Goal: Task Accomplishment & Management: Use online tool/utility

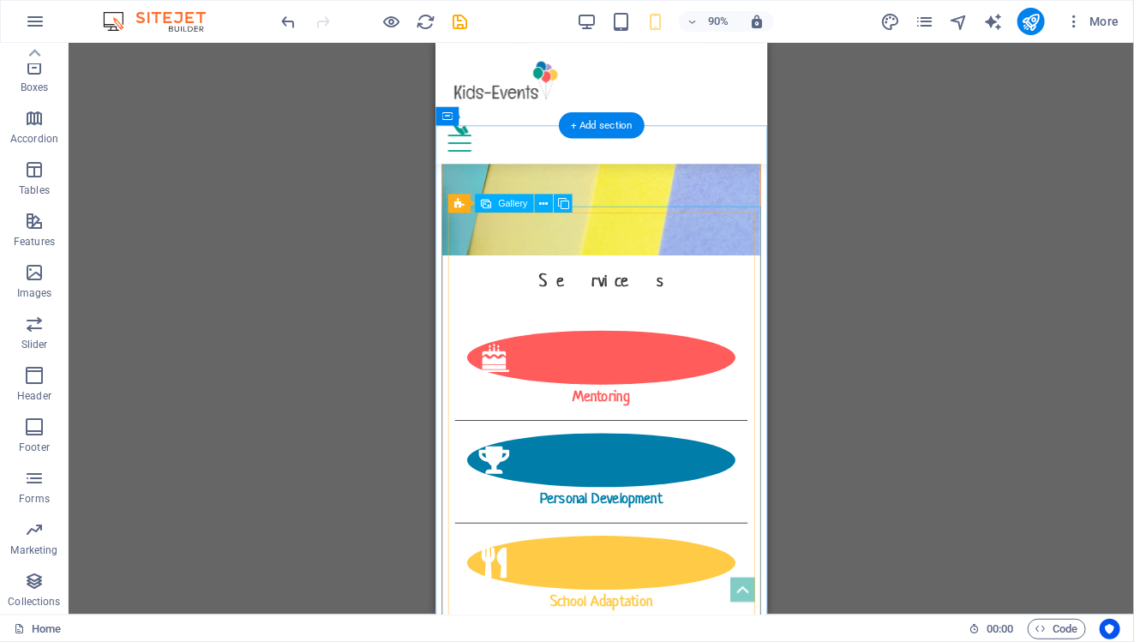
scroll to position [2290, 0]
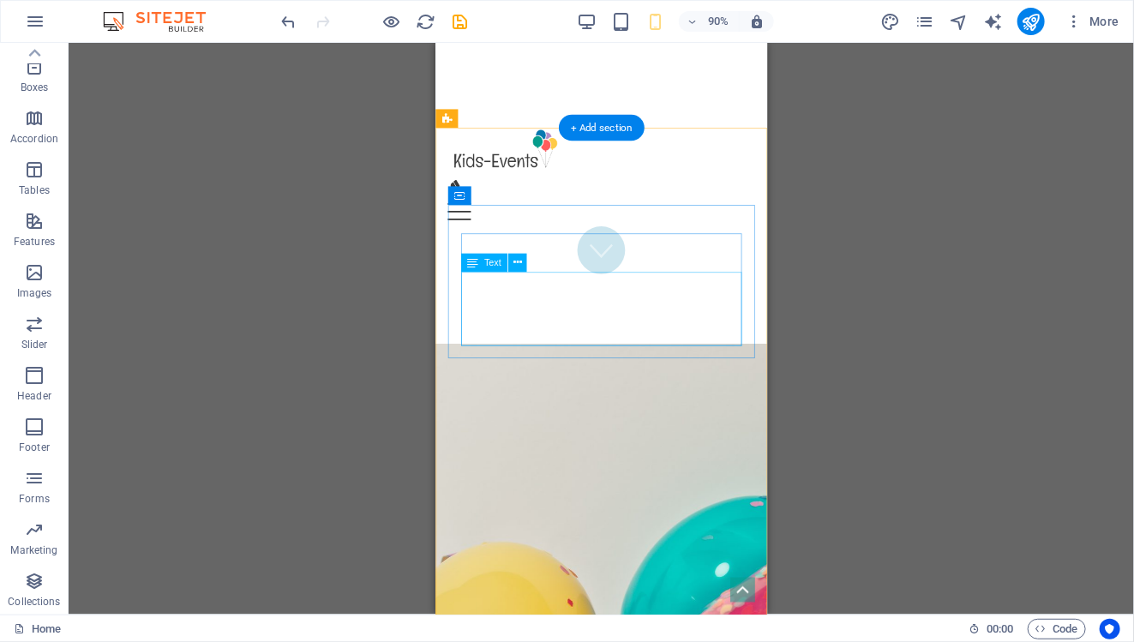
scroll to position [364, 0]
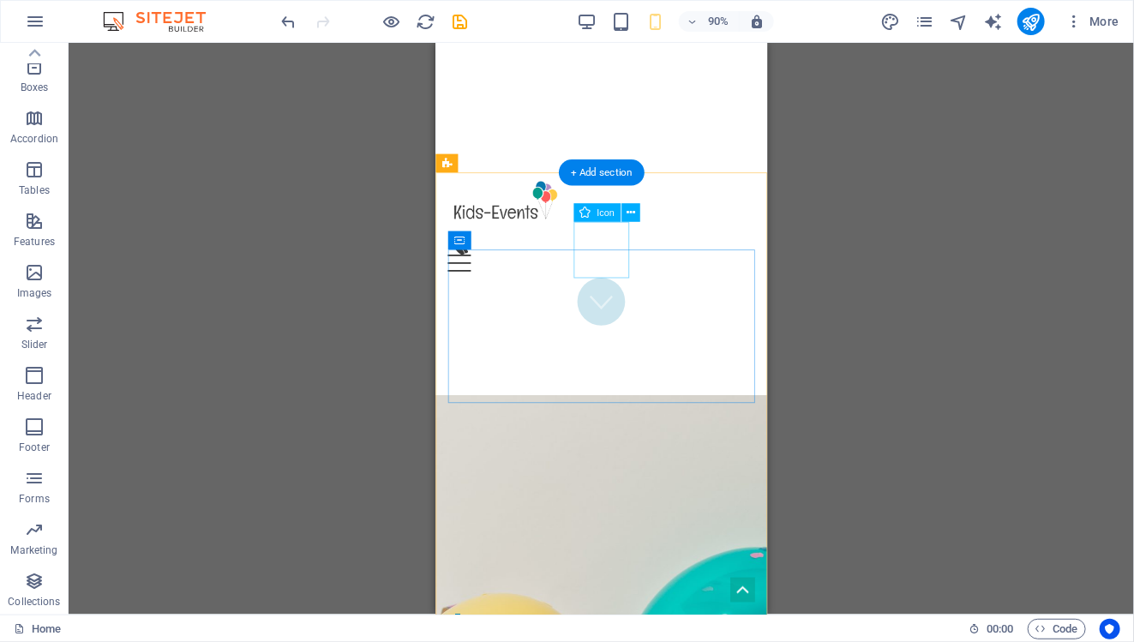
scroll to position [319, 0]
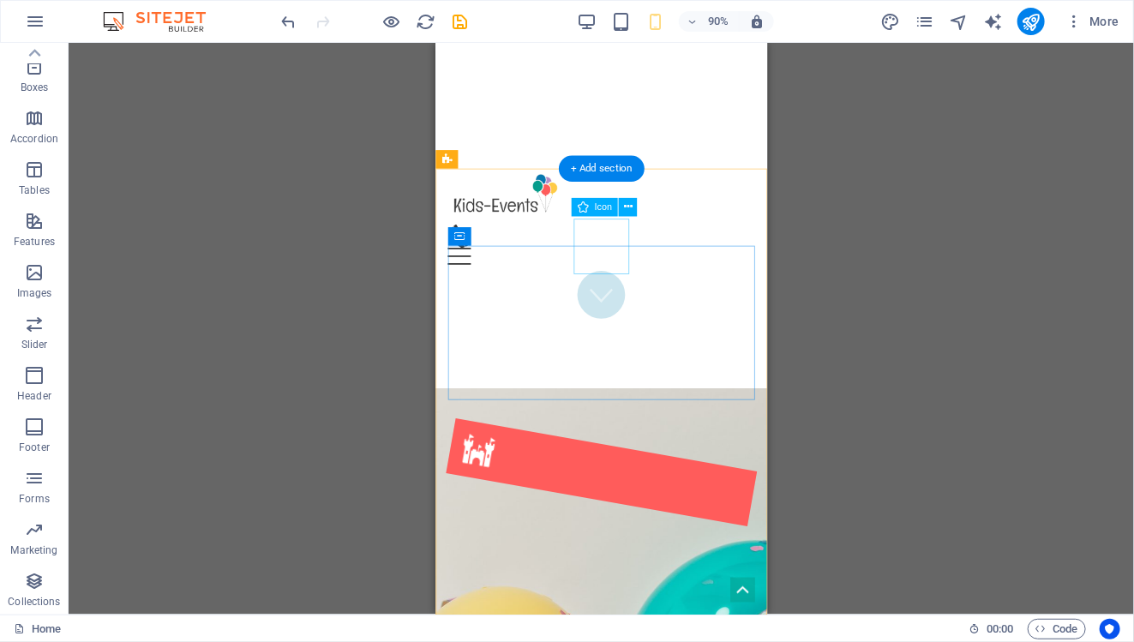
click at [628, 460] on figure at bounding box center [618, 520] width 344 height 120
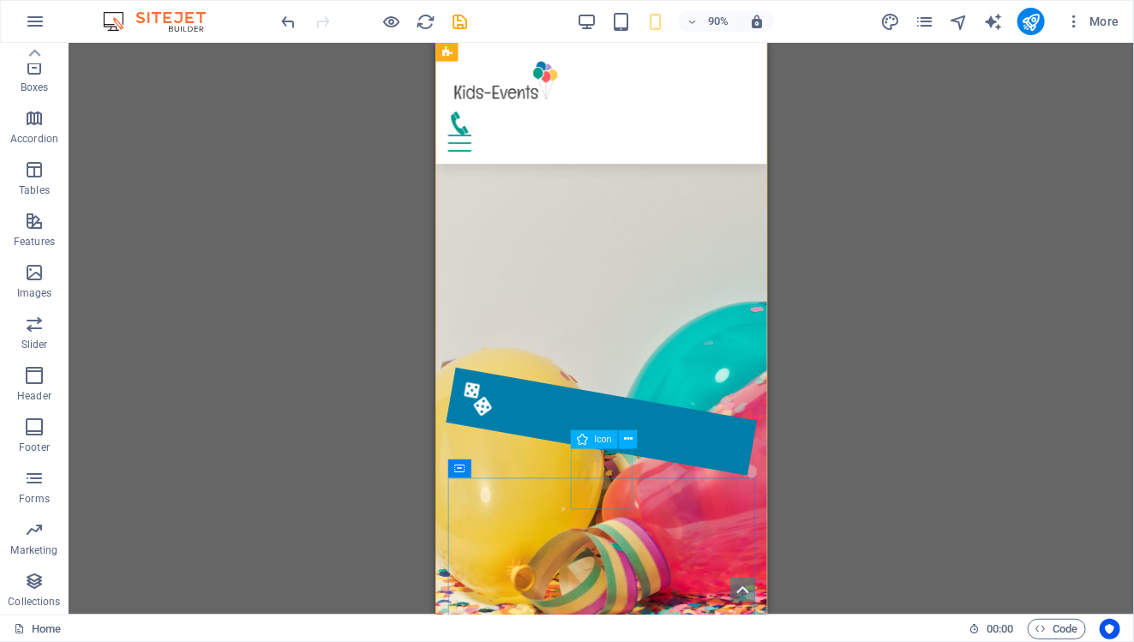
scroll to position [519, 0]
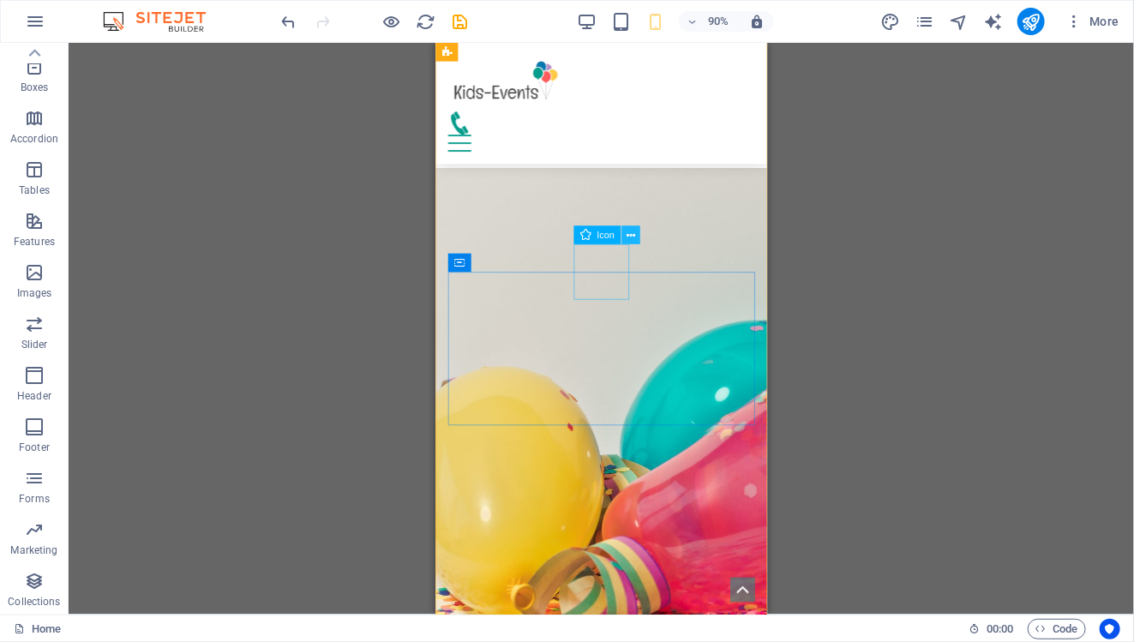
click at [626, 235] on button at bounding box center [630, 235] width 19 height 19
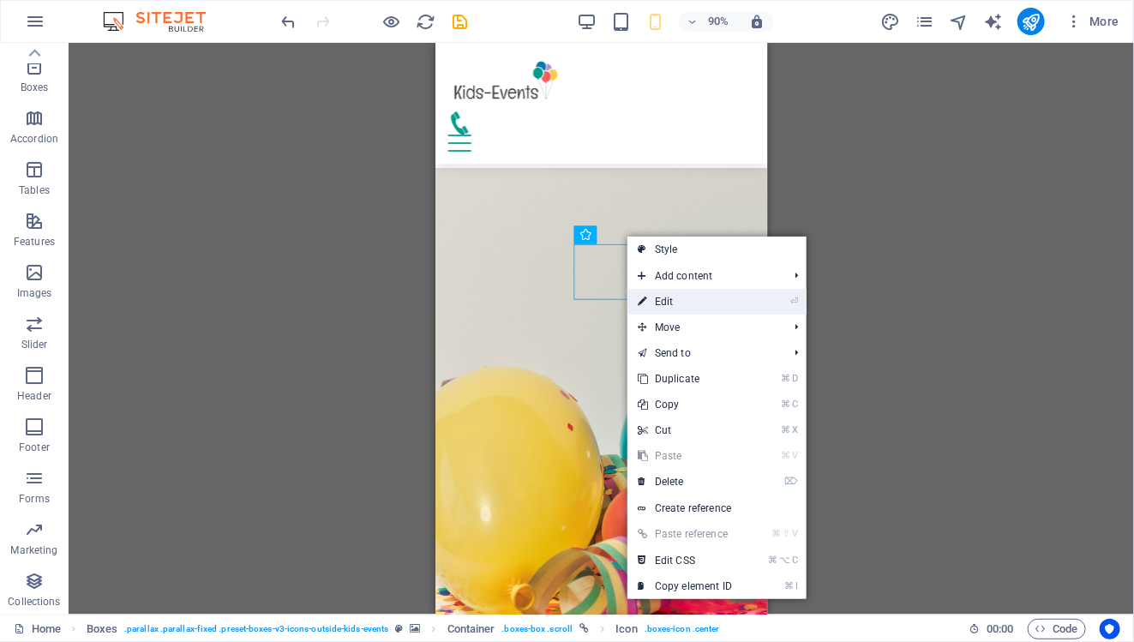
click at [719, 297] on link "⏎ Edit" at bounding box center [684, 302] width 115 height 26
select select "xMidYMid"
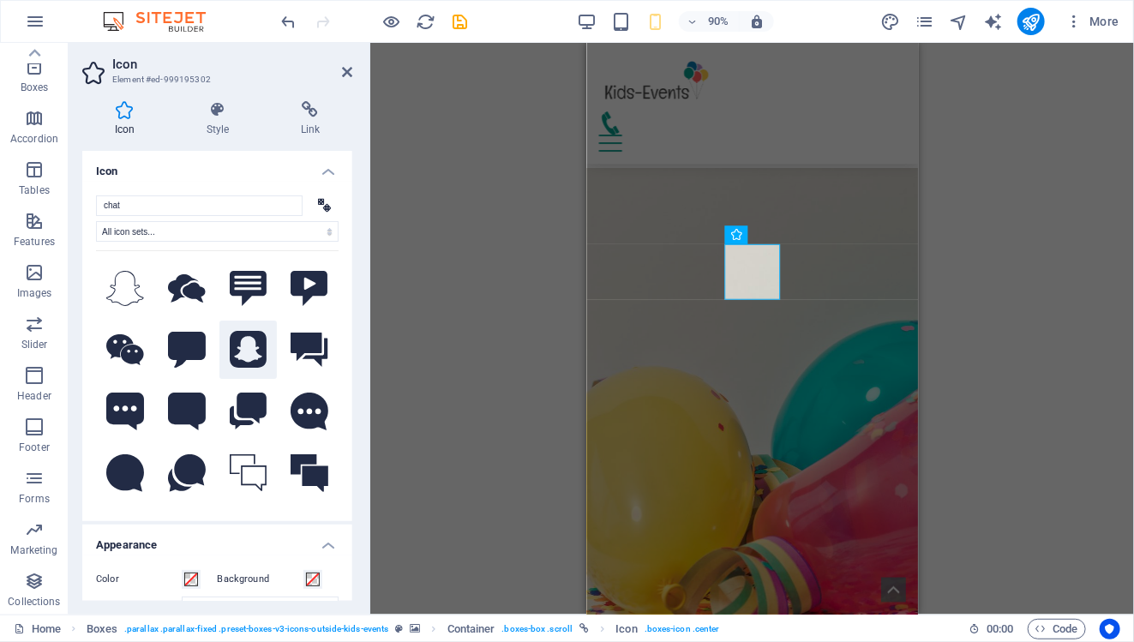
scroll to position [16, 0]
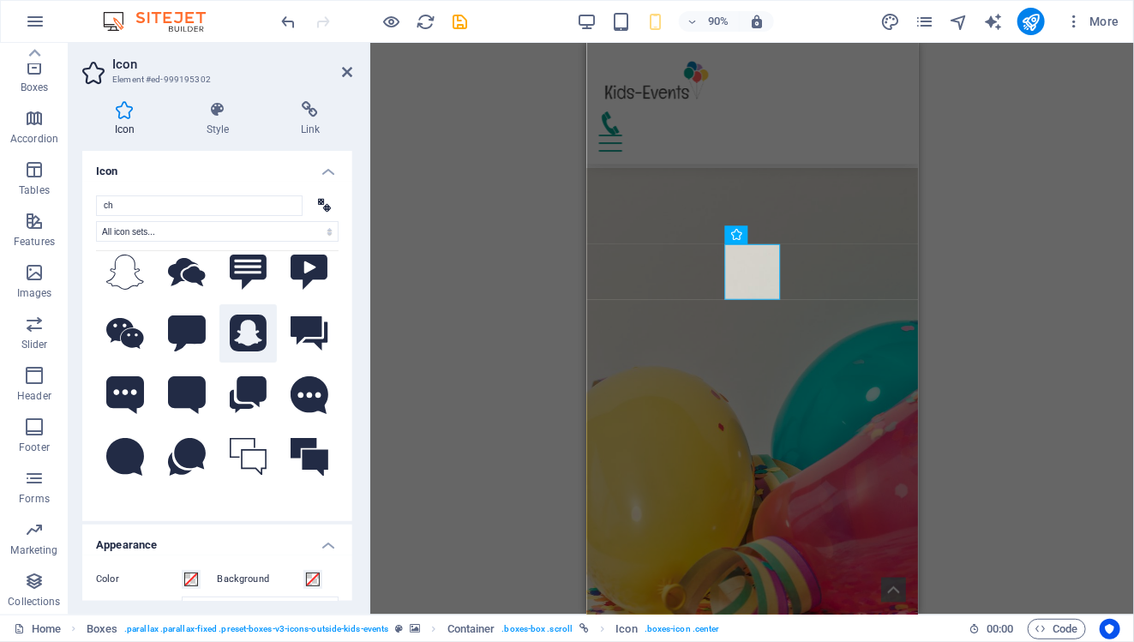
type input "c"
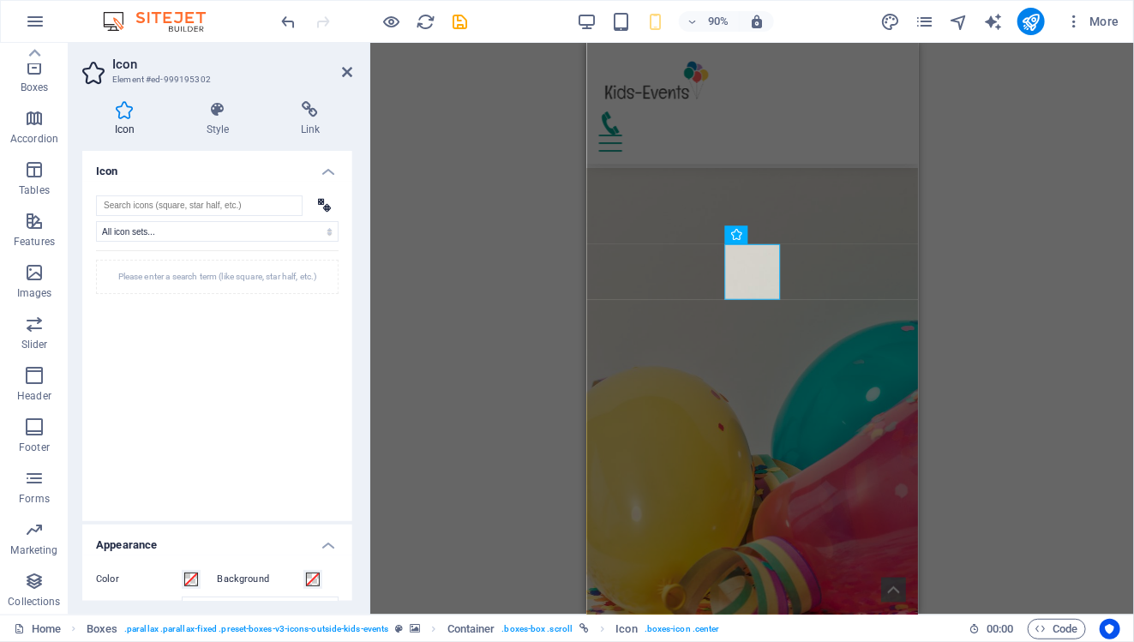
scroll to position [0, 0]
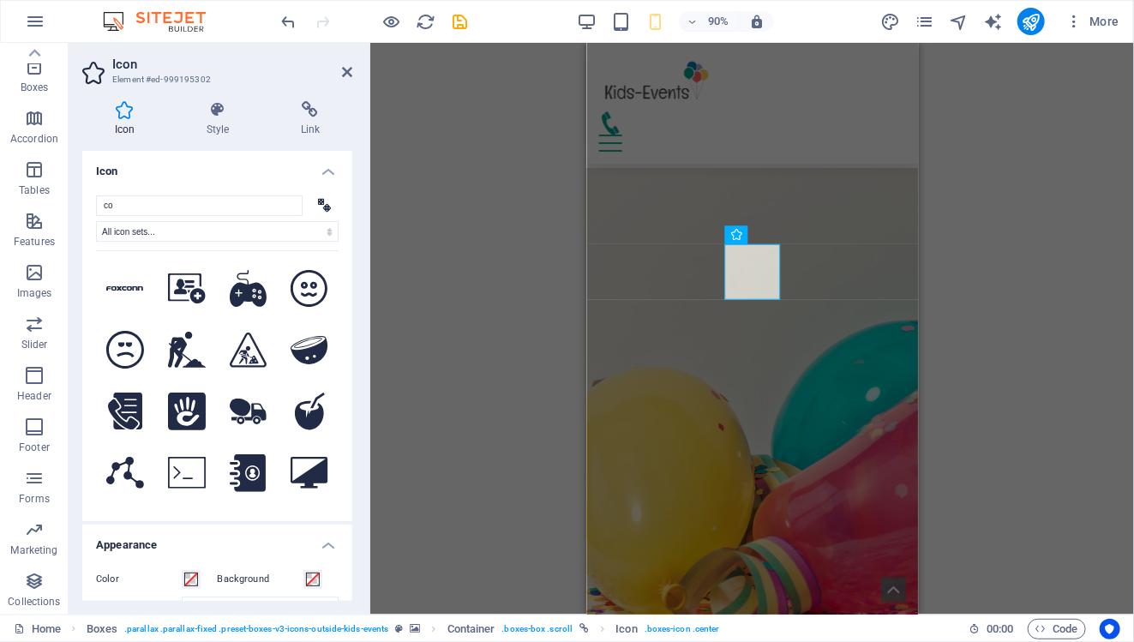
type input "c"
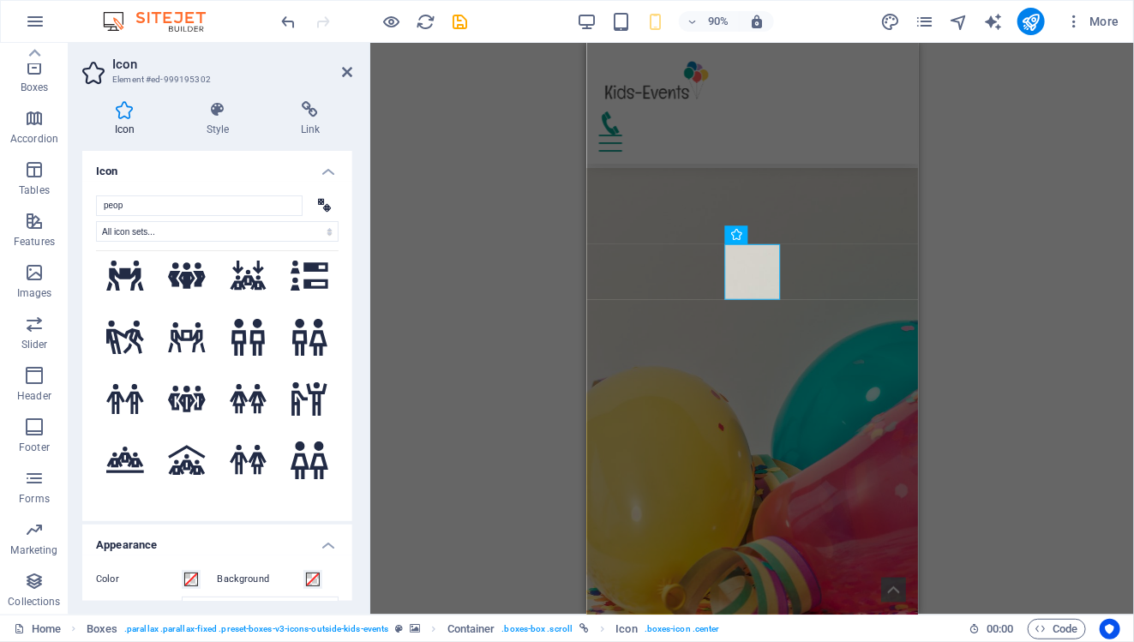
scroll to position [1428, 0]
type input "peop"
click at [310, 381] on icon at bounding box center [308, 397] width 35 height 33
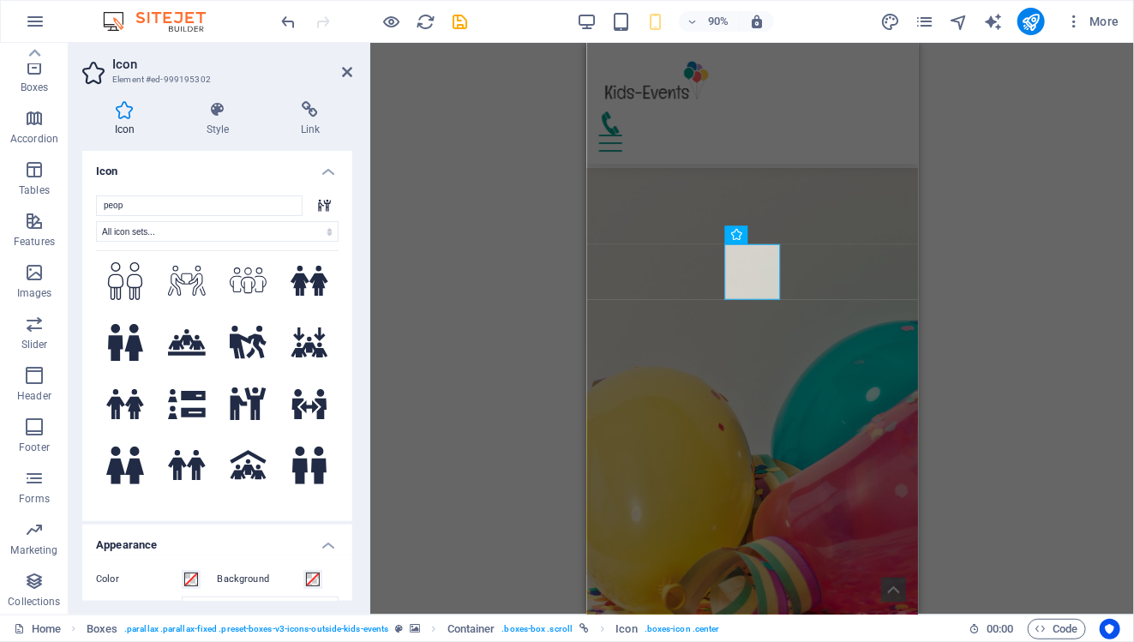
scroll to position [1170, 0]
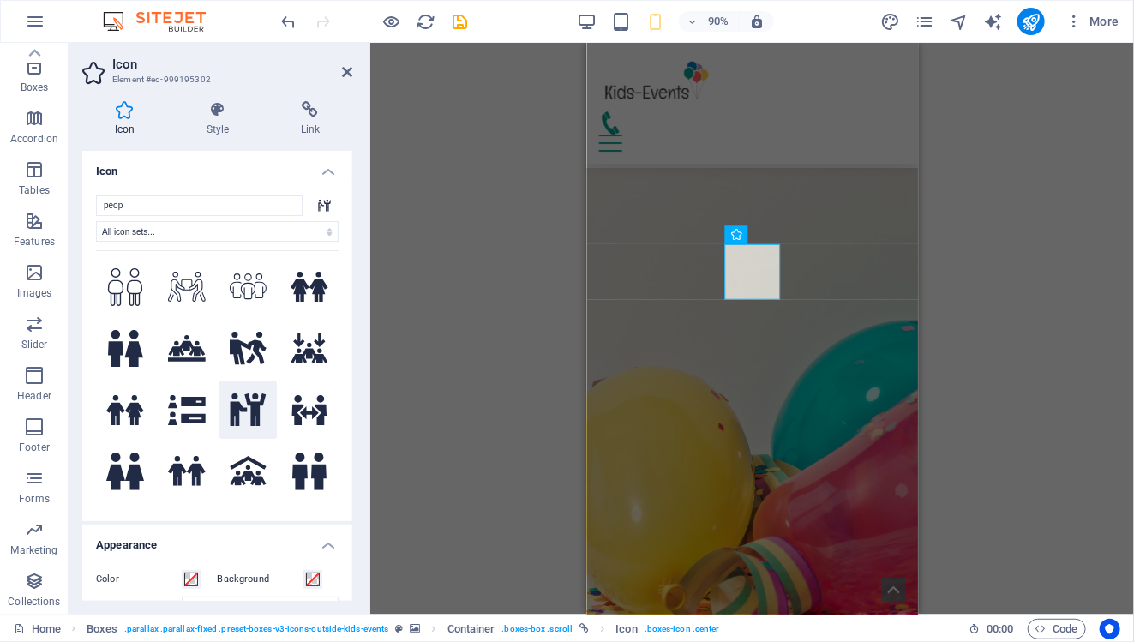
click at [249, 393] on icon at bounding box center [248, 409] width 36 height 33
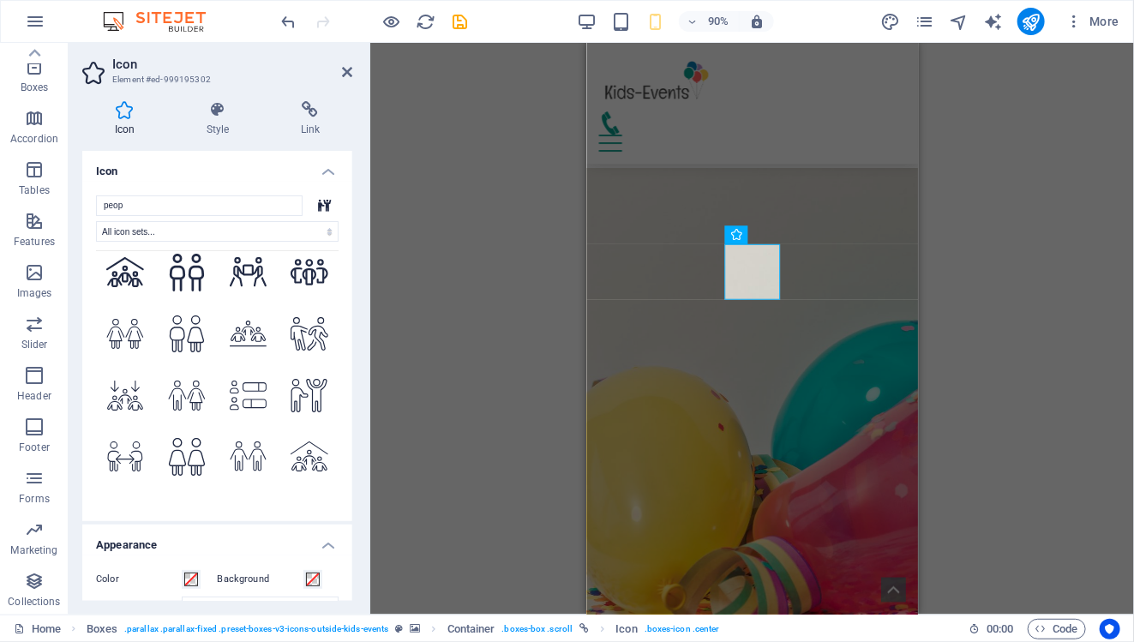
scroll to position [910, 0]
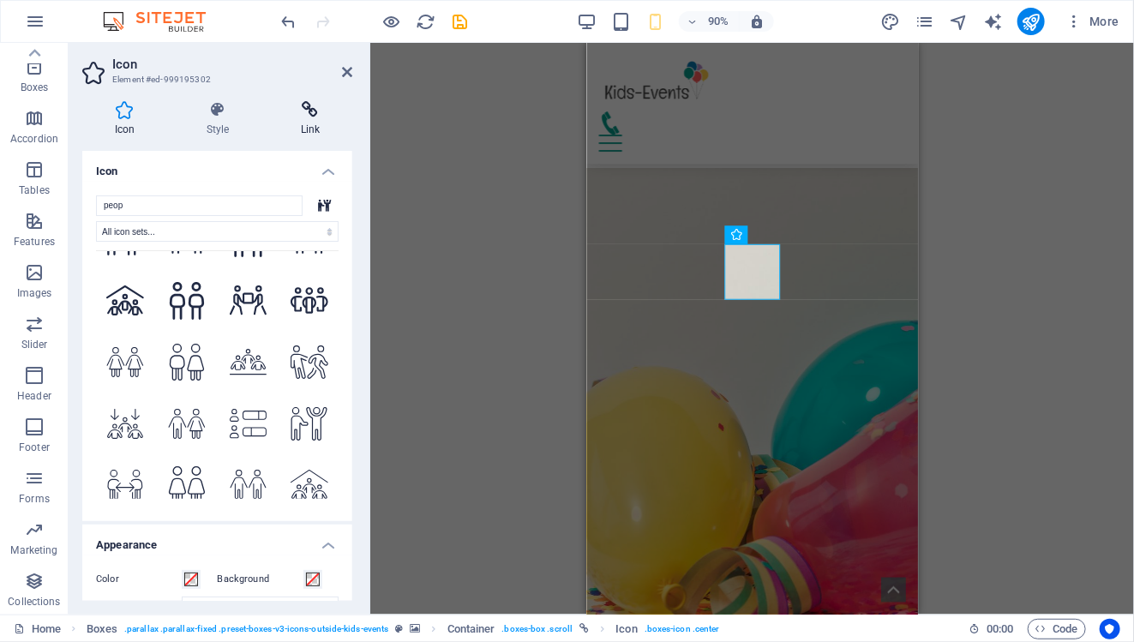
click at [305, 120] on h4 "Link" at bounding box center [310, 119] width 84 height 36
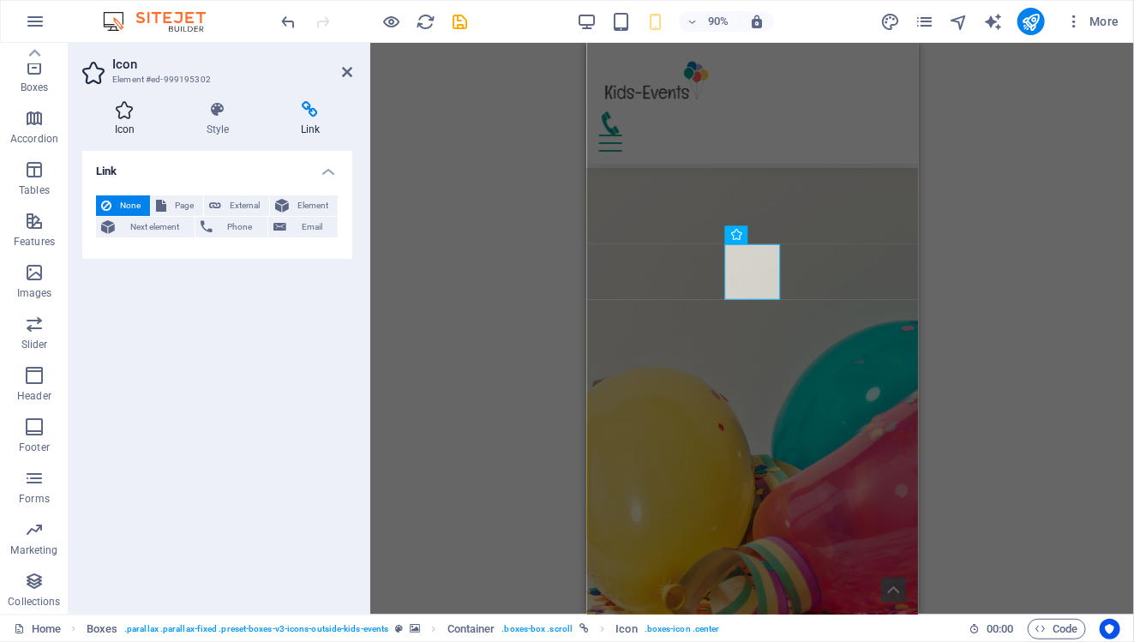
click at [135, 114] on icon at bounding box center [124, 109] width 85 height 17
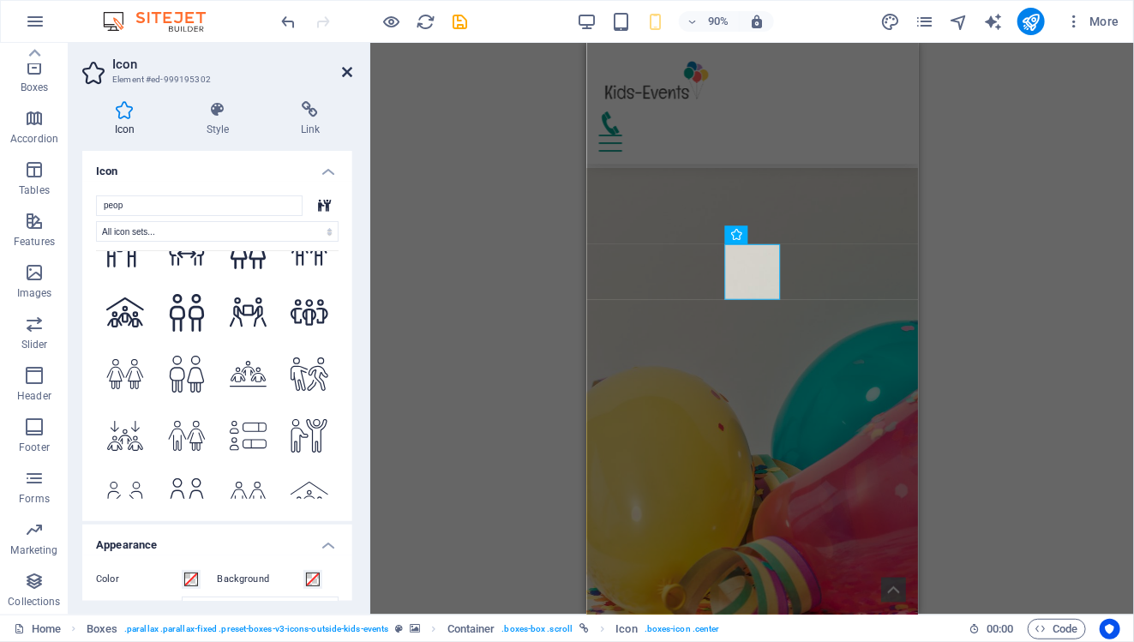
click at [344, 71] on icon at bounding box center [347, 72] width 10 height 14
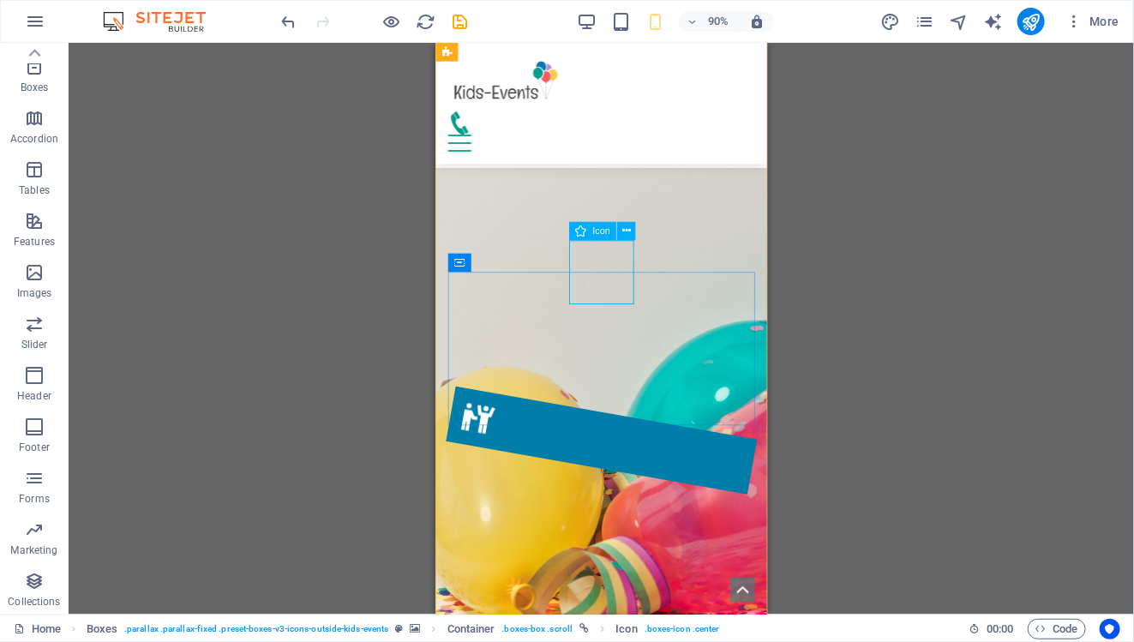
click at [628, 424] on figure at bounding box center [618, 484] width 344 height 120
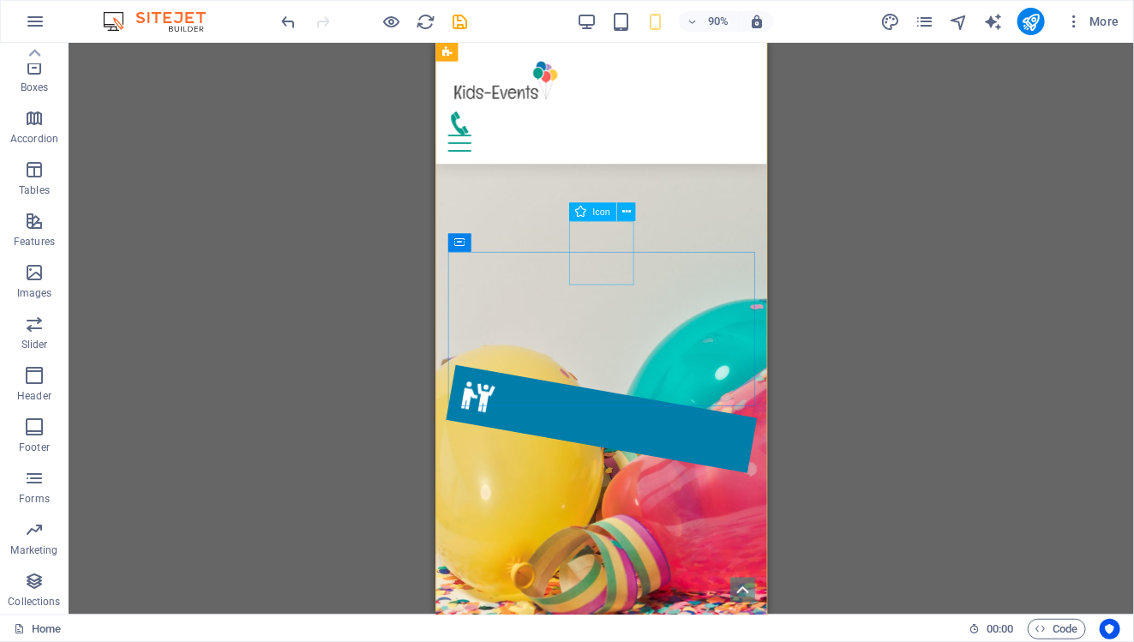
scroll to position [541, 0]
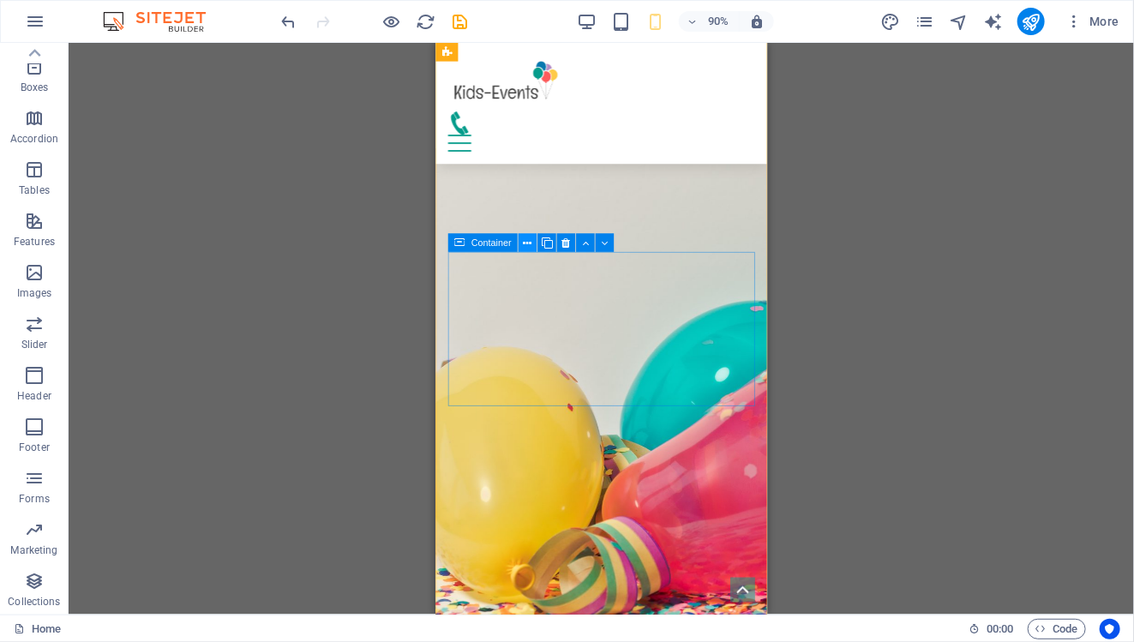
click at [530, 242] on icon at bounding box center [527, 243] width 9 height 16
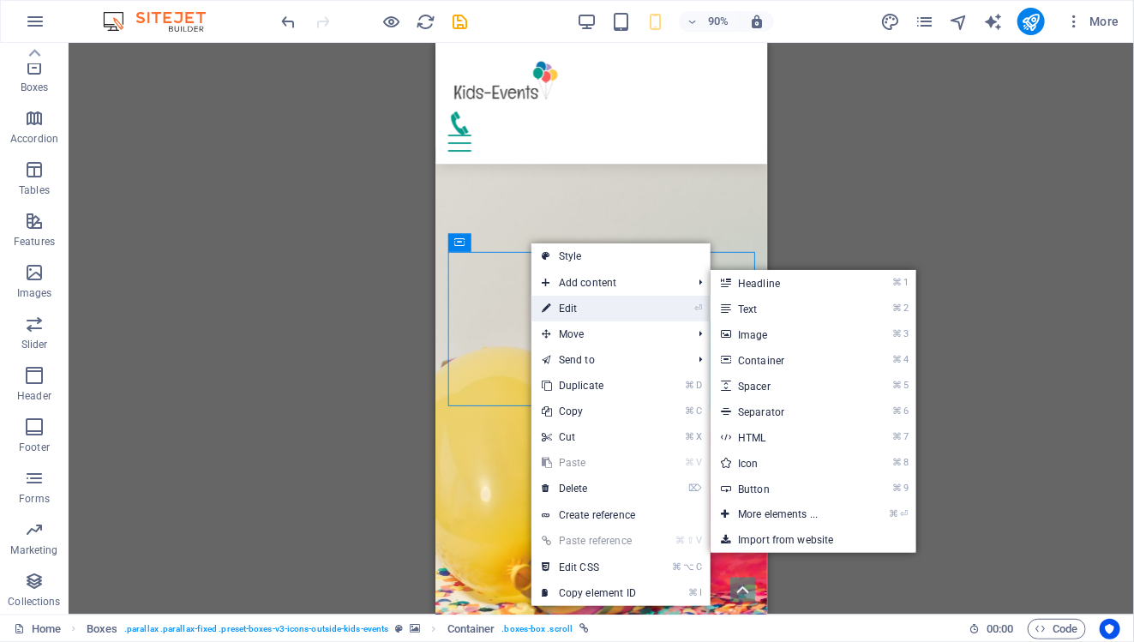
click at [614, 305] on link "⏎ Edit" at bounding box center [588, 309] width 115 height 26
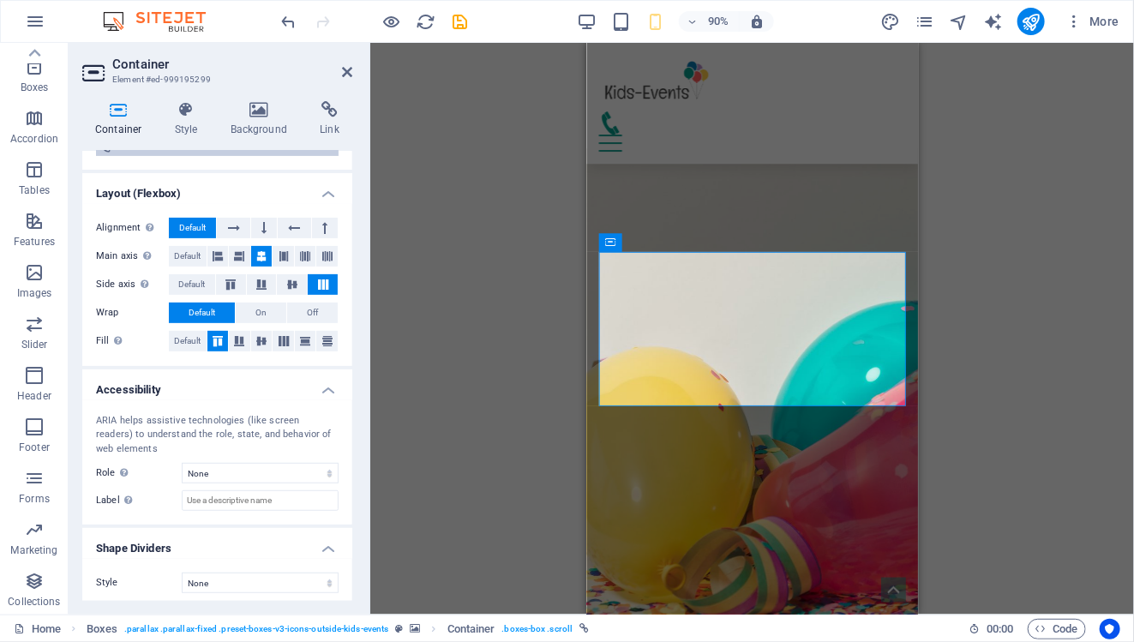
scroll to position [242, 0]
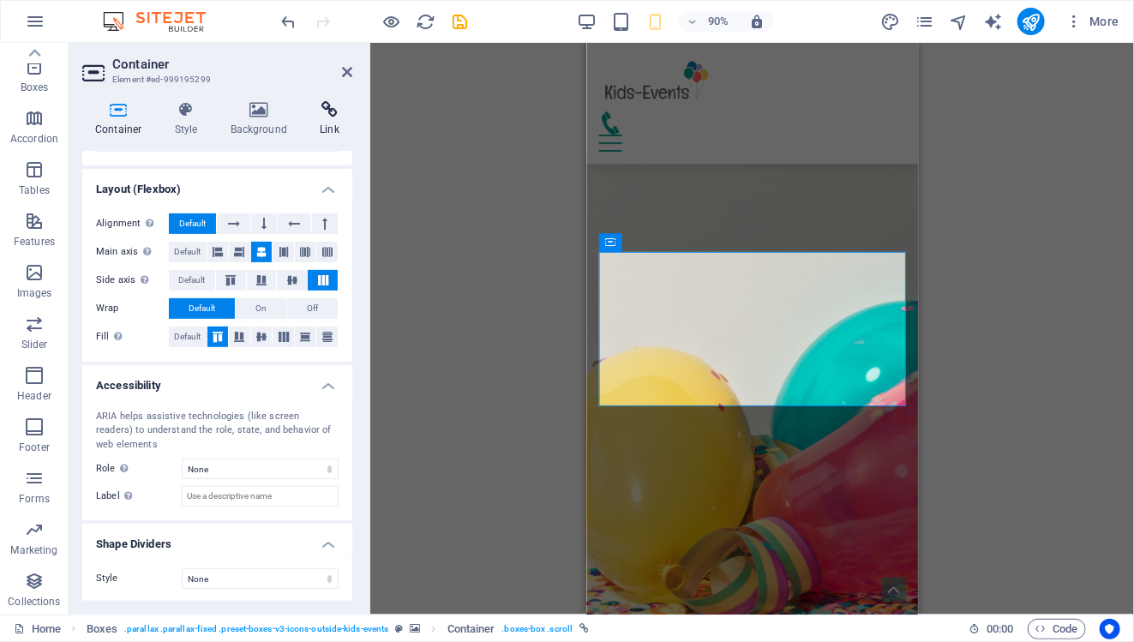
click at [323, 107] on icon at bounding box center [329, 109] width 45 height 17
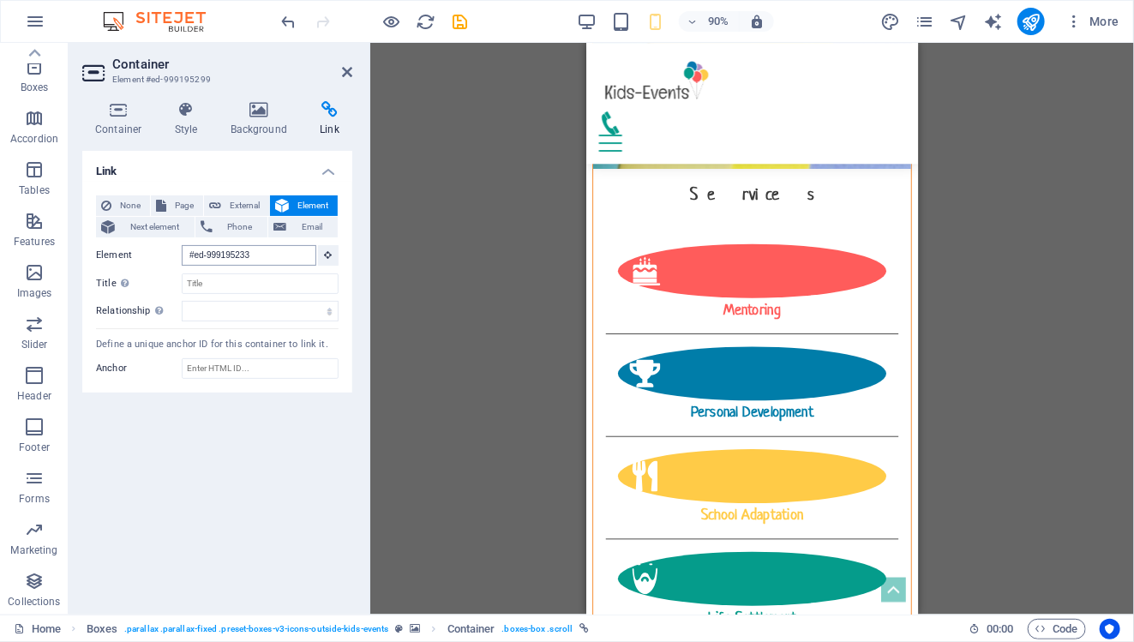
scroll to position [2571, 0]
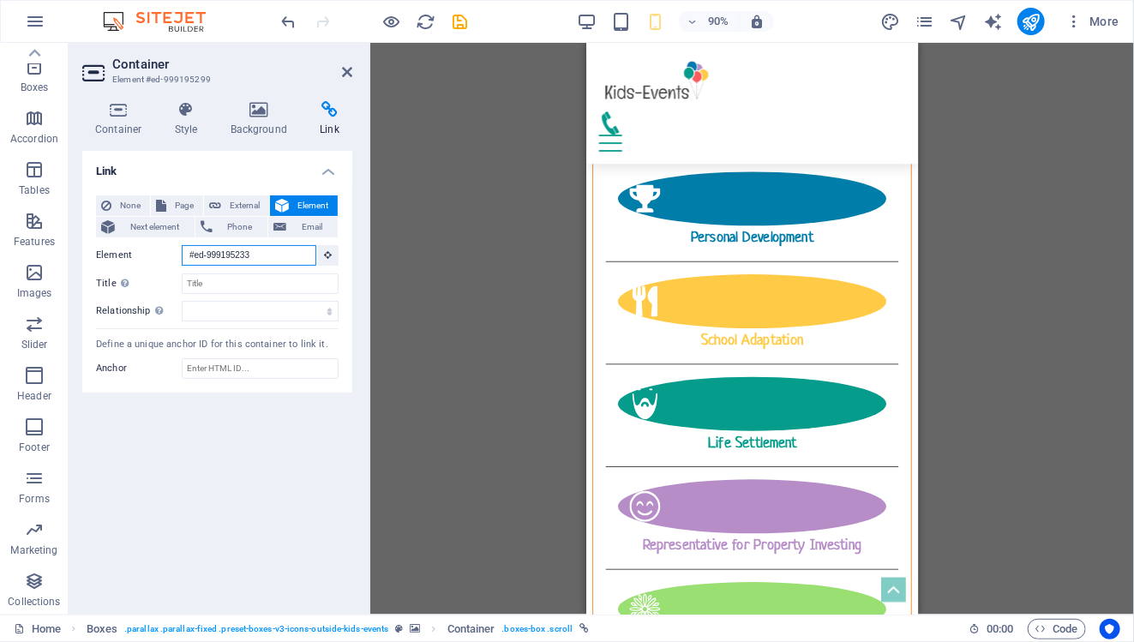
click at [278, 251] on input "#ed-999195233" at bounding box center [249, 255] width 135 height 21
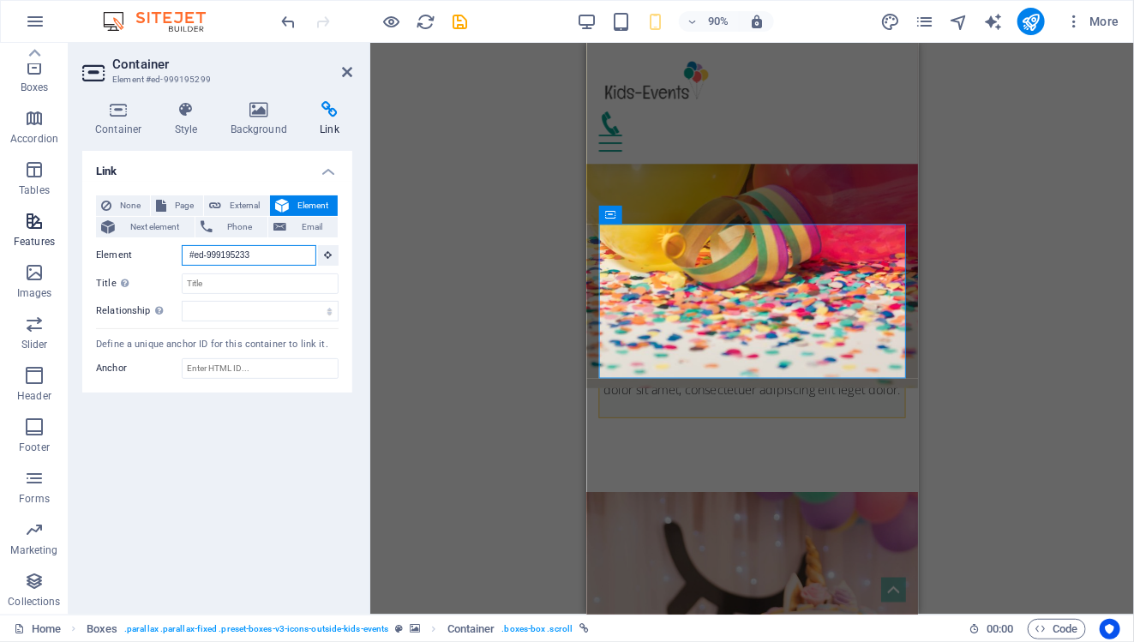
scroll to position [451, 0]
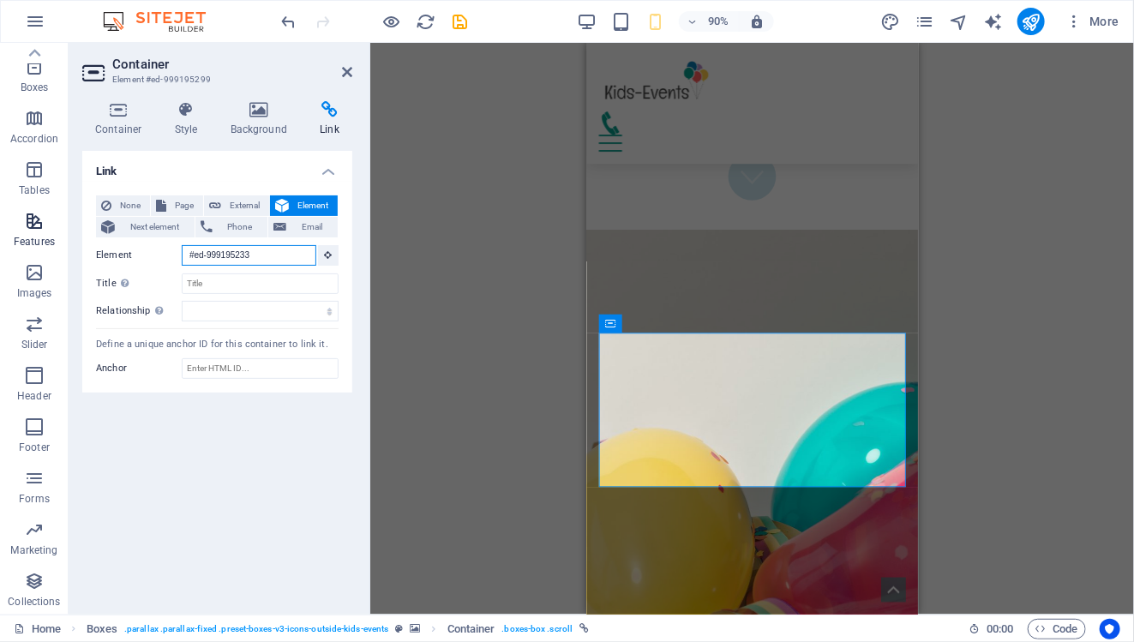
drag, startPoint x: 278, startPoint y: 251, endPoint x: 62, endPoint y: 245, distance: 216.9
click at [62, 244] on section "Favorites Elements Columns Content Boxes Accordion Tables Features Images Slide…" at bounding box center [567, 329] width 1134 height 572
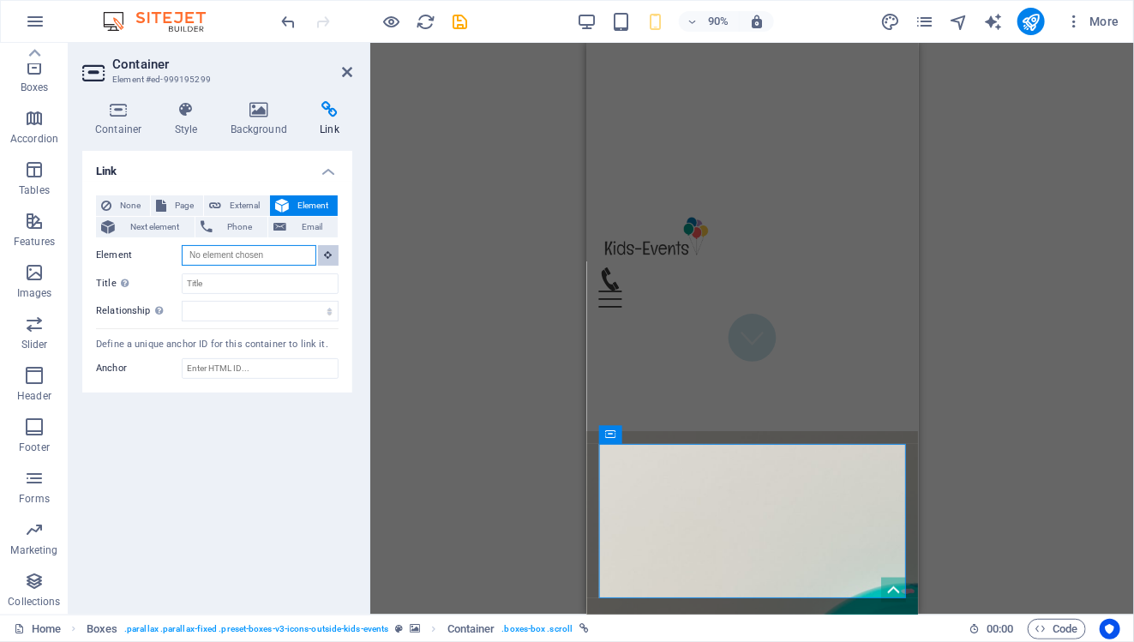
scroll to position [361, 0]
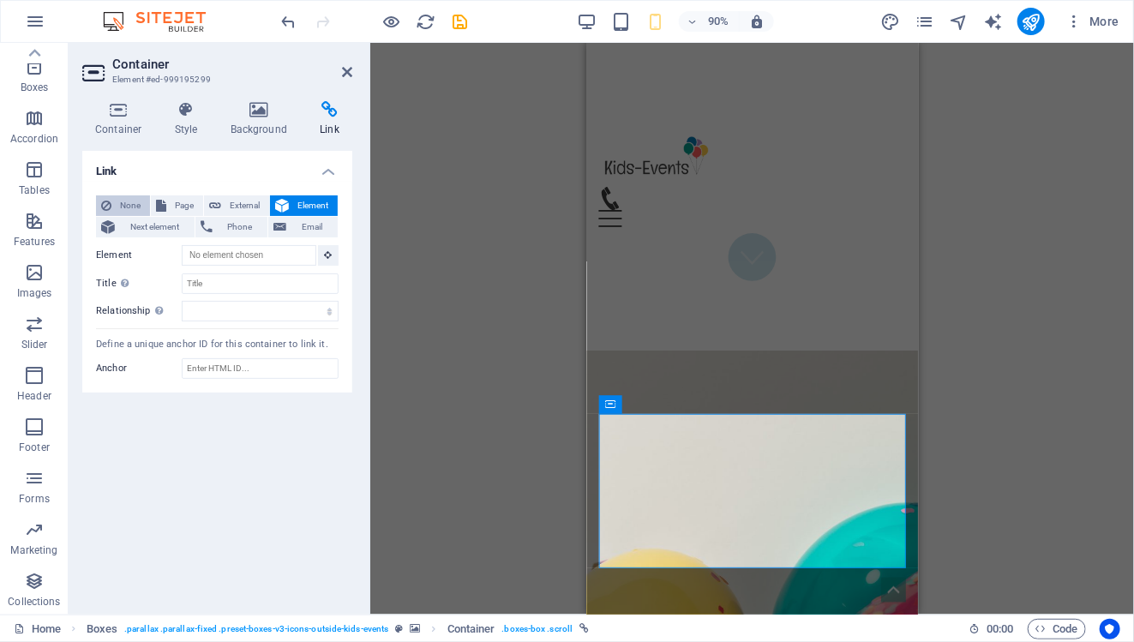
click at [138, 207] on span "None" at bounding box center [131, 205] width 28 height 21
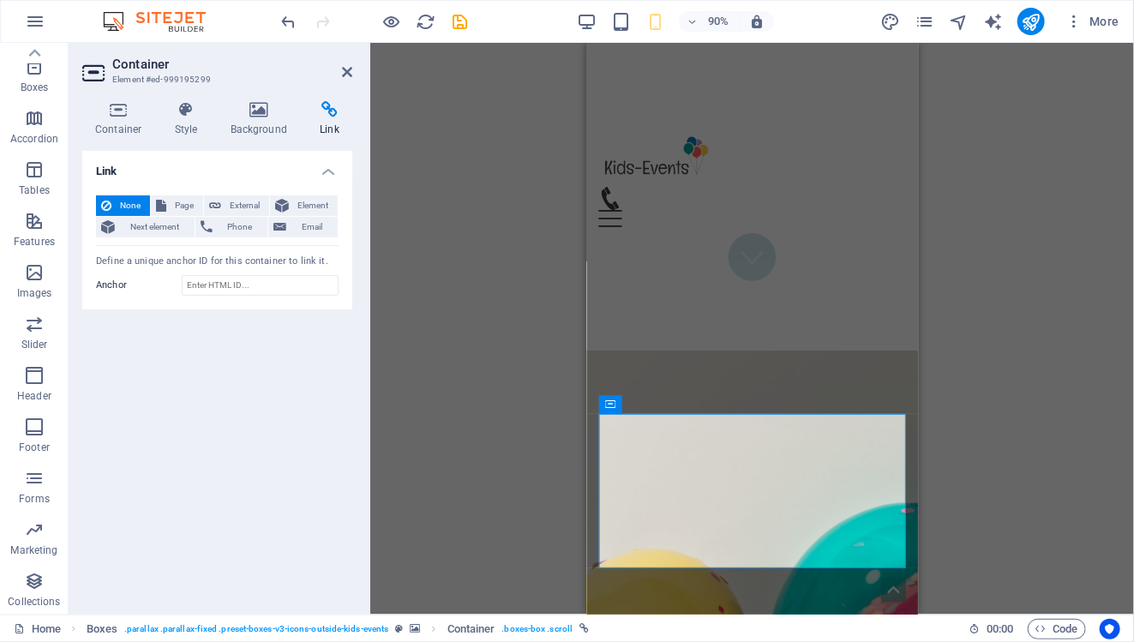
click at [413, 375] on div "Drag here to replace the existing content. Press “Ctrl” if you want to create a…" at bounding box center [752, 329] width 764 height 572
click at [348, 75] on icon at bounding box center [347, 72] width 10 height 14
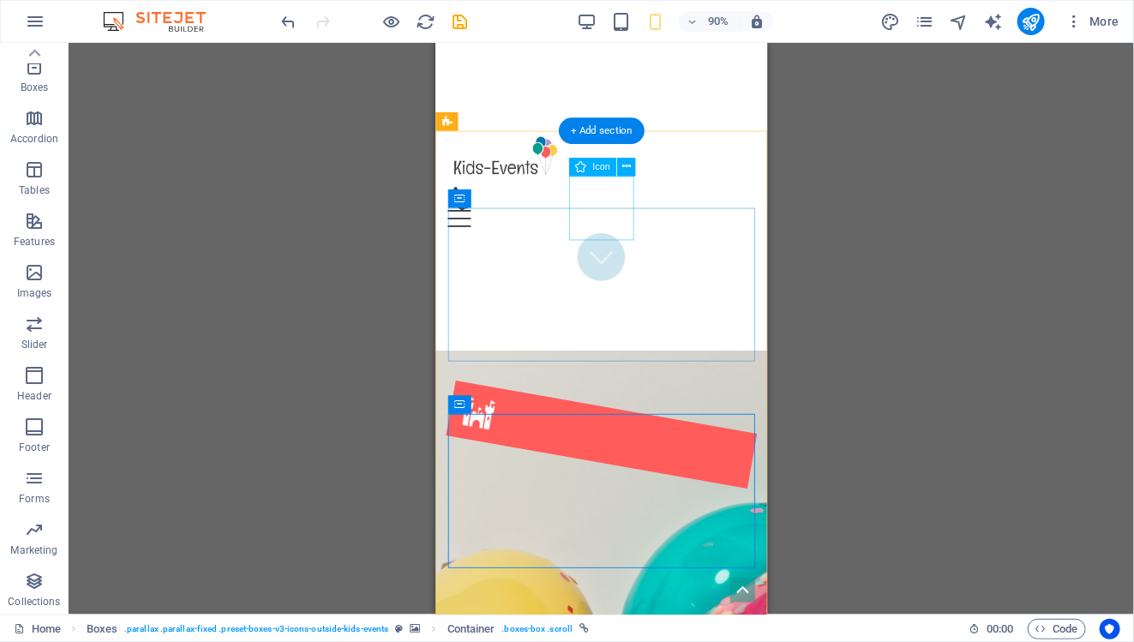
click at [630, 418] on figure at bounding box center [618, 478] width 344 height 120
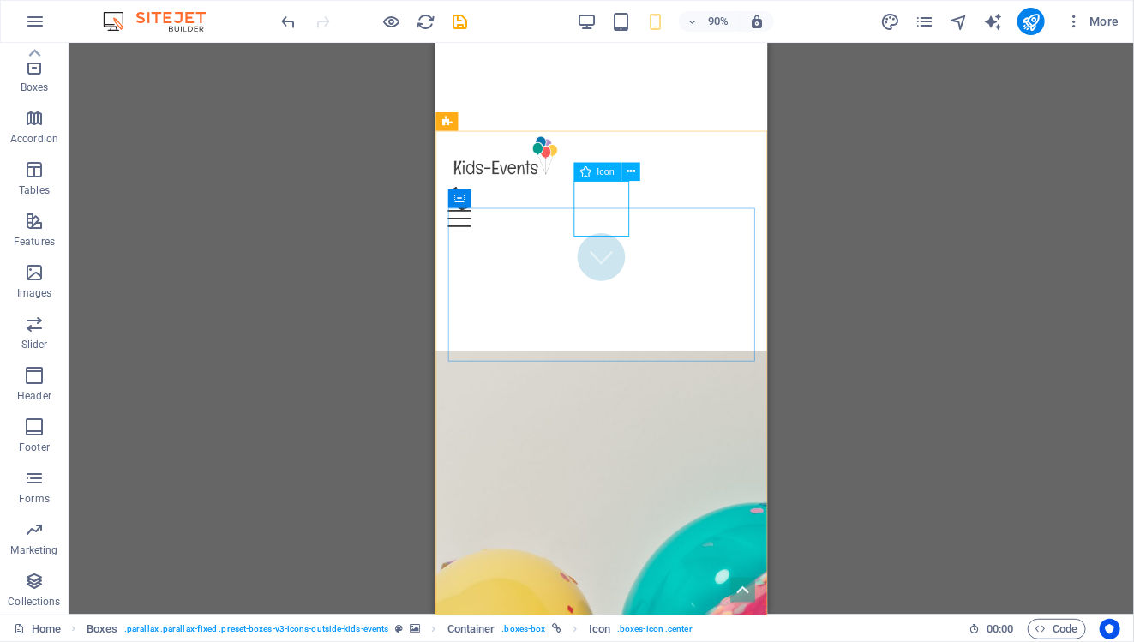
click at [603, 167] on span "Icon" at bounding box center [604, 171] width 17 height 9
click at [633, 169] on icon at bounding box center [630, 171] width 9 height 16
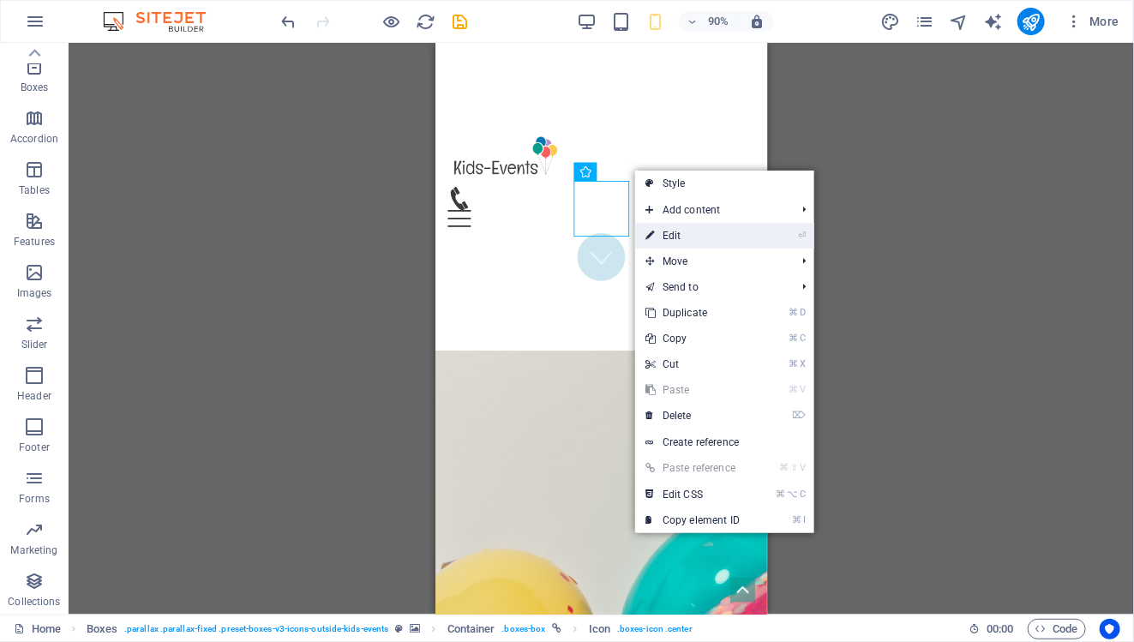
click at [693, 233] on link "⏎ Edit" at bounding box center [692, 236] width 115 height 26
select select "xMidYMid"
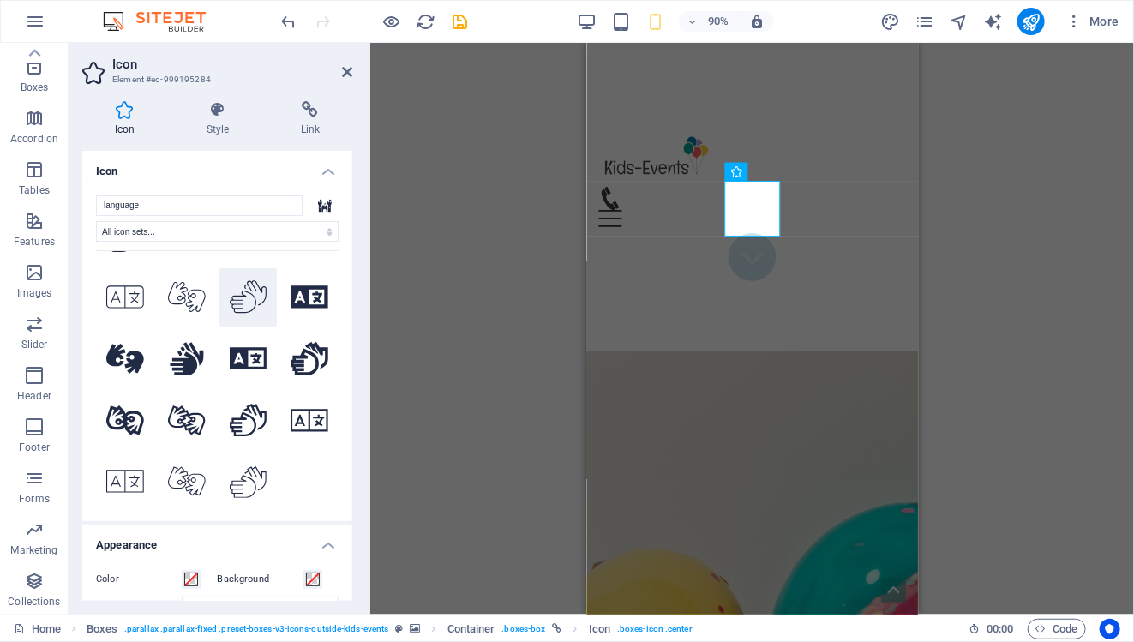
scroll to position [0, 0]
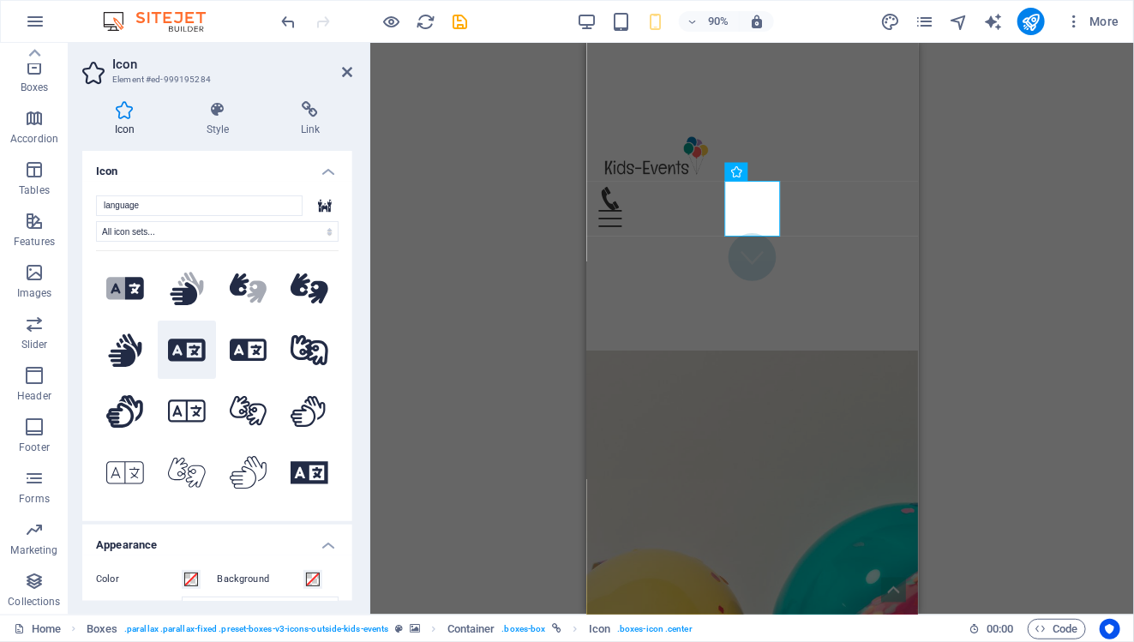
click at [189, 342] on icon at bounding box center [187, 350] width 38 height 30
drag, startPoint x: 138, startPoint y: 207, endPoint x: 95, endPoint y: 190, distance: 45.8
click at [95, 190] on div "language All icon sets... IcoFont Ionicons FontAwesome Brands FontAwesome Duoto…" at bounding box center [217, 351] width 270 height 339
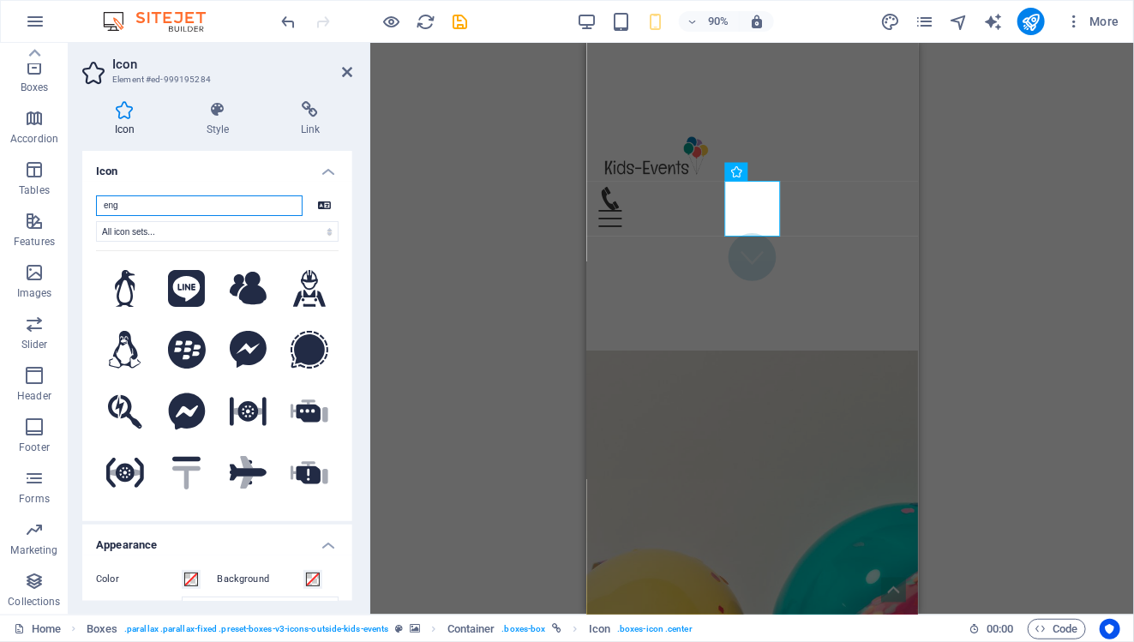
drag, startPoint x: 126, startPoint y: 205, endPoint x: 100, endPoint y: 206, distance: 25.7
click at [100, 206] on input "eng" at bounding box center [199, 205] width 207 height 21
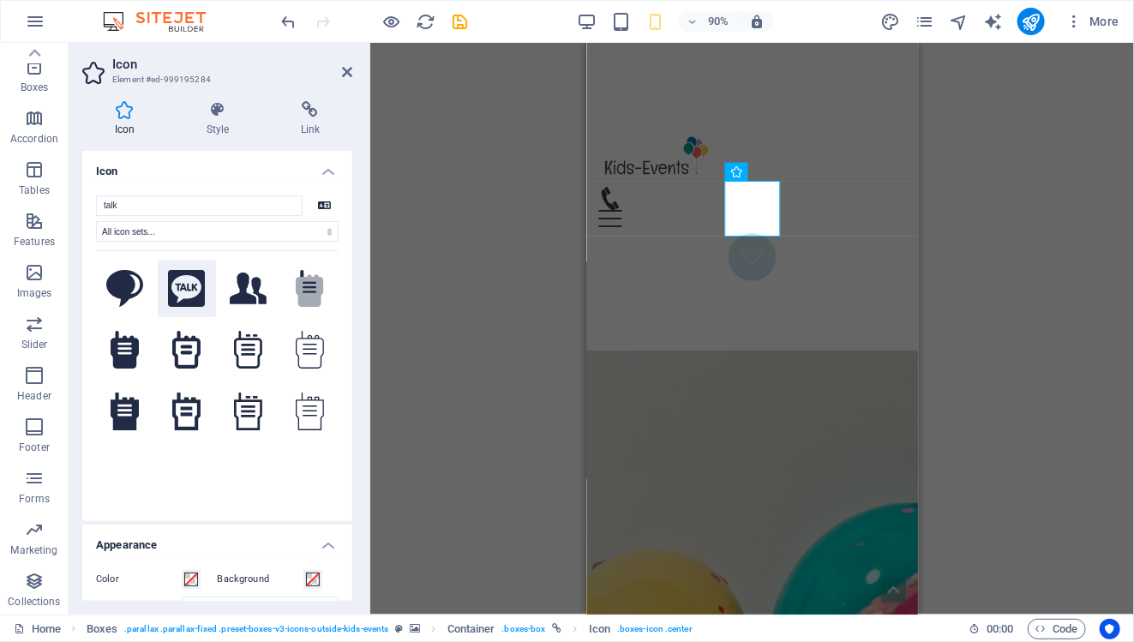
click at [178, 278] on icon at bounding box center [187, 289] width 38 height 38
click at [982, 352] on div "H3 Boxes Container Container Container Banner Banner Menu Bar Menu Bar Banner L…" at bounding box center [752, 329] width 764 height 572
click at [166, 206] on input "talk" at bounding box center [199, 205] width 207 height 21
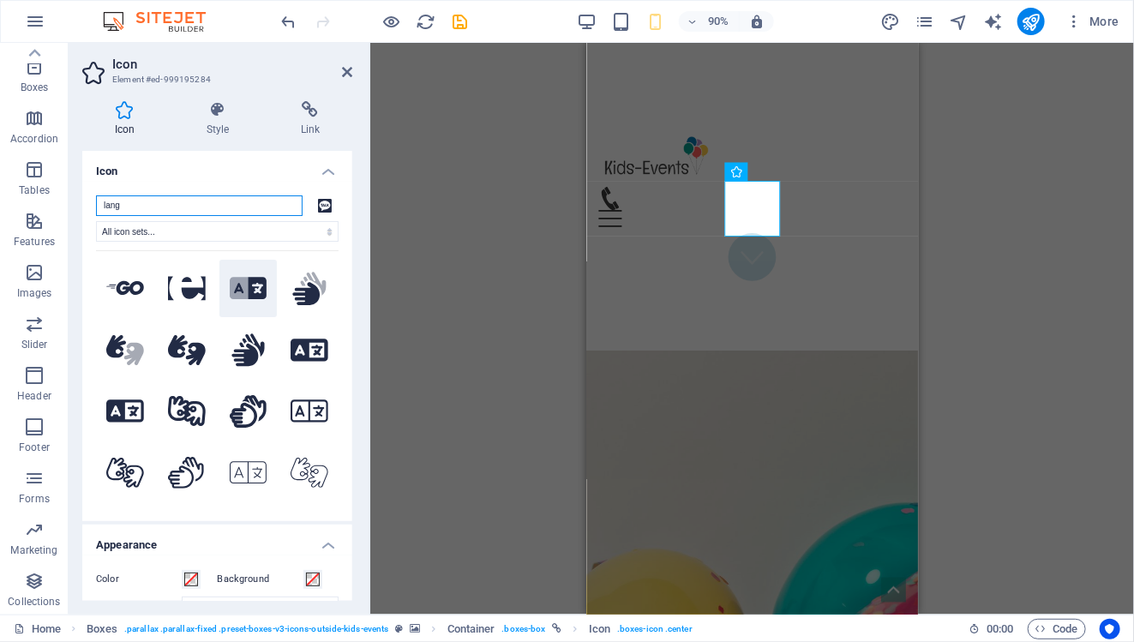
type input "lang"
click at [239, 293] on icon at bounding box center [239, 288] width 19 height 22
click at [316, 344] on icon at bounding box center [309, 350] width 38 height 30
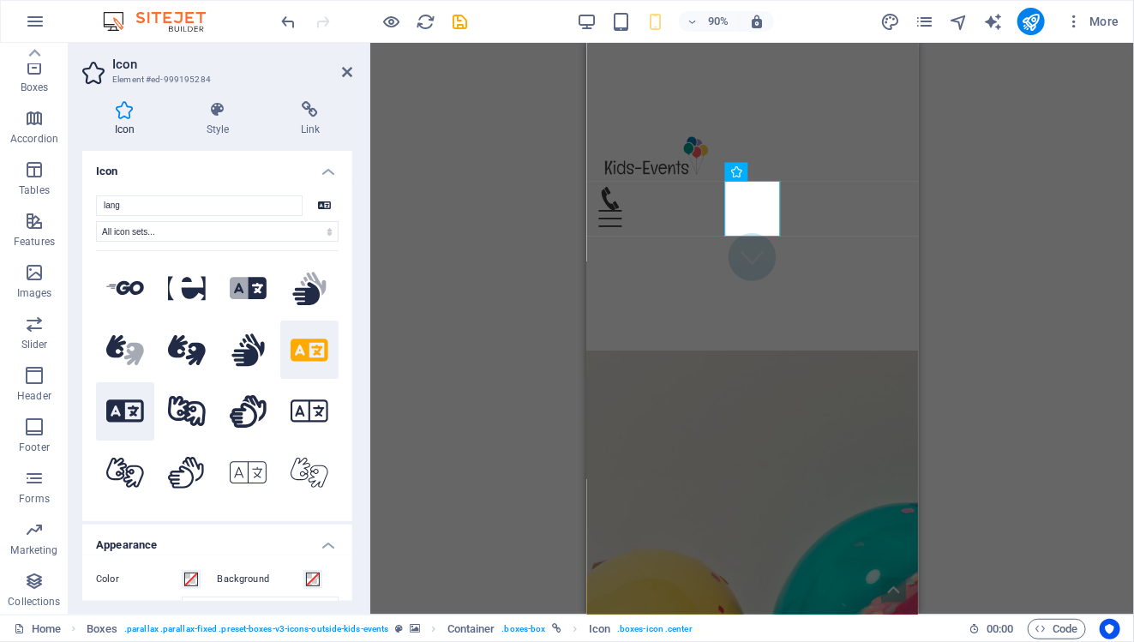
click at [117, 411] on icon at bounding box center [125, 411] width 38 height 22
click at [299, 400] on icon at bounding box center [309, 411] width 38 height 30
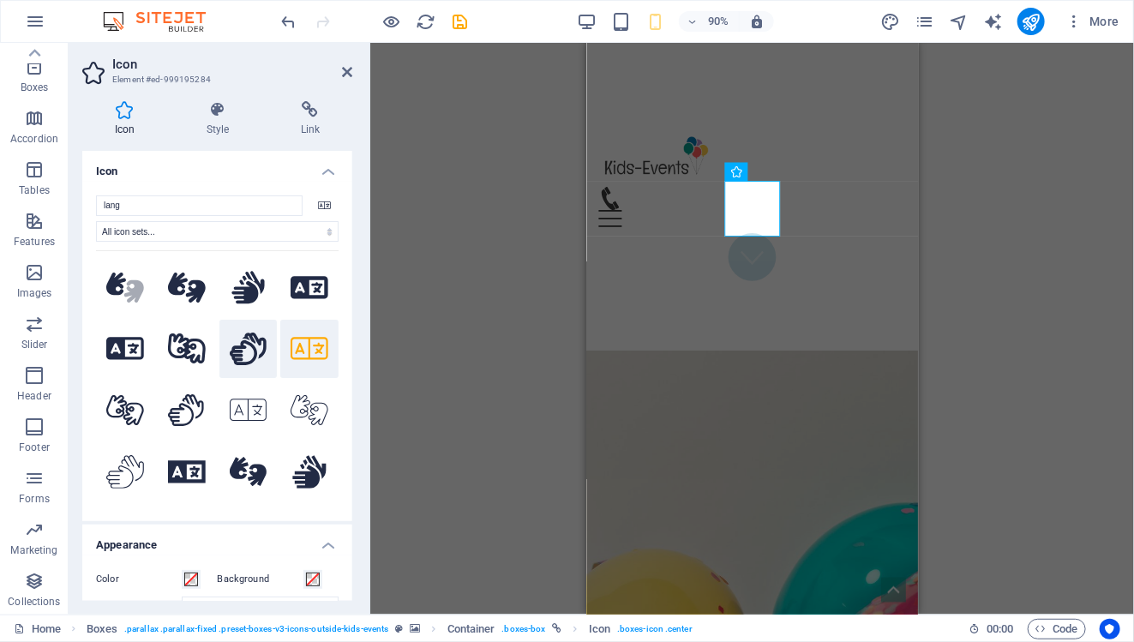
scroll to position [65, 0]
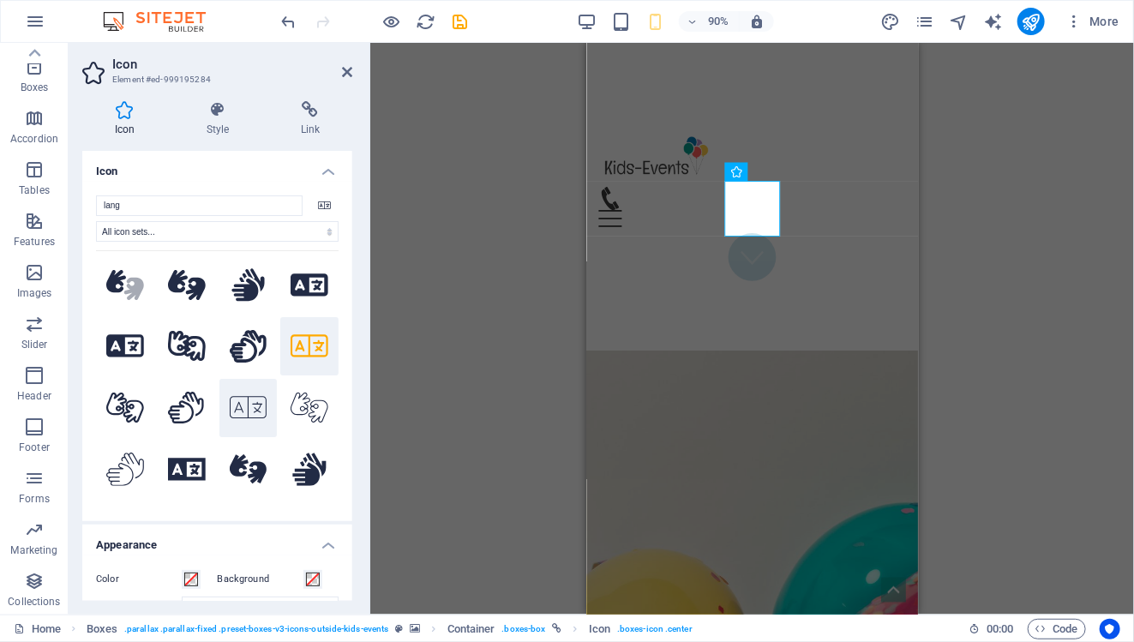
click at [251, 404] on icon at bounding box center [249, 407] width 38 height 30
click at [195, 459] on icon at bounding box center [187, 469] width 38 height 22
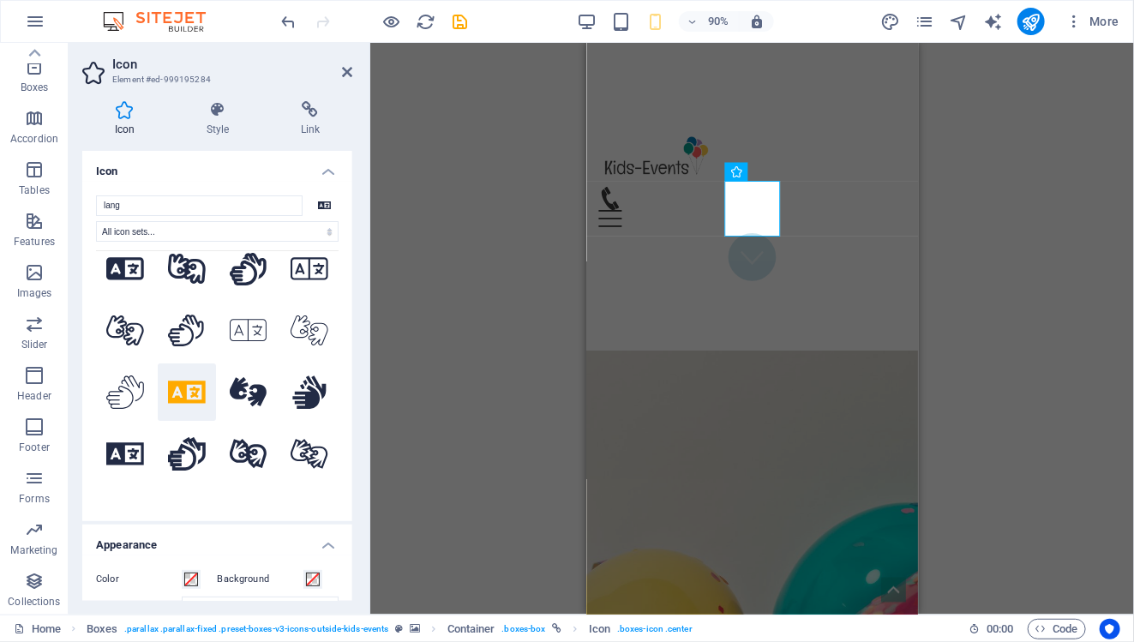
scroll to position [236, 0]
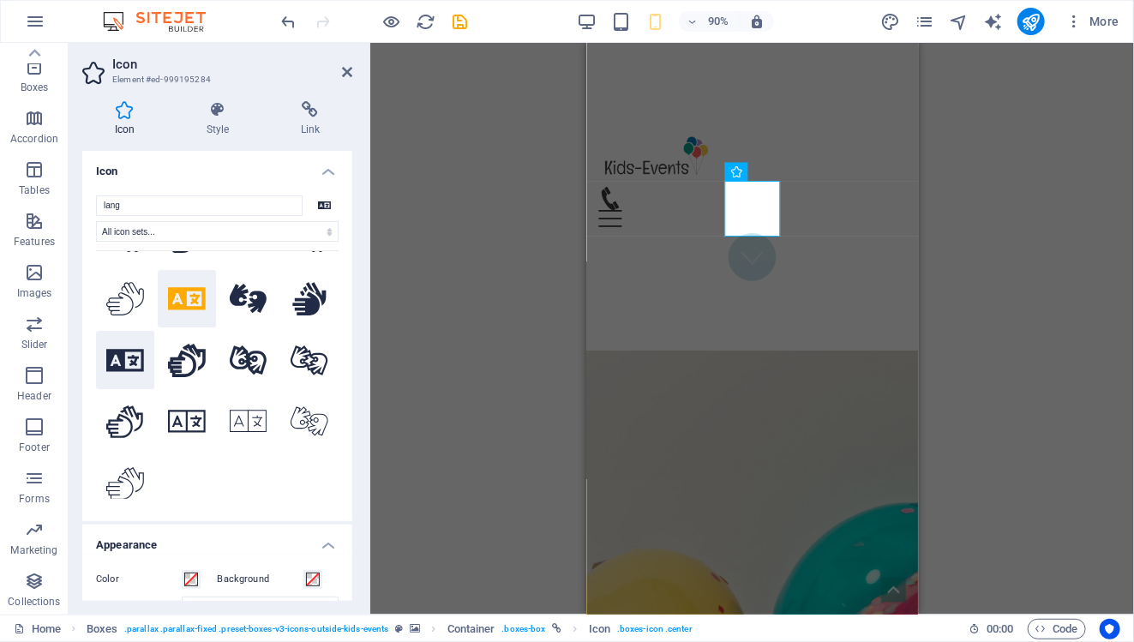
click at [133, 355] on icon at bounding box center [125, 360] width 38 height 22
click at [193, 413] on icon at bounding box center [187, 421] width 38 height 22
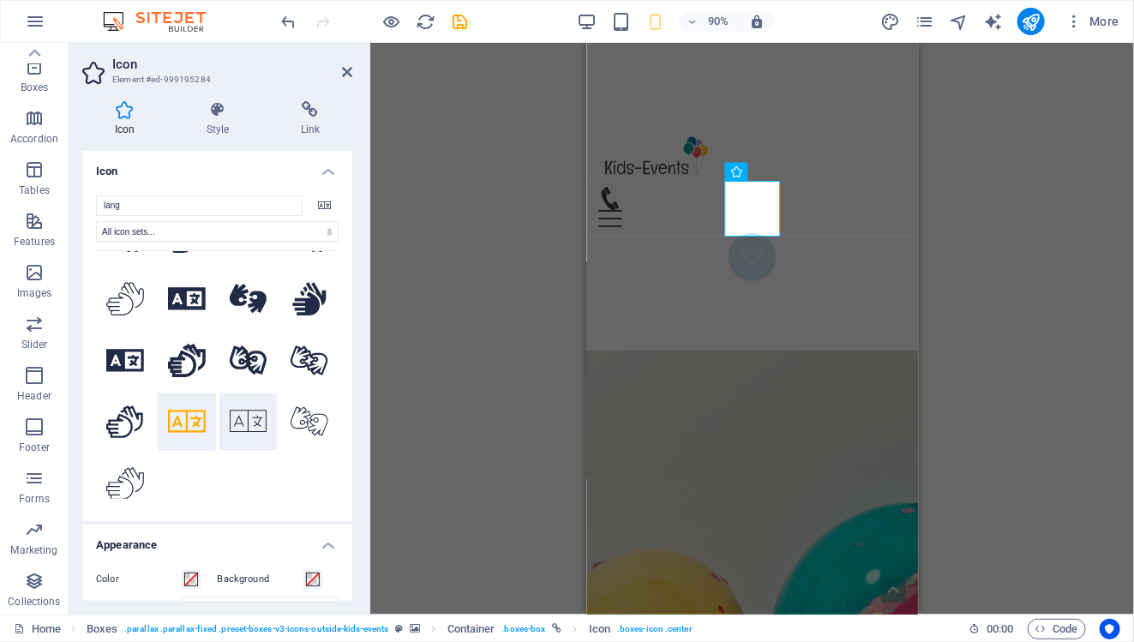
click at [237, 413] on icon at bounding box center [249, 421] width 38 height 22
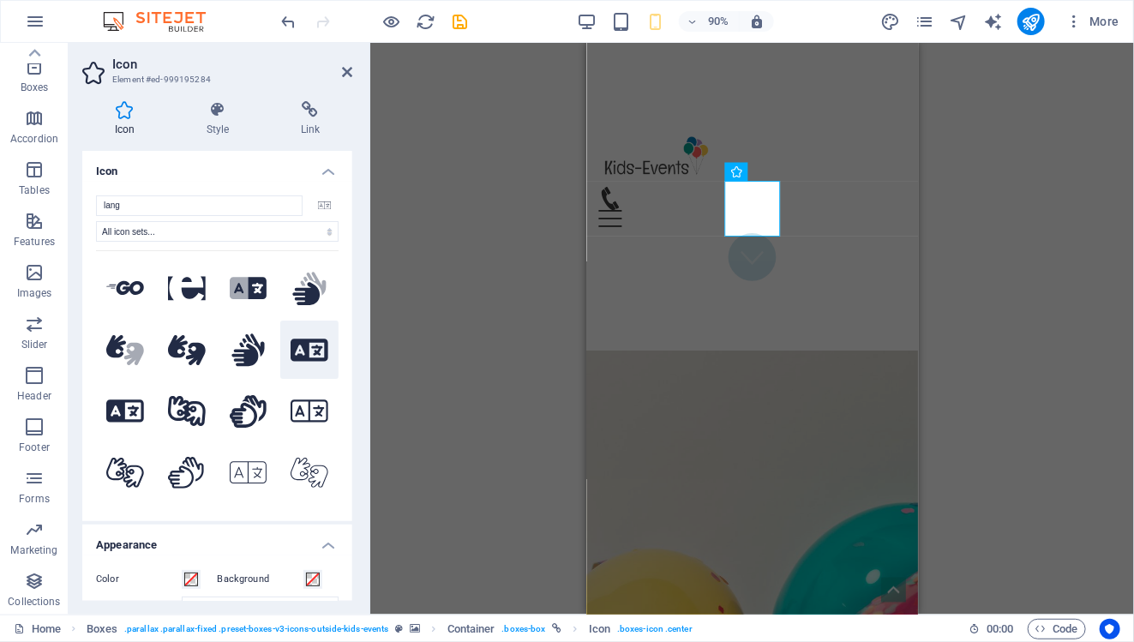
click at [290, 348] on icon at bounding box center [309, 350] width 38 height 30
click at [298, 406] on icon at bounding box center [309, 411] width 38 height 30
click at [240, 287] on icon at bounding box center [239, 288] width 19 height 22
click at [979, 338] on div "H3 Boxes Container Container Container Banner Banner Menu Bar Menu Bar Banner L…" at bounding box center [752, 329] width 764 height 572
click at [1081, 303] on div "Container H3 Boxes Container Container Container Banner Banner Menu Bar Menu Ba…" at bounding box center [752, 329] width 764 height 572
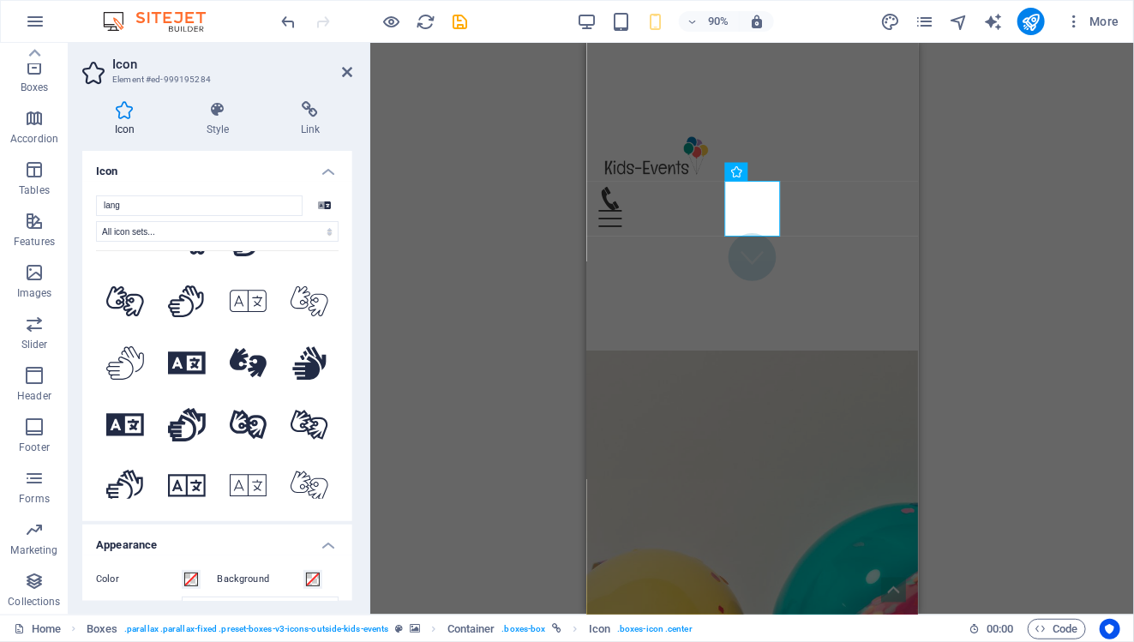
scroll to position [236, 0]
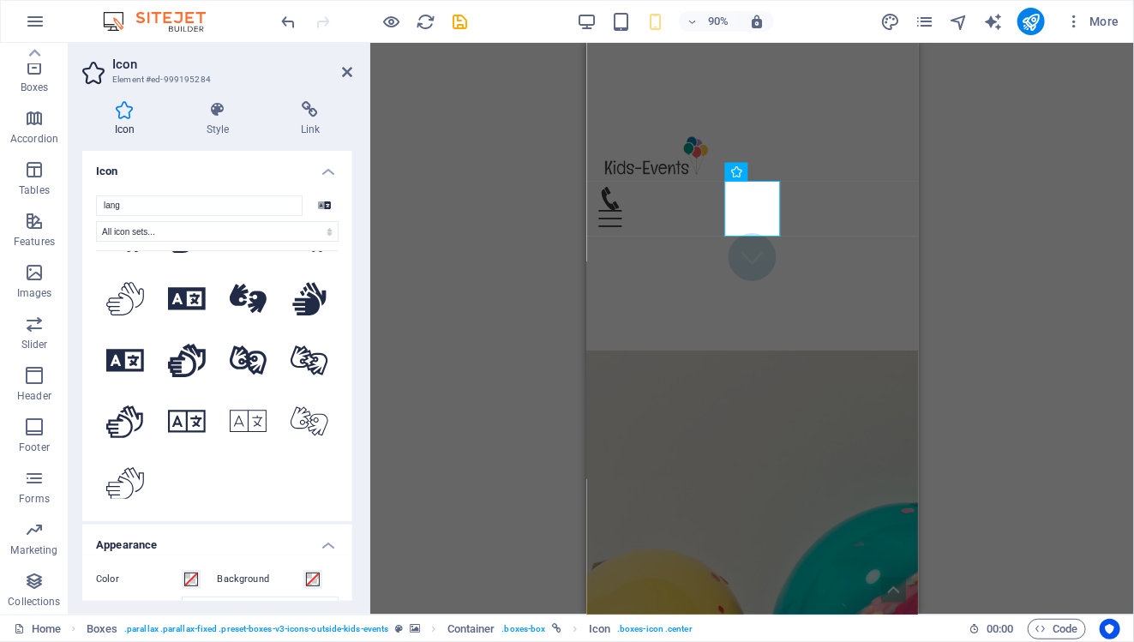
click at [352, 78] on aside "Icon Element #ed-999195284 Icon Style Link Icon lang .fa-secondary{opacity:.4} …" at bounding box center [220, 329] width 302 height 572
click at [347, 73] on icon at bounding box center [347, 72] width 10 height 14
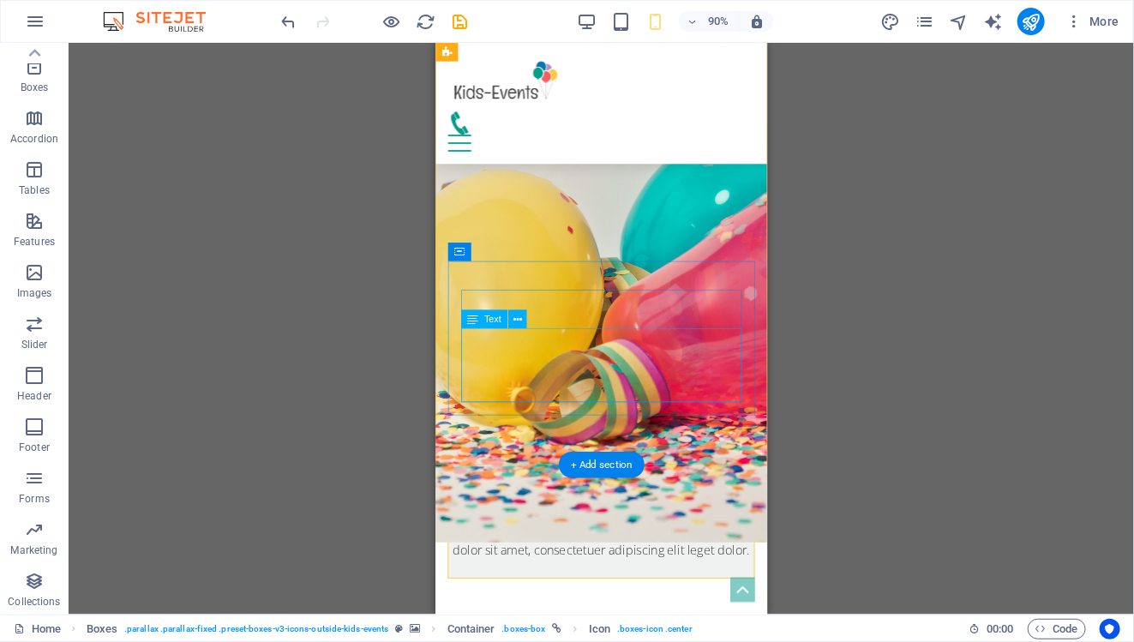
scroll to position [769, 0]
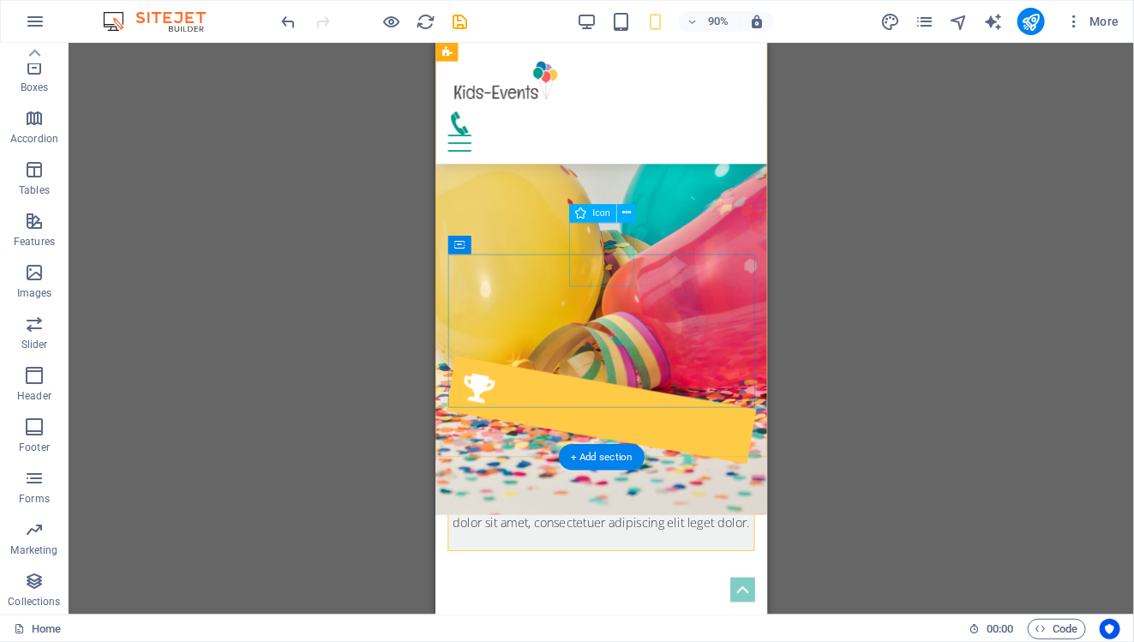
click at [628, 391] on figure at bounding box center [618, 451] width 344 height 120
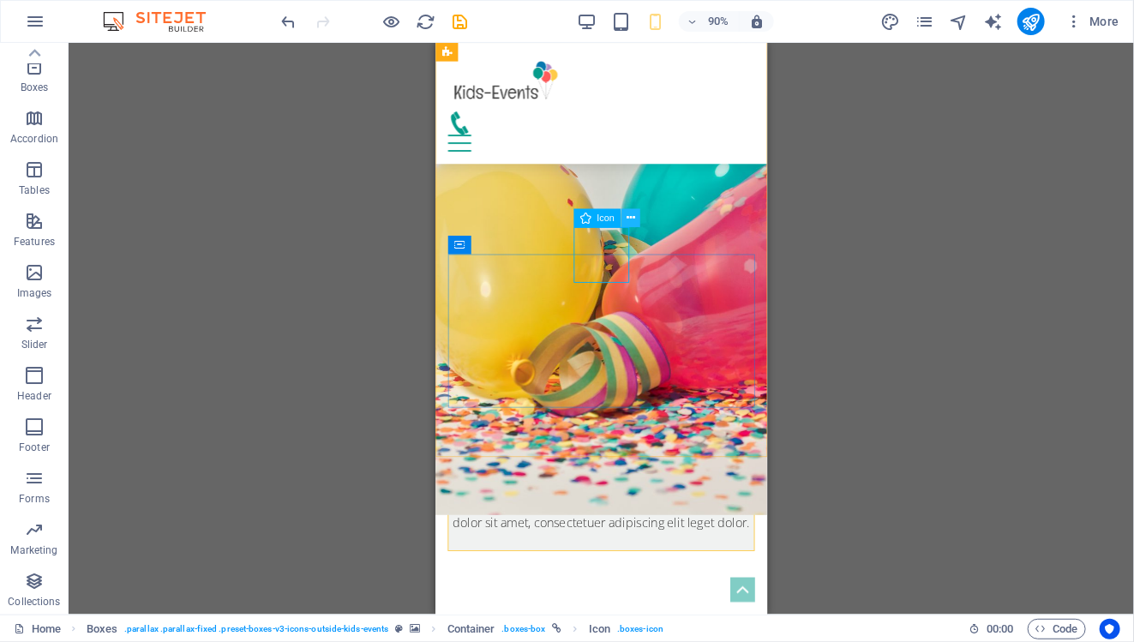
click at [625, 220] on button at bounding box center [630, 217] width 19 height 19
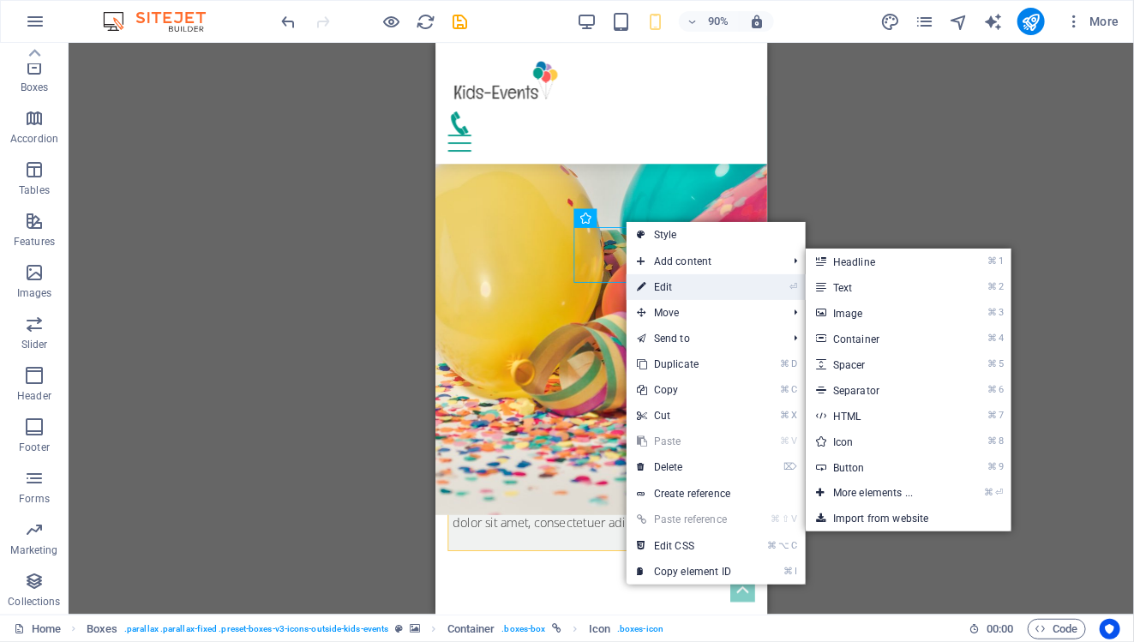
click at [692, 280] on link "⏎ Edit" at bounding box center [683, 287] width 115 height 26
select select "xMidYMid"
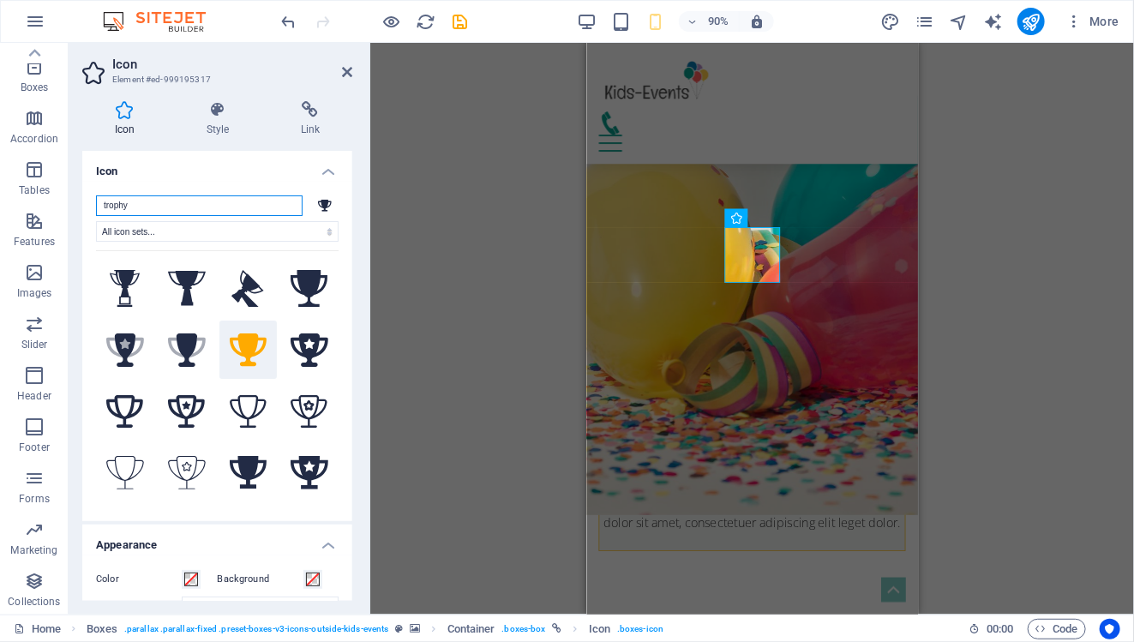
click at [177, 199] on input "trophy" at bounding box center [199, 205] width 207 height 21
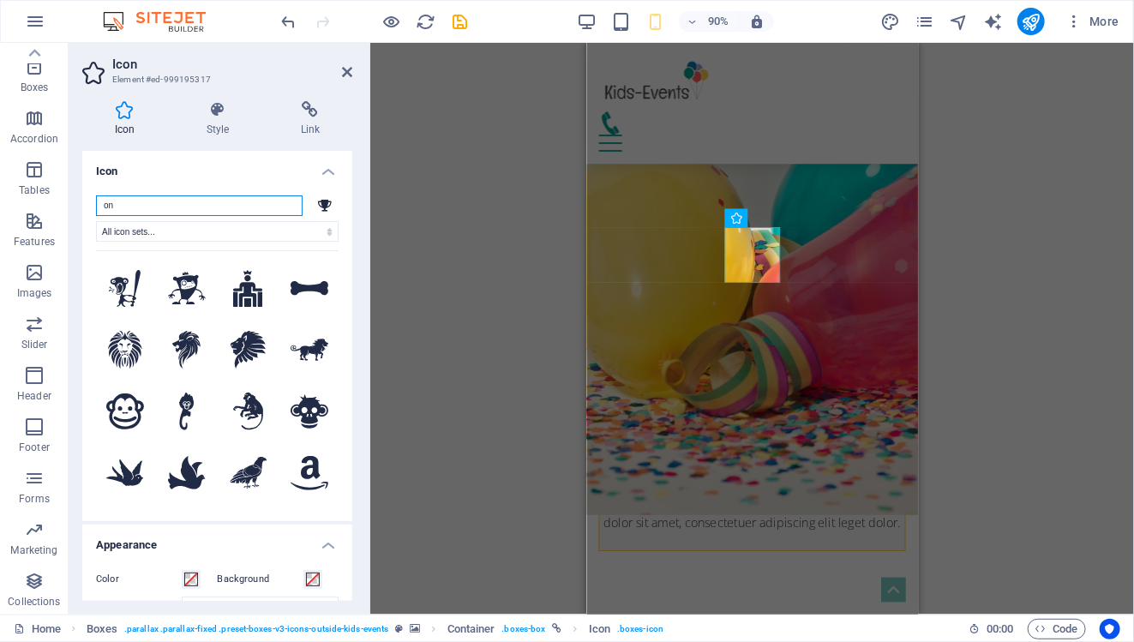
type input "o"
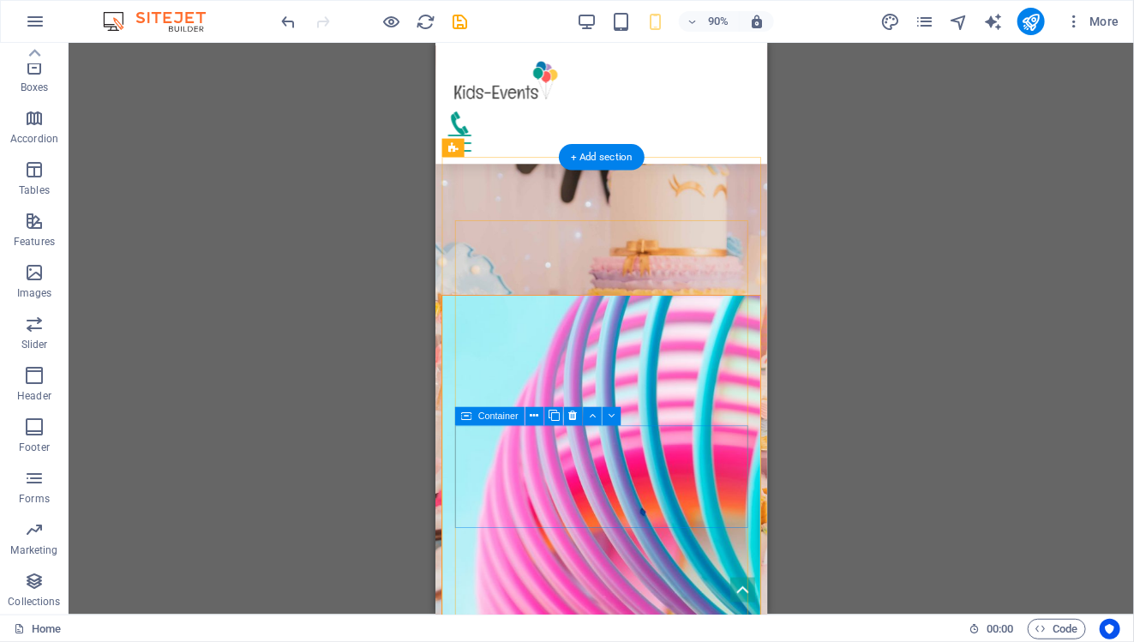
scroll to position [1413, 0]
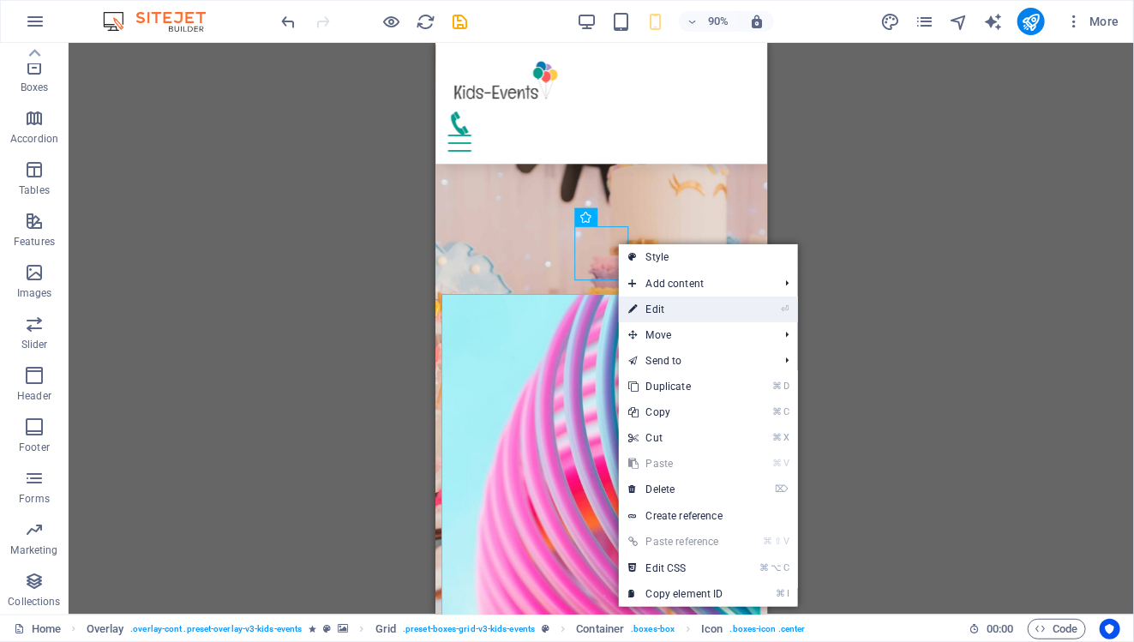
click at [758, 303] on li "⏎ Edit" at bounding box center [708, 309] width 179 height 26
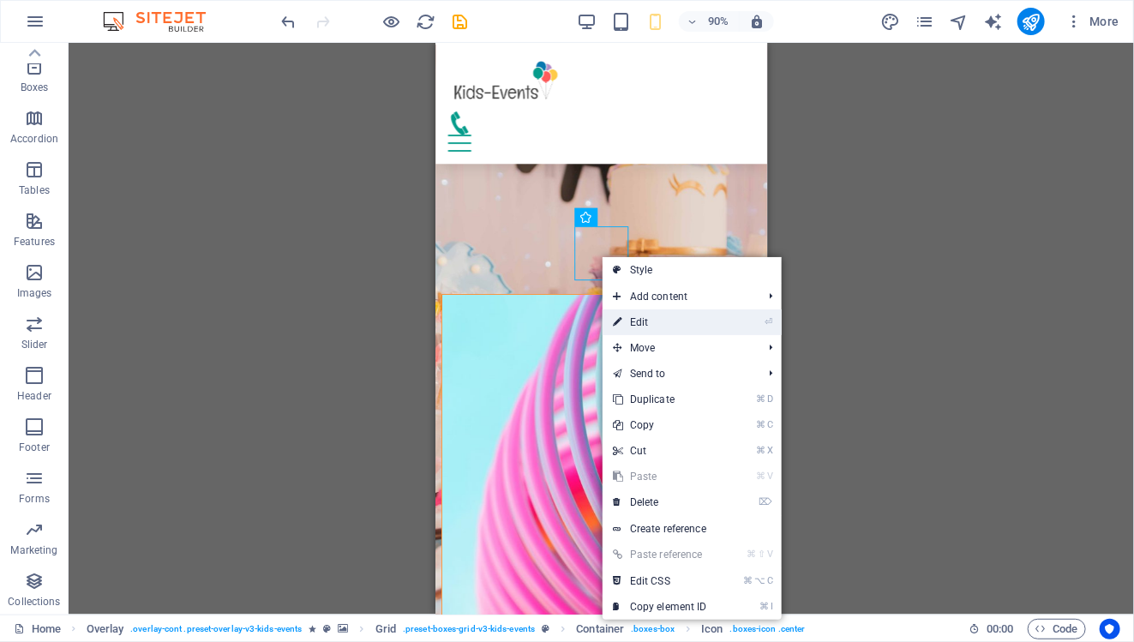
click at [713, 321] on link "⏎ Edit" at bounding box center [659, 322] width 115 height 26
select select "xMidYMid"
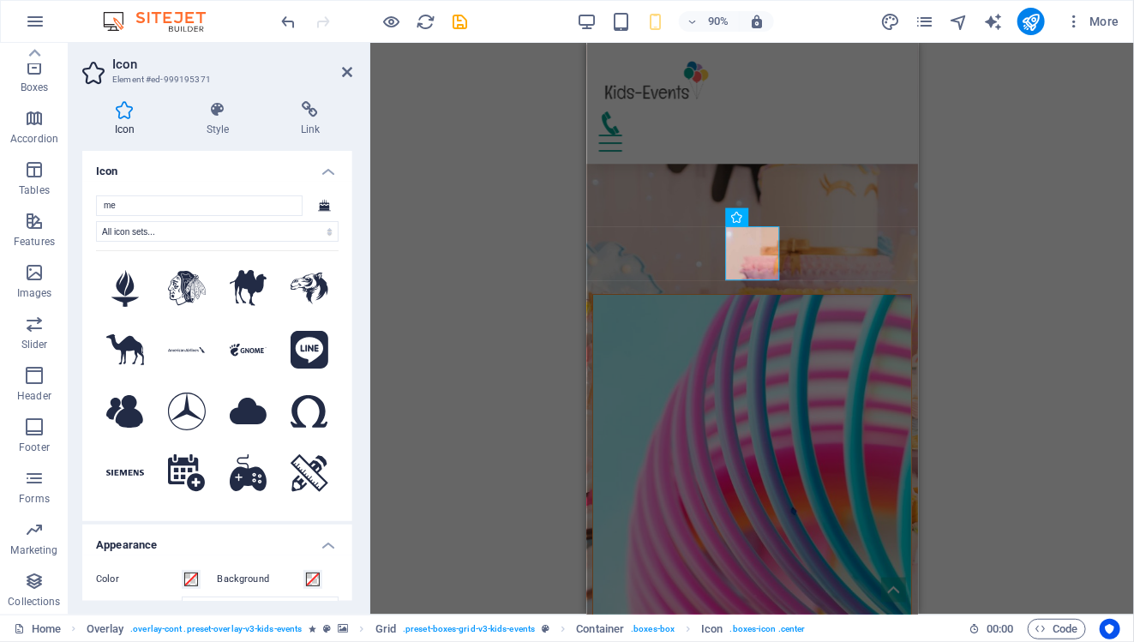
type input "m"
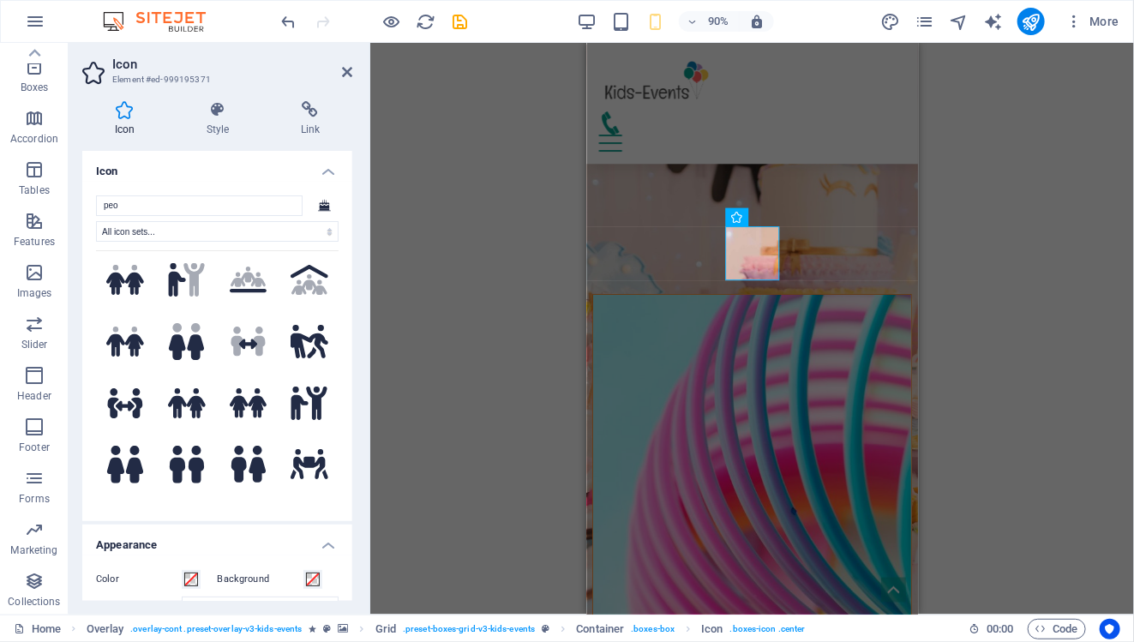
scroll to position [194, 0]
type input "peo"
click at [294, 343] on icon at bounding box center [309, 340] width 38 height 33
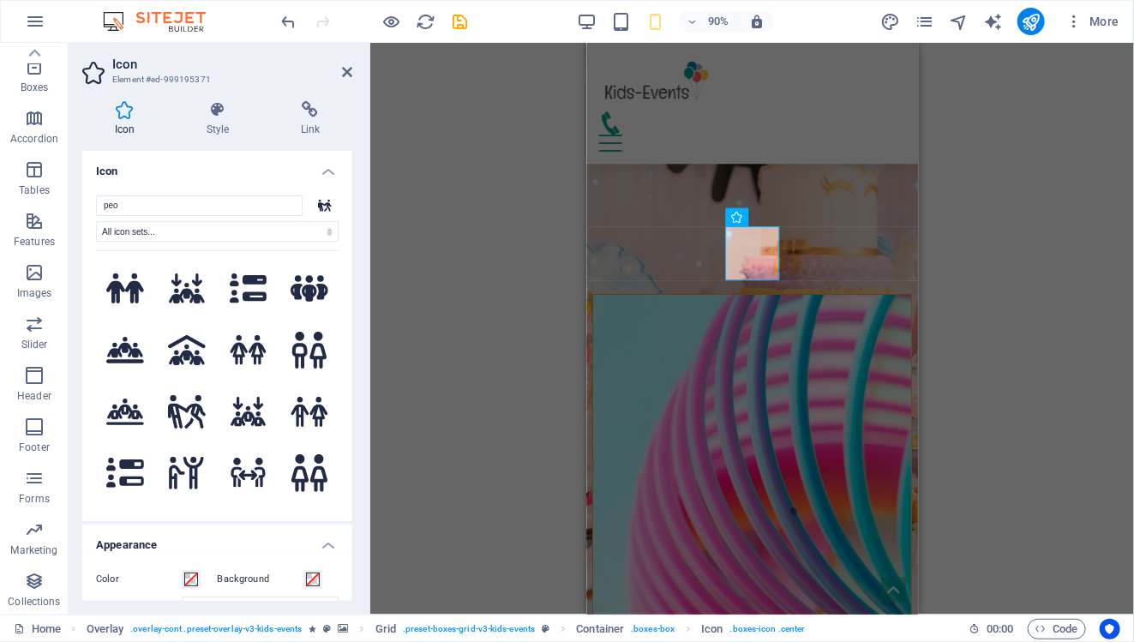
scroll to position [431, 0]
click at [198, 456] on icon at bounding box center [187, 472] width 38 height 33
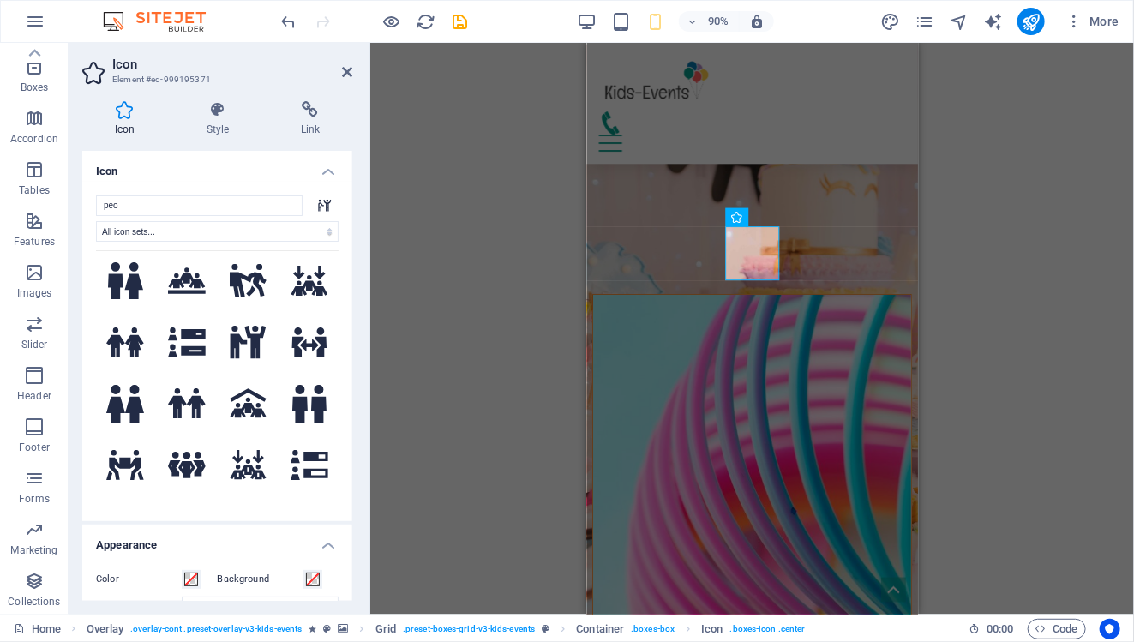
scroll to position [1237, 0]
click at [255, 326] on icon at bounding box center [249, 342] width 38 height 33
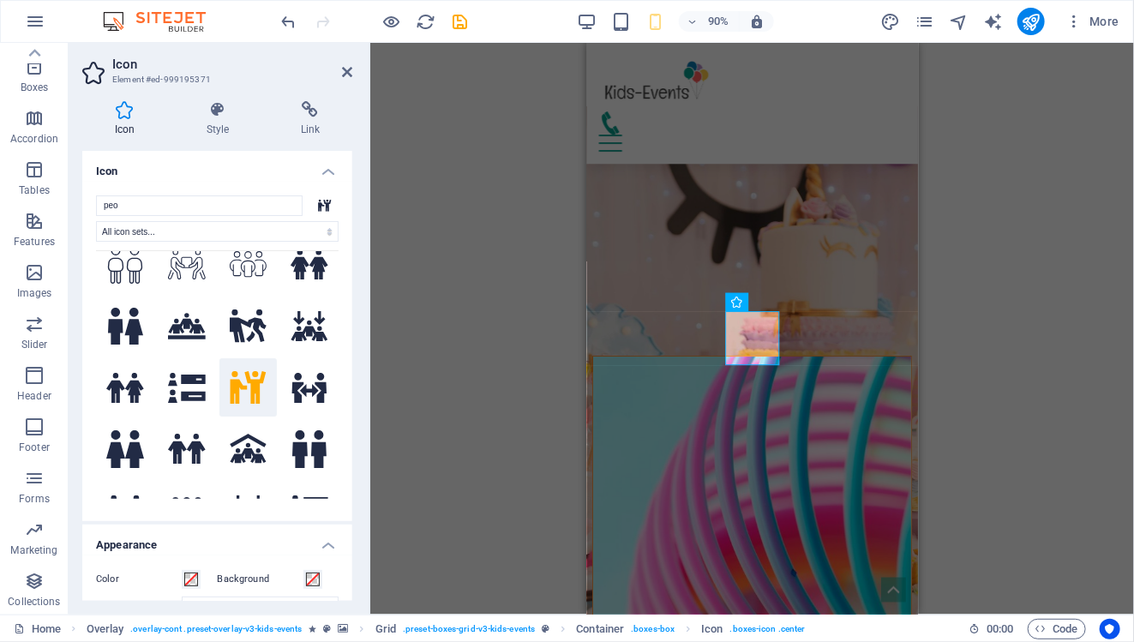
scroll to position [1363, 0]
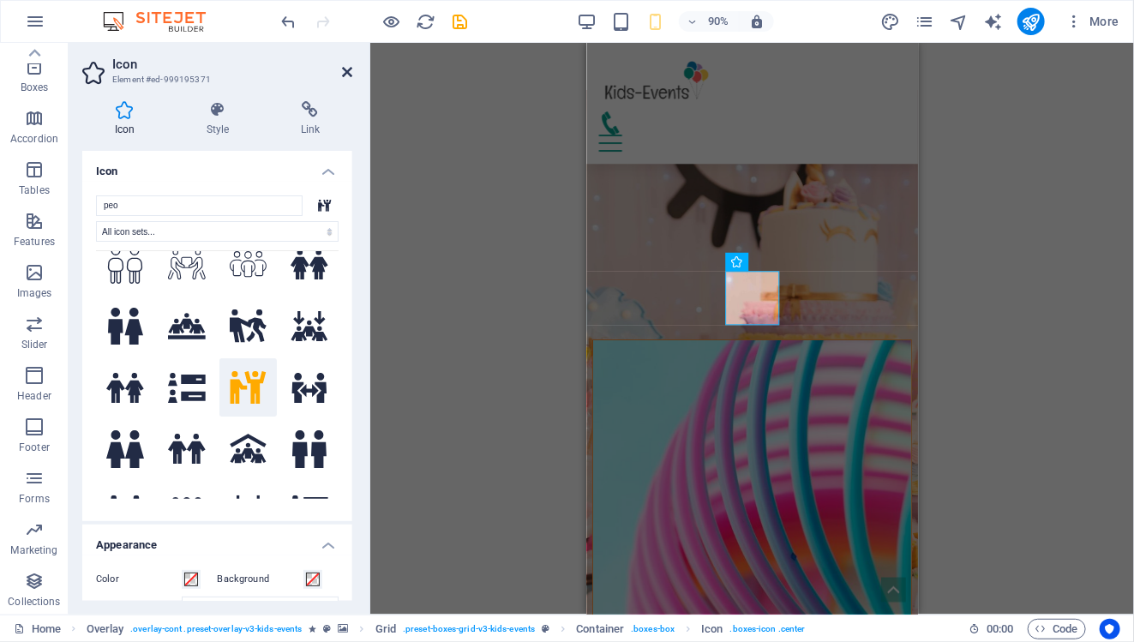
click at [346, 71] on icon at bounding box center [347, 72] width 10 height 14
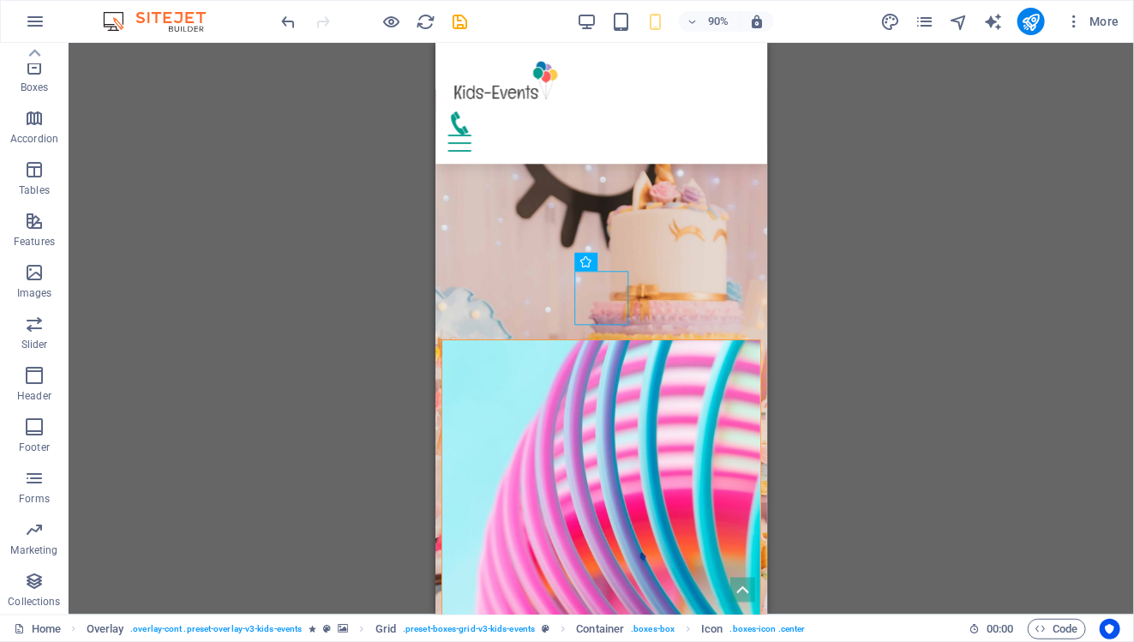
click at [882, 410] on div "H3 Boxes Container Container Container Banner Banner Menu Bar Banner Logo Space…" at bounding box center [601, 329] width 1065 height 572
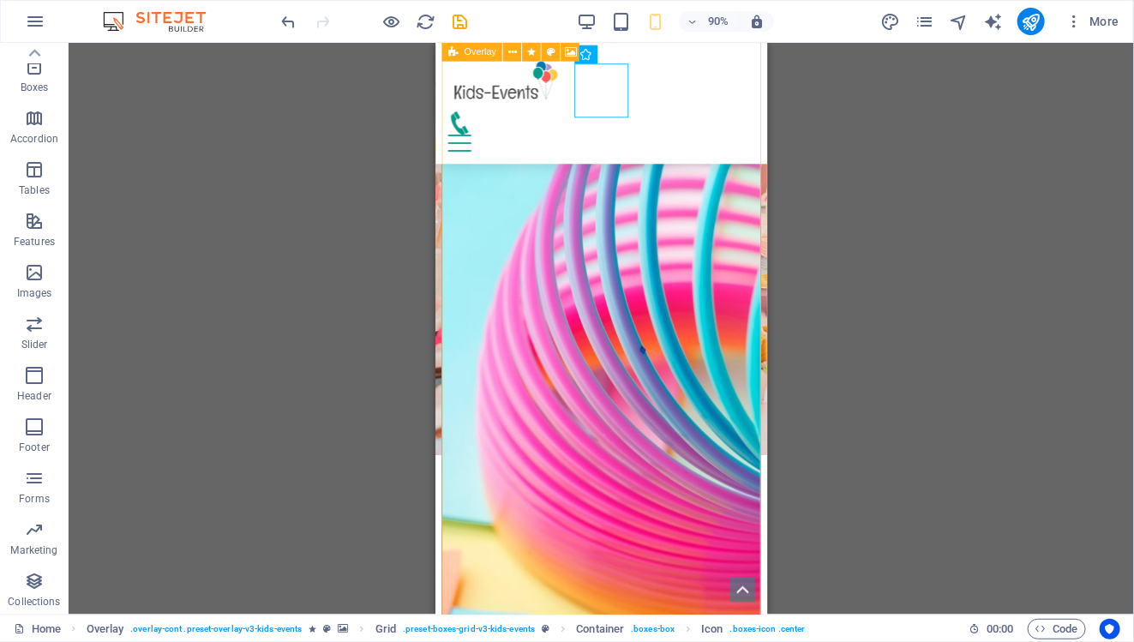
scroll to position [1594, 0]
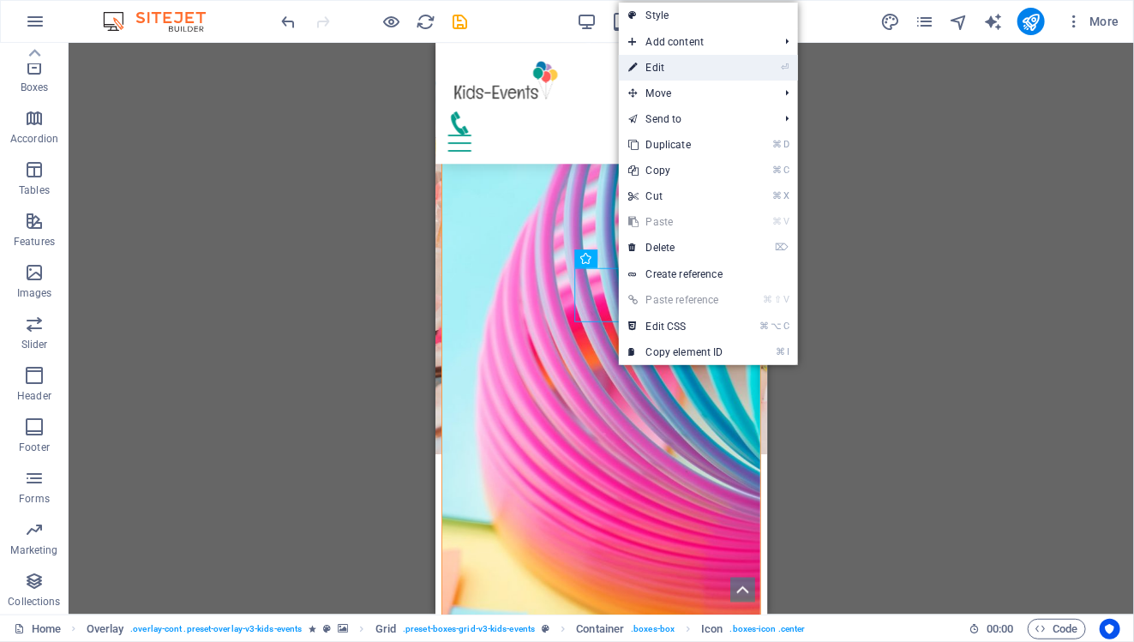
click at [741, 62] on li "⏎ Edit" at bounding box center [708, 68] width 179 height 26
click at [697, 69] on link "⏎ Edit" at bounding box center [676, 68] width 115 height 26
select select "xMidYMid"
select select "px"
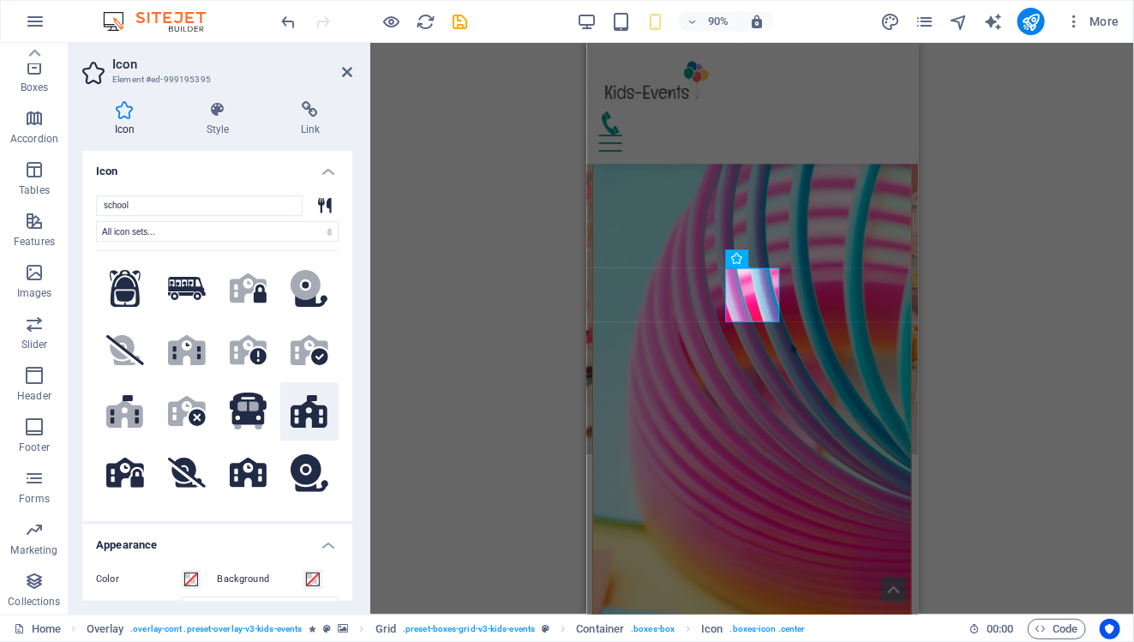
type input "school"
click at [302, 425] on button at bounding box center [309, 411] width 58 height 58
click at [214, 109] on icon at bounding box center [217, 109] width 87 height 17
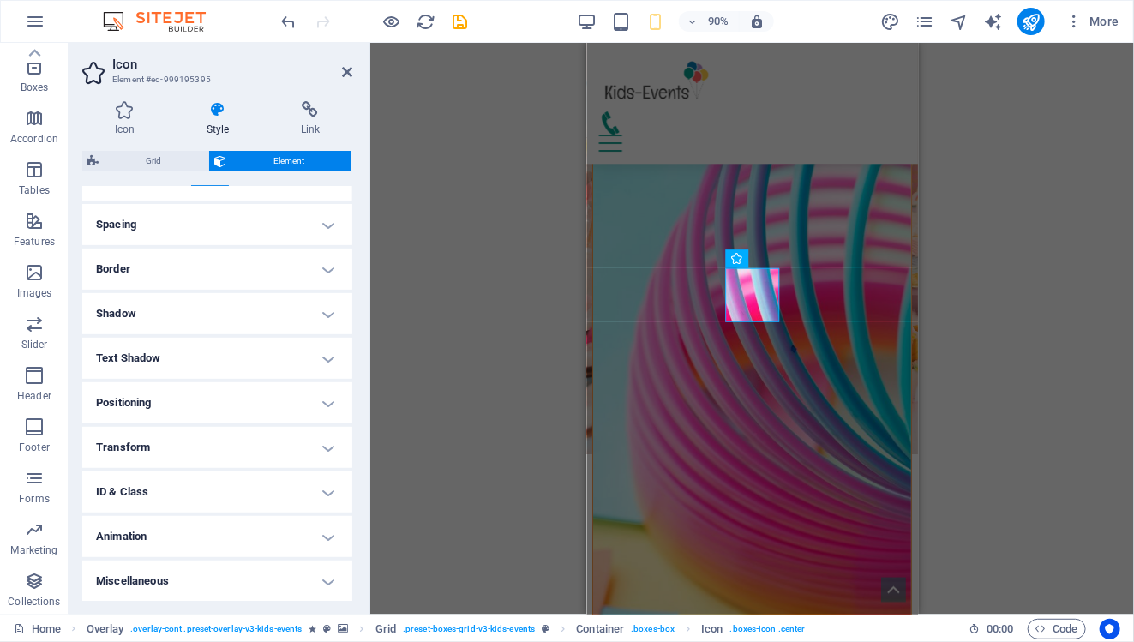
scroll to position [0, 0]
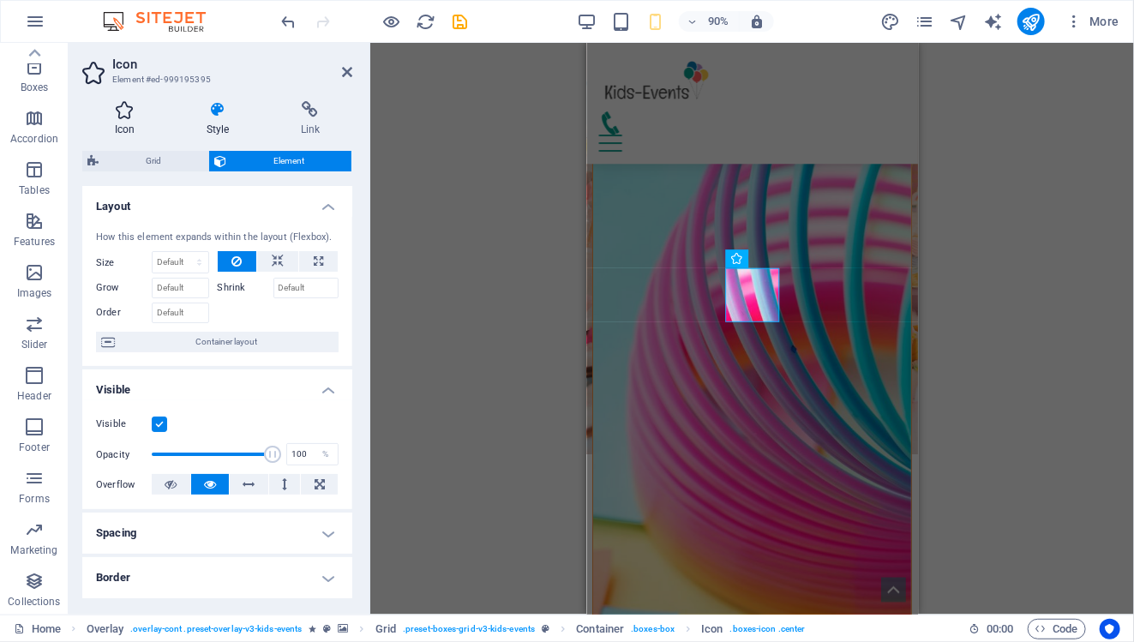
click at [148, 114] on icon at bounding box center [124, 109] width 85 height 17
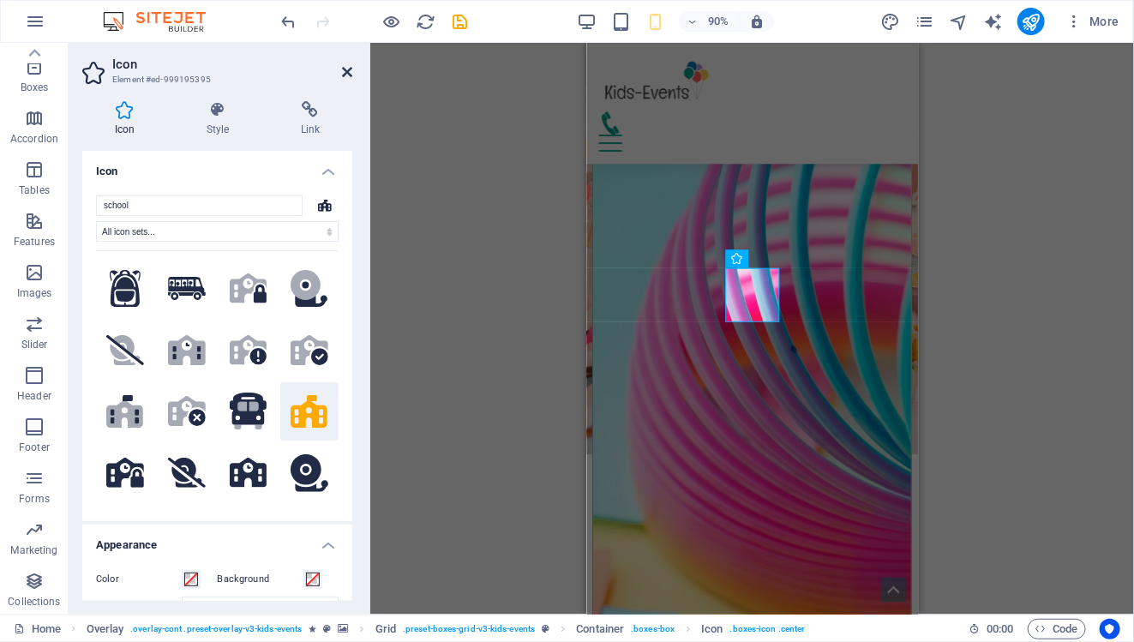
click at [346, 72] on icon at bounding box center [347, 72] width 10 height 14
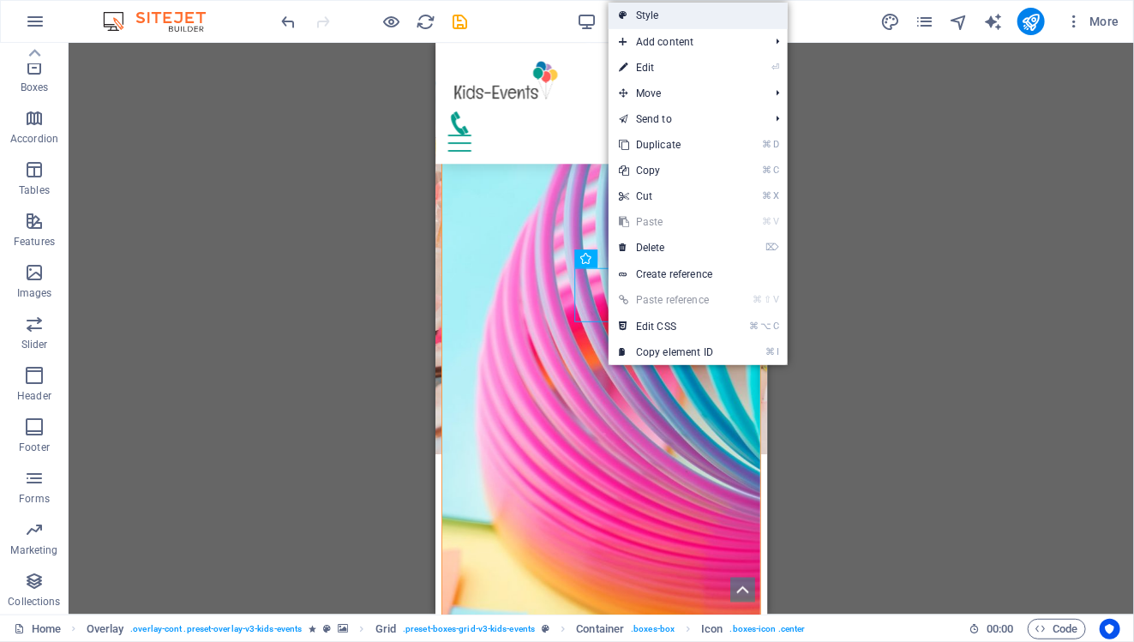
click at [658, 23] on link "Style" at bounding box center [697, 16] width 179 height 26
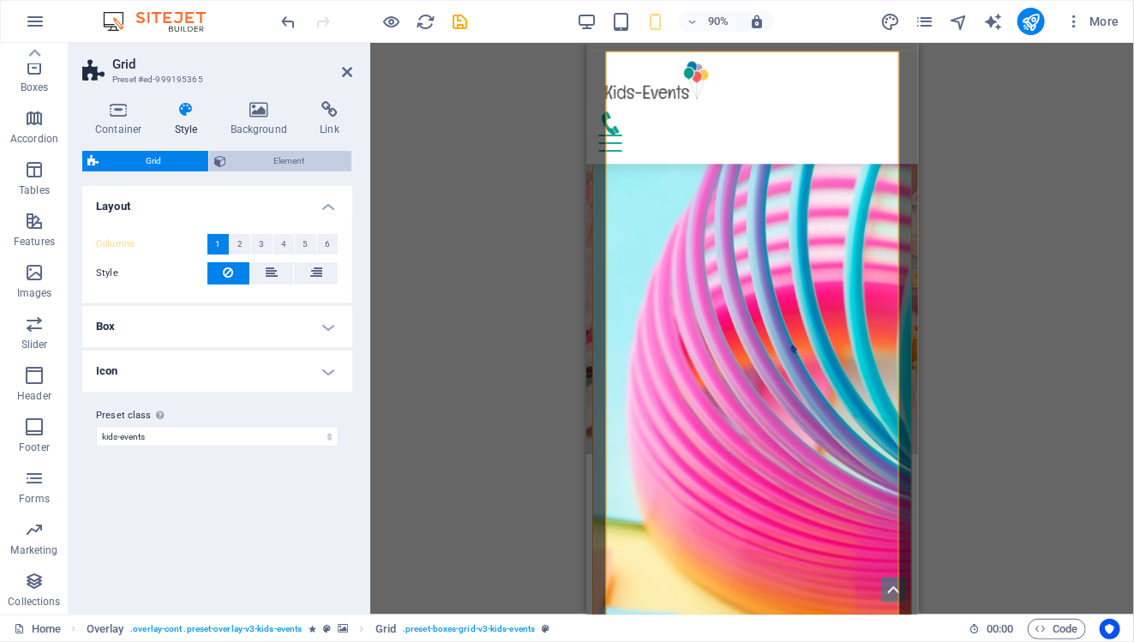
click at [266, 162] on span "Element" at bounding box center [288, 161] width 115 height 21
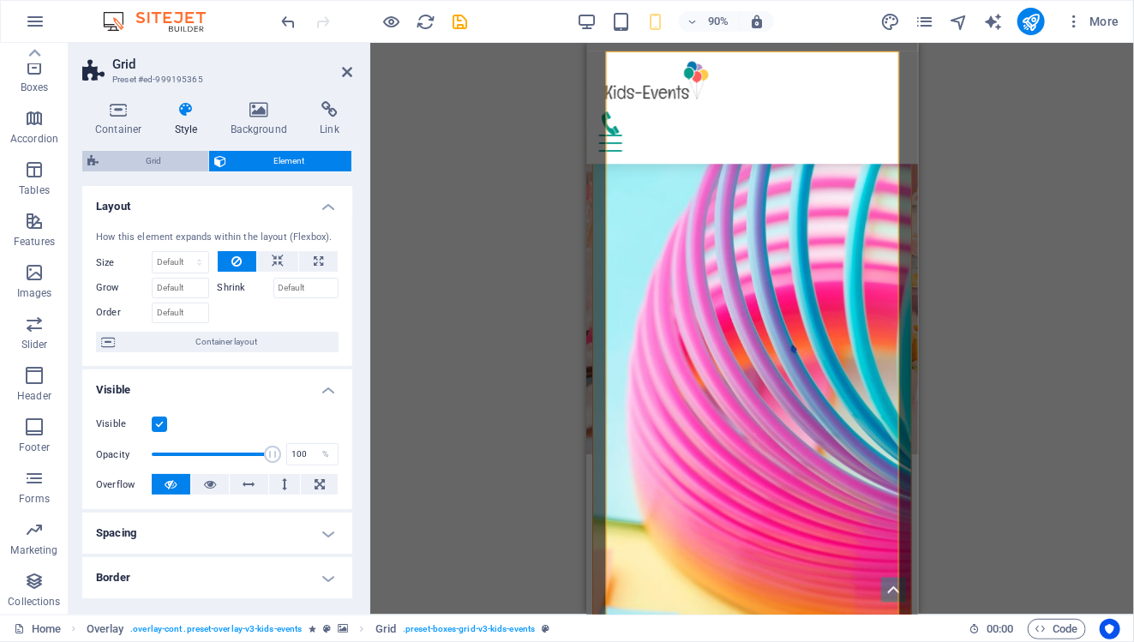
click at [188, 161] on span "Grid" at bounding box center [153, 161] width 99 height 21
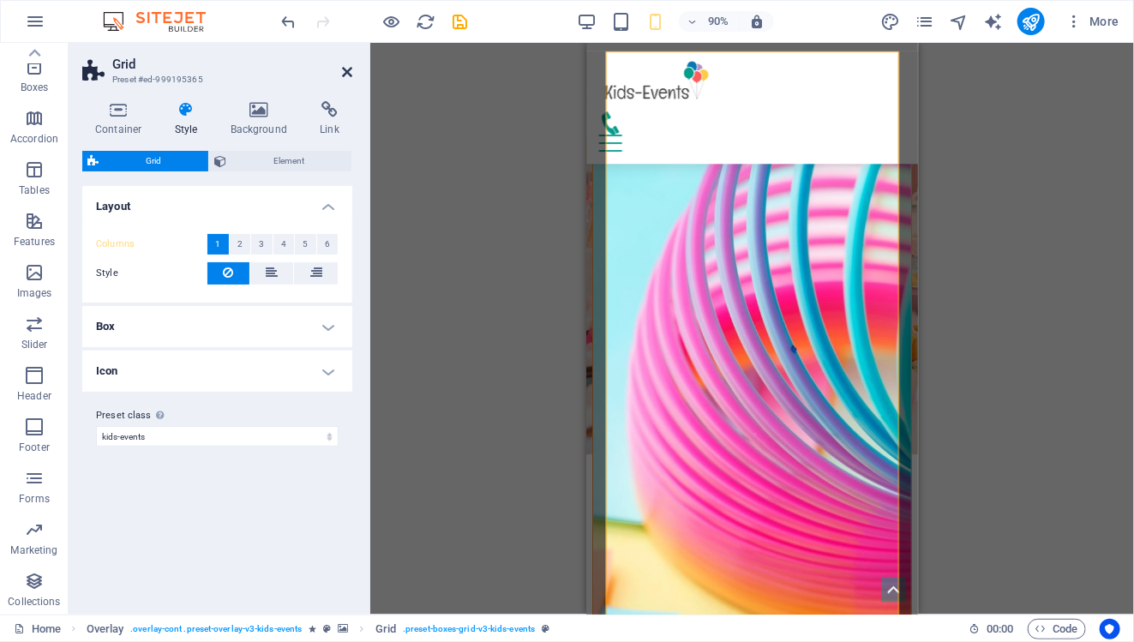
click at [349, 66] on icon at bounding box center [347, 72] width 10 height 14
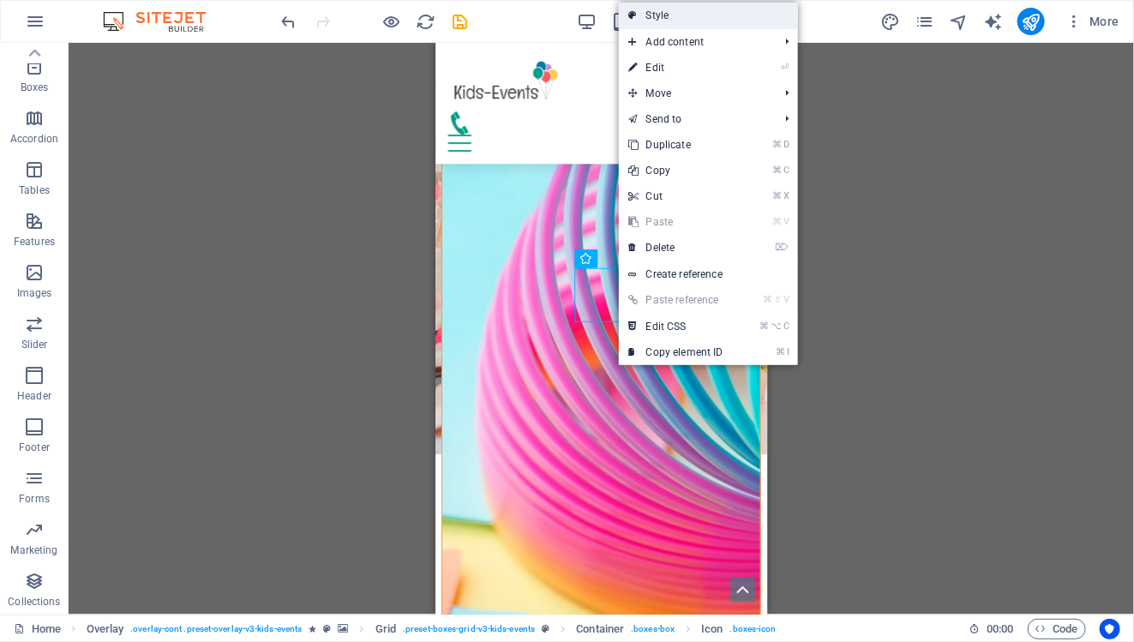
click at [668, 25] on link "Style" at bounding box center [708, 16] width 179 height 26
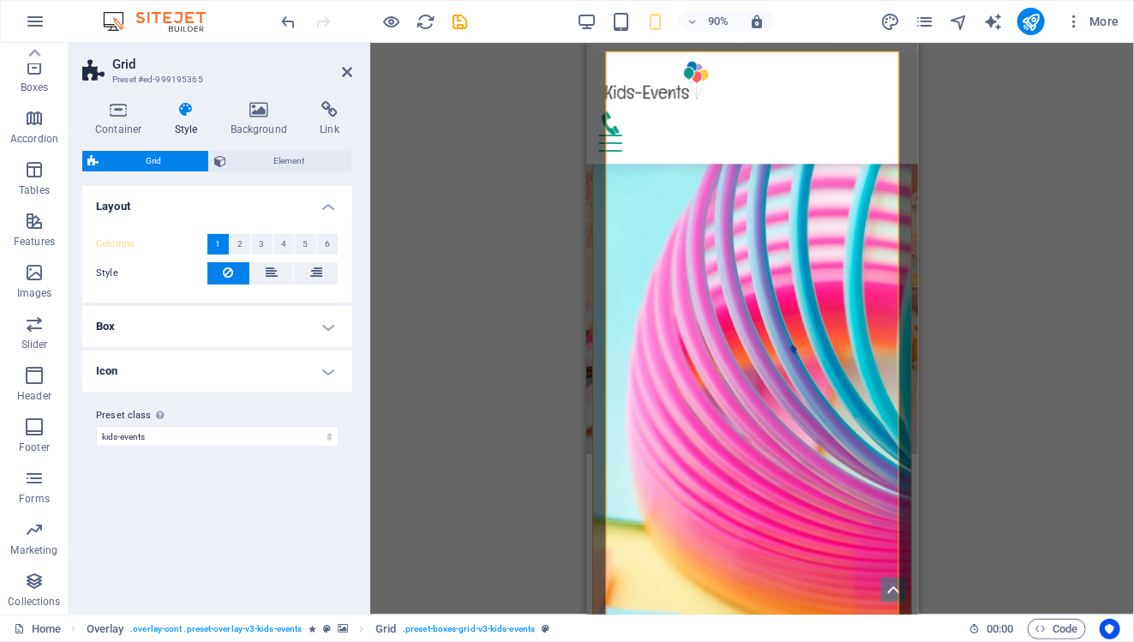
click at [265, 326] on h4 "Box" at bounding box center [217, 326] width 270 height 41
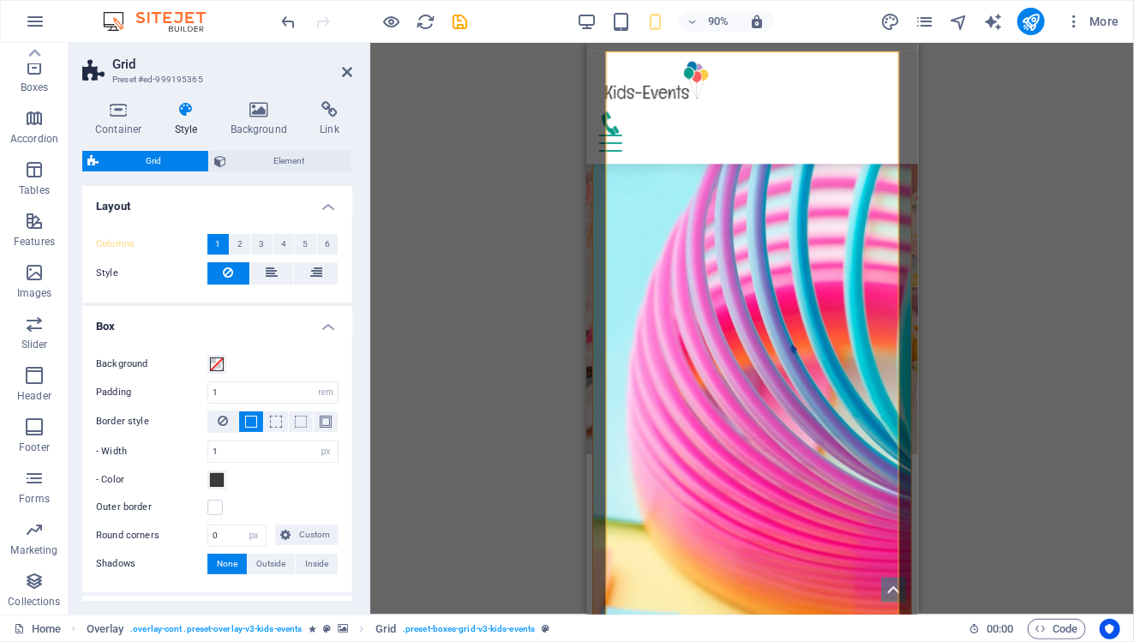
click at [266, 325] on h4 "Box" at bounding box center [217, 321] width 270 height 31
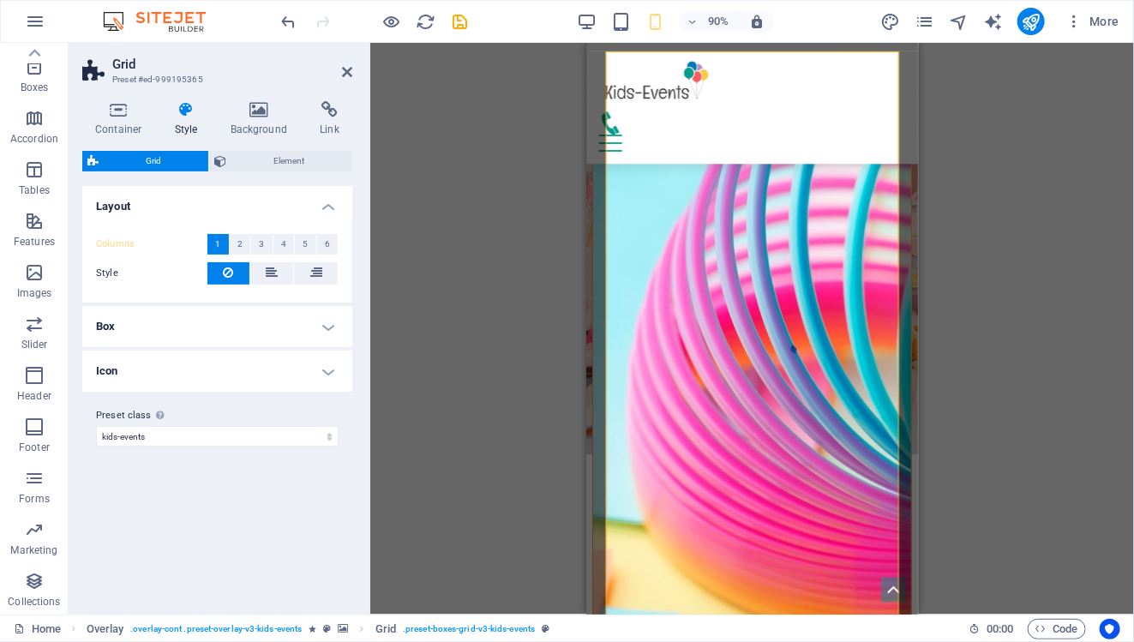
click at [329, 367] on h4 "Icon" at bounding box center [217, 370] width 270 height 41
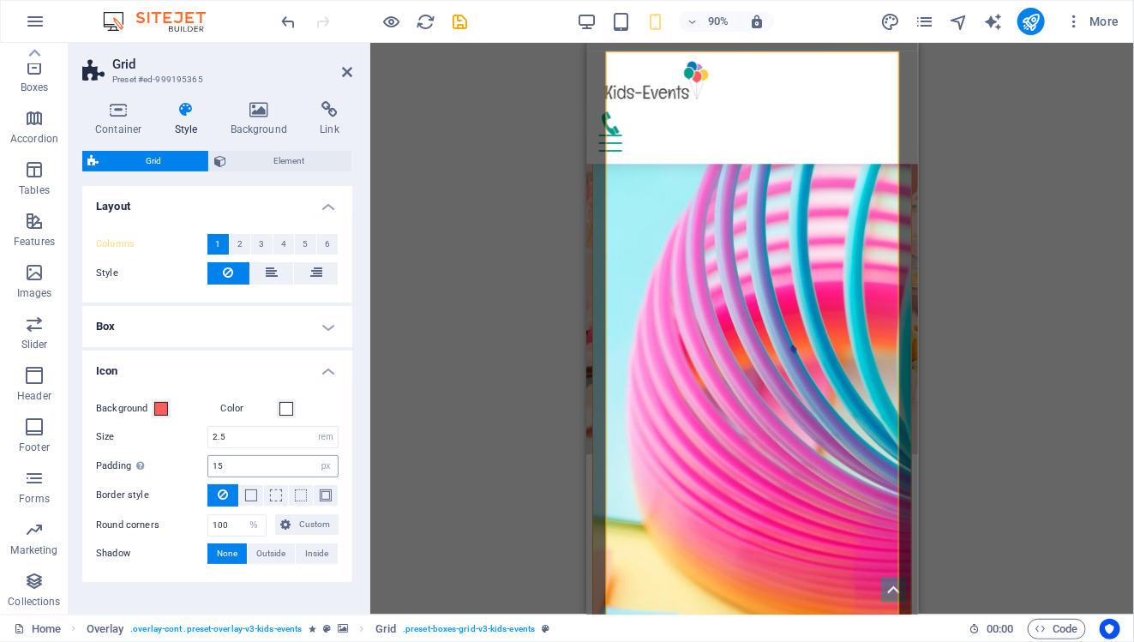
scroll to position [47, 0]
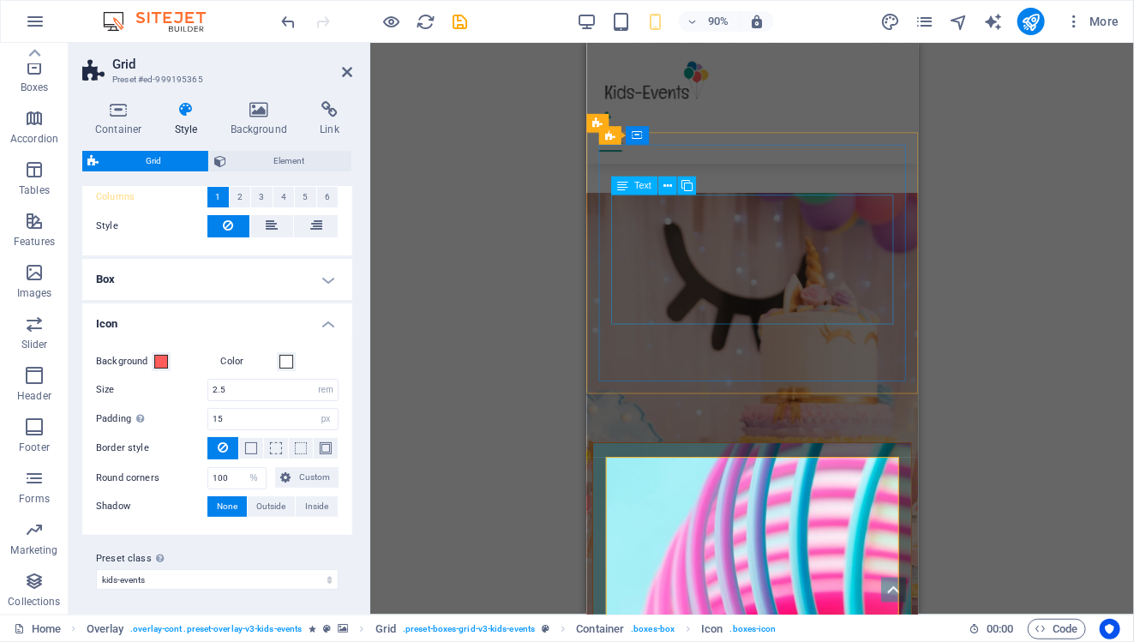
scroll to position [1374, 0]
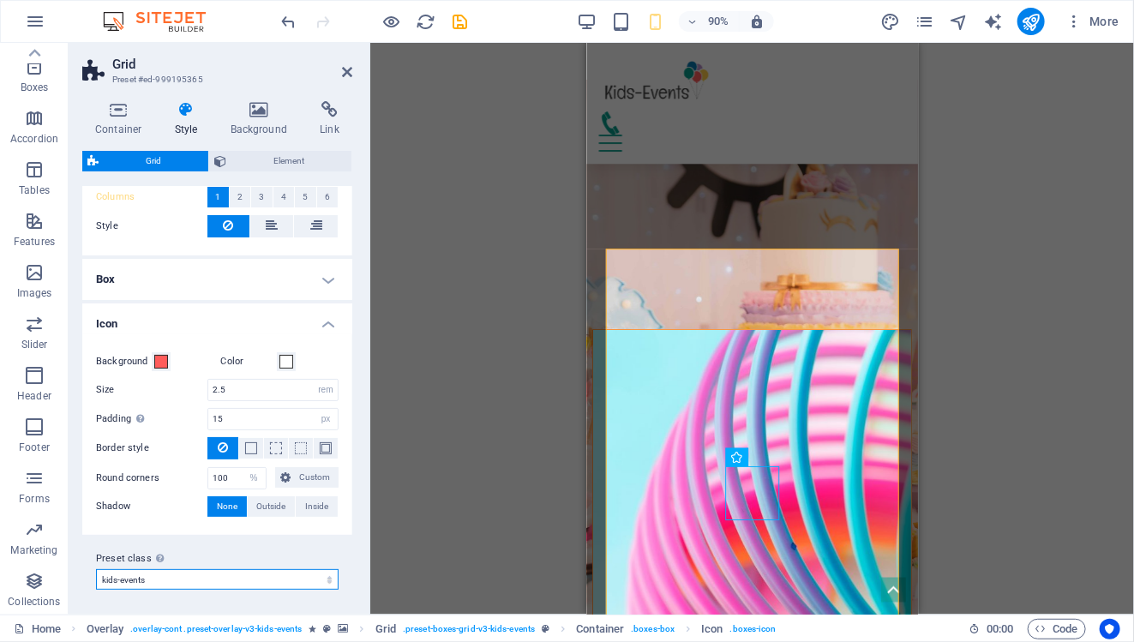
click at [324, 574] on select "kids-events Add preset class" at bounding box center [217, 579] width 243 height 21
click at [96, 569] on select "kids-events Add preset class" at bounding box center [217, 579] width 243 height 21
select select "preset-boxes-grid-v3-kids-events"
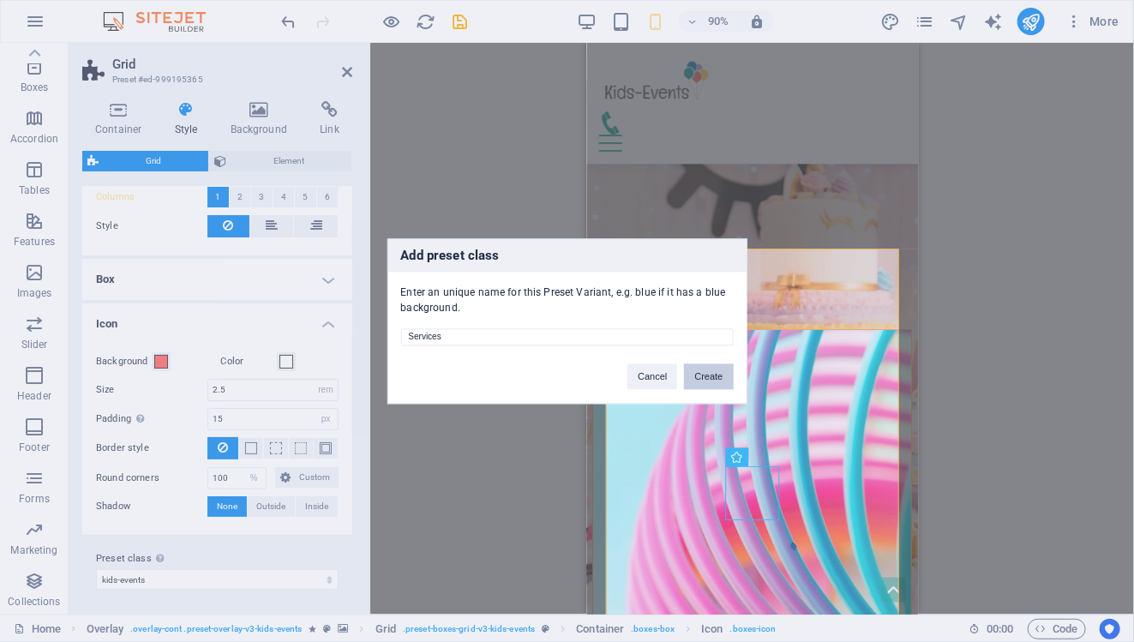
type input "Services"
click at [712, 380] on button "Create" at bounding box center [708, 376] width 49 height 26
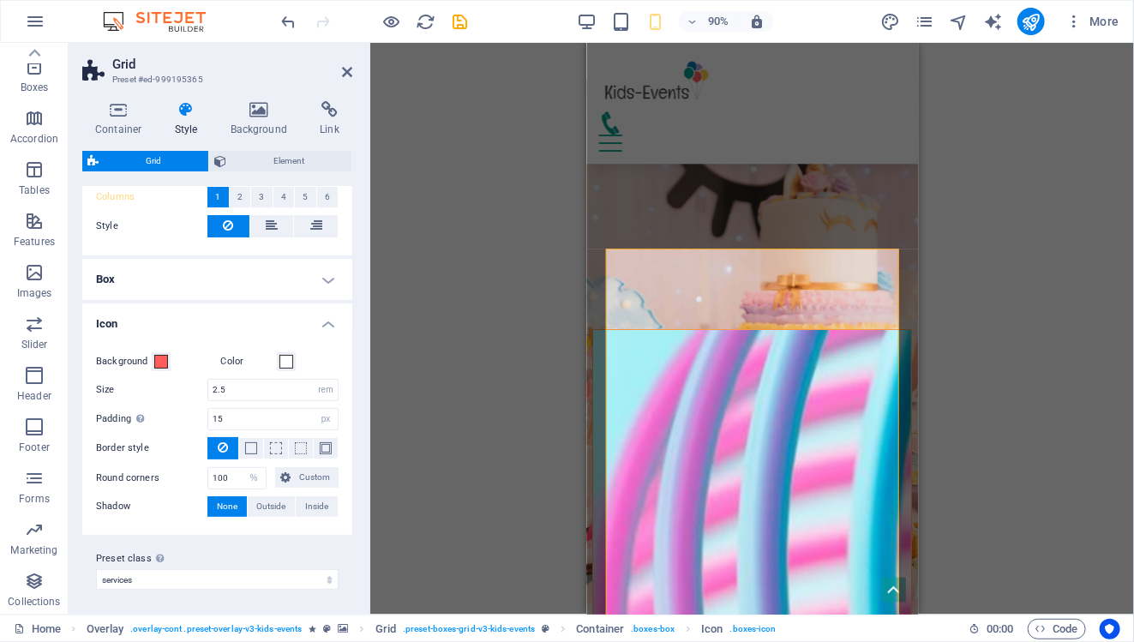
click at [984, 401] on div "Drag here to replace the existing content. Press “Ctrl” if you want to create a…" at bounding box center [752, 329] width 764 height 572
click at [287, 27] on icon "undo" at bounding box center [289, 22] width 20 height 20
select select "preset-boxes-grid-v3-kids-events"
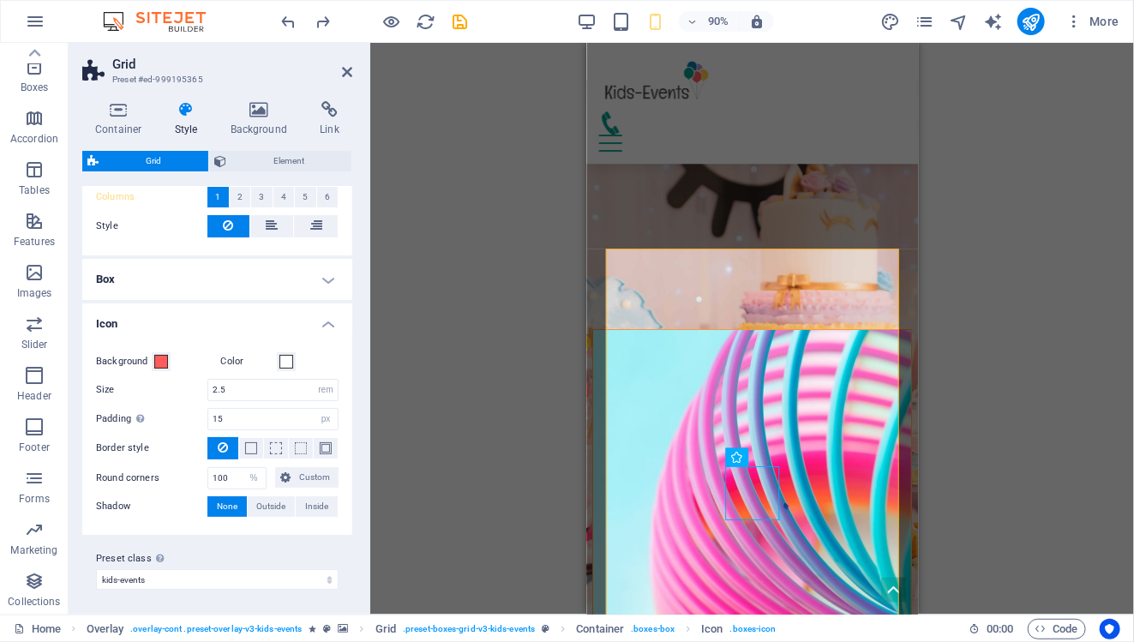
click at [428, 407] on div "Drag here to replace the existing content. Press “Ctrl” if you want to create a…" at bounding box center [752, 329] width 764 height 572
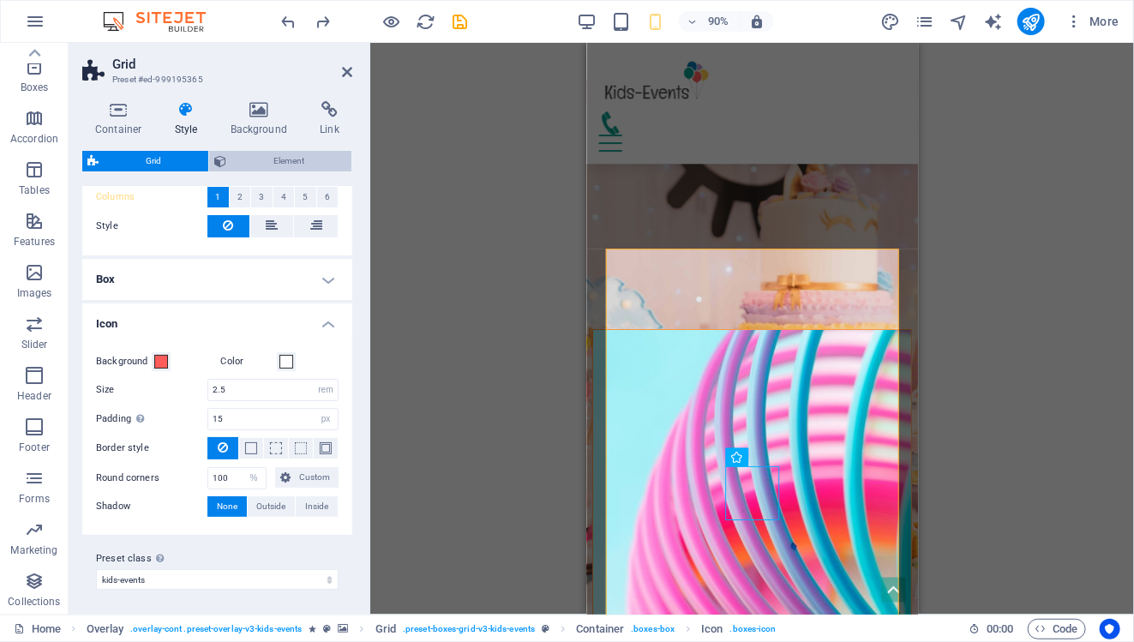
click at [272, 169] on span "Element" at bounding box center [288, 161] width 115 height 21
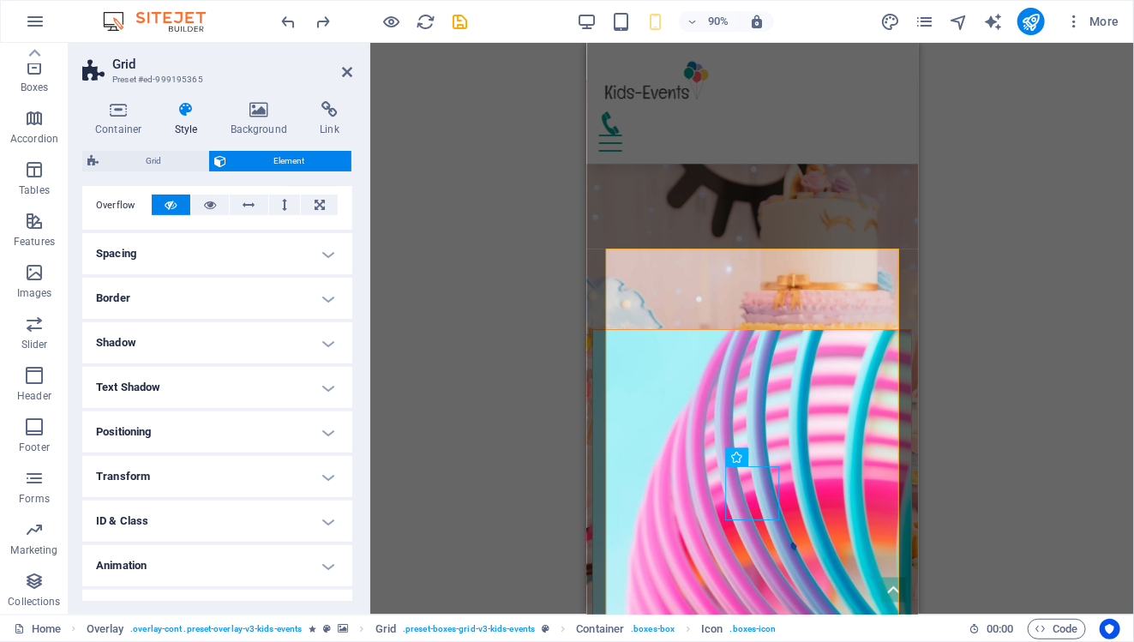
scroll to position [308, 0]
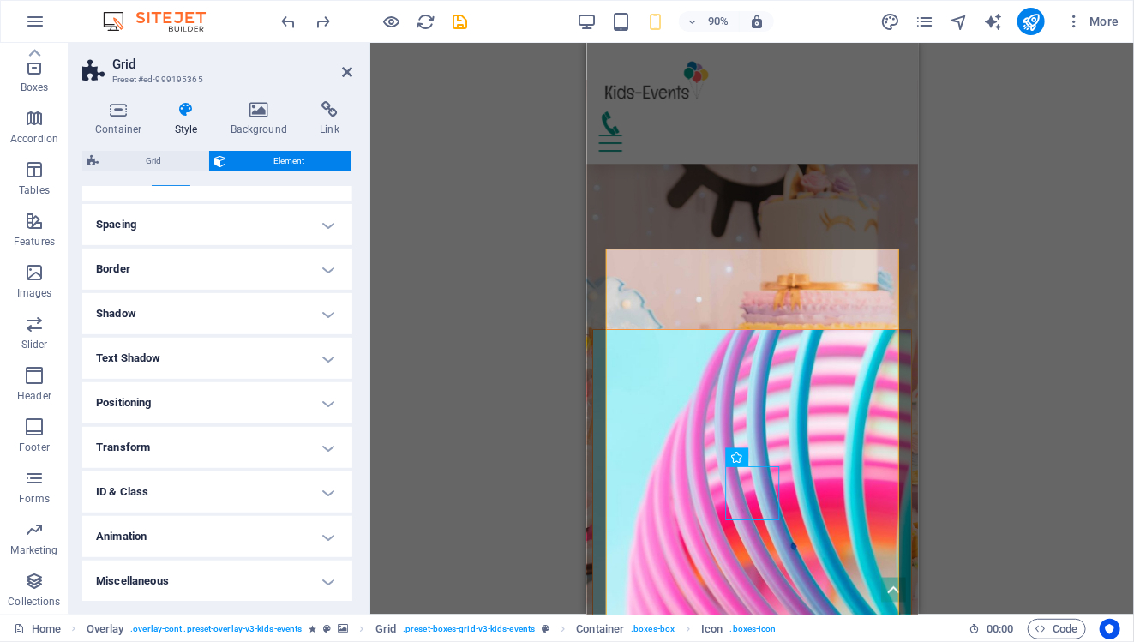
click at [182, 390] on h4 "Positioning" at bounding box center [217, 402] width 270 height 41
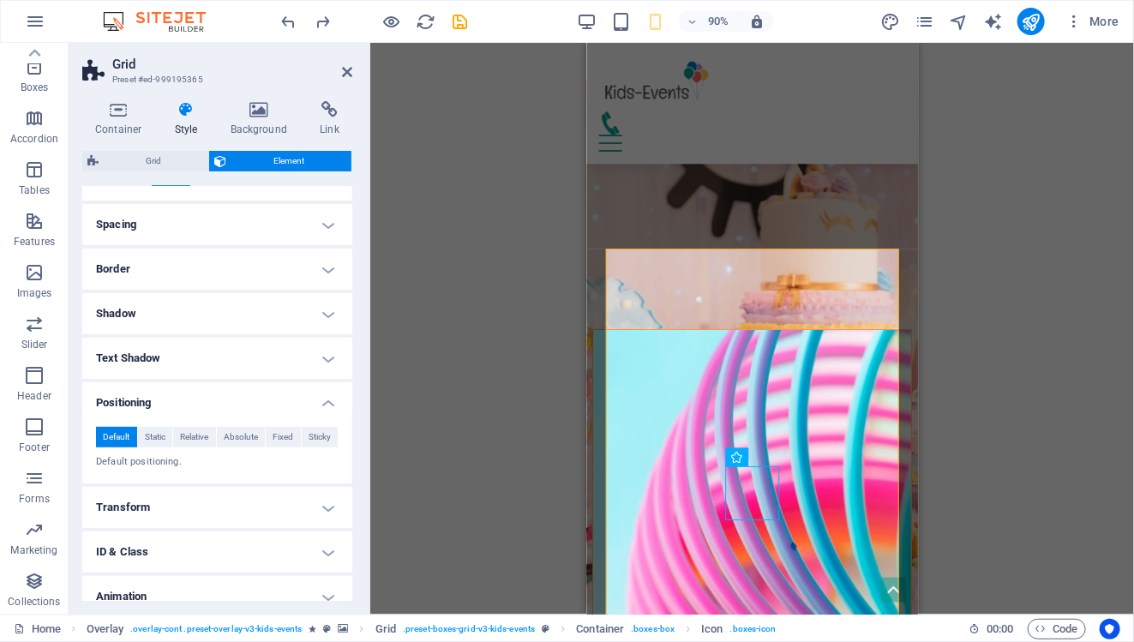
click at [182, 390] on h4 "Positioning" at bounding box center [217, 397] width 270 height 31
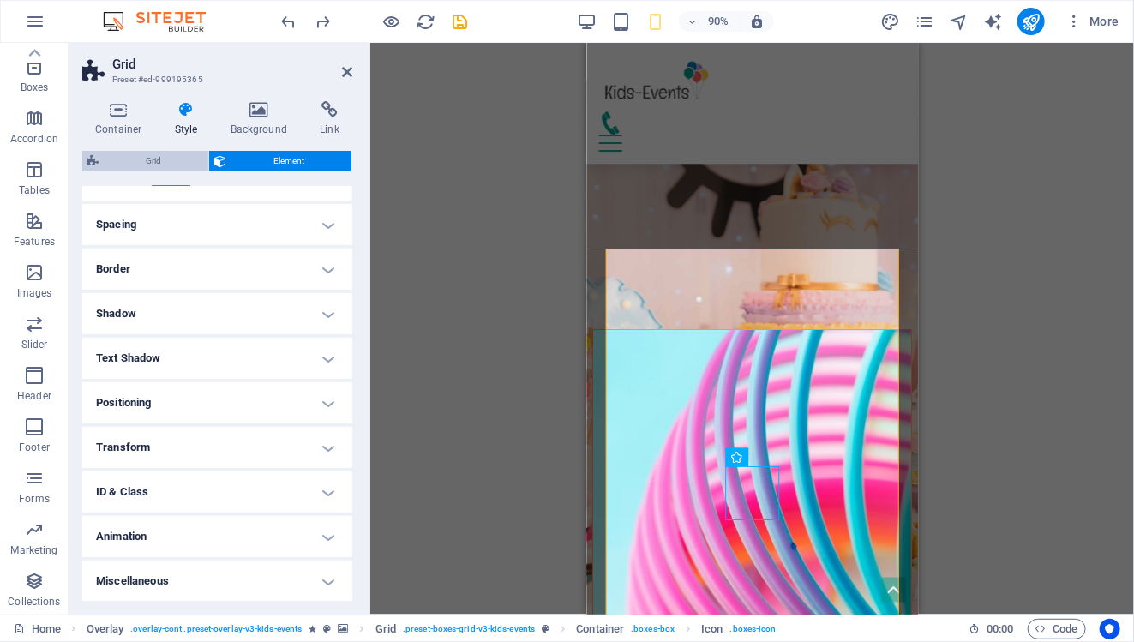
click at [167, 155] on span "Grid" at bounding box center [153, 161] width 99 height 21
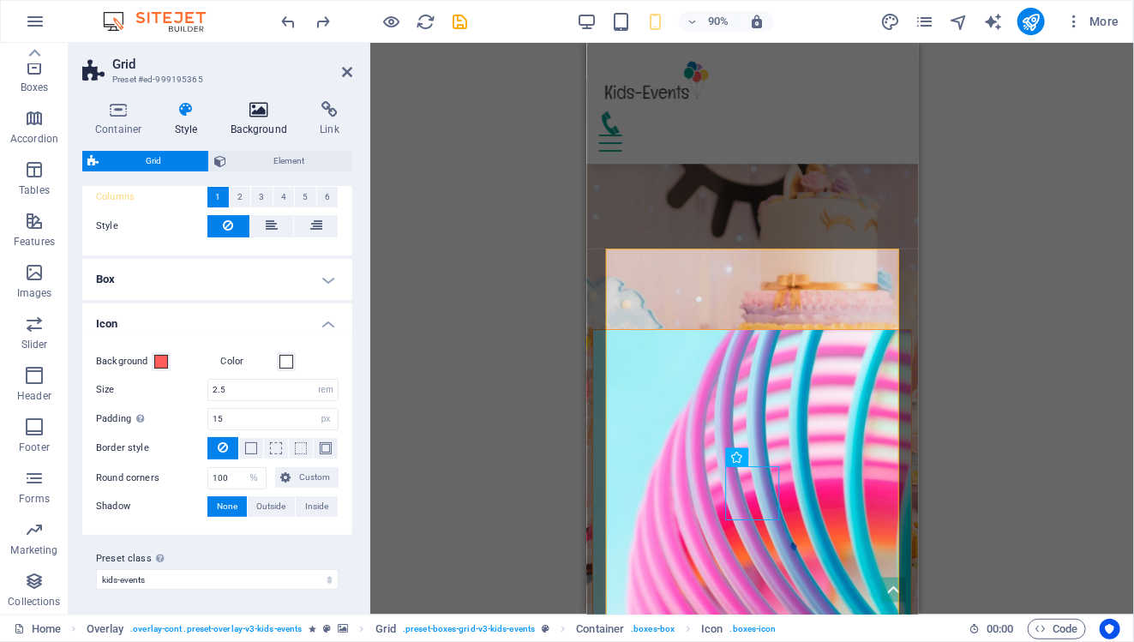
click at [241, 118] on h4 "Background" at bounding box center [263, 119] width 90 height 36
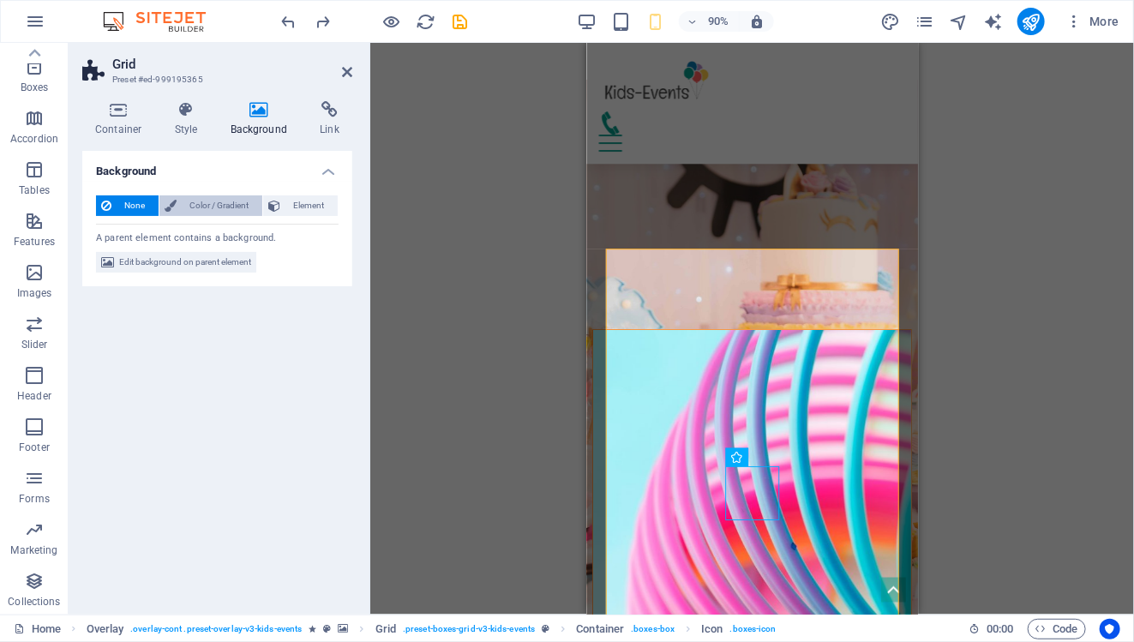
click at [247, 205] on span "Color / Gradient" at bounding box center [219, 205] width 75 height 21
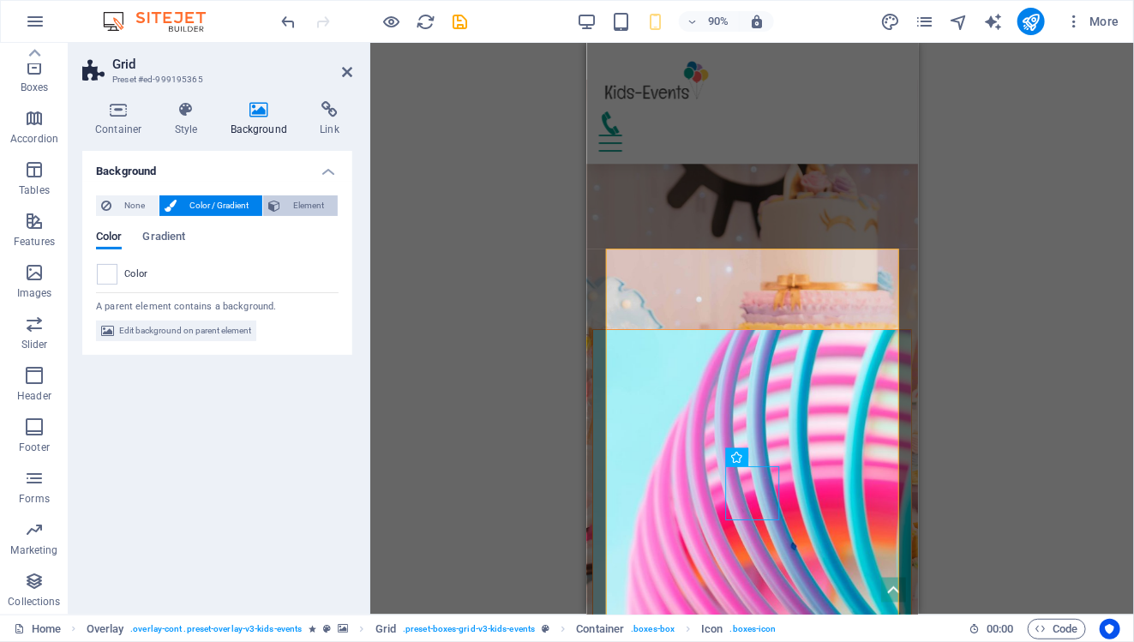
click at [300, 202] on span "Element" at bounding box center [308, 205] width 47 height 21
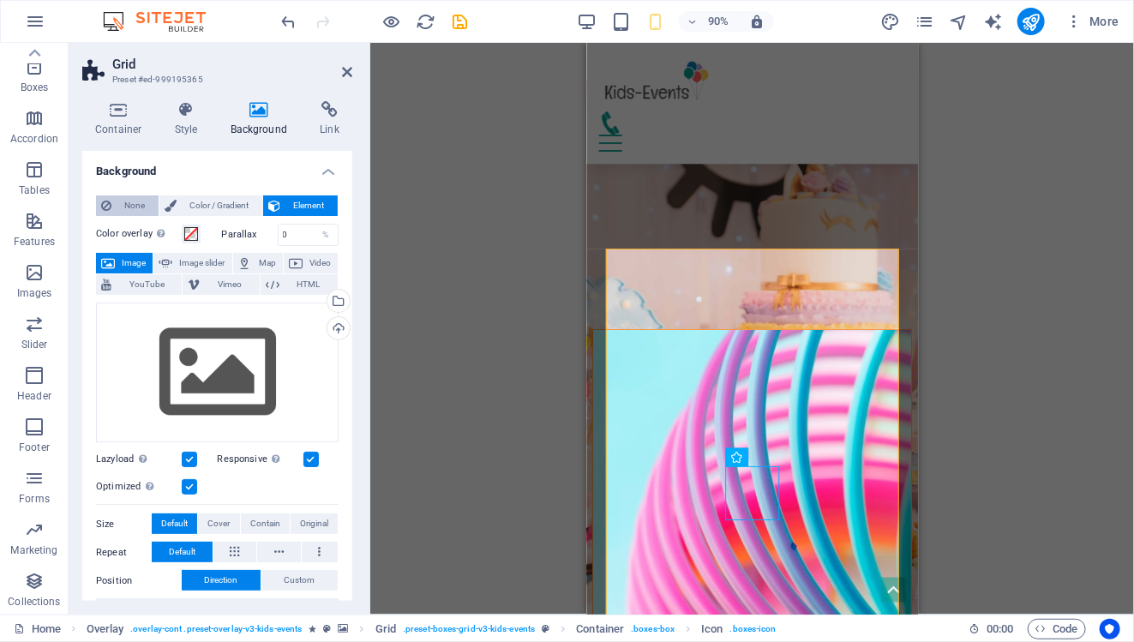
click at [137, 207] on span "None" at bounding box center [135, 205] width 37 height 21
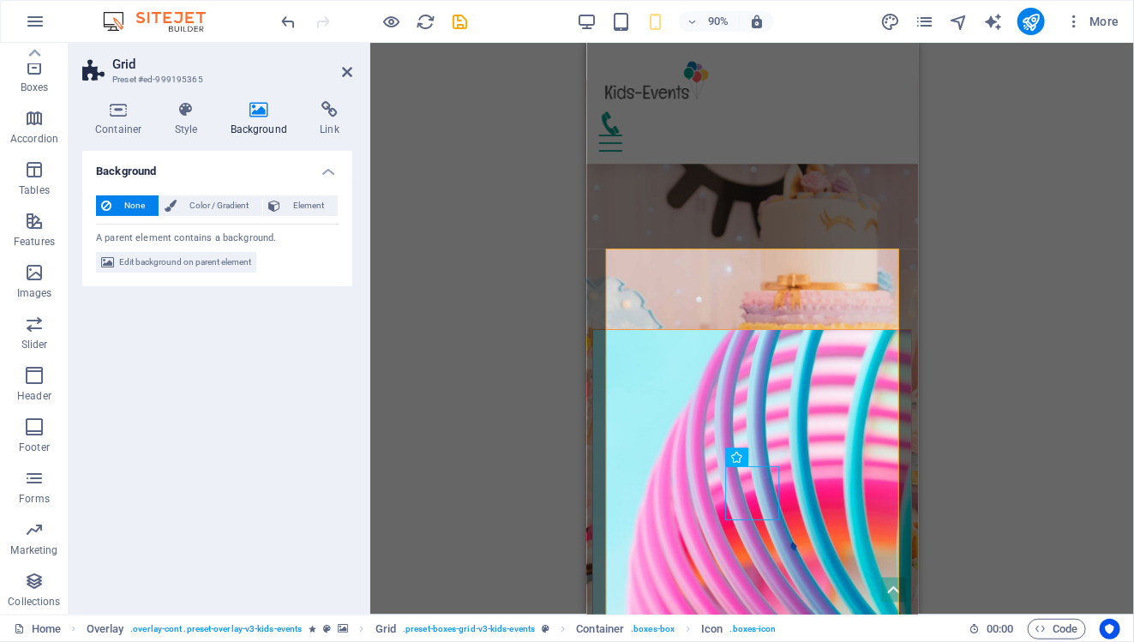
click at [352, 70] on aside "Grid Preset #ed-999195365 Container Style Background Link Size Height Default p…" at bounding box center [220, 329] width 302 height 572
click at [344, 70] on icon at bounding box center [347, 72] width 10 height 14
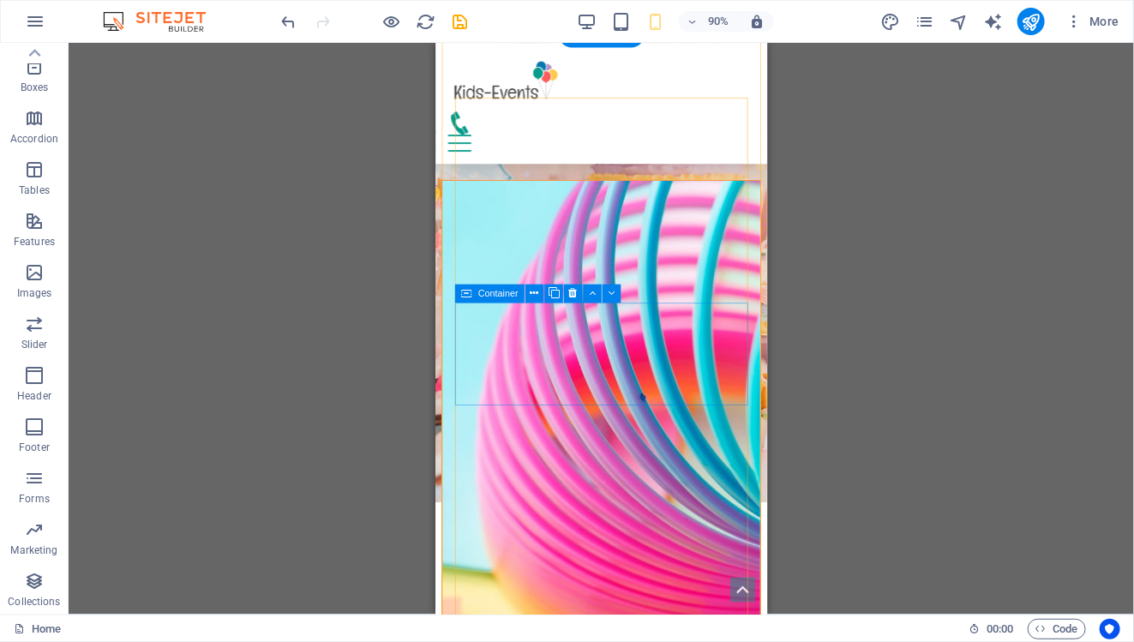
scroll to position [1540, 0]
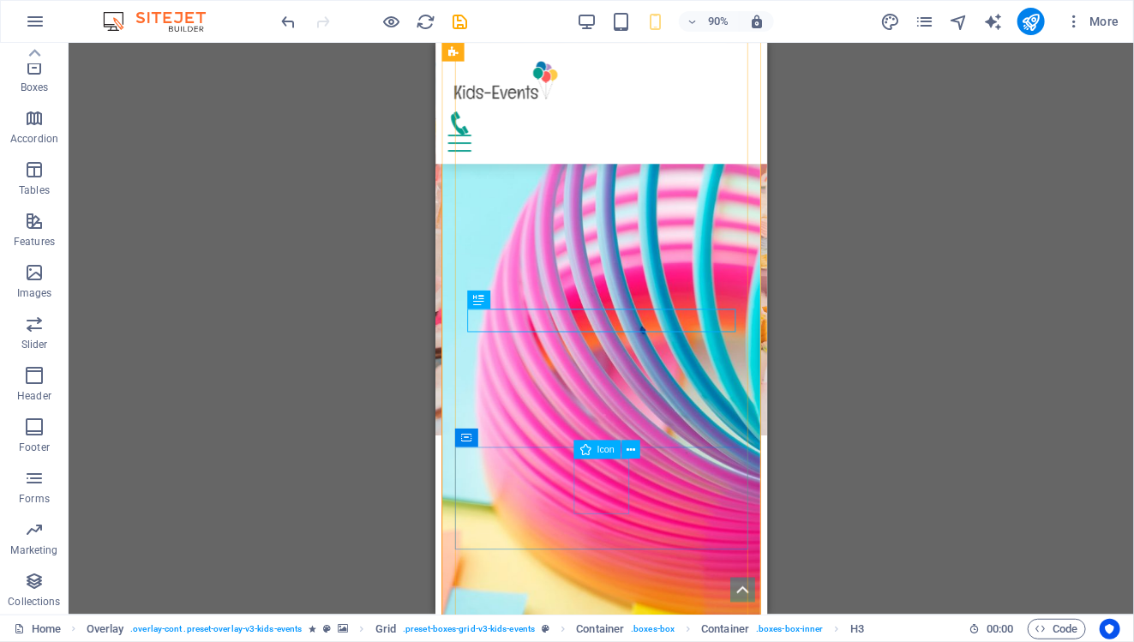
scroll to position [1625, 0]
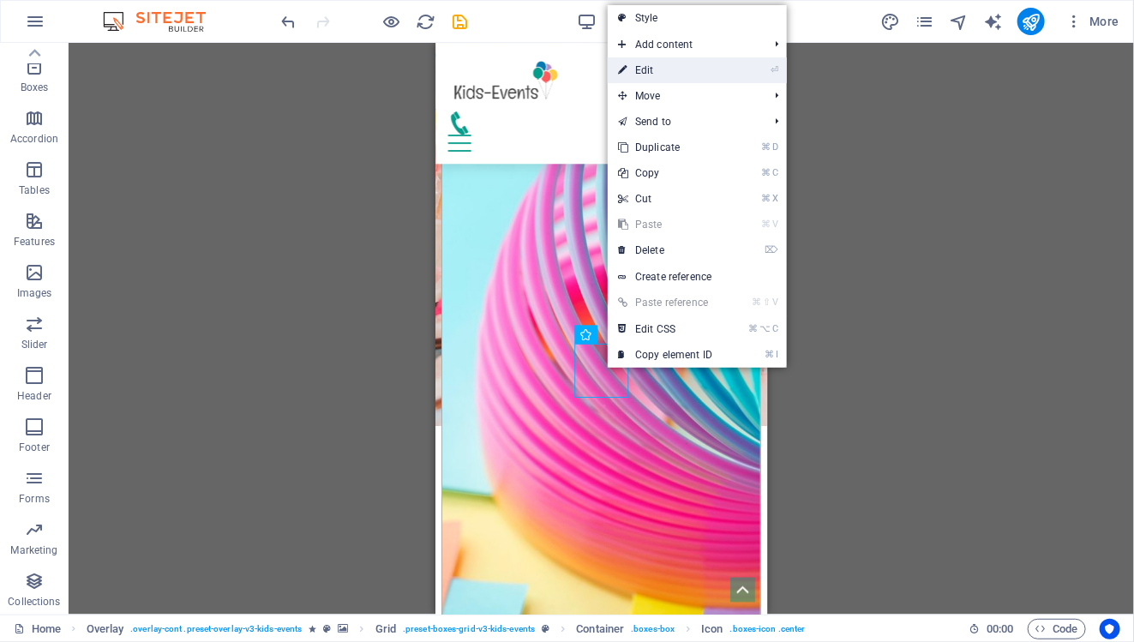
click at [654, 75] on link "⏎ Edit" at bounding box center [665, 70] width 115 height 26
select select "xMidYMid"
select select "px"
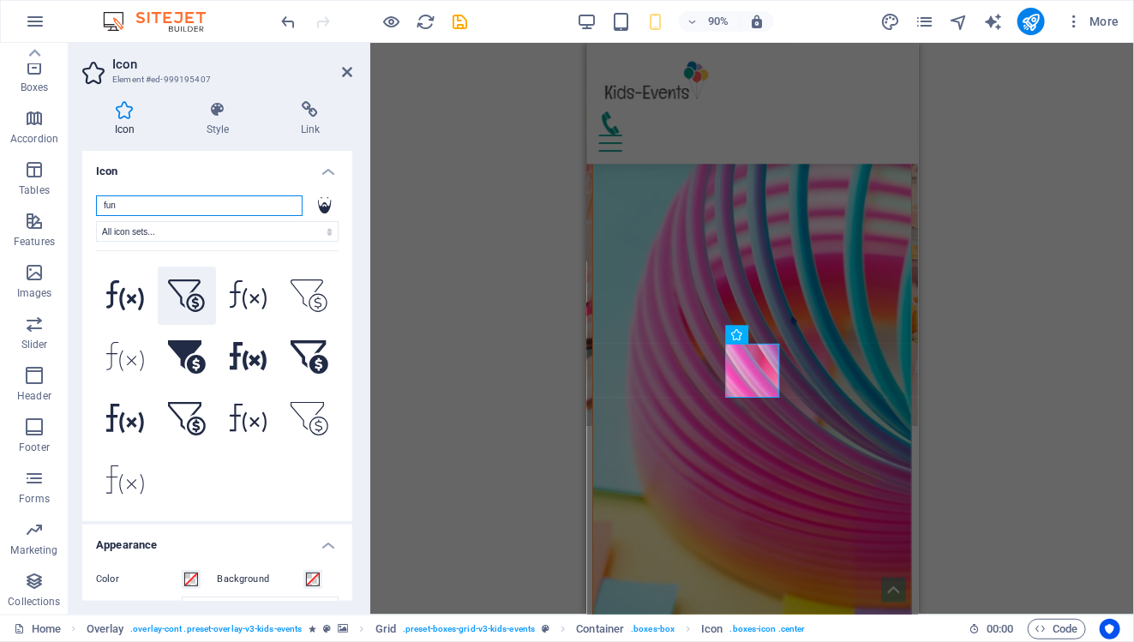
scroll to position [0, 0]
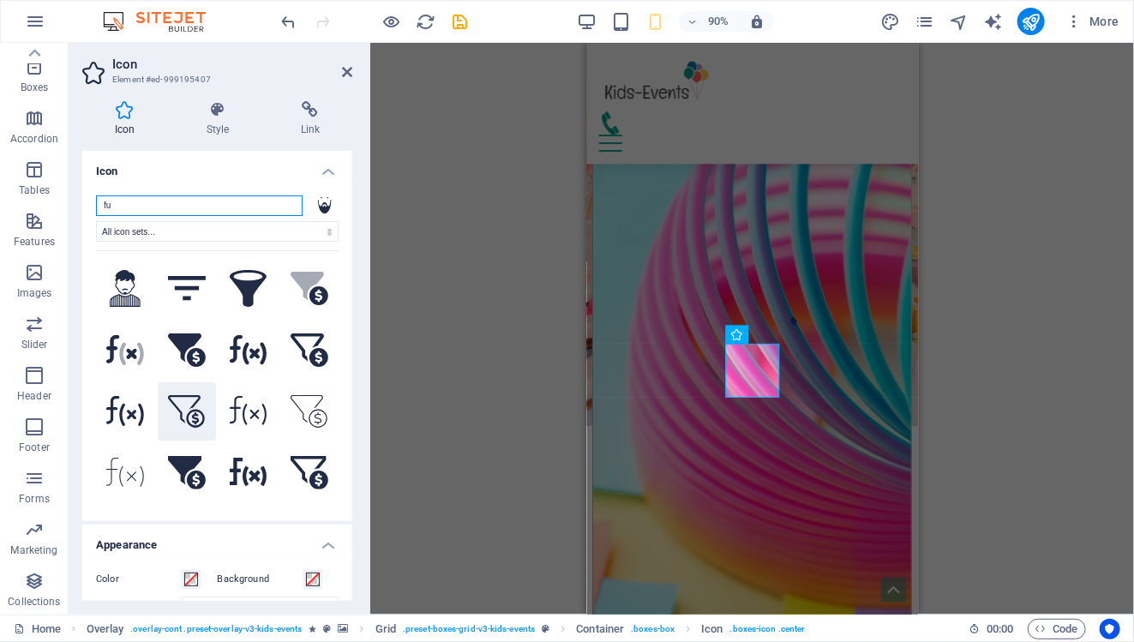
type input "f"
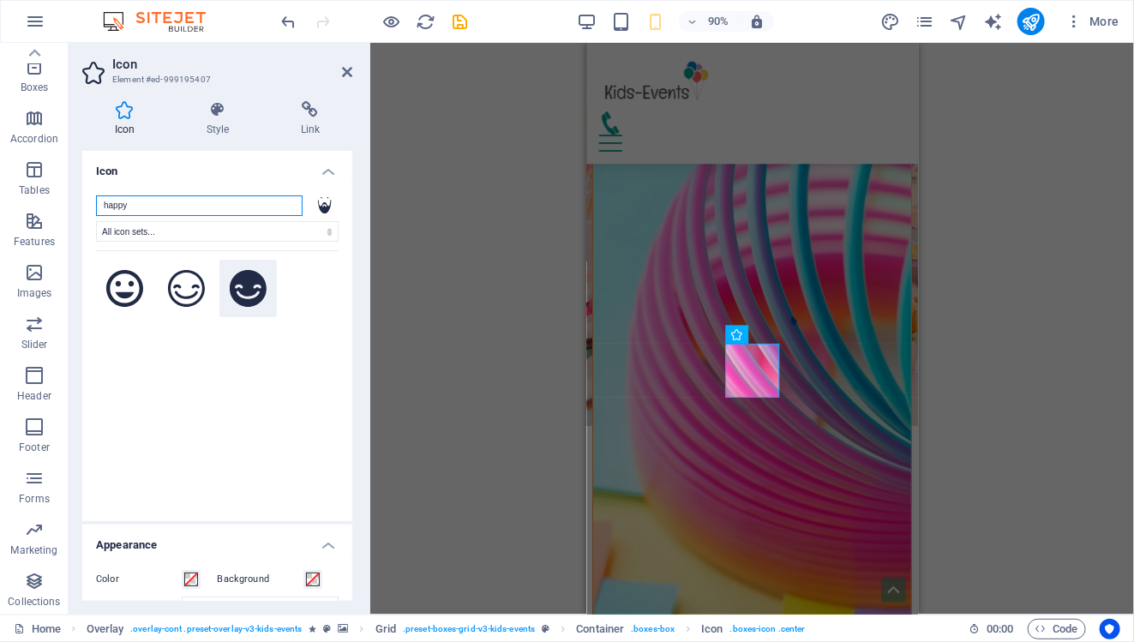
type input "happy"
click at [234, 294] on icon at bounding box center [249, 289] width 38 height 38
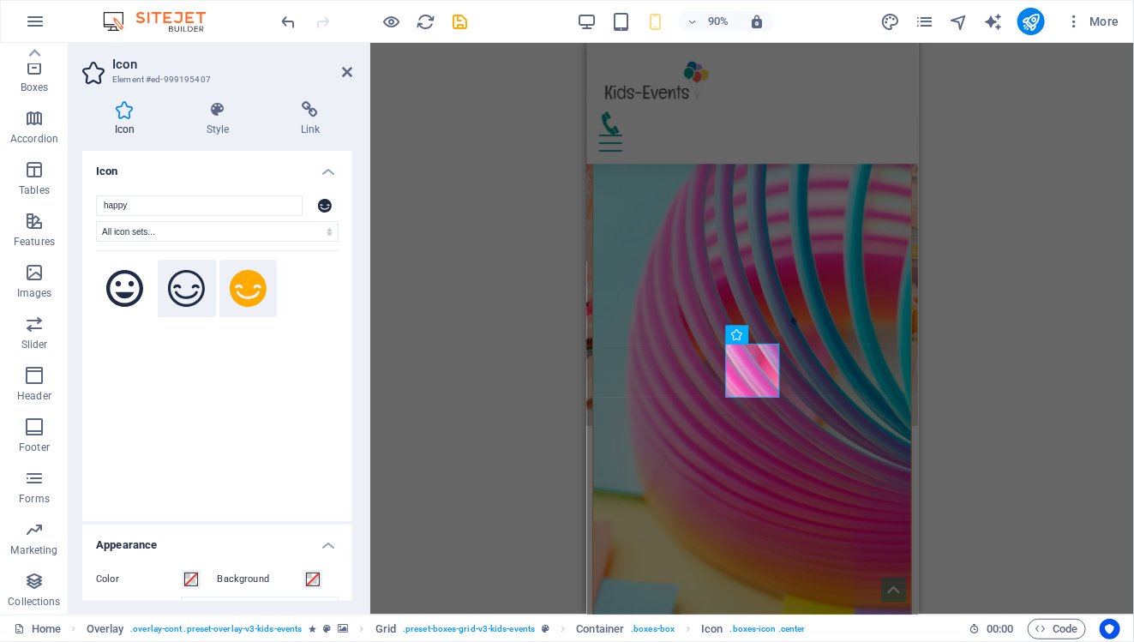
click at [189, 294] on icon at bounding box center [187, 289] width 38 height 38
click at [140, 287] on icon at bounding box center [125, 289] width 38 height 38
click at [198, 292] on icon at bounding box center [187, 289] width 38 height 38
click at [249, 288] on icon at bounding box center [249, 289] width 38 height 38
click at [176, 275] on icon at bounding box center [187, 289] width 38 height 38
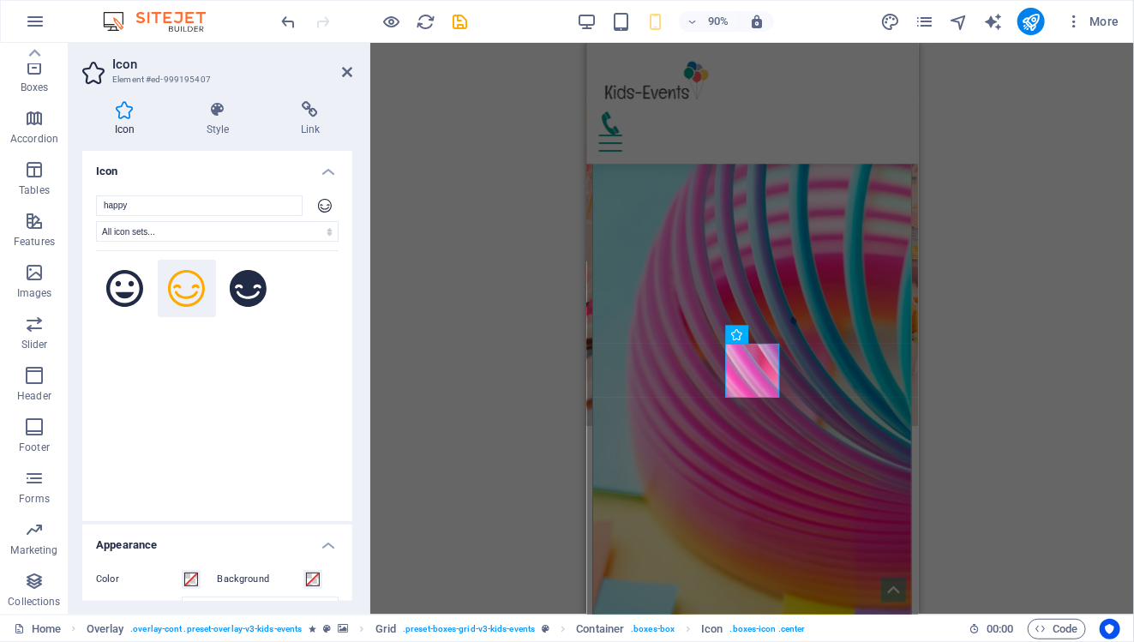
click at [946, 435] on div "H3 Boxes Container Container Container Banner Menu Bar Logo Spacer Spacer Banne…" at bounding box center [752, 329] width 764 height 572
click at [240, 123] on h4 "Style" at bounding box center [221, 119] width 94 height 36
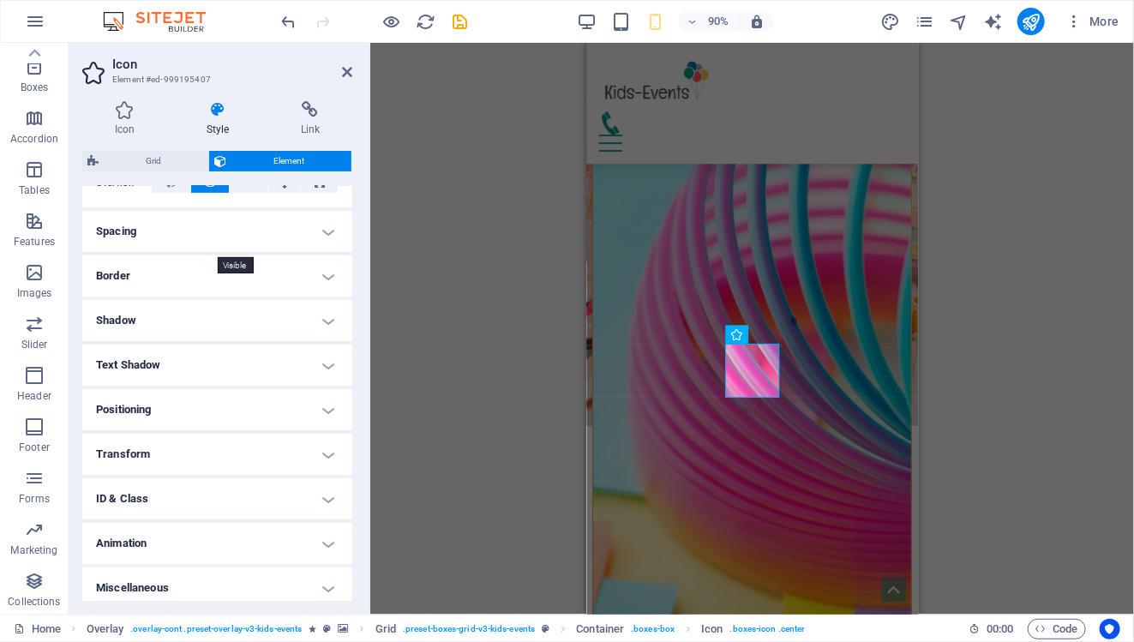
scroll to position [308, 0]
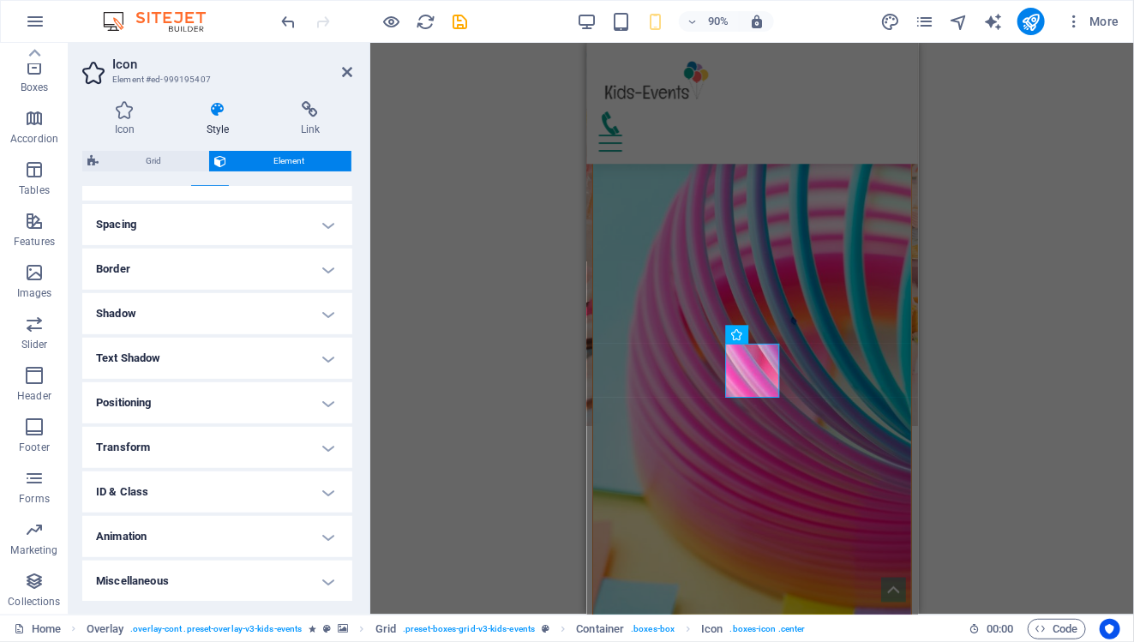
click at [229, 474] on h4 "ID & Class" at bounding box center [217, 491] width 270 height 41
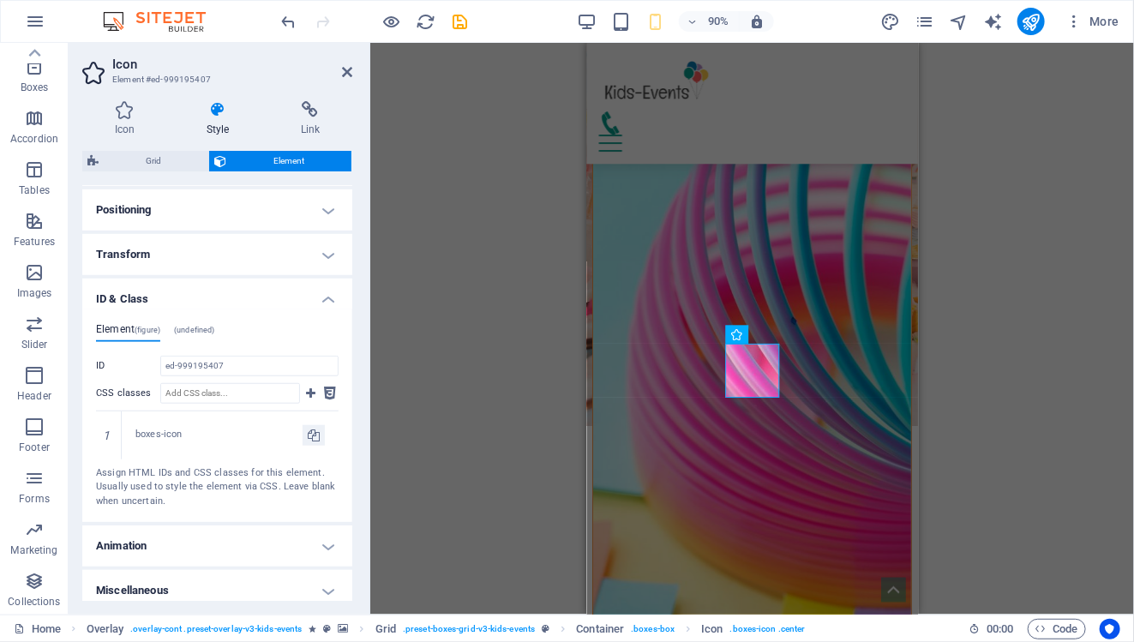
scroll to position [511, 0]
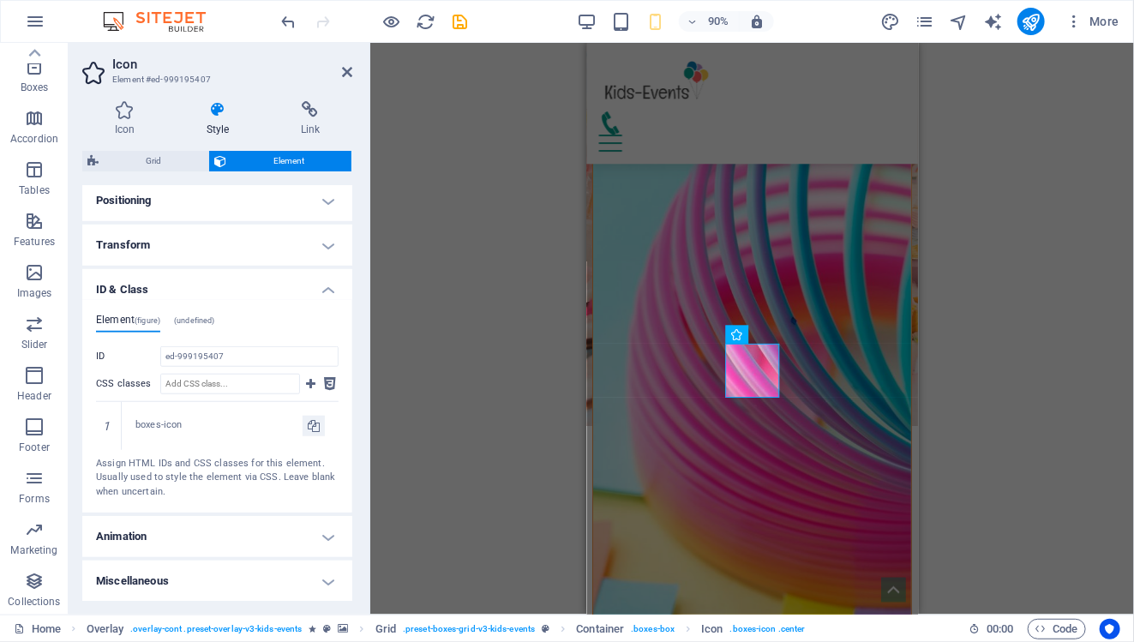
click at [324, 284] on h4 "ID & Class" at bounding box center [217, 284] width 270 height 31
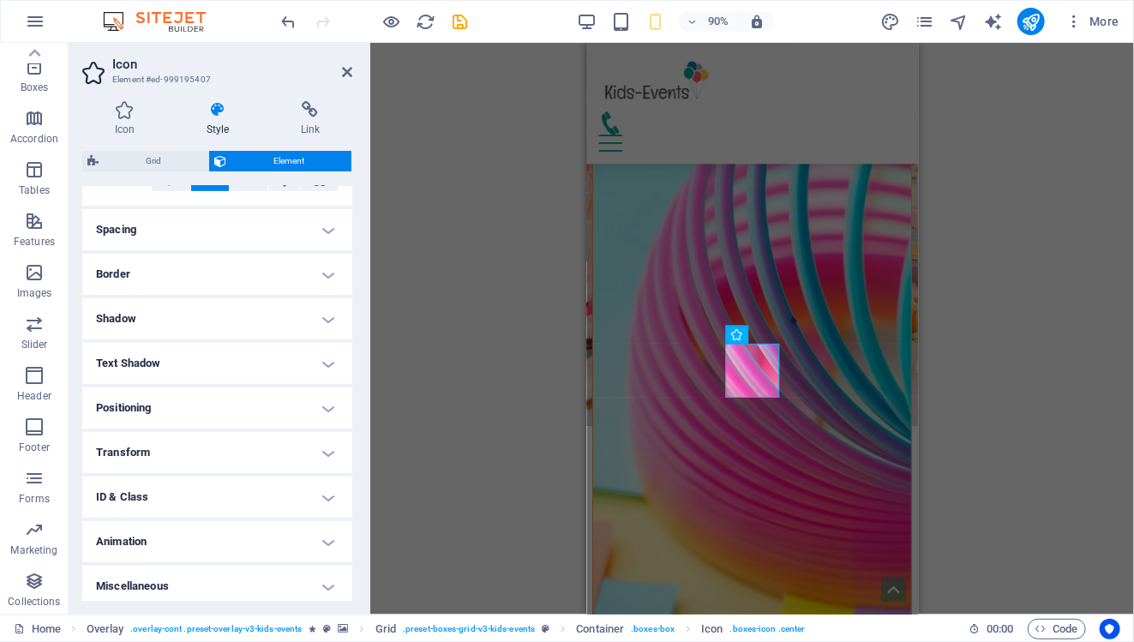
scroll to position [303, 0]
click at [240, 461] on h4 "Transform" at bounding box center [217, 452] width 270 height 41
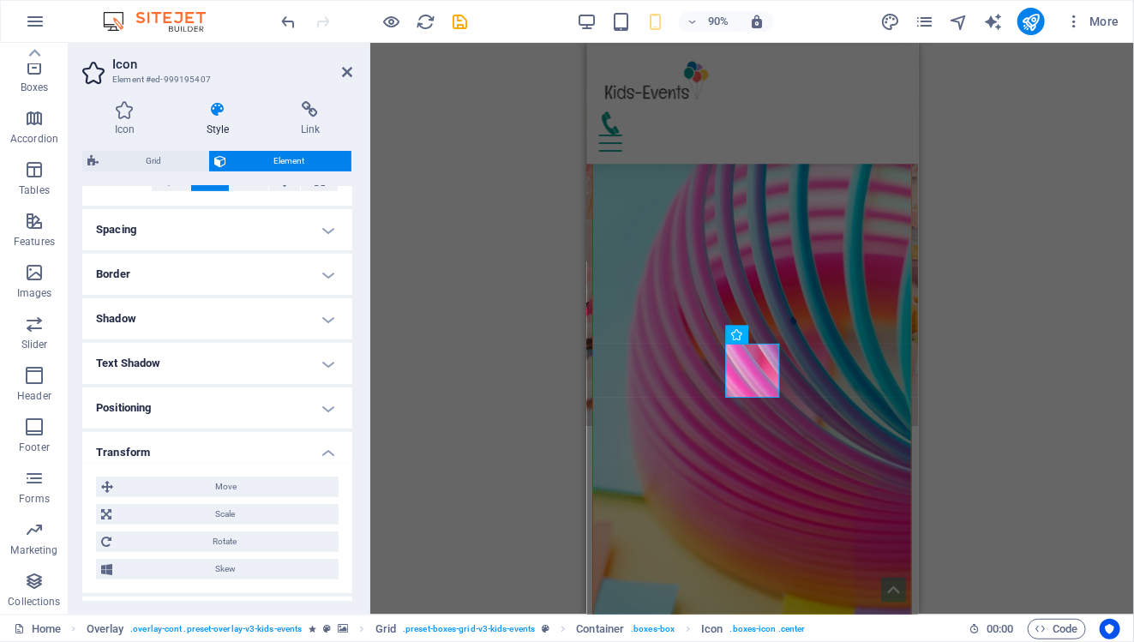
click at [298, 456] on h4 "Transform" at bounding box center [217, 447] width 270 height 31
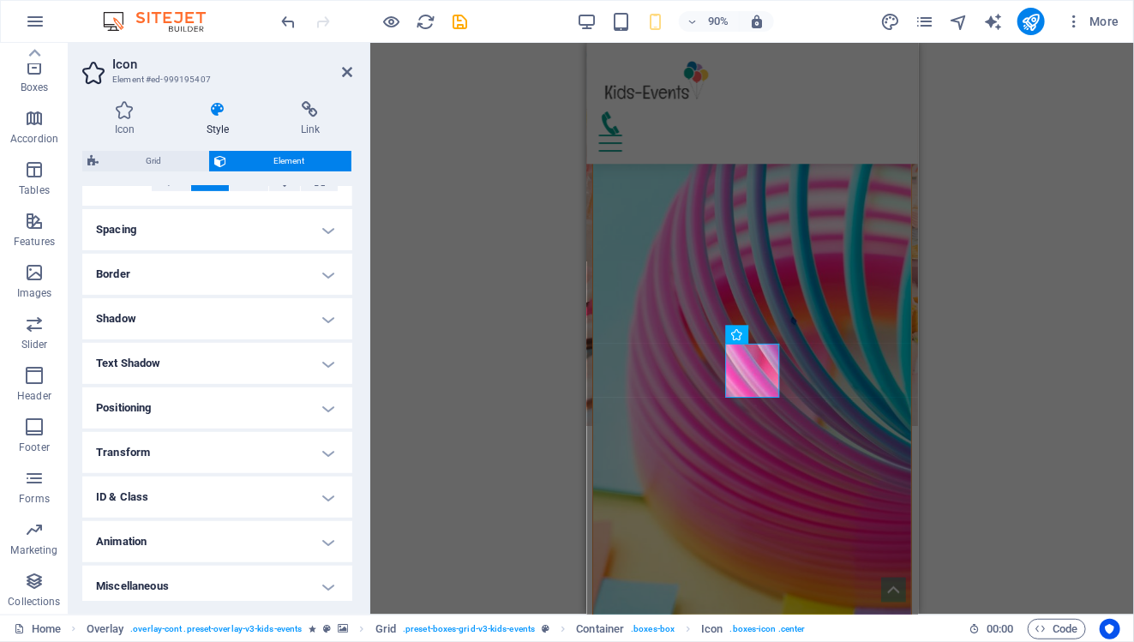
click at [315, 409] on h4 "Positioning" at bounding box center [217, 407] width 270 height 41
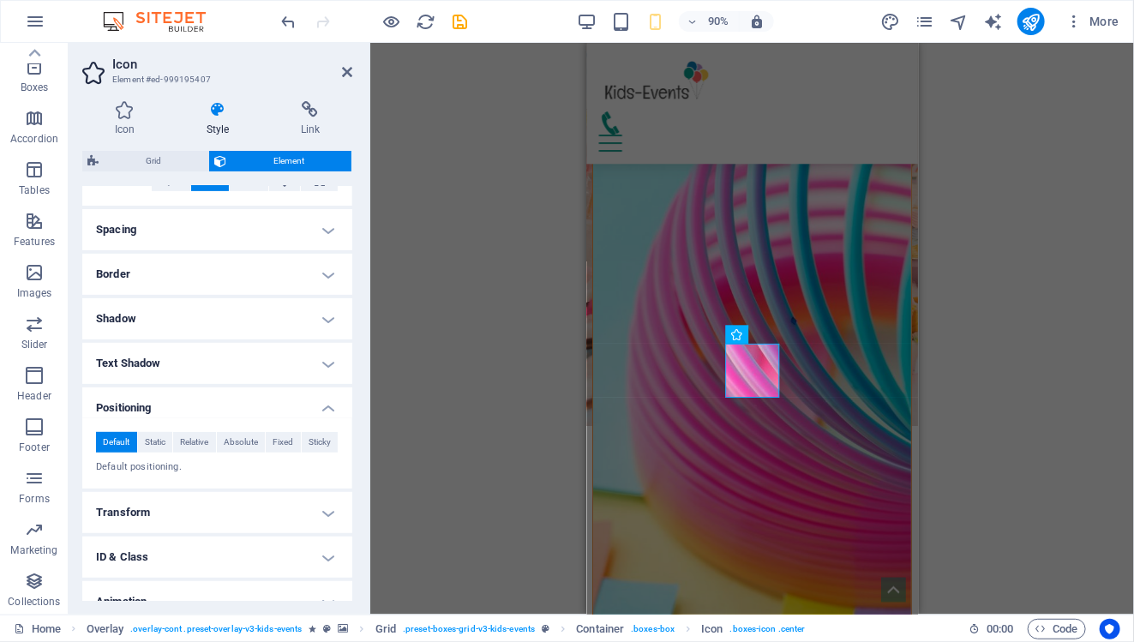
click at [315, 409] on h4 "Positioning" at bounding box center [217, 402] width 270 height 31
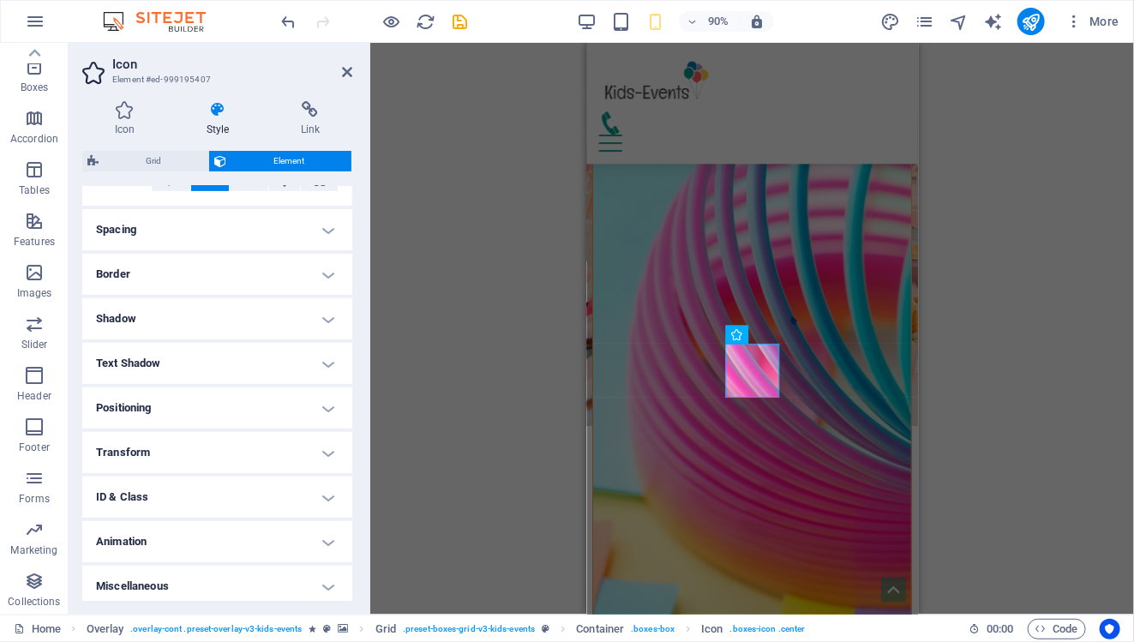
click at [322, 355] on h4 "Text Shadow" at bounding box center [217, 363] width 270 height 41
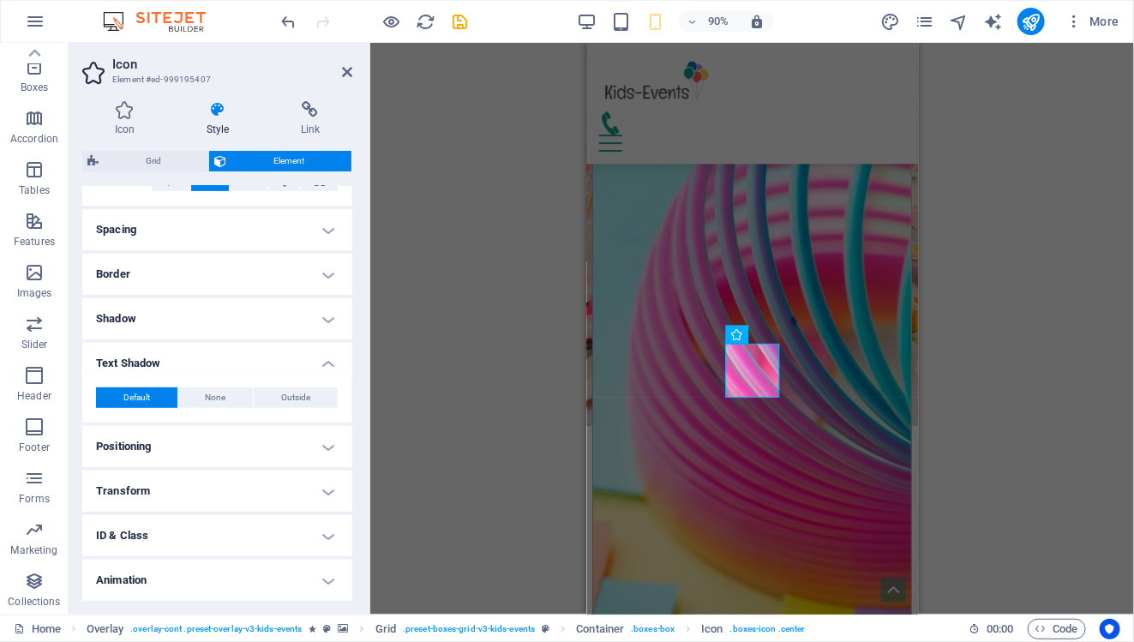
click at [322, 355] on h4 "Text Shadow" at bounding box center [217, 358] width 270 height 31
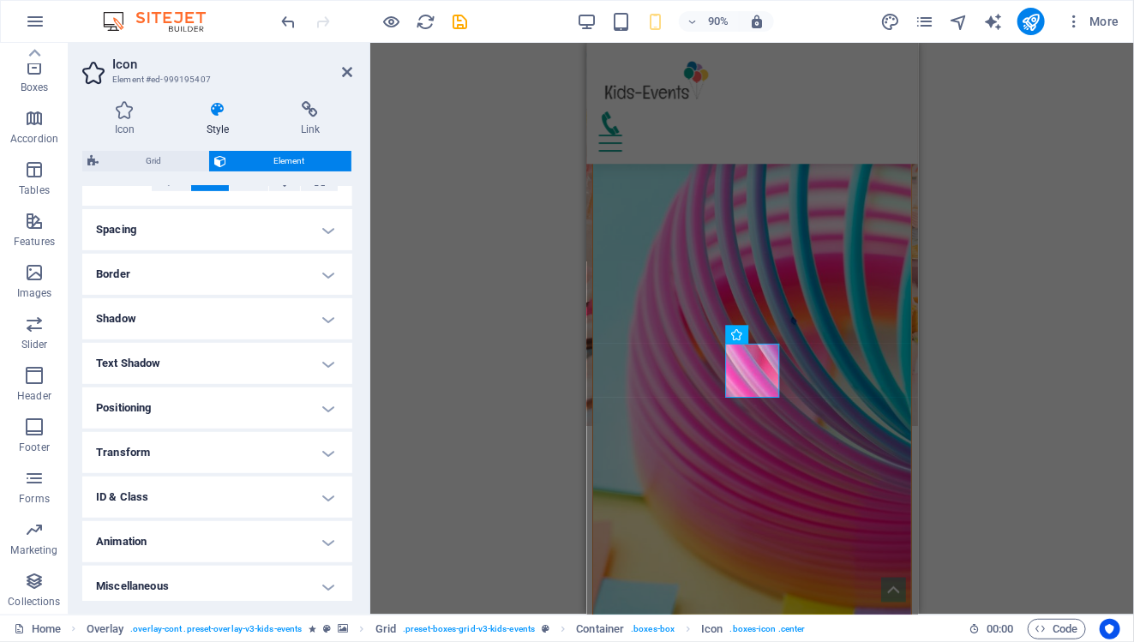
click at [320, 306] on h4 "Shadow" at bounding box center [217, 318] width 270 height 41
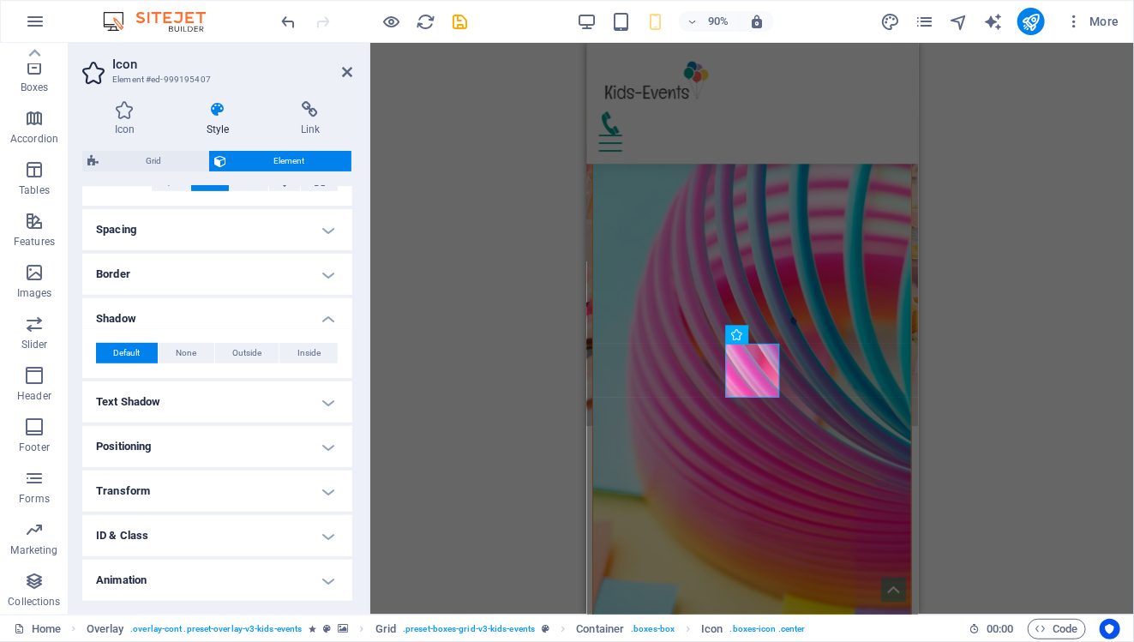
click at [320, 306] on h4 "Shadow" at bounding box center [217, 313] width 270 height 31
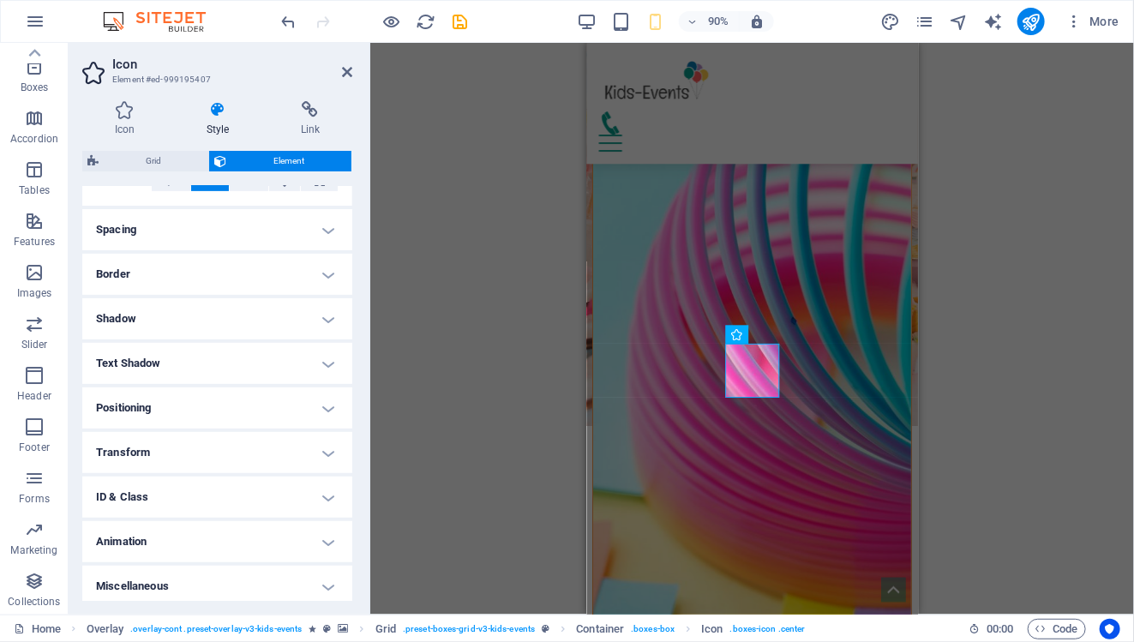
click at [320, 271] on h4 "Border" at bounding box center [217, 274] width 270 height 41
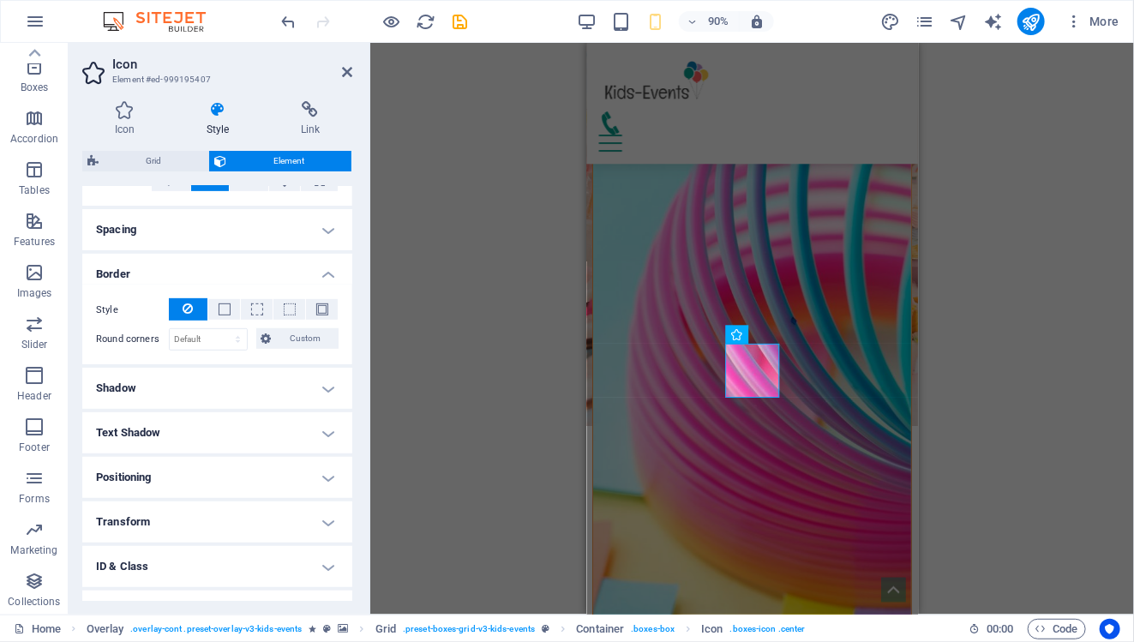
click at [320, 271] on h4 "Border" at bounding box center [217, 269] width 270 height 31
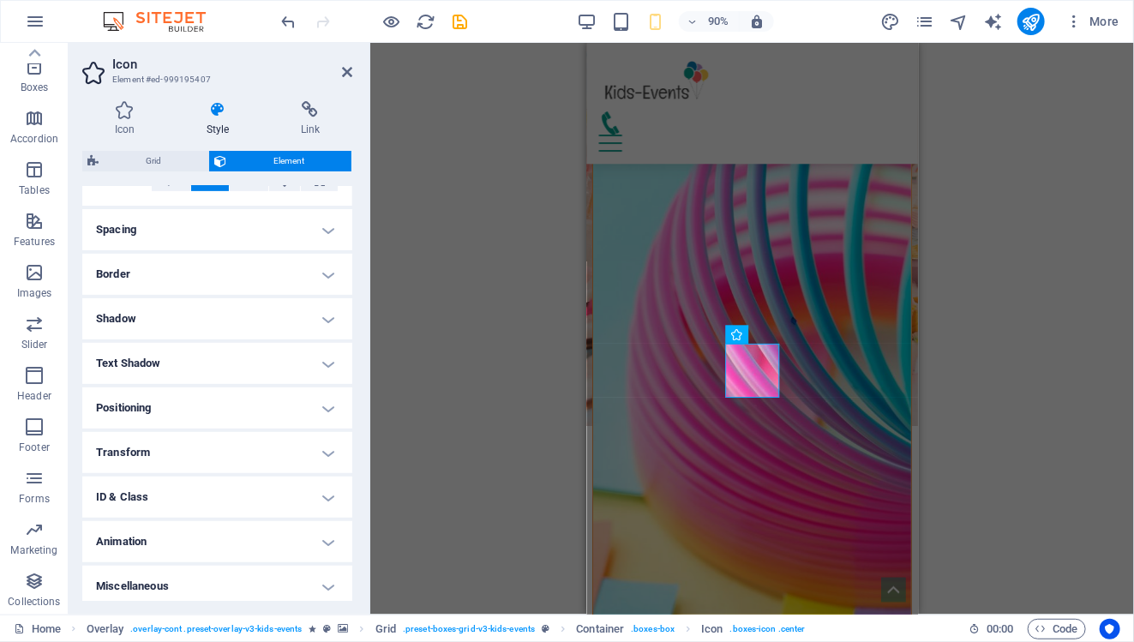
click at [322, 224] on h4 "Spacing" at bounding box center [217, 229] width 270 height 41
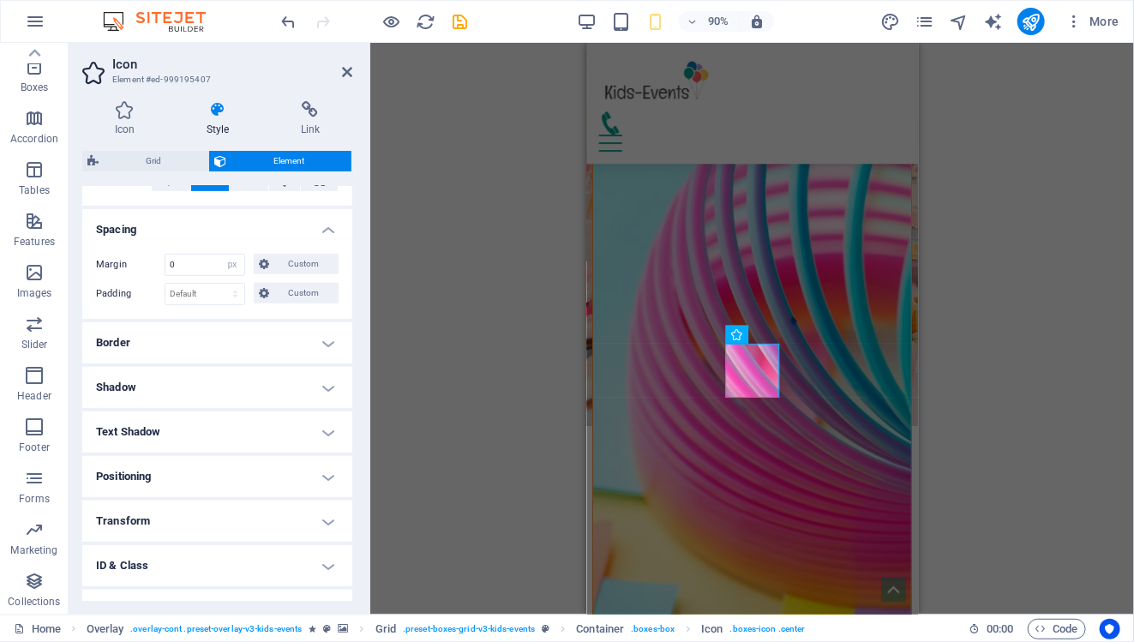
click at [322, 224] on h4 "Spacing" at bounding box center [217, 224] width 270 height 31
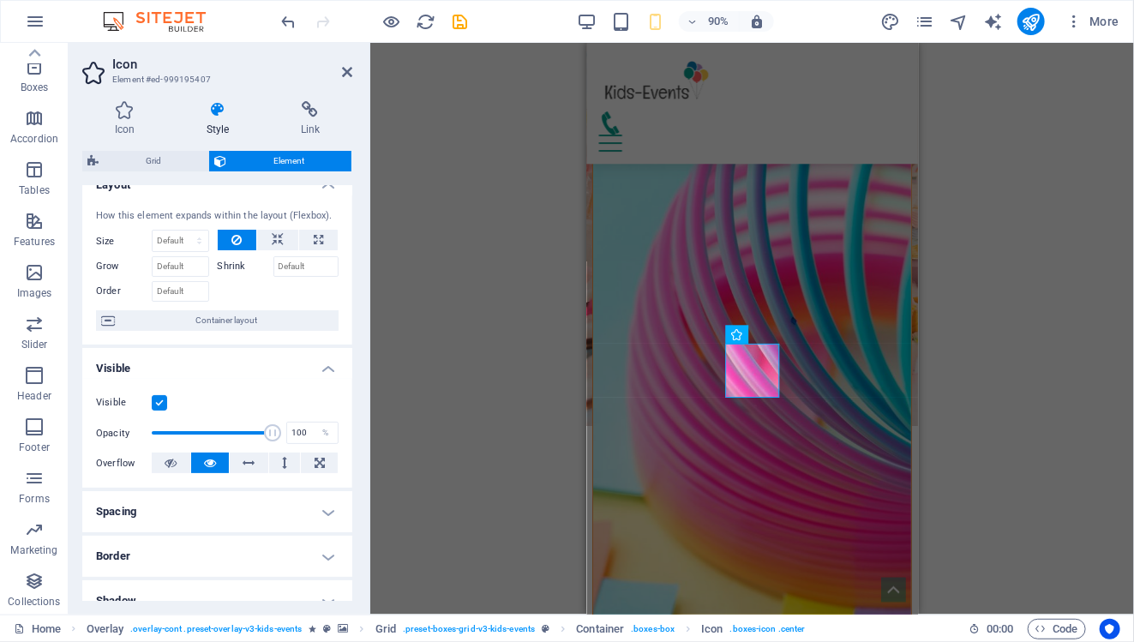
scroll to position [0, 0]
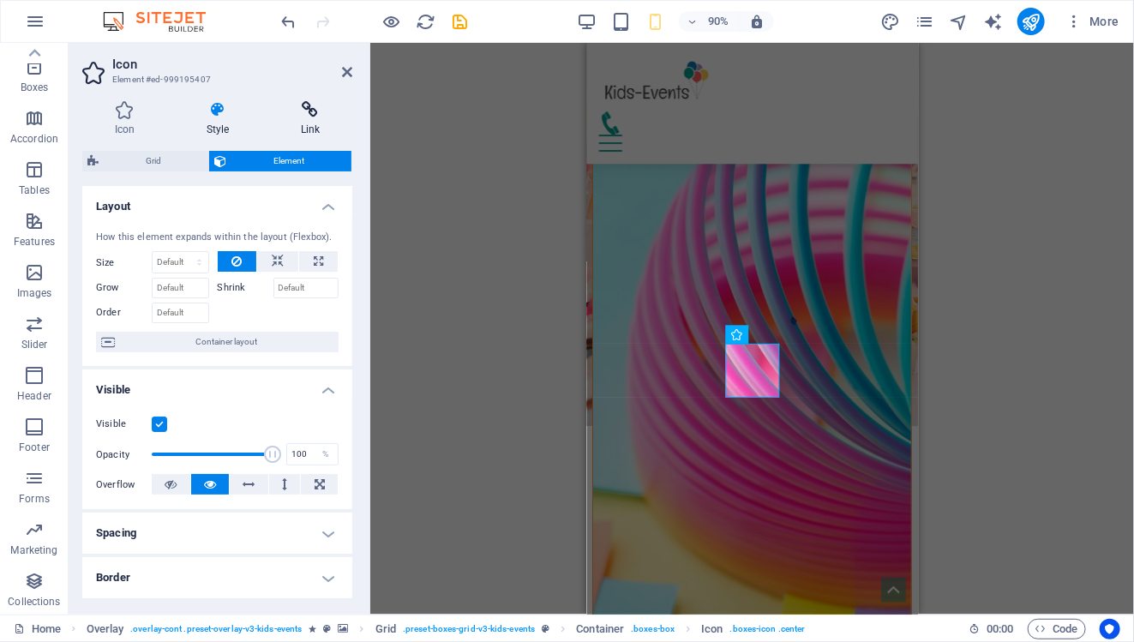
click at [303, 122] on h4 "Link" at bounding box center [310, 119] width 84 height 36
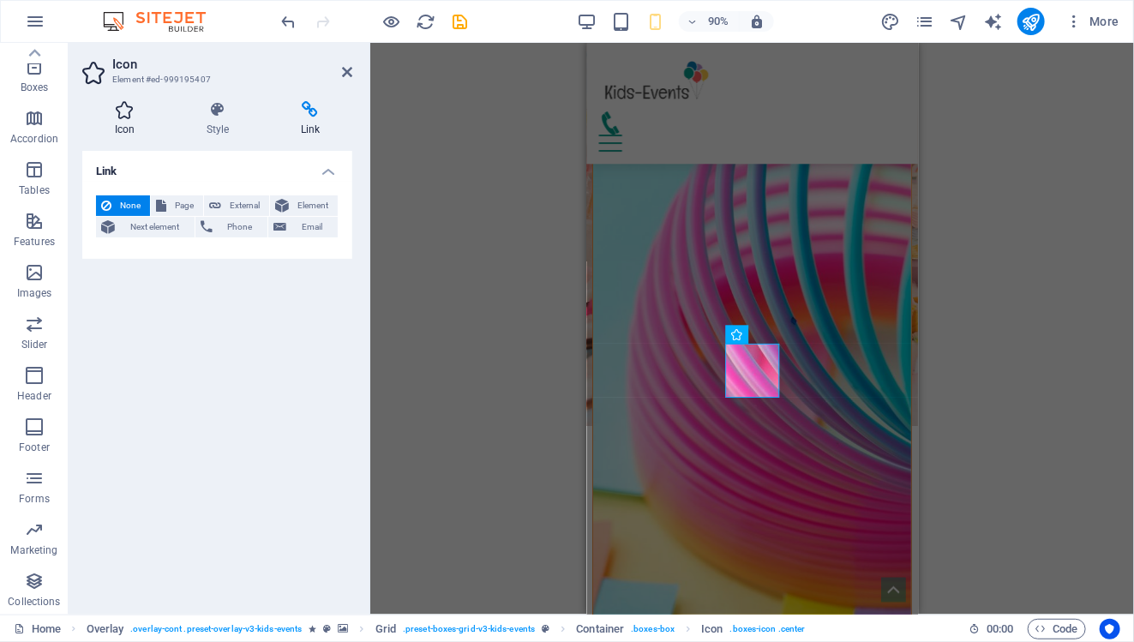
click at [120, 124] on h4 "Icon" at bounding box center [128, 119] width 92 height 36
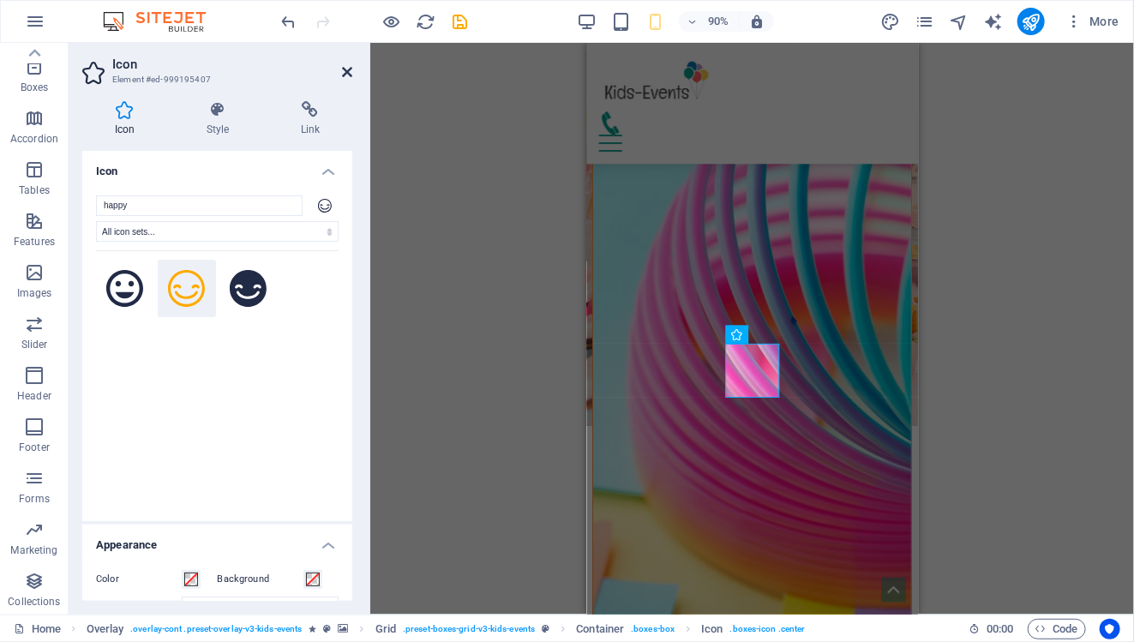
click at [345, 77] on icon at bounding box center [347, 72] width 10 height 14
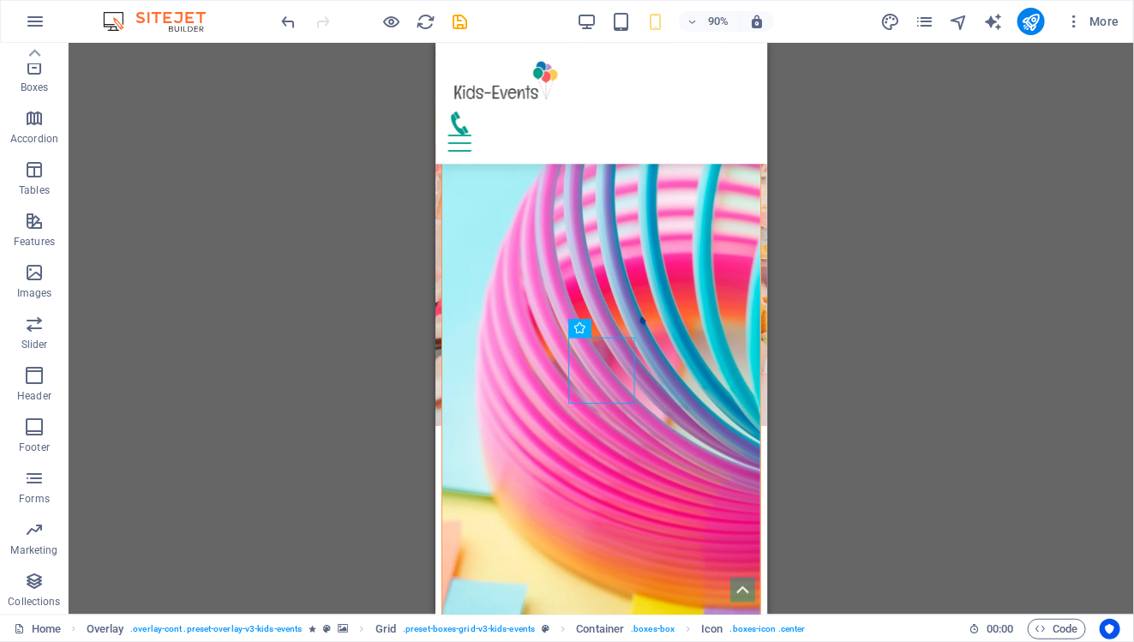
click at [900, 427] on div "H3 Boxes Container Container Container Banner Menu Bar Logo Spacer Spacer Banne…" at bounding box center [601, 329] width 1065 height 572
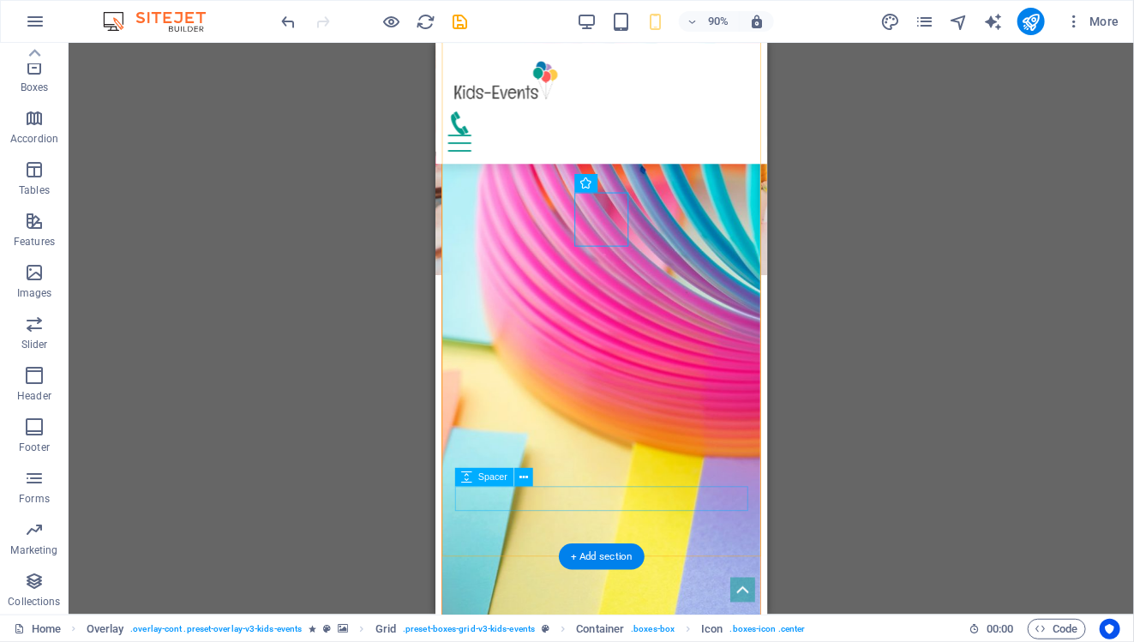
scroll to position [1796, 0]
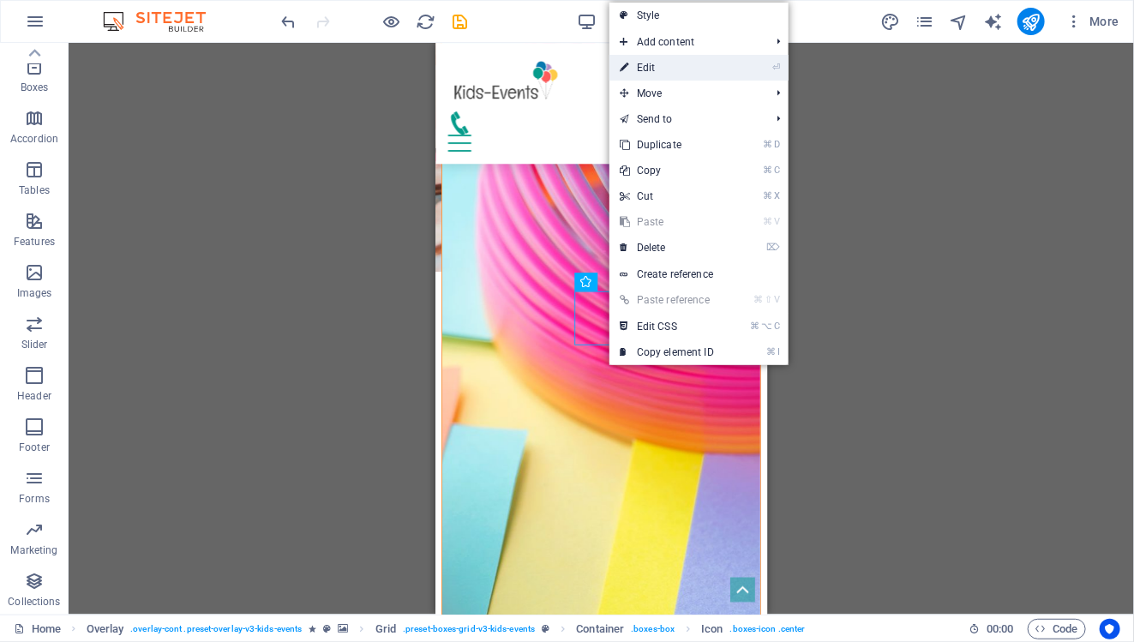
click at [655, 68] on link "⏎ Edit" at bounding box center [666, 68] width 115 height 26
select select "xMidYMid"
select select "px"
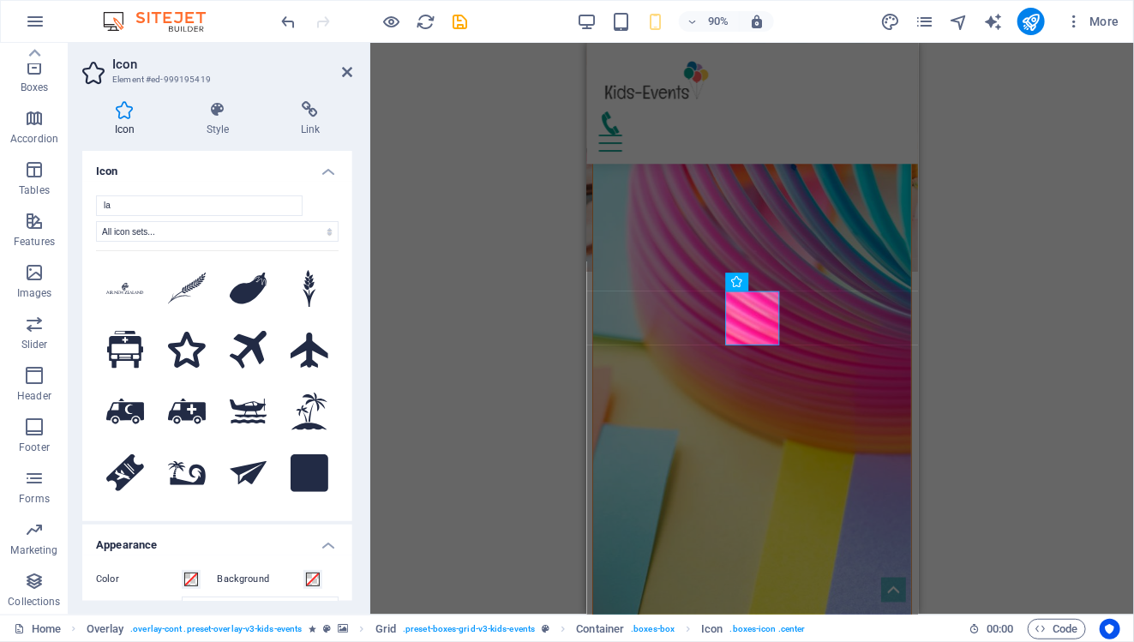
type input "l"
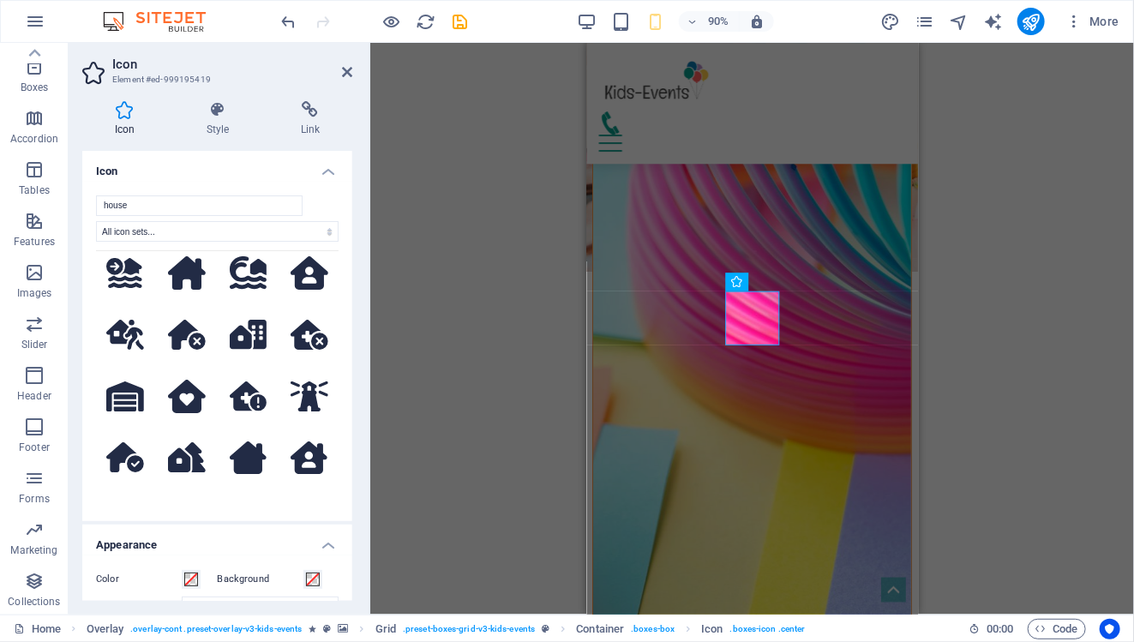
scroll to position [939, 0]
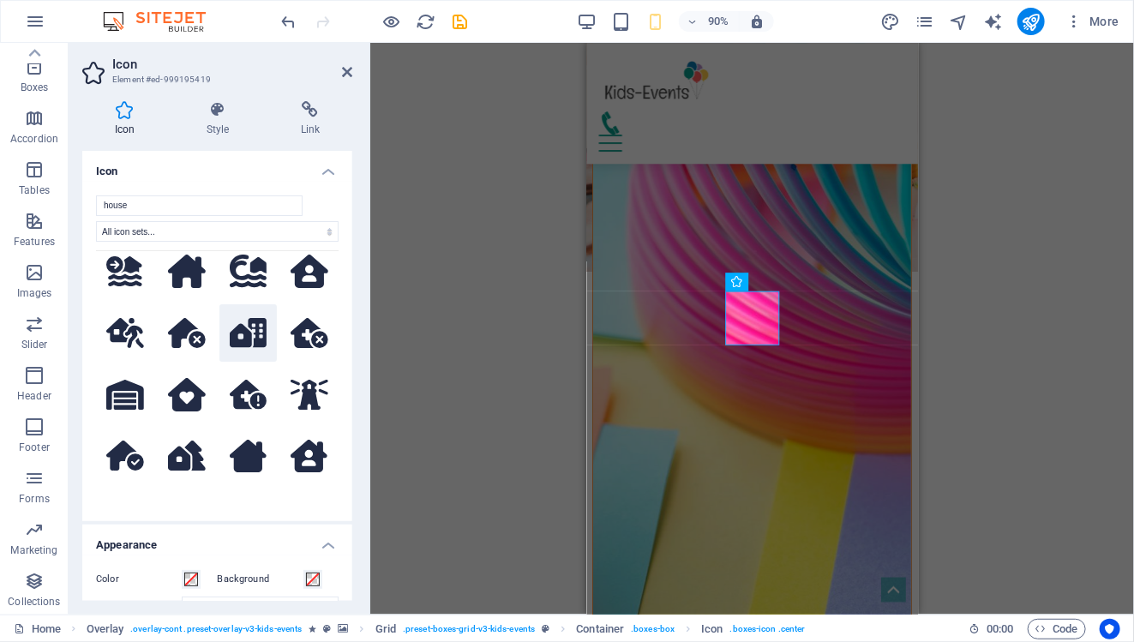
type input "house"
click at [248, 318] on icon at bounding box center [249, 333] width 38 height 30
click at [987, 393] on div "H3 Boxes Container Container Container Banner Menu Bar Menu Bar Logo Spacer Spa…" at bounding box center [752, 329] width 764 height 572
click at [342, 70] on icon at bounding box center [347, 72] width 10 height 14
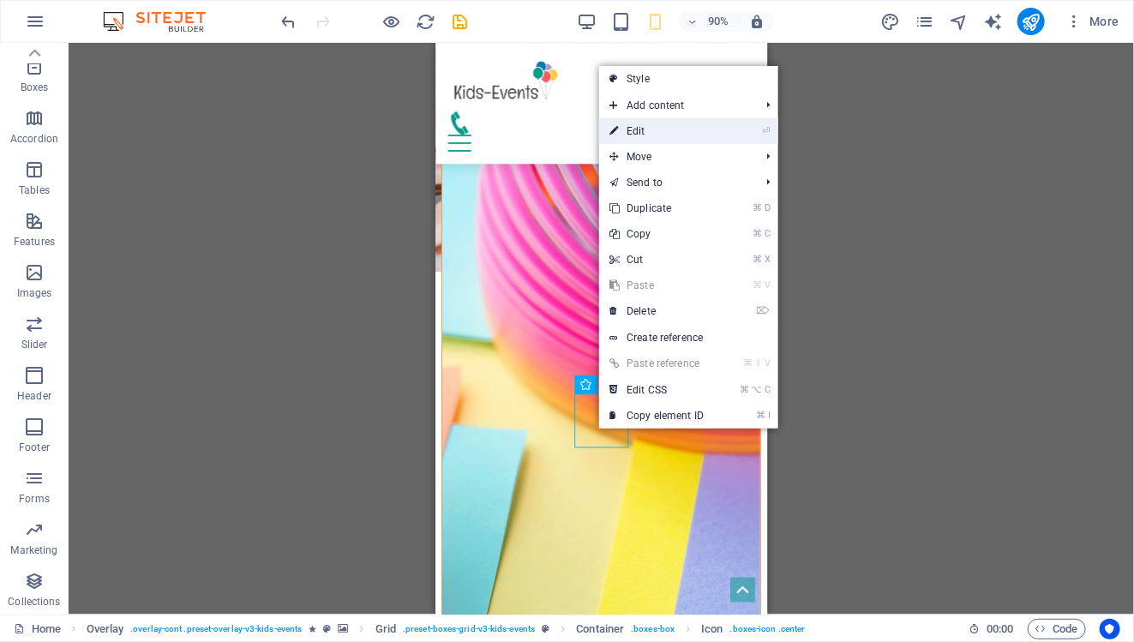
click at [646, 136] on link "⏎ Edit" at bounding box center [656, 131] width 115 height 26
select select "xMidYMid"
select select "px"
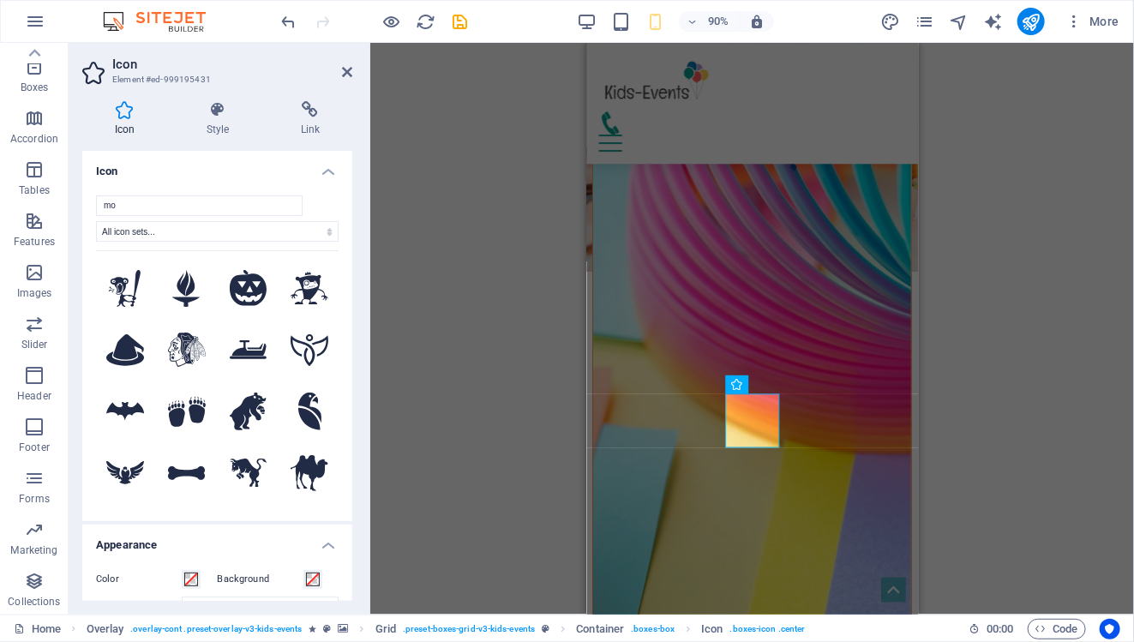
type input "mon"
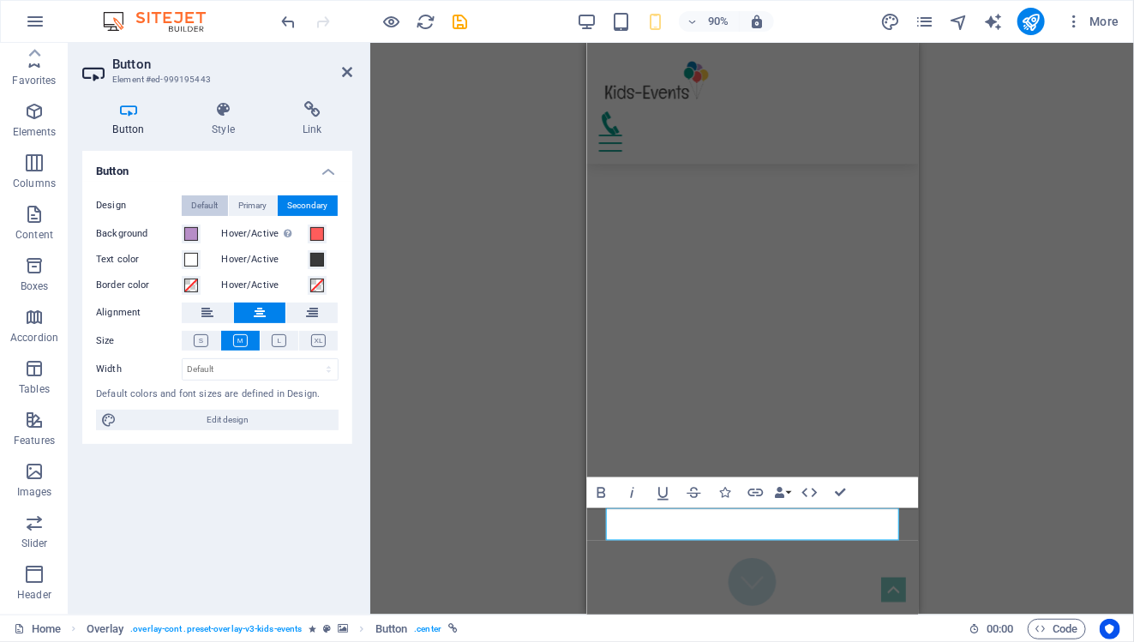
scroll to position [1796, 0]
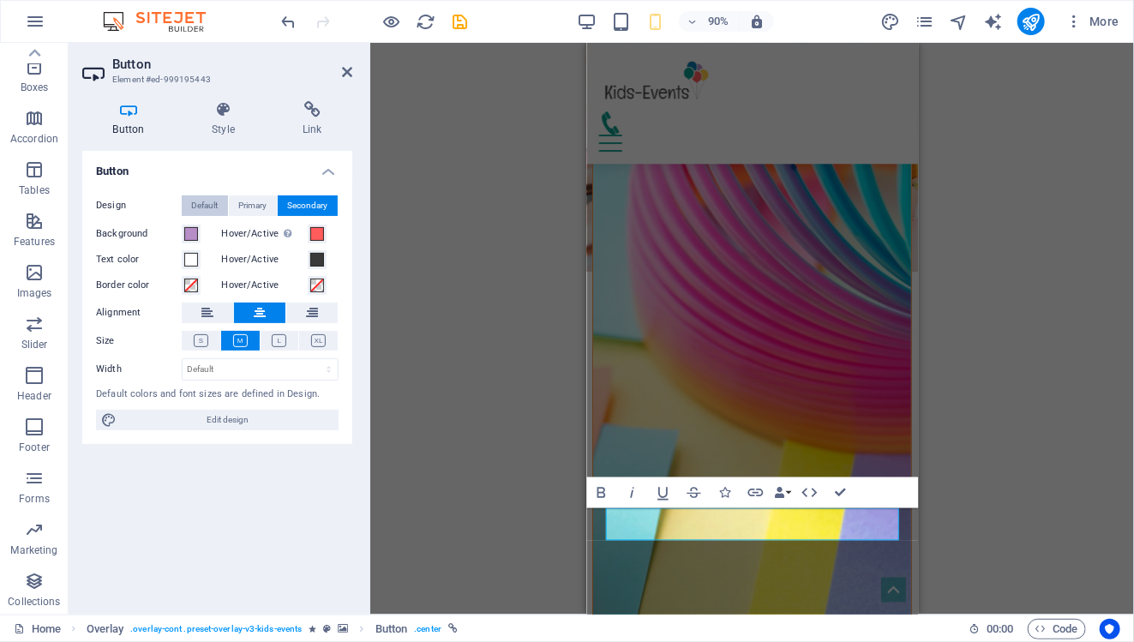
click at [208, 198] on span "Default" at bounding box center [205, 205] width 27 height 21
click at [195, 237] on span at bounding box center [191, 234] width 14 height 14
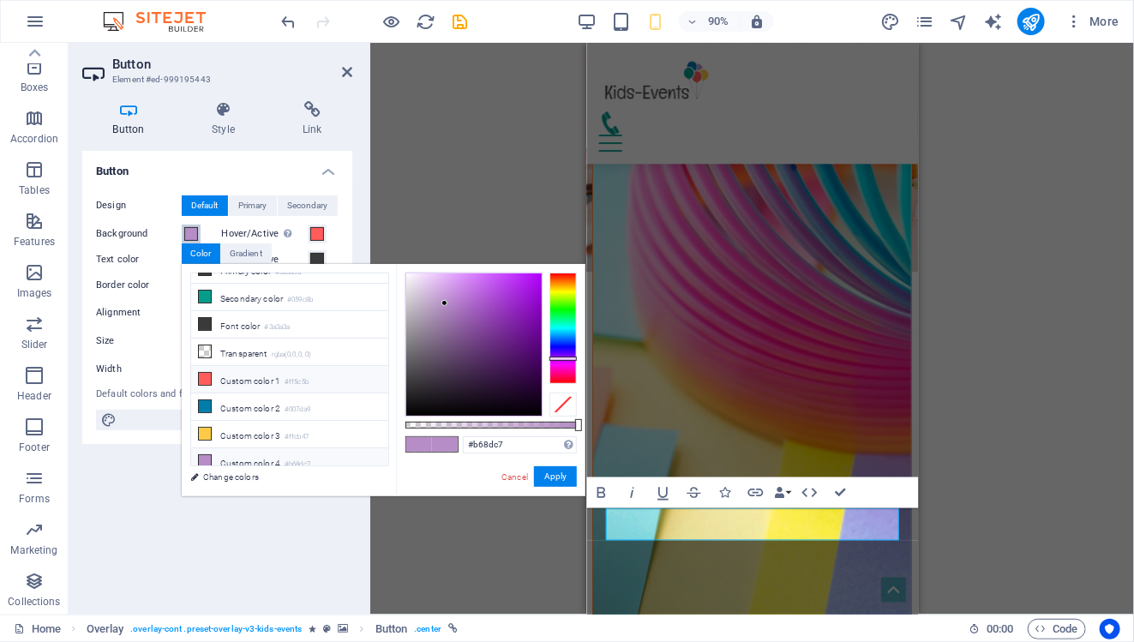
scroll to position [0, 0]
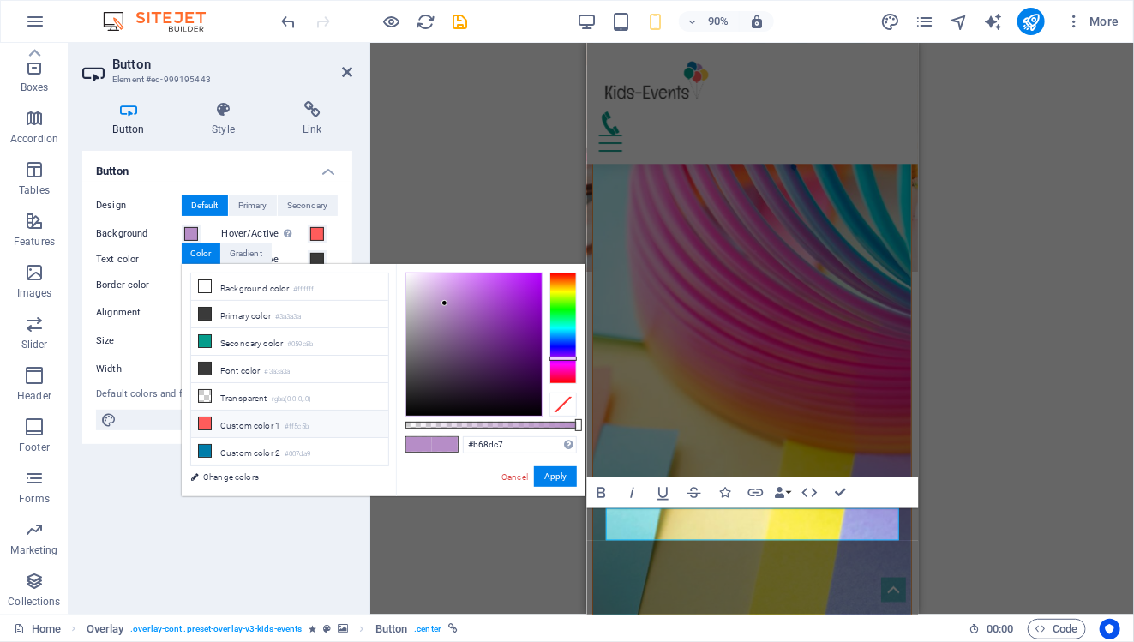
click at [207, 417] on icon at bounding box center [205, 423] width 12 height 12
type input "#ff5c5b"
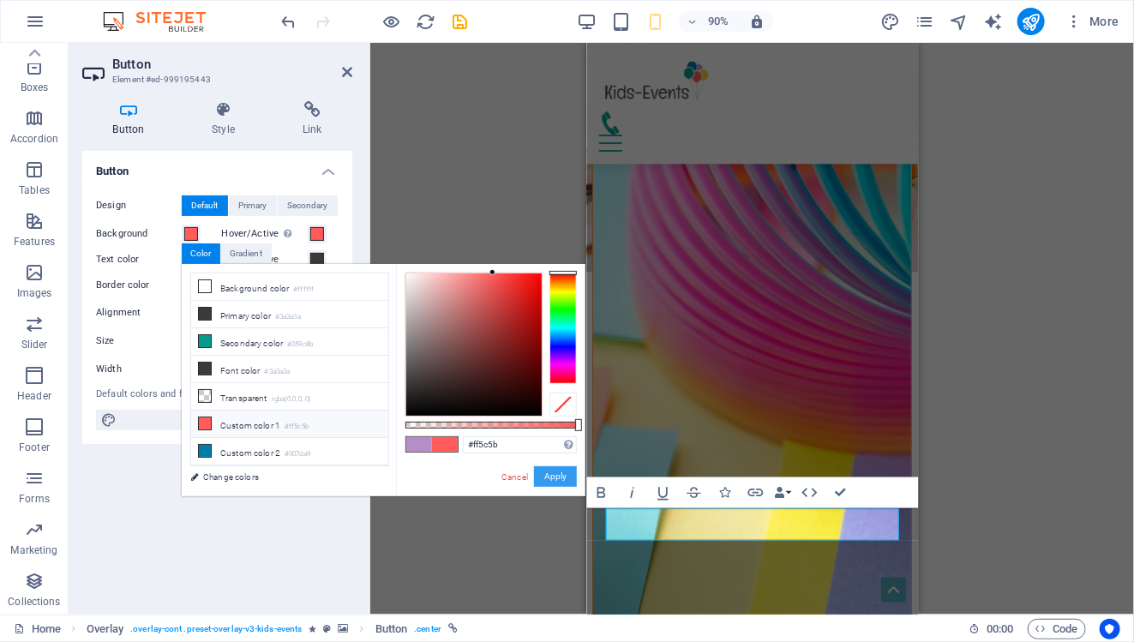
click at [562, 469] on button "Apply" at bounding box center [555, 476] width 43 height 21
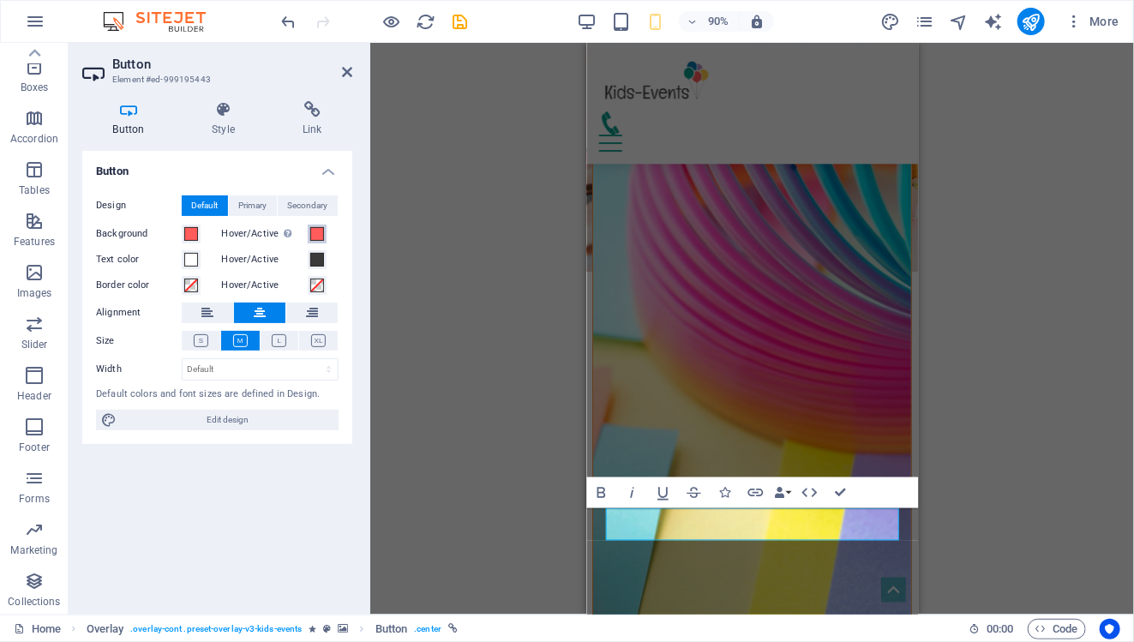
click at [320, 232] on span at bounding box center [317, 234] width 14 height 14
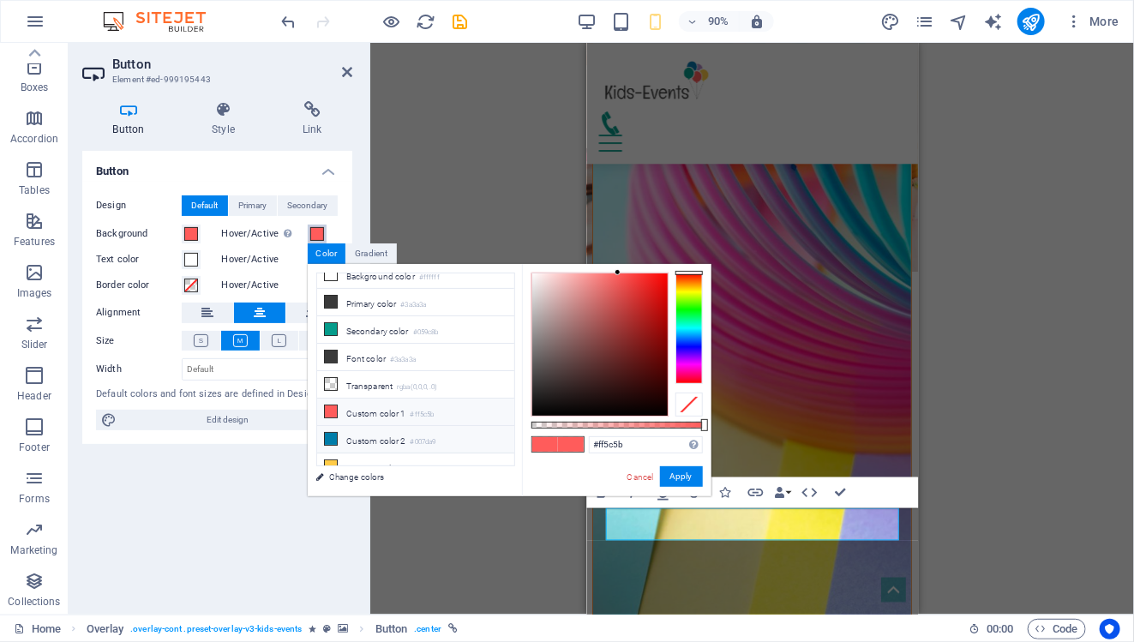
scroll to position [7, 0]
click at [473, 149] on div "H3 Boxes Container Container Container Banner Menu Bar Logo Spacer Spacer Banne…" at bounding box center [752, 329] width 764 height 572
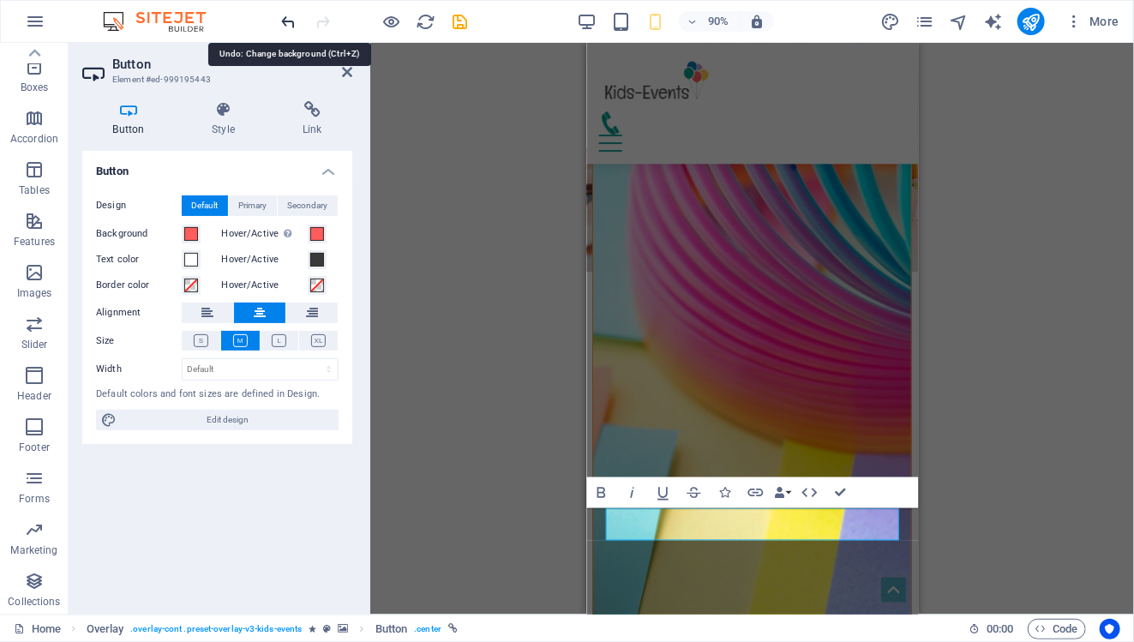
click at [291, 21] on icon "undo" at bounding box center [289, 22] width 20 height 20
click at [1045, 369] on div "H3 Boxes Container Container Container Banner Menu Bar Logo Spacer Spacer Banne…" at bounding box center [752, 329] width 764 height 572
click at [229, 129] on h4 "Style" at bounding box center [227, 119] width 91 height 36
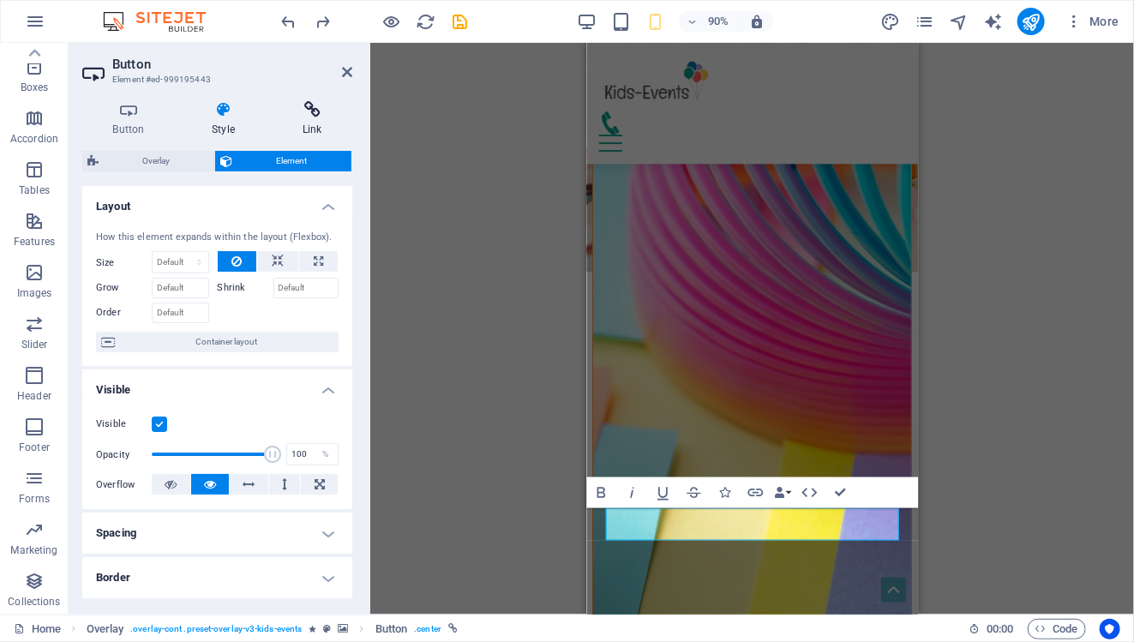
click at [315, 126] on h4 "Link" at bounding box center [312, 119] width 81 height 36
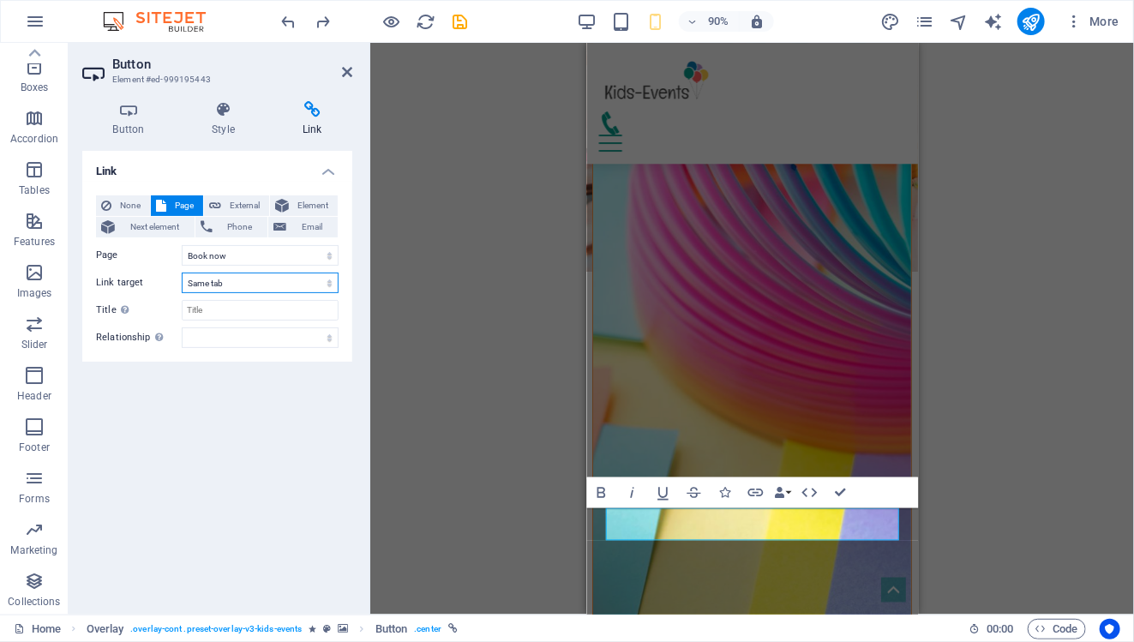
click at [331, 283] on select "New tab Same tab Overlay" at bounding box center [260, 282] width 157 height 21
click at [305, 339] on select "alternate author bookmark external help license next nofollow noreferrer noopen…" at bounding box center [260, 337] width 157 height 21
click at [345, 65] on icon at bounding box center [347, 72] width 10 height 14
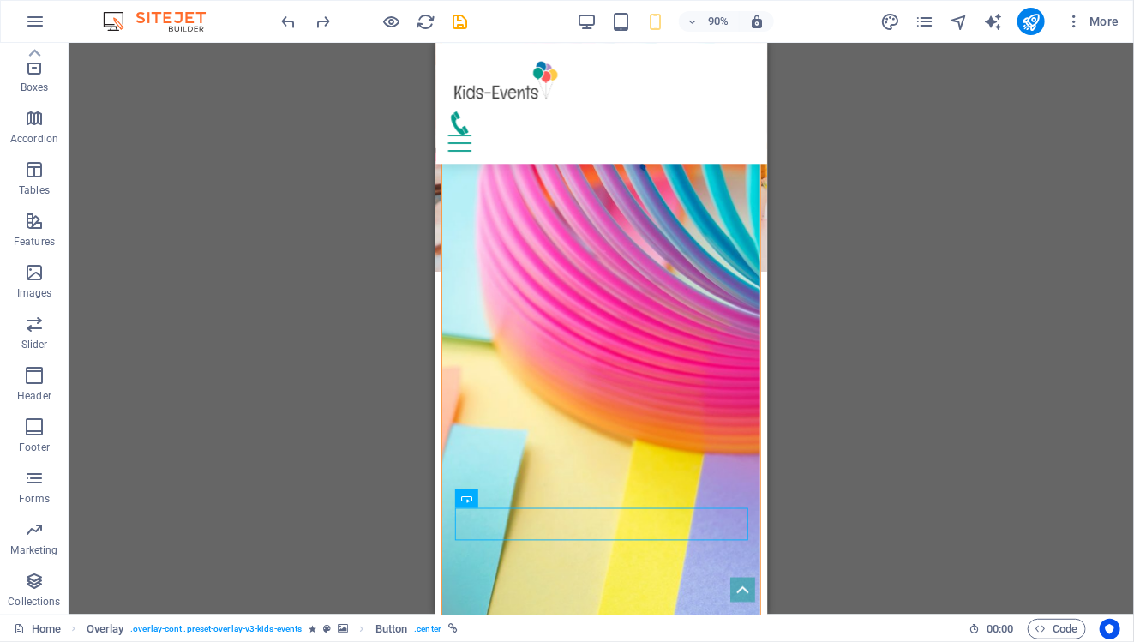
click at [862, 458] on div "H3 Boxes Container Container Container Banner Menu Bar Logo Spacer Spacer Banne…" at bounding box center [601, 329] width 1065 height 572
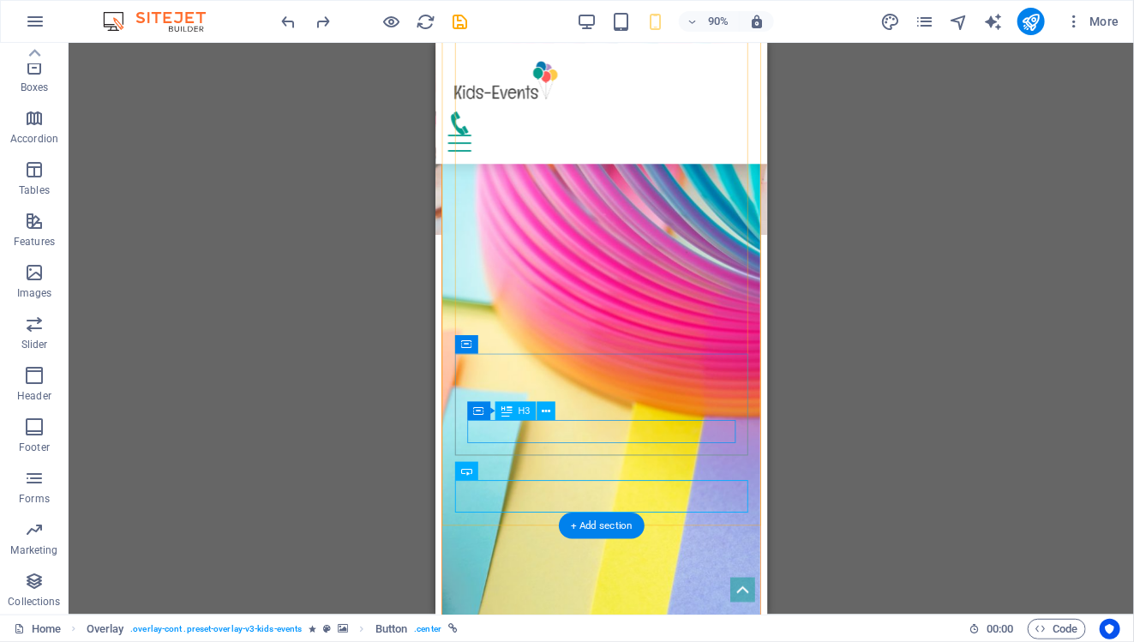
scroll to position [1847, 0]
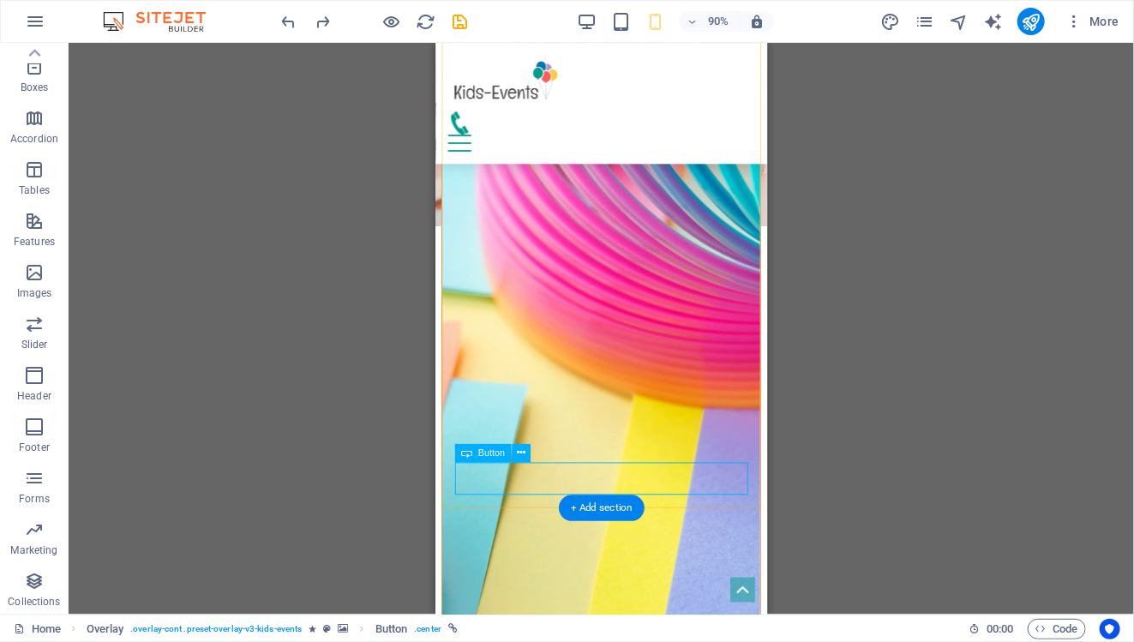
select select "1"
select select
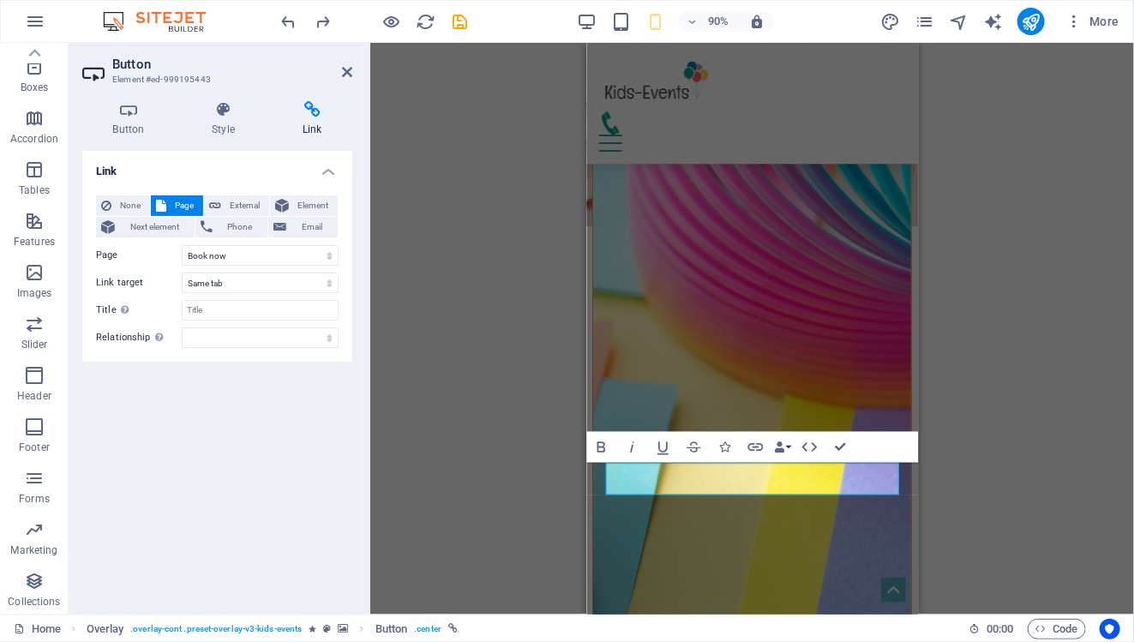
click at [954, 484] on div "H3 Boxes Container Container Container Banner Menu Bar Logo Spacer Spacer Banne…" at bounding box center [752, 329] width 764 height 572
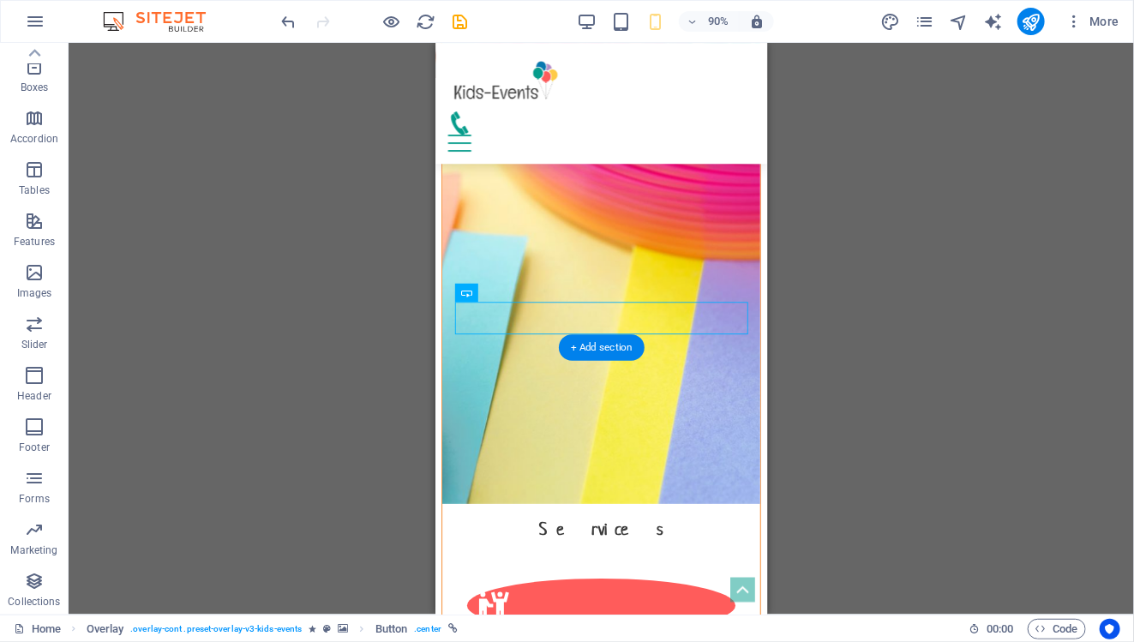
scroll to position [2025, 0]
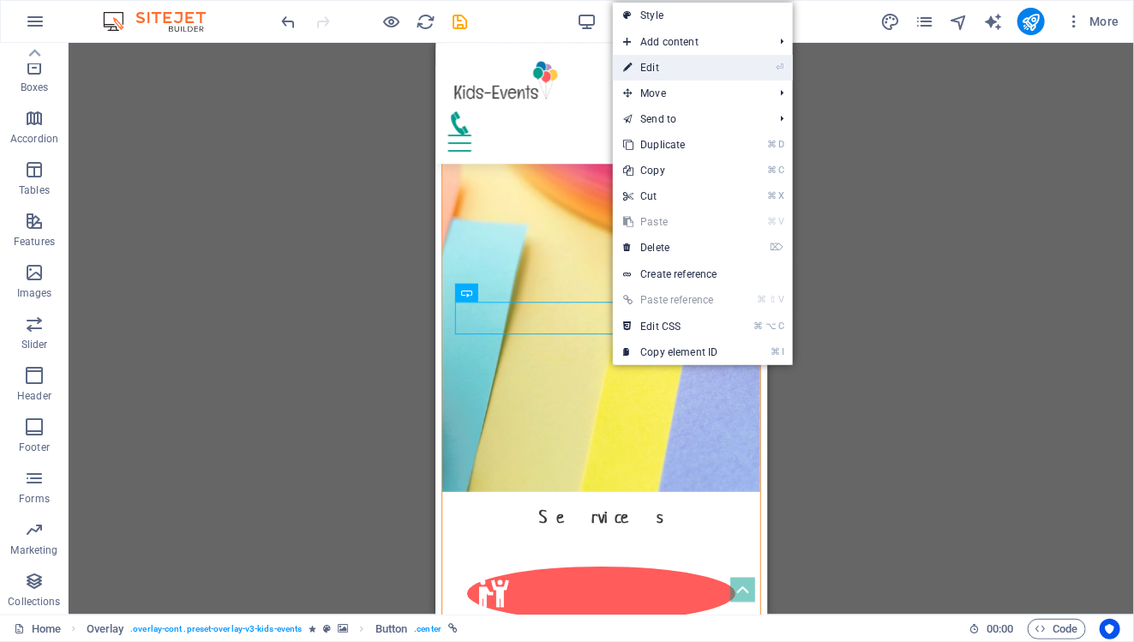
click at [666, 74] on link "⏎ Edit" at bounding box center [670, 68] width 115 height 26
select select "1"
select select
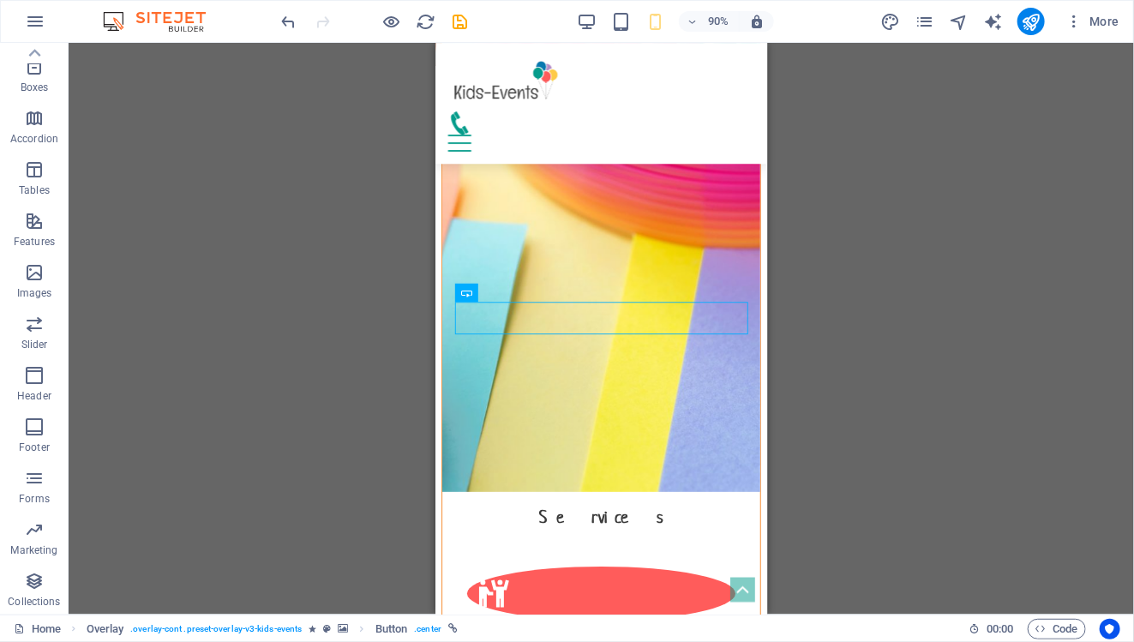
click at [855, 381] on div "H3 Boxes Container Container Container Banner Menu Bar Menu Bar Logo Spacer Spa…" at bounding box center [601, 329] width 1065 height 572
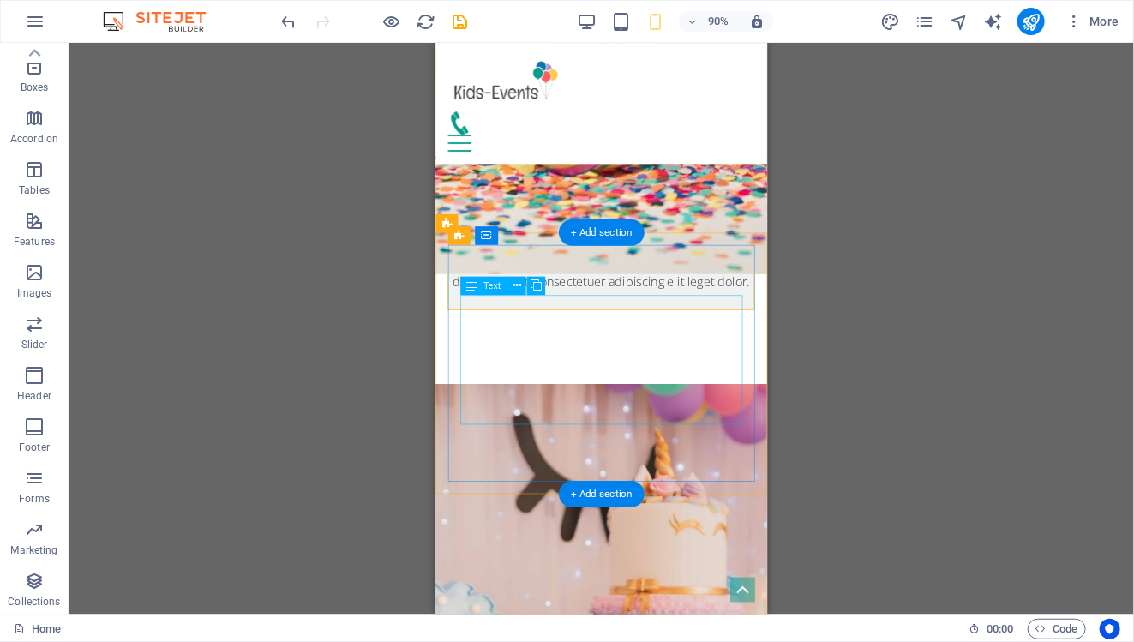
scroll to position [1023, 0]
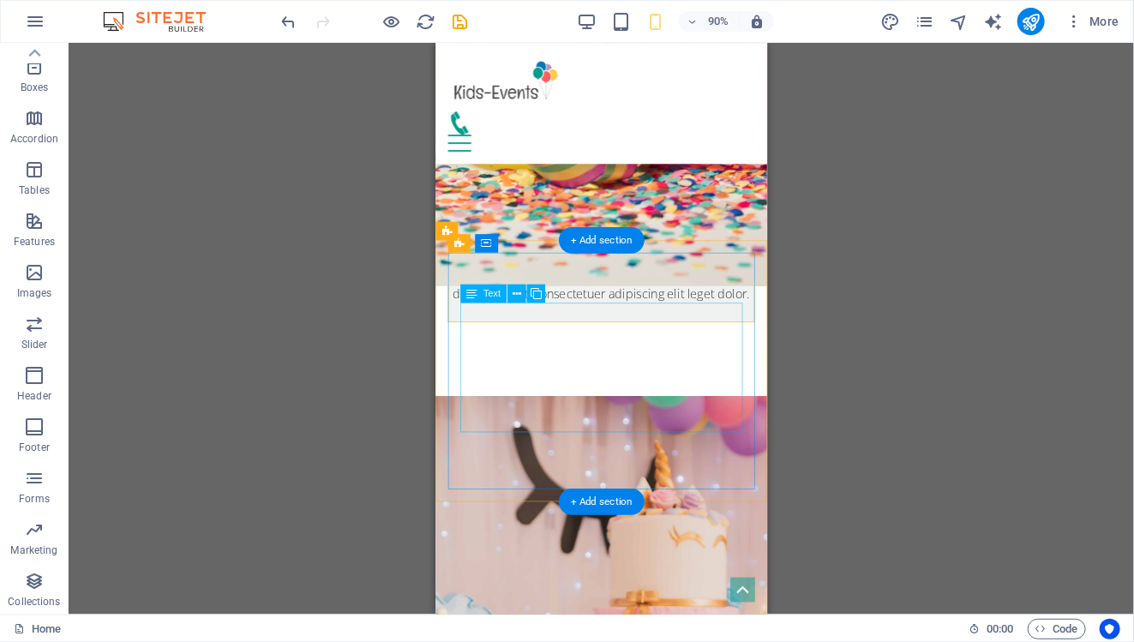
click at [630, 491] on div "Lorem ipsum dolor sit amet, consectetuer adipiscing elit. Aenean commodo ligula…" at bounding box center [619, 563] width 314 height 144
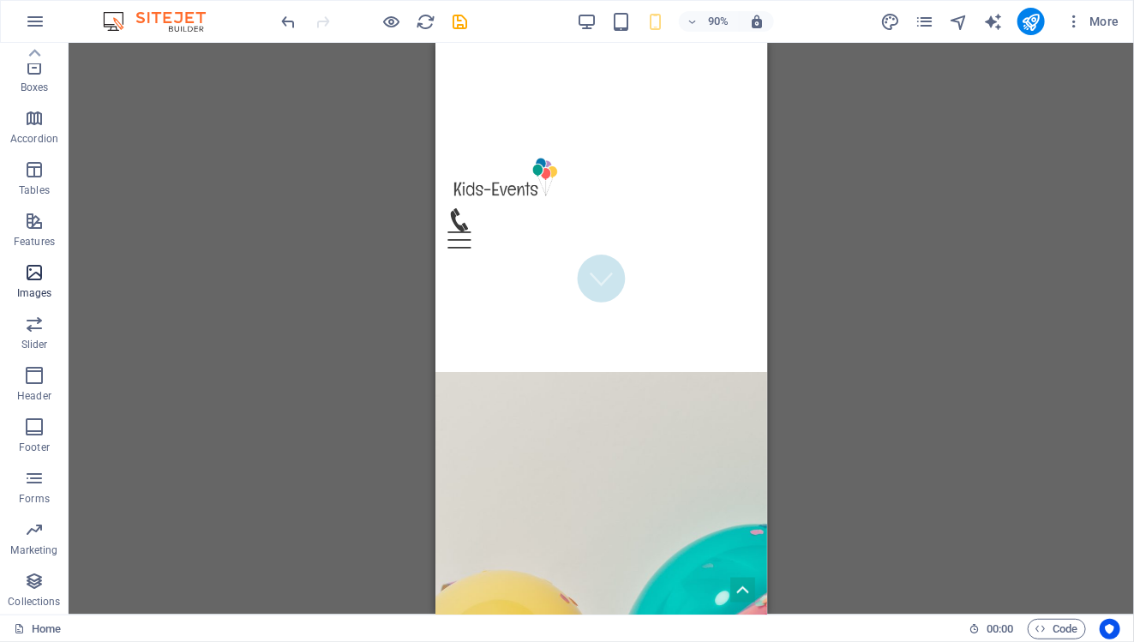
scroll to position [345, 0]
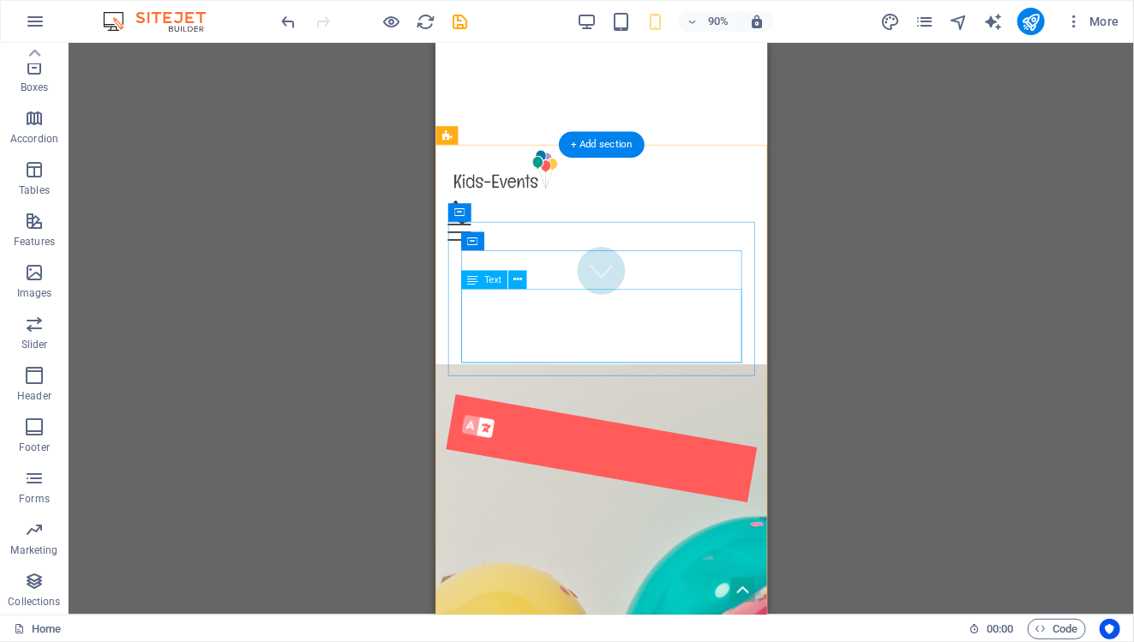
click at [625, 567] on div "Lorem ipsum dolor sit amet, consectetuer adipiscing elit. Aenean commodo ligula…" at bounding box center [618, 598] width 339 height 62
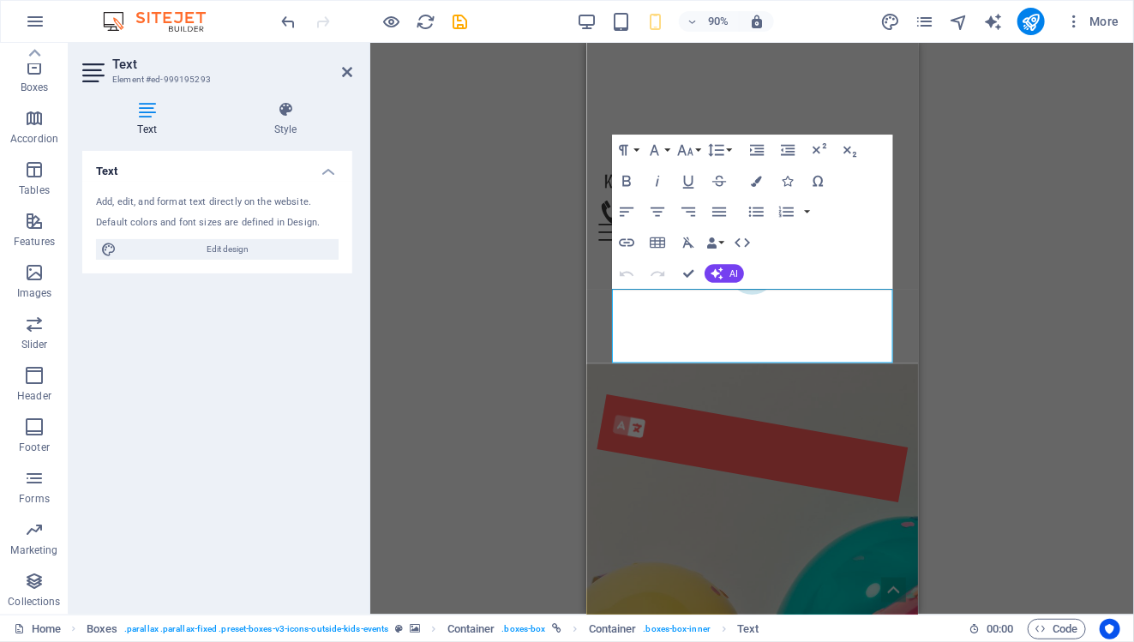
click at [608, 486] on div ".fa-secondary{opacity:.4} Languages Lorem ipsum dolor sit amet, consectetuer ad…" at bounding box center [769, 568] width 341 height 165
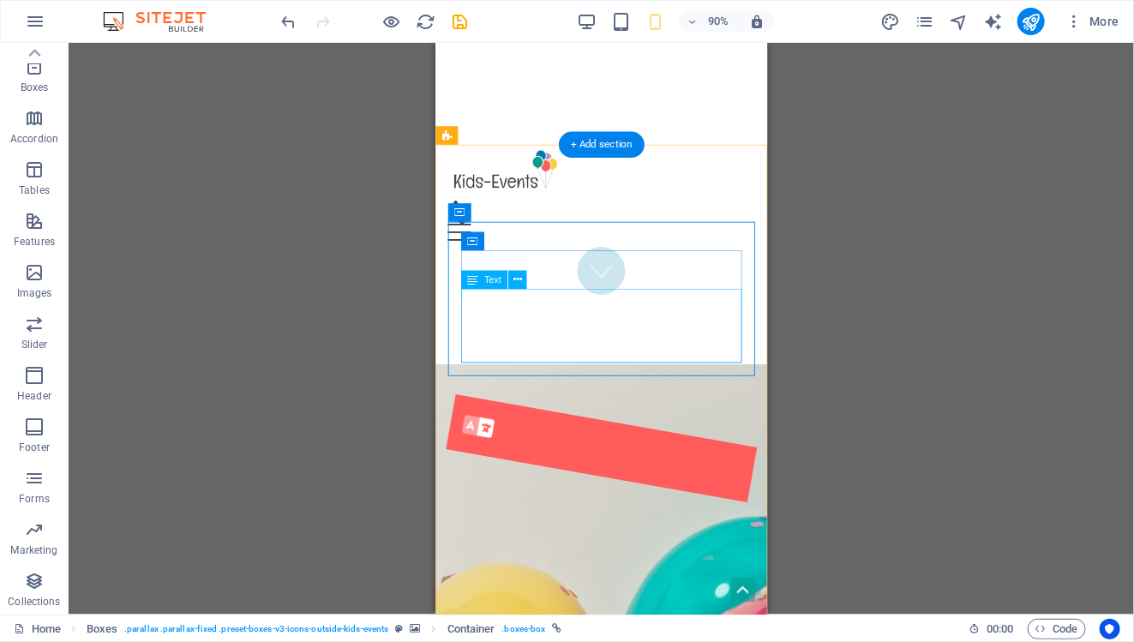
click at [688, 567] on div "Lorem ipsum dolor sit amet, consectetuer adipiscing elit. Aenean commodo ligula…" at bounding box center [618, 598] width 339 height 62
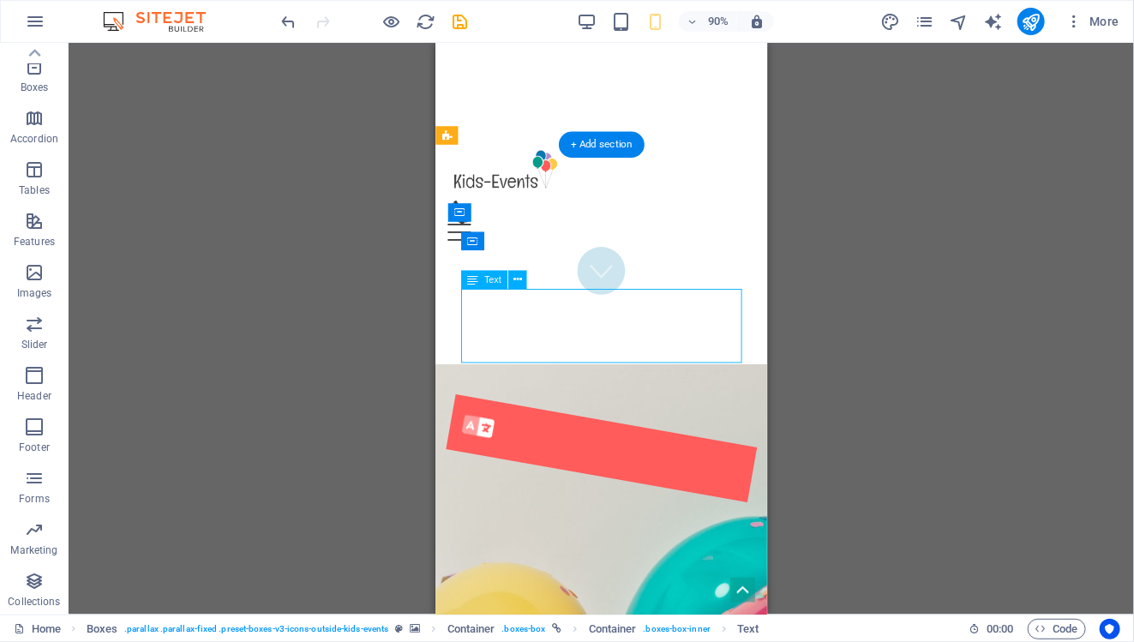
click at [592, 567] on div "Lorem ipsum dolor sit amet, consectetuer adipiscing elit. Aenean commodo ligula…" at bounding box center [618, 598] width 339 height 62
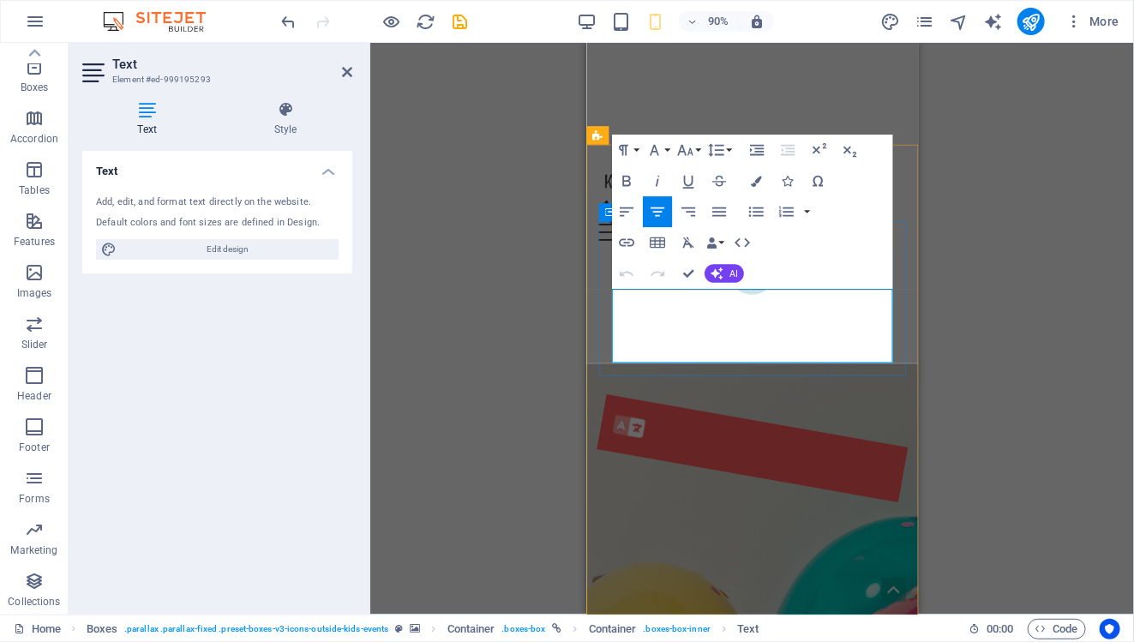
click at [847, 567] on p "Lorem ipsum dolor sit amet, consectetuer adipiscing elit. Aenean commodo ligula…" at bounding box center [769, 598] width 339 height 62
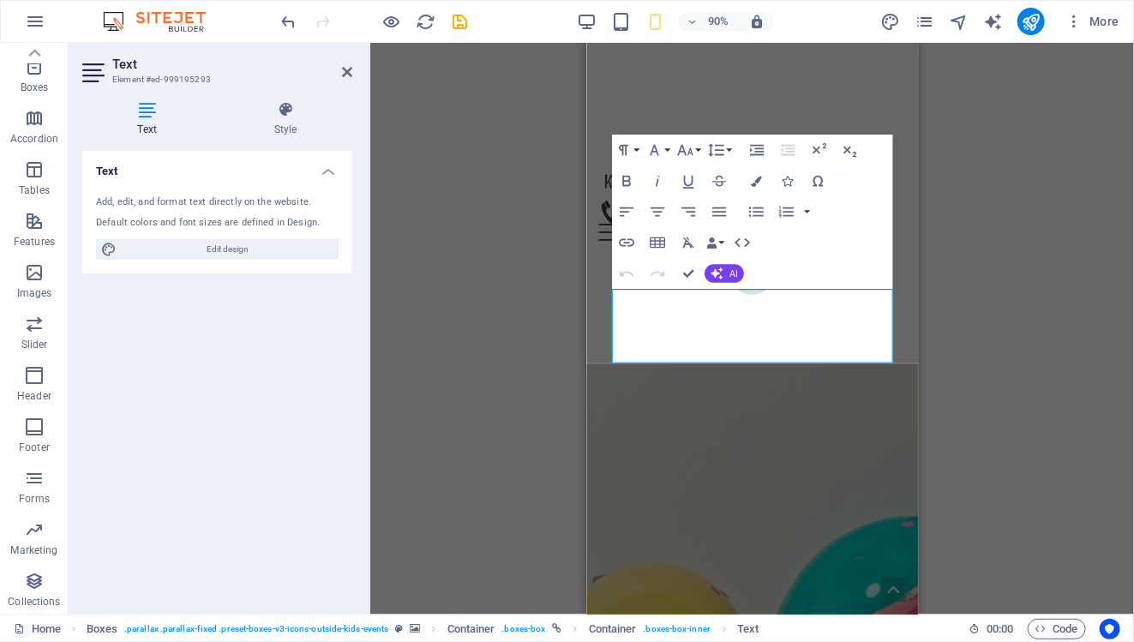
click at [482, 219] on div "H3 Boxes Container Container Container Banner Menu Bar Menu Bar Logo Spacer Spa…" at bounding box center [752, 329] width 764 height 572
click at [345, 68] on icon at bounding box center [347, 72] width 10 height 14
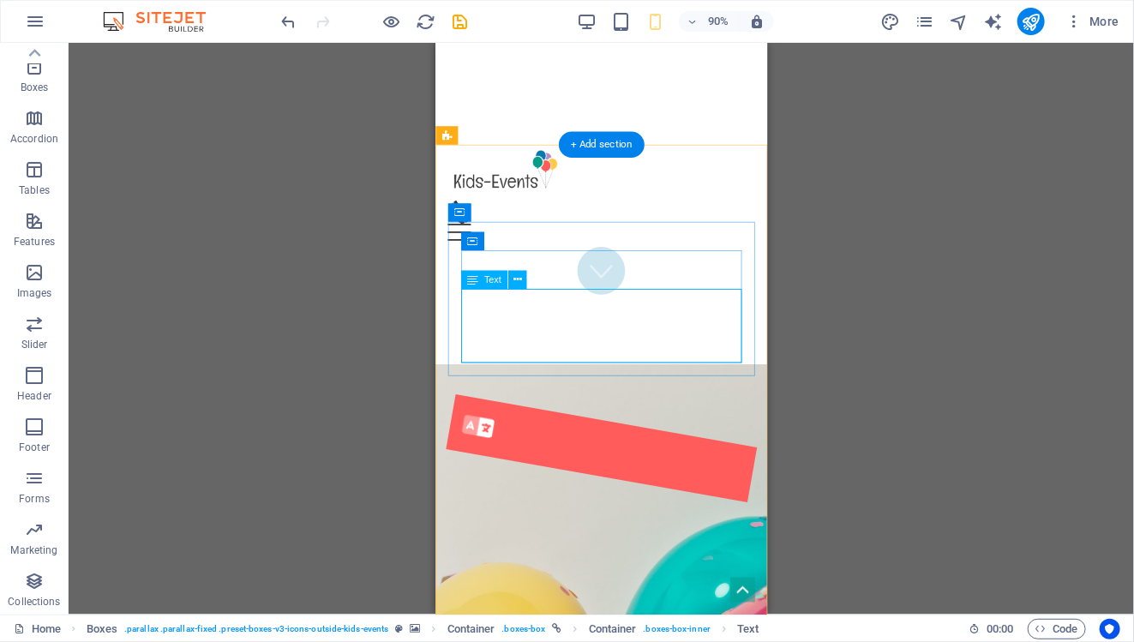
click at [725, 567] on div "Lorem ipsum dolor sit amet, consectetuer adipiscing elit. Aenean commodo ligula…" at bounding box center [618, 598] width 339 height 62
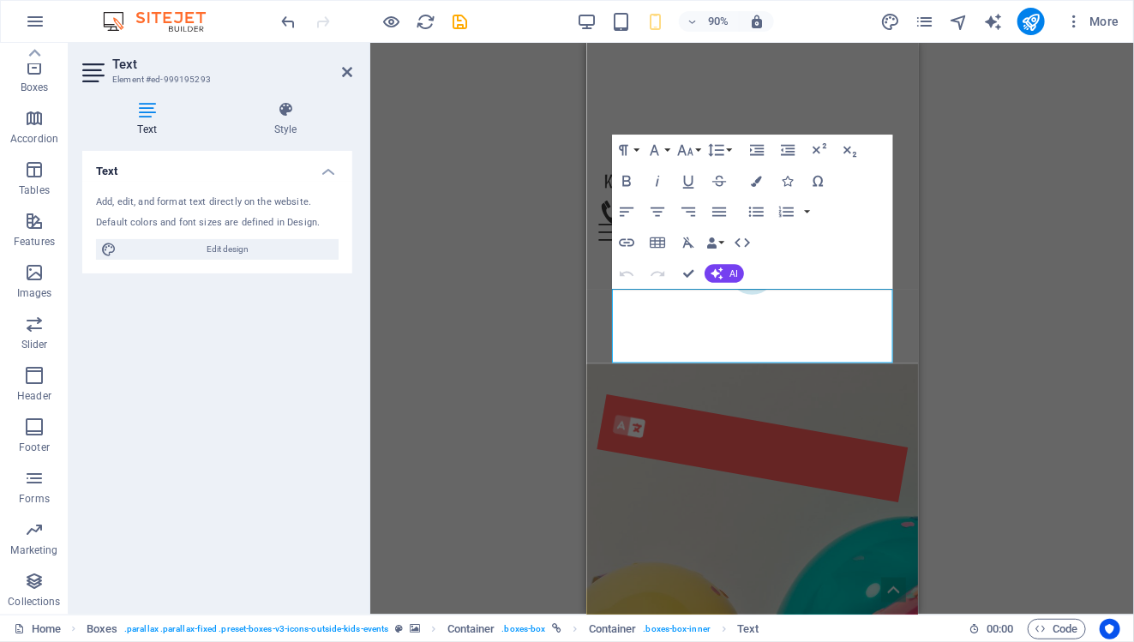
click at [708, 567] on p "Lorem ipsum dolor sit amet, consectetuer adipiscing elit. Aenean commodo ligula…" at bounding box center [769, 598] width 339 height 62
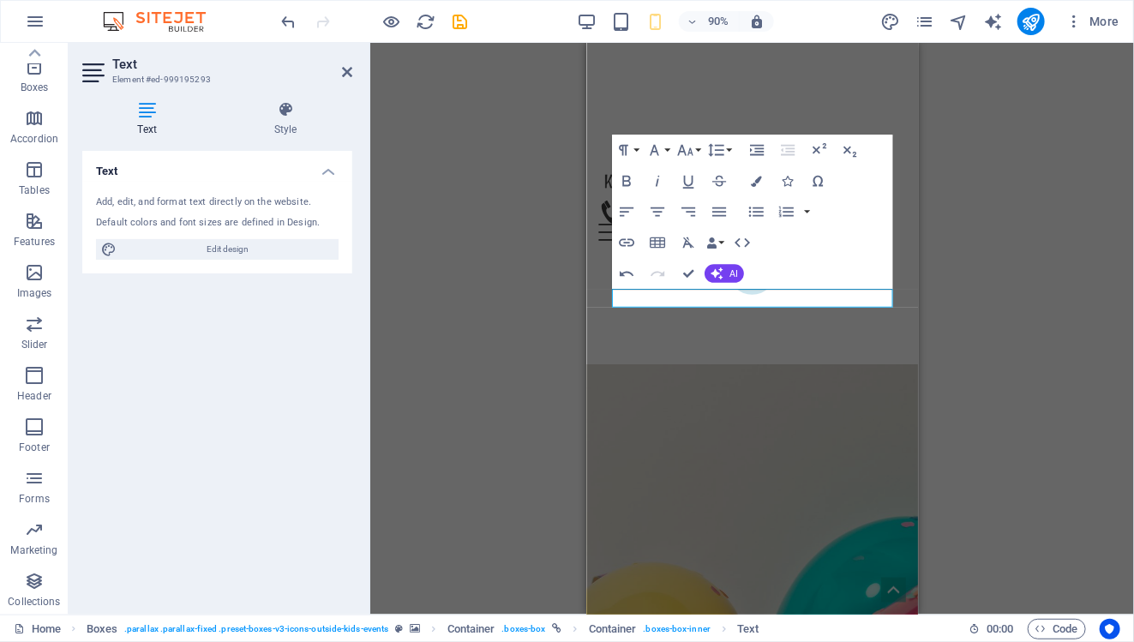
click at [949, 292] on div "H3 Boxes Container Container Container Banner Menu Bar Menu Bar Logo Spacer Spa…" at bounding box center [752, 329] width 764 height 572
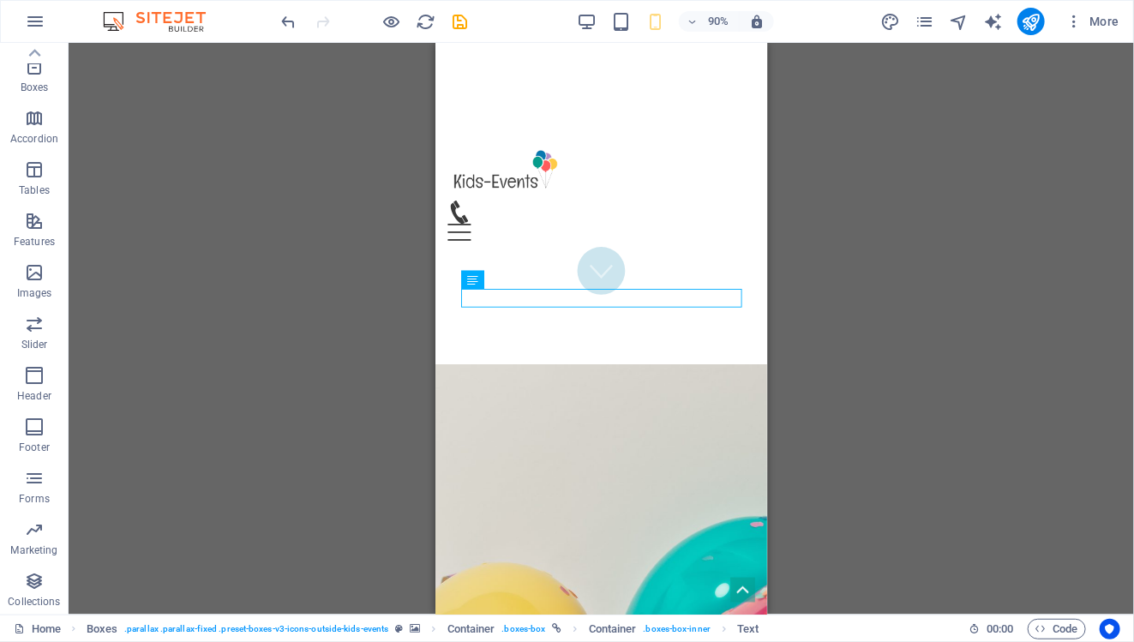
click at [255, 174] on div "H3 Boxes Container Container Container Banner Menu Bar Menu Bar Logo Spacer Spa…" at bounding box center [601, 329] width 1065 height 572
click at [858, 399] on div "Container H3 Boxes Container Container Container Banner Menu Bar Menu Bar Logo …" at bounding box center [601, 329] width 1065 height 572
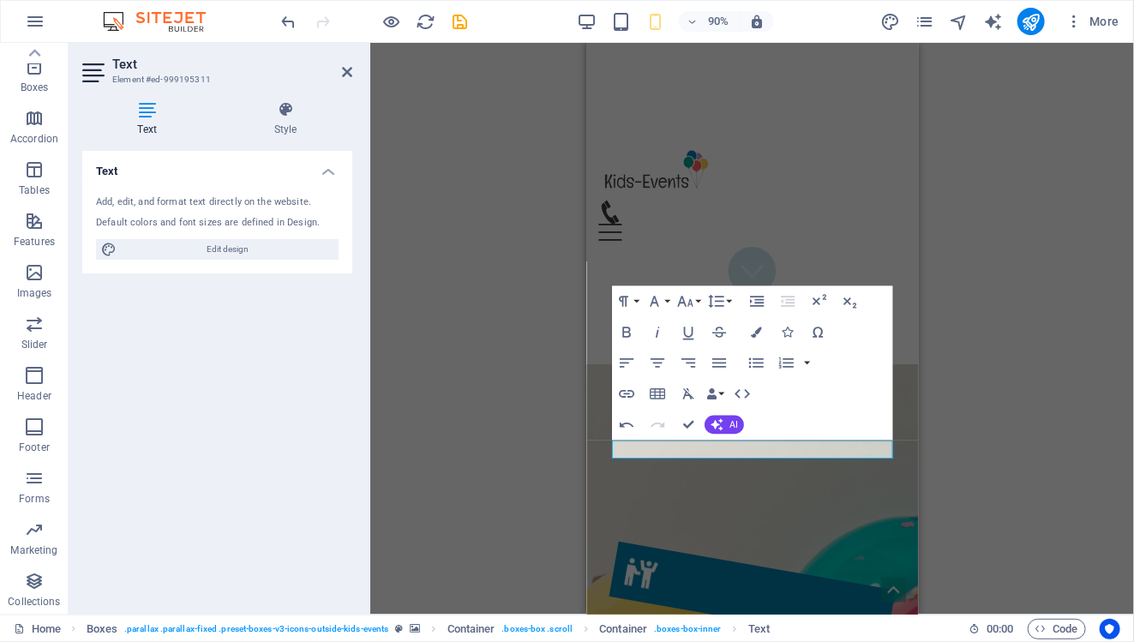
click at [414, 140] on div "Container H3 Boxes Container Container Container Banner Menu Bar Menu Bar Logo …" at bounding box center [752, 329] width 764 height 572
click at [293, 27] on icon "undo" at bounding box center [289, 22] width 20 height 20
click at [291, 23] on icon "undo" at bounding box center [289, 22] width 20 height 20
click at [347, 72] on icon at bounding box center [347, 72] width 10 height 14
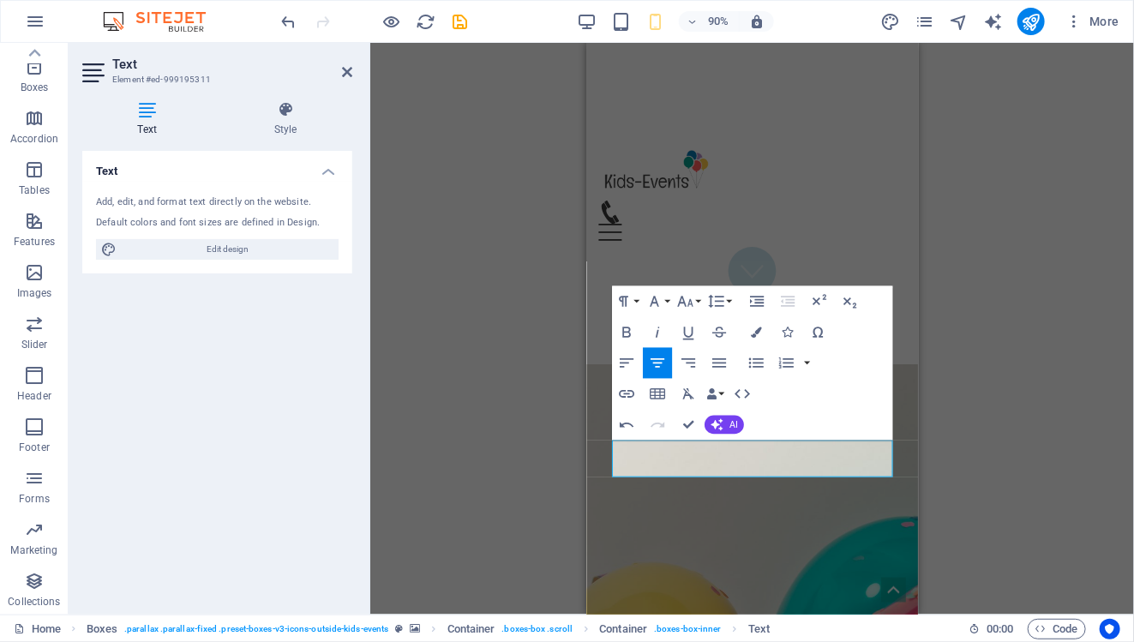
click at [955, 451] on div "Container H3 Boxes Container Container Container Banner Menu Bar Menu Bar Logo …" at bounding box center [752, 329] width 764 height 572
click at [342, 69] on icon at bounding box center [347, 72] width 10 height 14
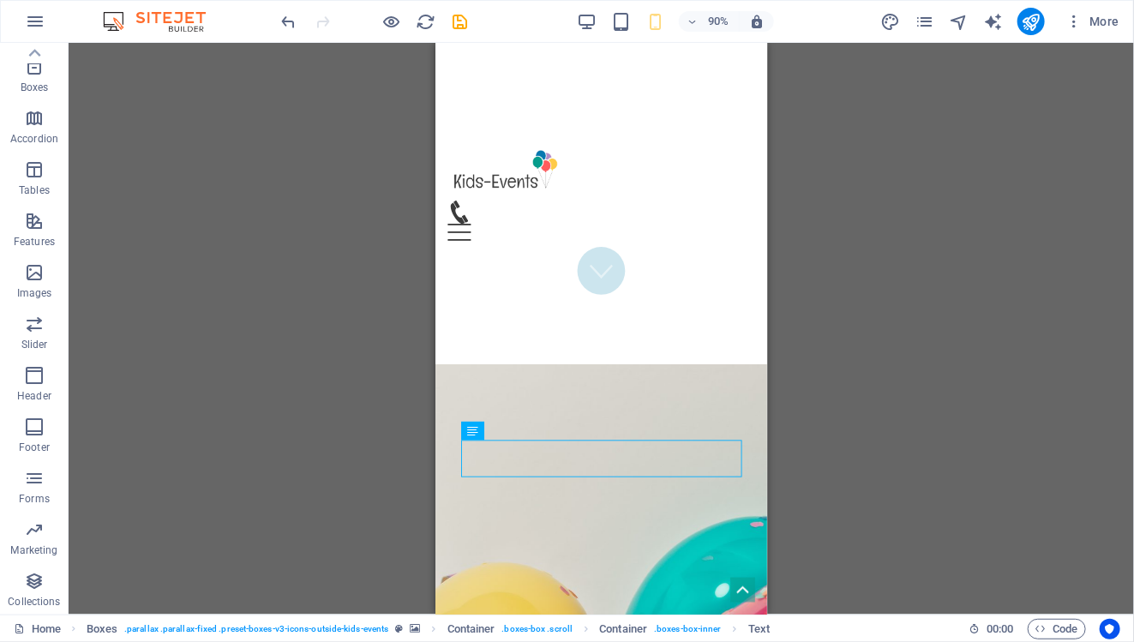
click at [830, 381] on div "H3 Boxes Container Container Container Banner Menu Bar Menu Bar Logo Spacer Spa…" at bounding box center [601, 329] width 1065 height 572
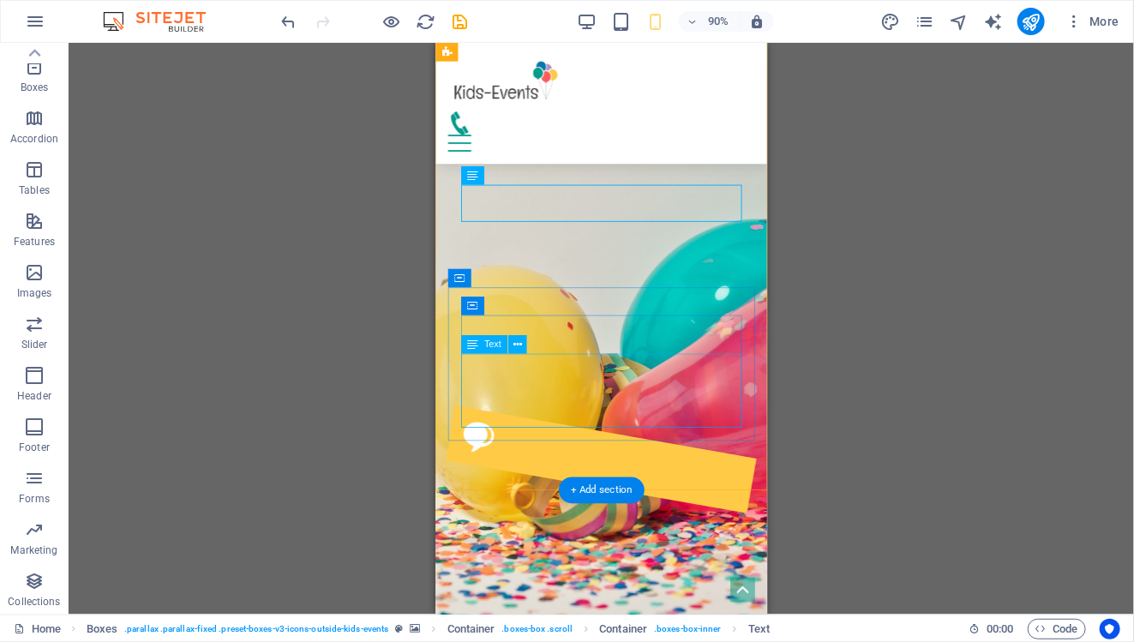
scroll to position [632, 0]
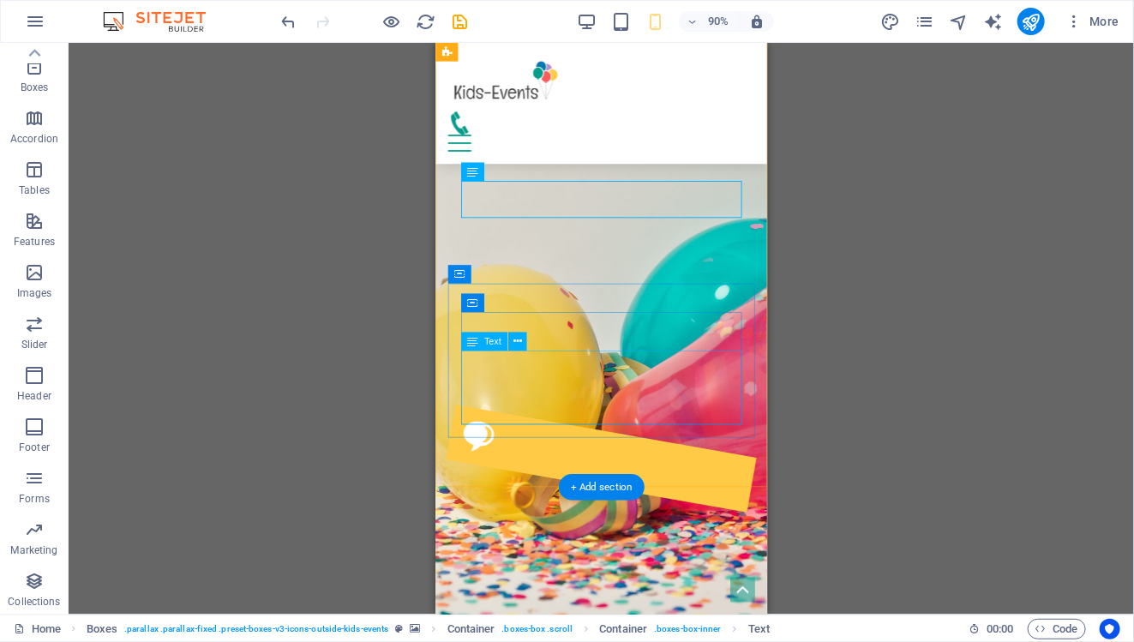
click at [674, 578] on div "Lorem ipsum dolor sit amet, consectetuer adipiscing elit. Aenean commodo ligula…" at bounding box center [618, 609] width 339 height 62
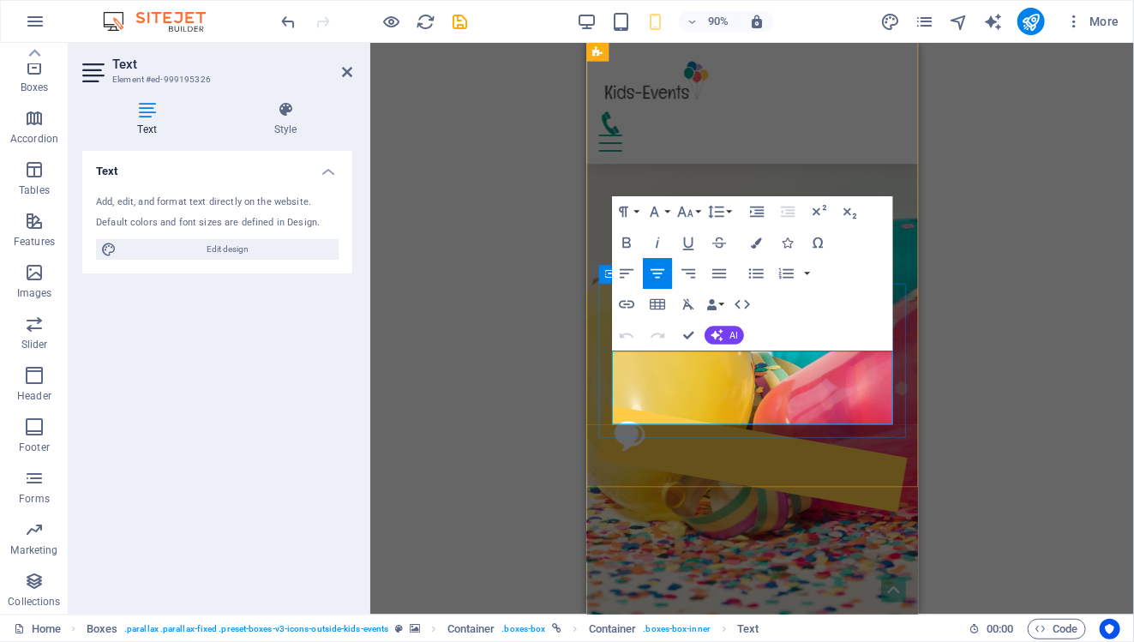
click at [657, 578] on p "Lorem ipsum dolor sit amet, consectetuer adipiscing elit. Aenean commodo ligula…" at bounding box center [769, 609] width 339 height 62
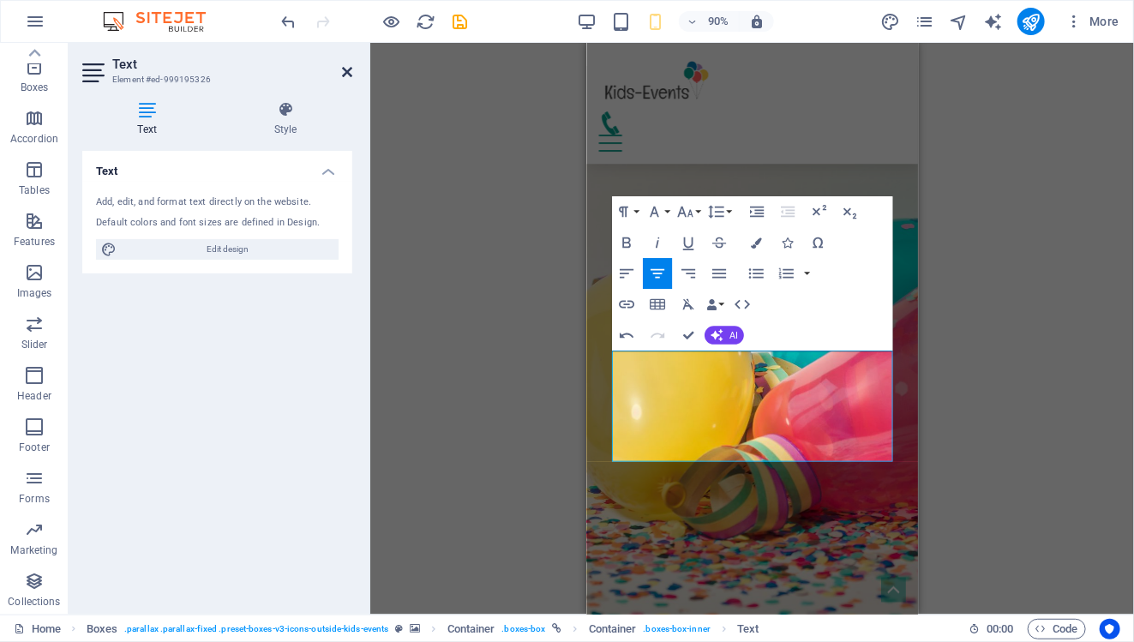
click at [345, 72] on icon at bounding box center [347, 72] width 10 height 14
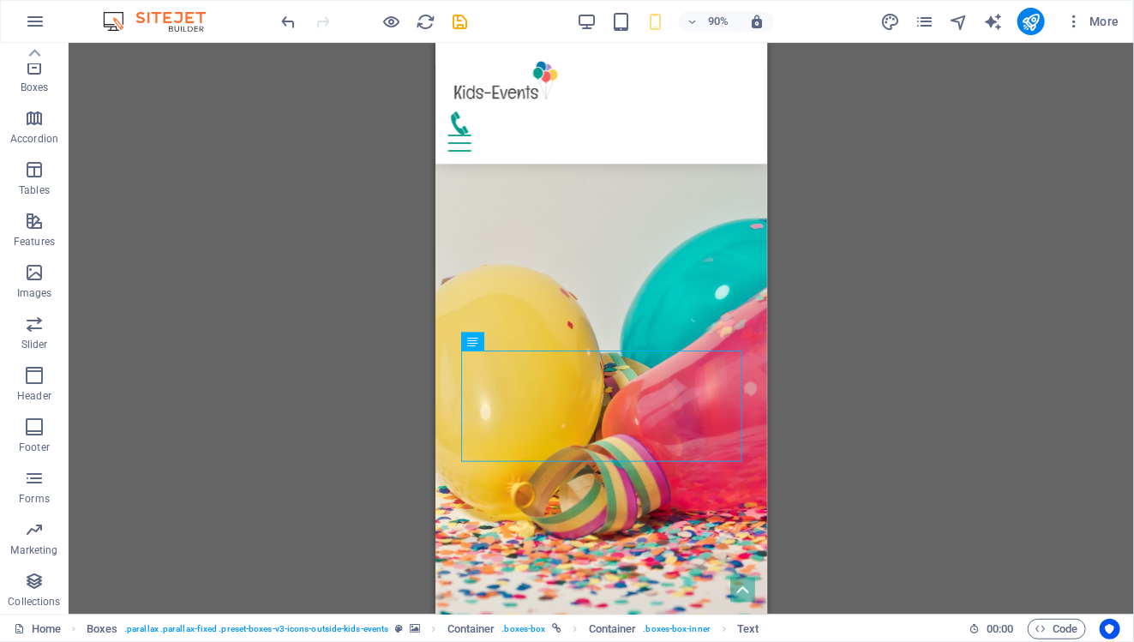
click at [882, 388] on div "Drag here to replace the existing content. Press “Ctrl” if you want to create a…" at bounding box center [601, 329] width 1065 height 572
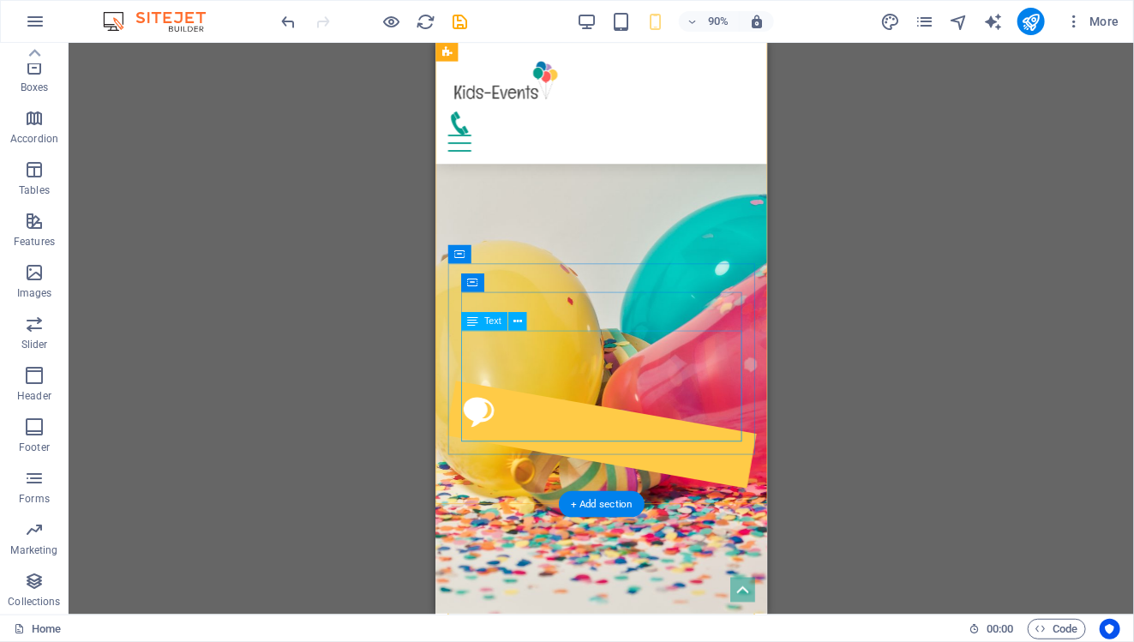
scroll to position [663, 0]
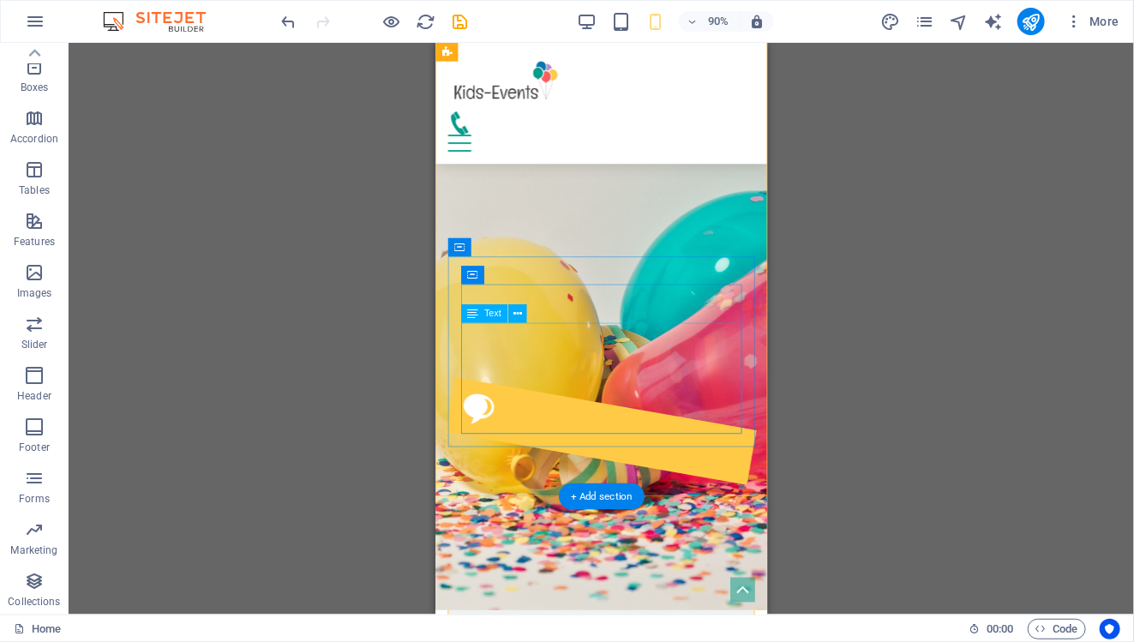
click at [673, 548] on div "Mentorship Personal Development Study Overseas School Adaptation Property Inves…" at bounding box center [618, 609] width 339 height 123
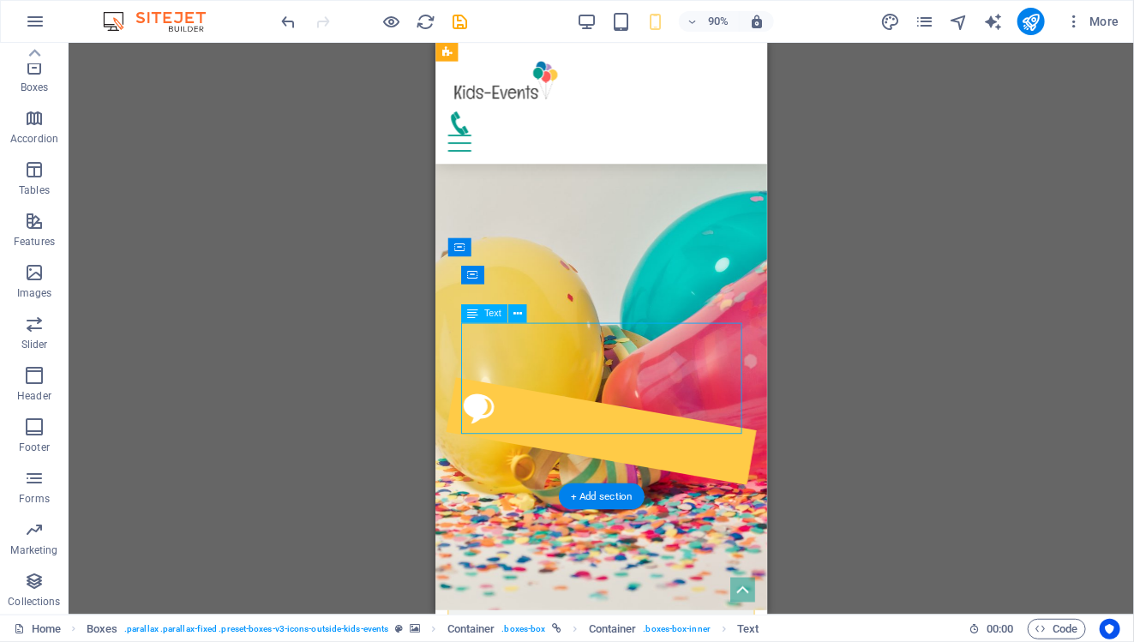
click at [650, 548] on div "Mentorship Personal Development Study Overseas School Adaptation Property Inves…" at bounding box center [618, 609] width 339 height 123
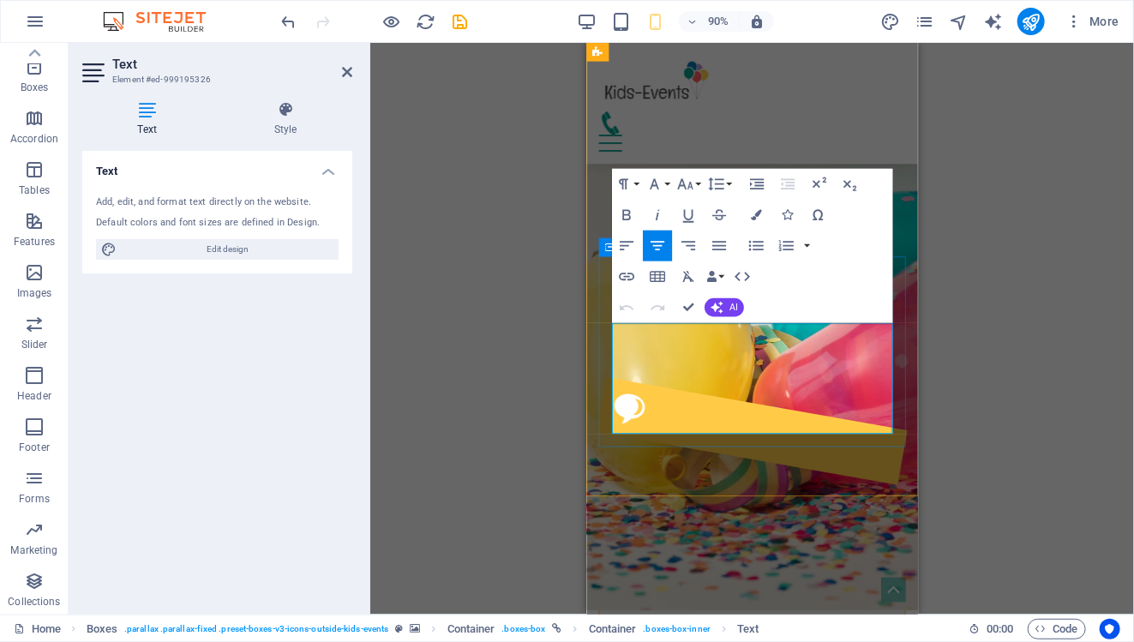
click at [831, 589] on p "Study Overseas" at bounding box center [769, 599] width 339 height 21
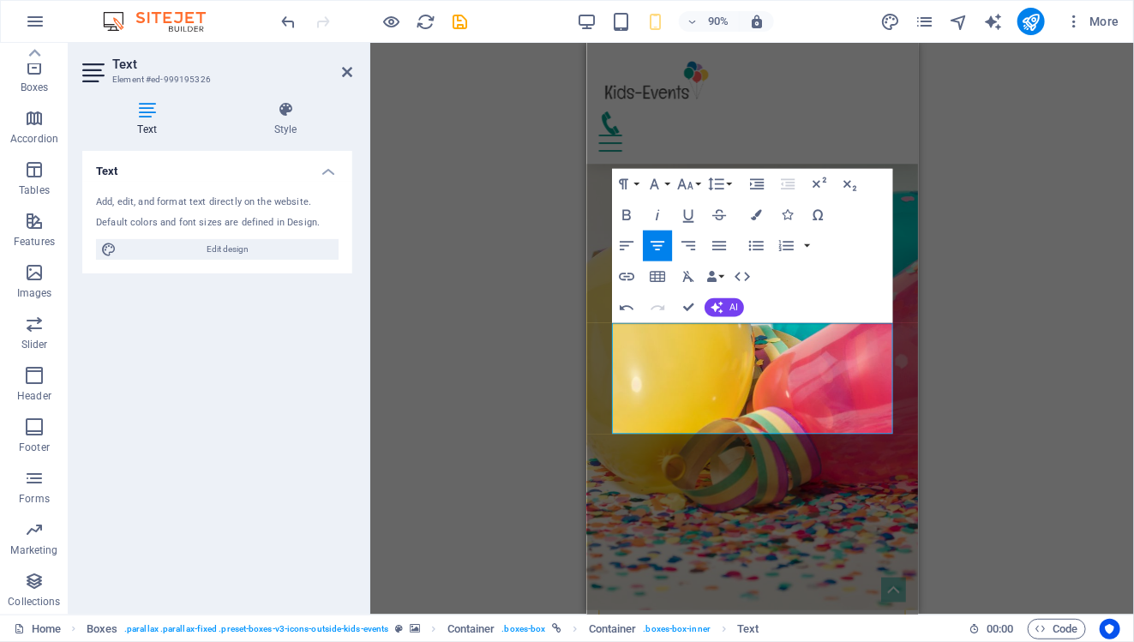
click at [965, 359] on div "Drag here to replace the existing content. Press “Ctrl” if you want to create a…" at bounding box center [752, 329] width 764 height 572
click at [343, 74] on icon at bounding box center [347, 72] width 10 height 14
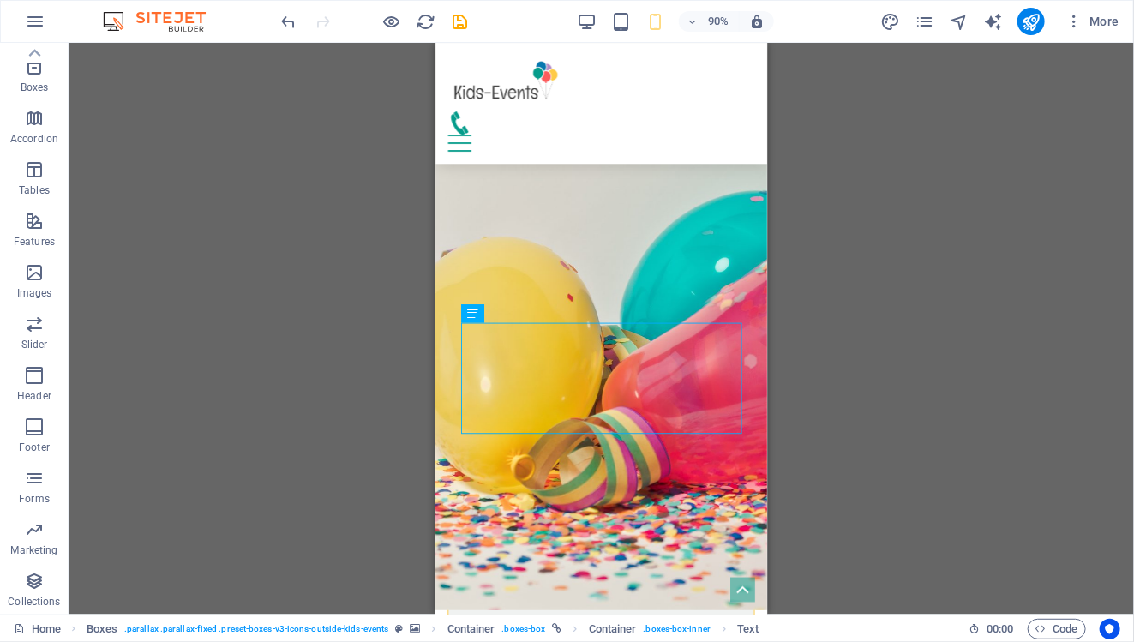
click at [888, 404] on div "Drag here to replace the existing content. Press “Ctrl” if you want to create a…" at bounding box center [601, 329] width 1065 height 572
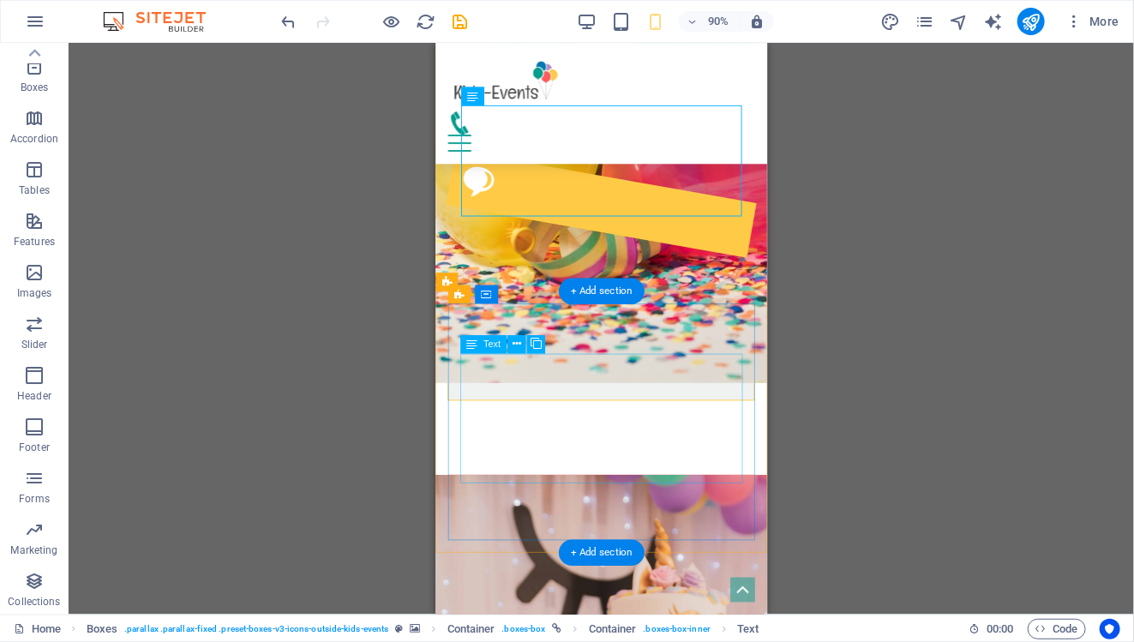
scroll to position [905, 0]
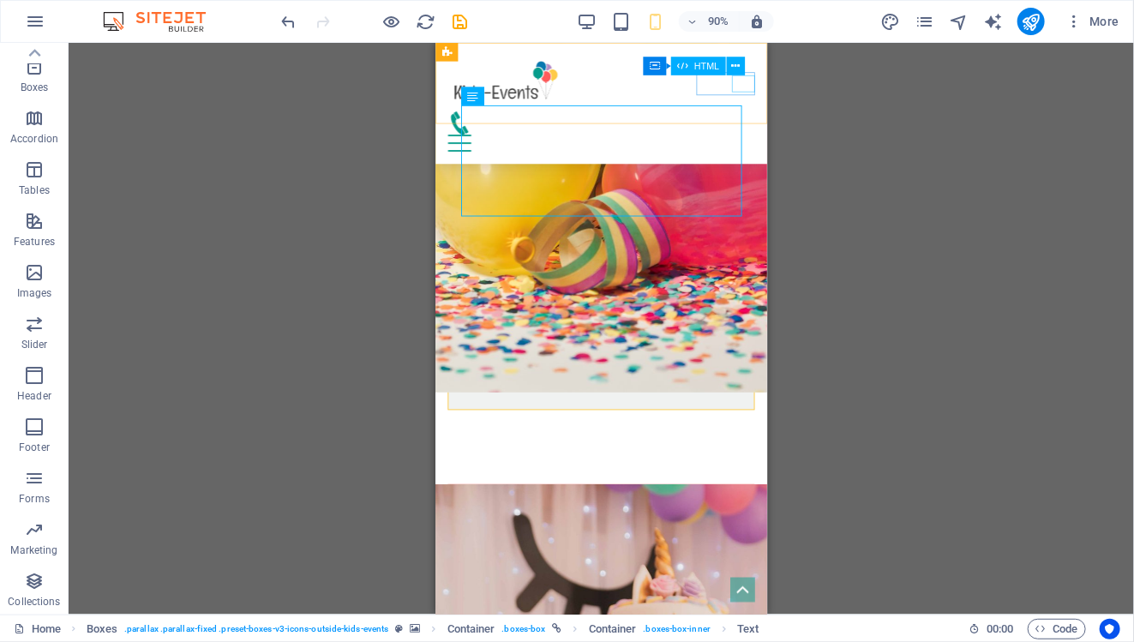
click at [775, 145] on div "Menu" at bounding box center [618, 154] width 341 height 19
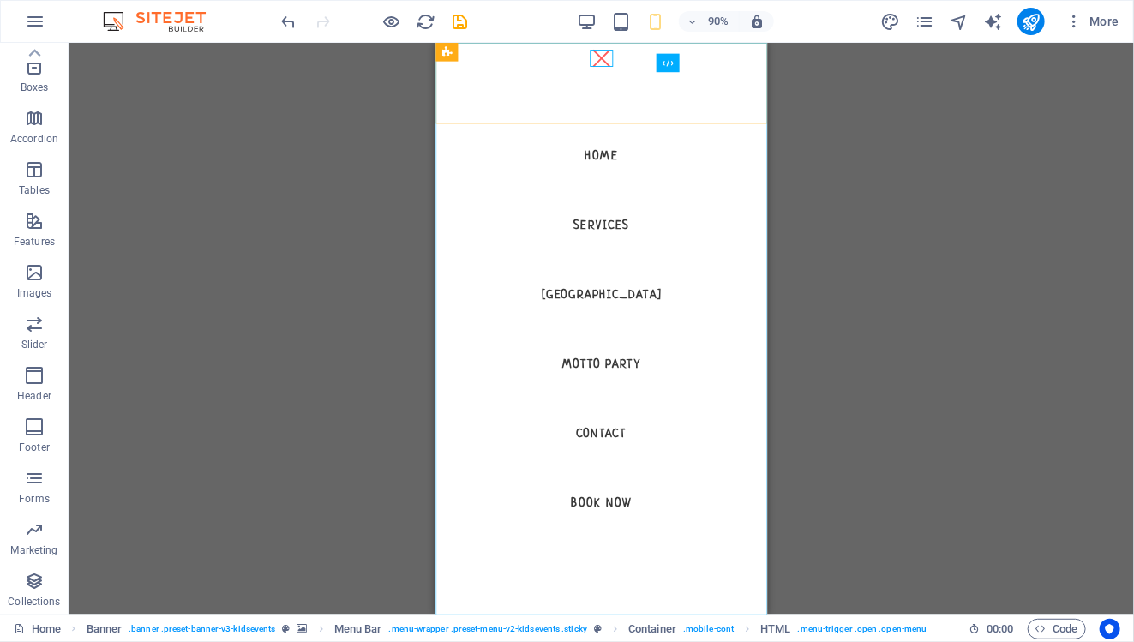
click at [626, 325] on nav "Home Services Australia Motto Party Contact Book now" at bounding box center [618, 360] width 368 height 635
click at [625, 62] on div "Menu" at bounding box center [619, 60] width 26 height 19
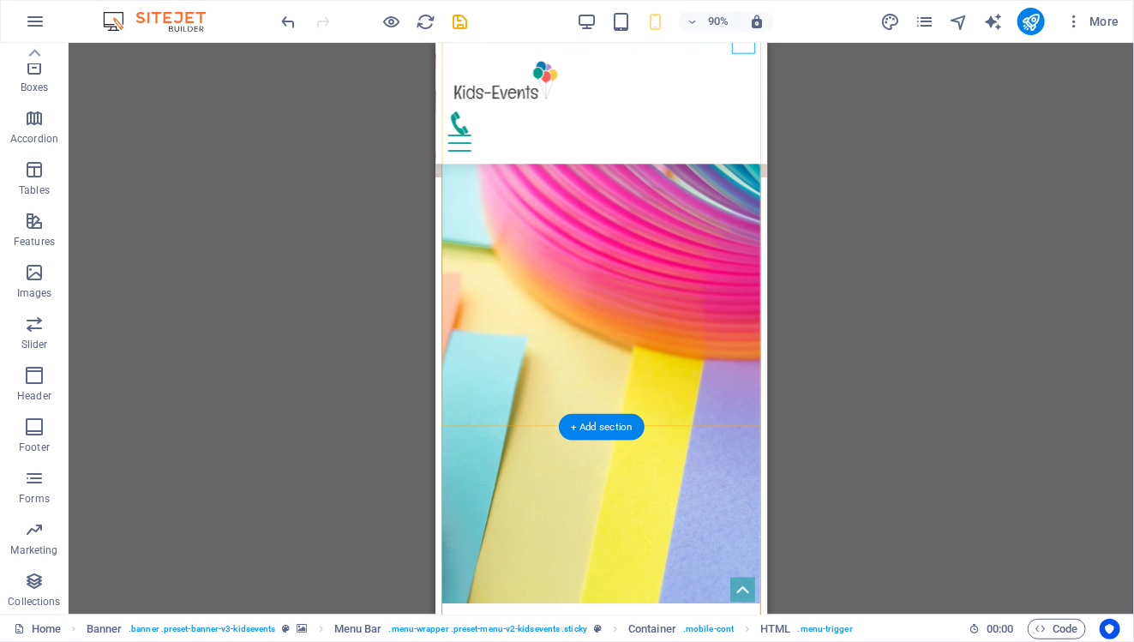
scroll to position [1883, 0]
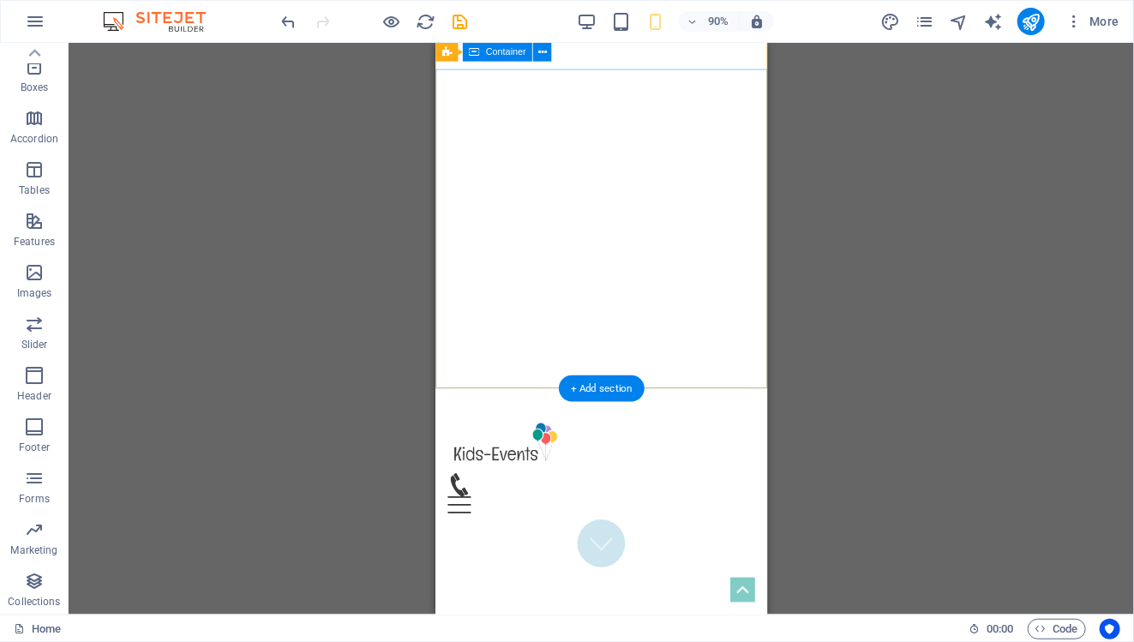
scroll to position [0, 0]
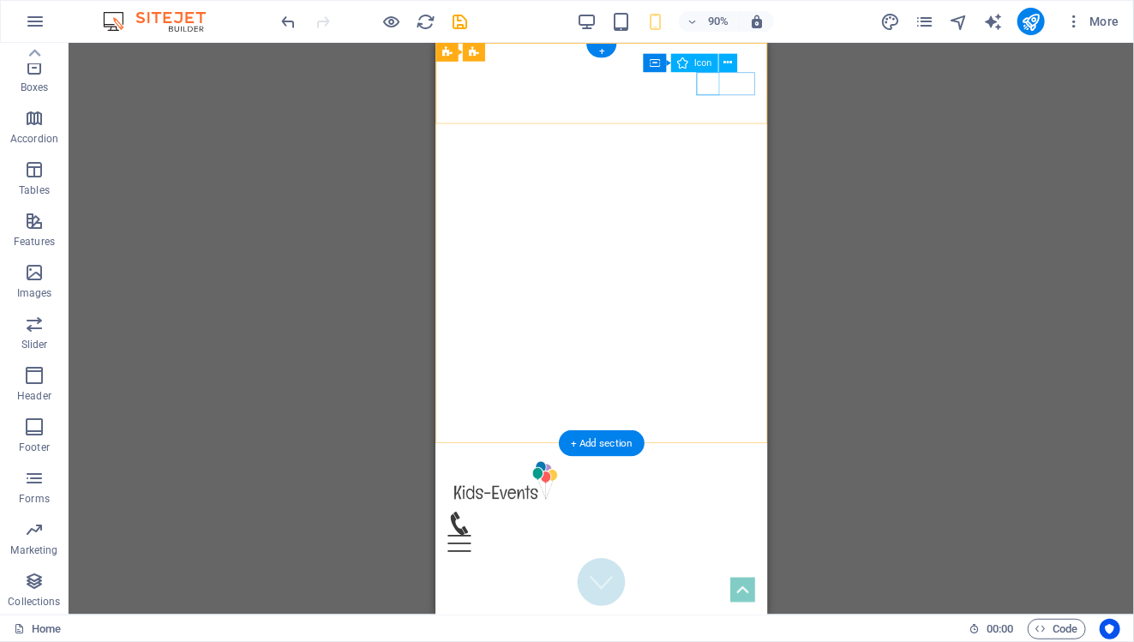
click at [727, 564] on figure at bounding box center [611, 577] width 327 height 26
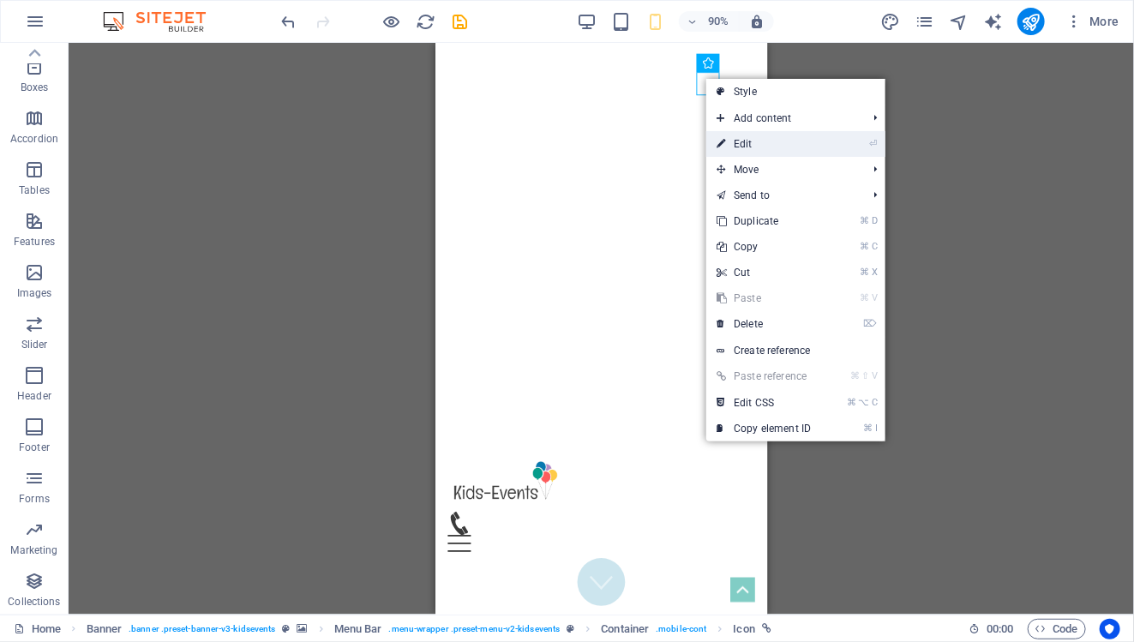
click at [769, 147] on link "⏎ Edit" at bounding box center [763, 144] width 115 height 26
select select "xMidYMid"
select select "px"
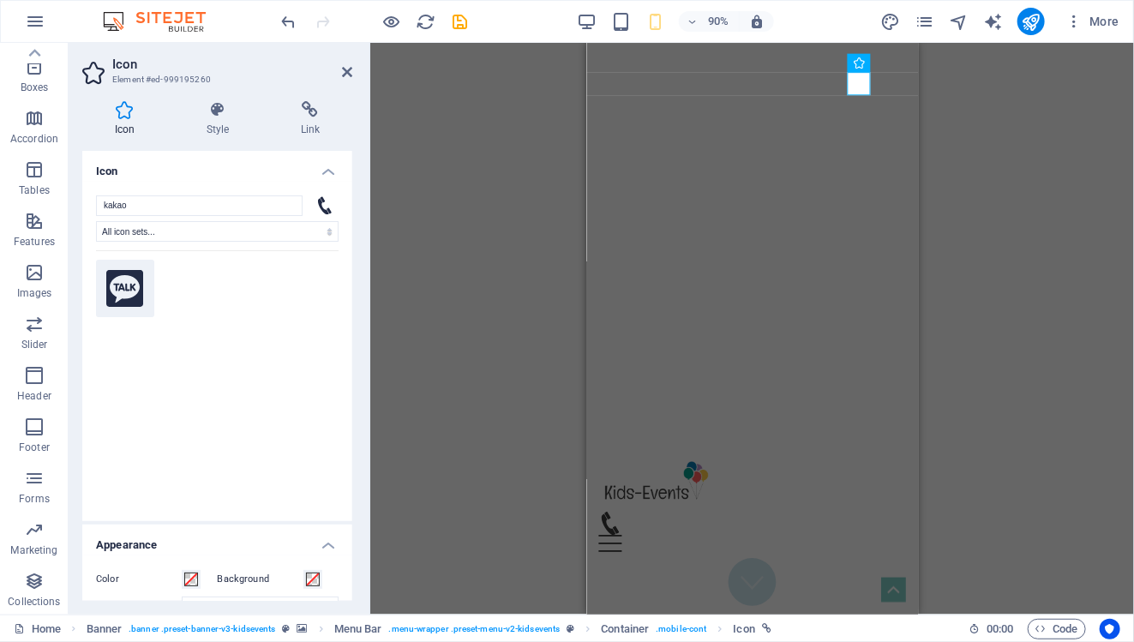
type input "kakao"
click at [132, 286] on icon at bounding box center [125, 289] width 38 height 38
click at [201, 288] on div at bounding box center [217, 374] width 243 height 249
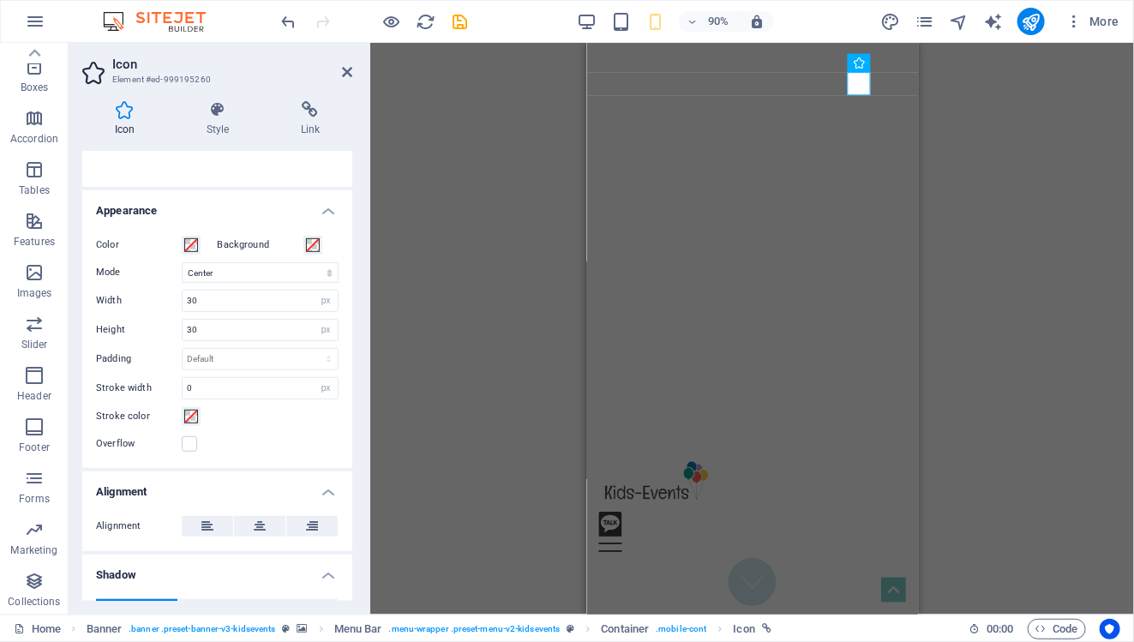
scroll to position [337, 0]
click at [191, 237] on span at bounding box center [191, 243] width 14 height 14
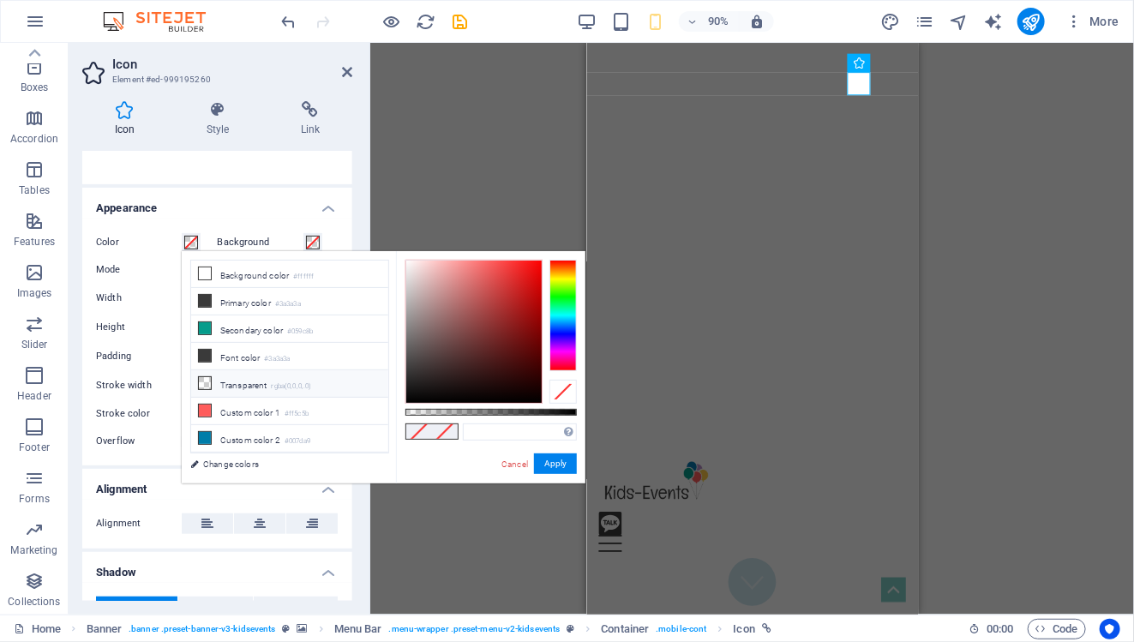
scroll to position [72, 0]
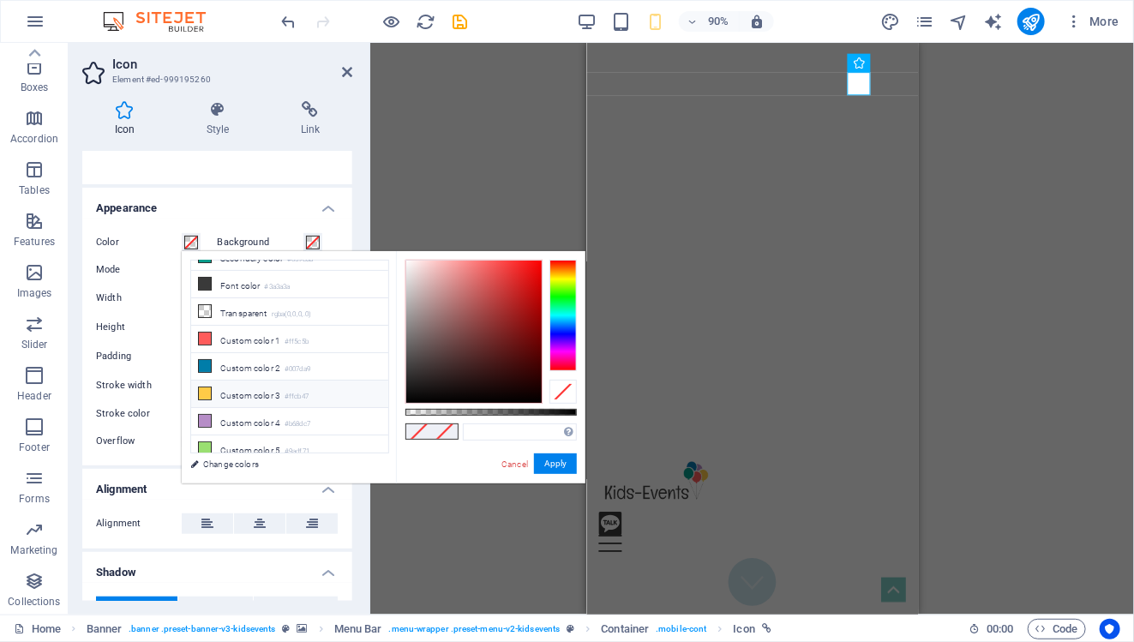
click at [249, 386] on li "Custom color 3 #ffcb47" at bounding box center [289, 393] width 197 height 27
type input "#ffcb47"
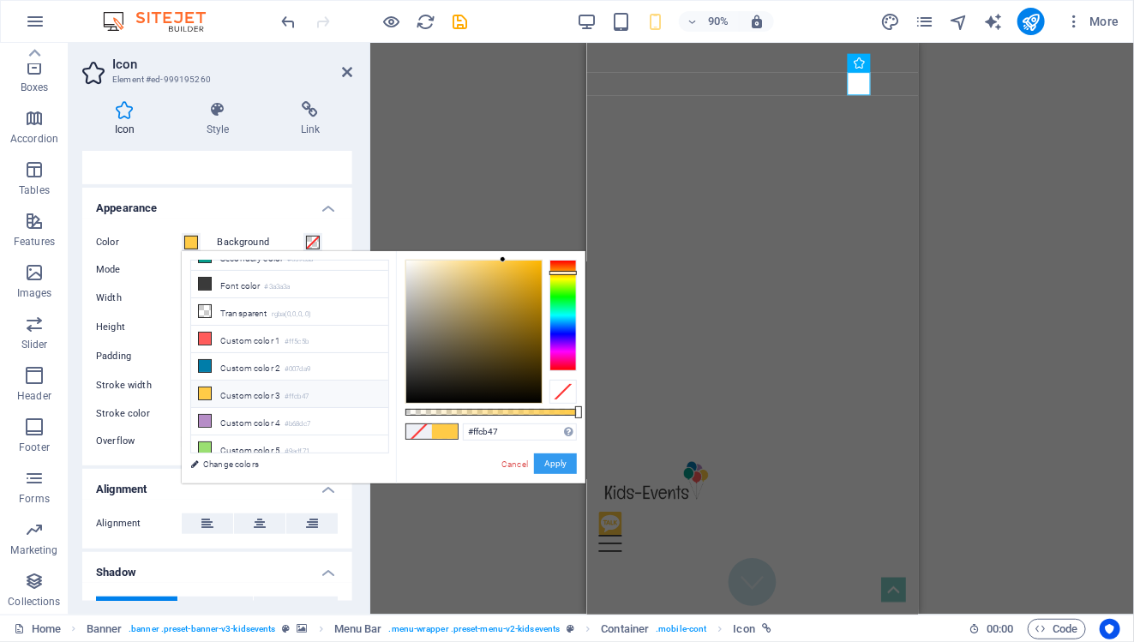
click at [564, 468] on button "Apply" at bounding box center [555, 463] width 43 height 21
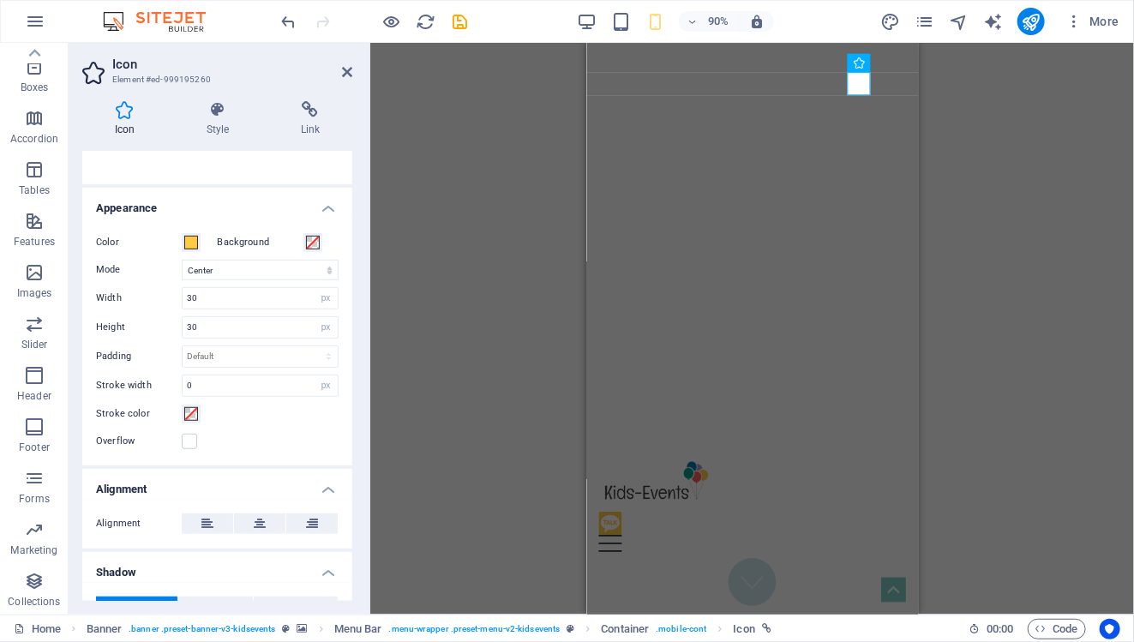
click at [994, 246] on div "Container H3 Boxes Container Container Container Banner Banner Menu Bar Logo Sp…" at bounding box center [752, 329] width 764 height 572
click at [345, 71] on icon at bounding box center [347, 72] width 10 height 14
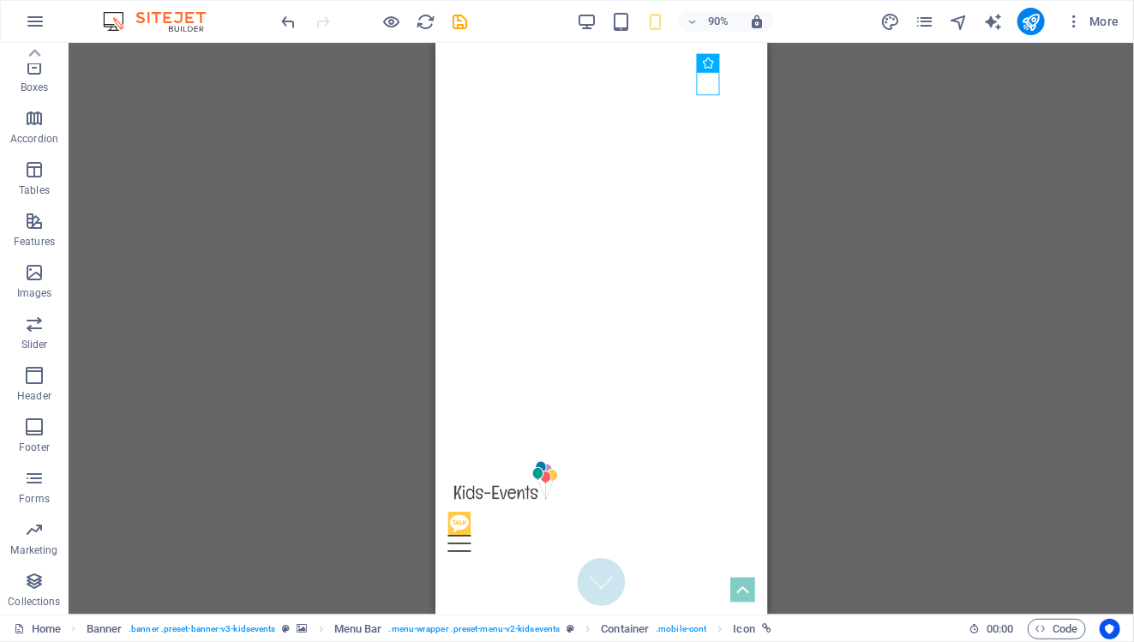
click at [883, 188] on div "Container H3 Boxes Container Container Container Banner Banner Menu Bar Logo Sp…" at bounding box center [601, 329] width 1065 height 572
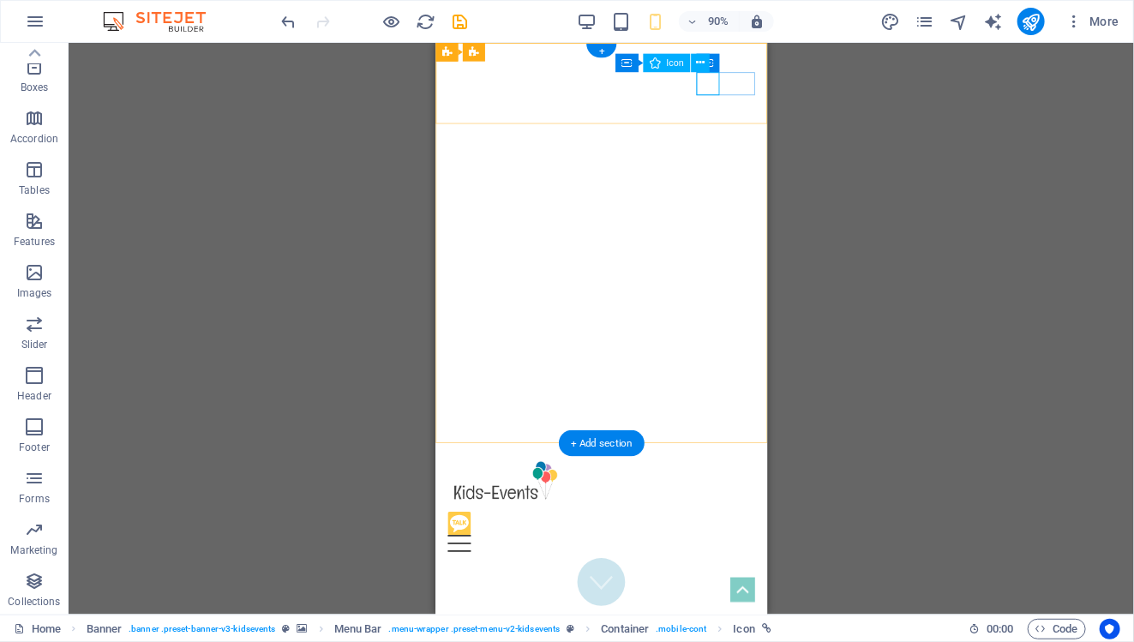
click at [740, 564] on figure at bounding box center [611, 577] width 327 height 26
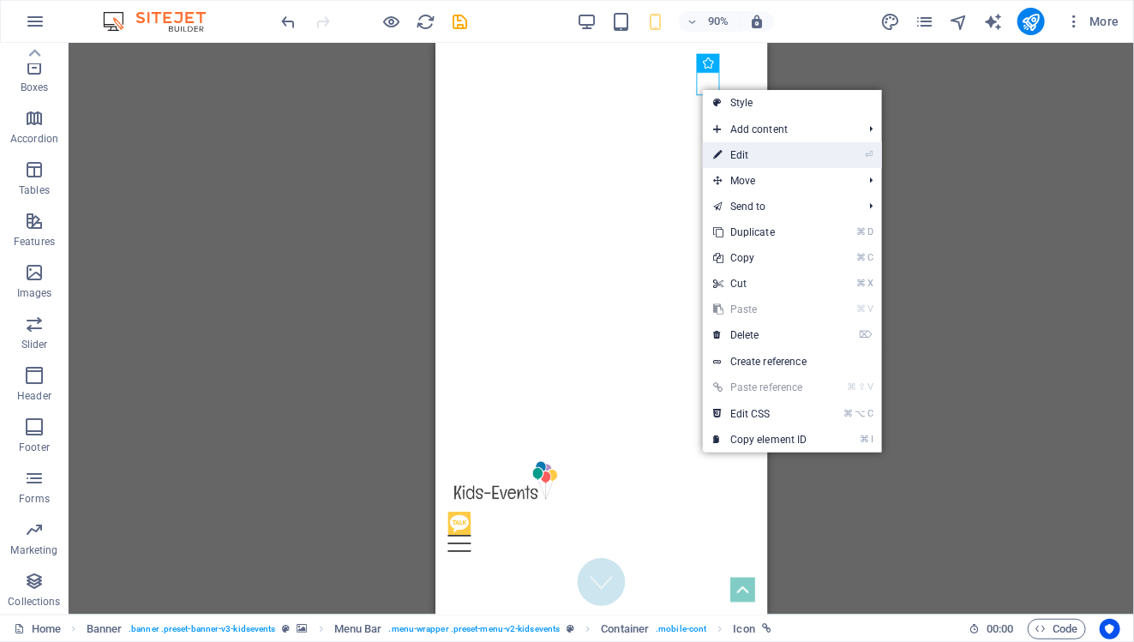
click at [766, 146] on link "⏎ Edit" at bounding box center [760, 155] width 115 height 26
select select "xMidYMid"
select select "px"
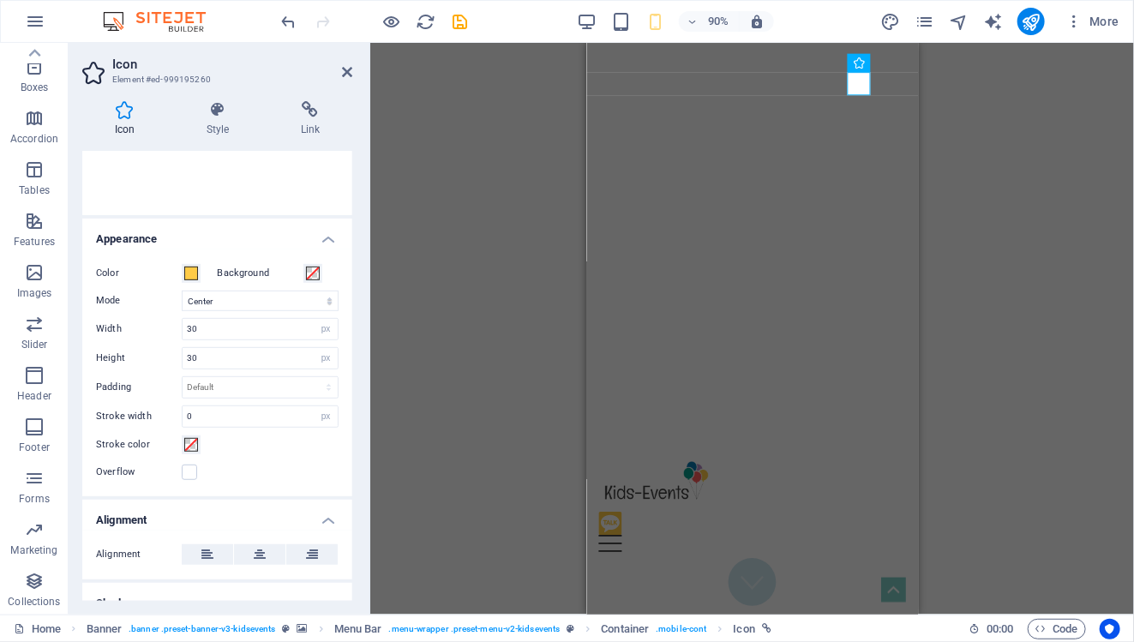
scroll to position [300, 0]
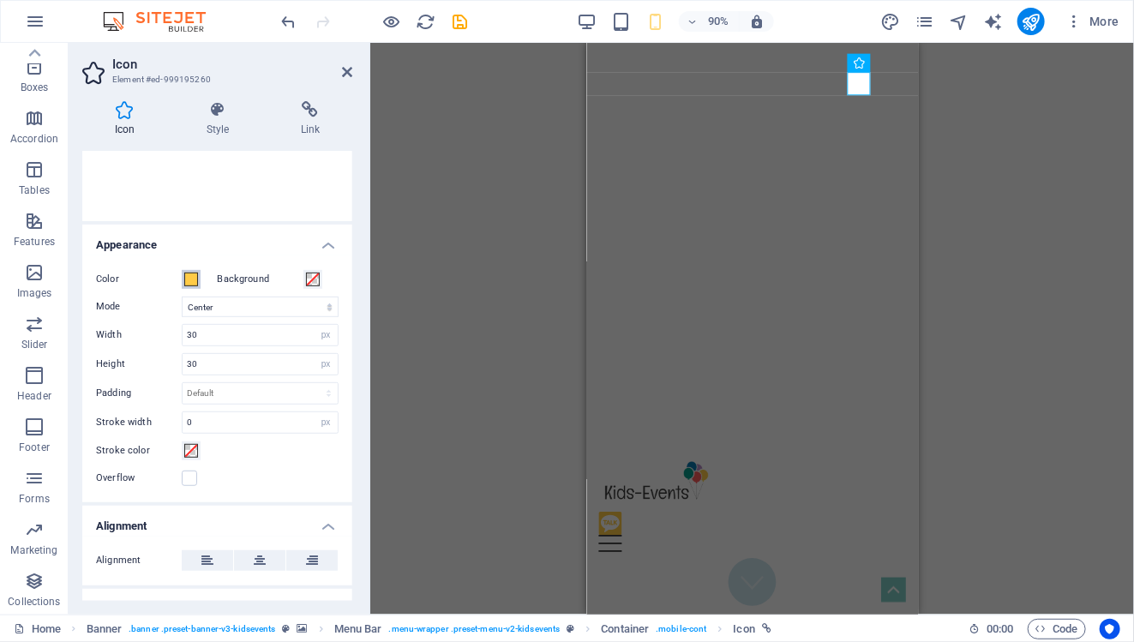
click at [195, 276] on span at bounding box center [191, 279] width 14 height 14
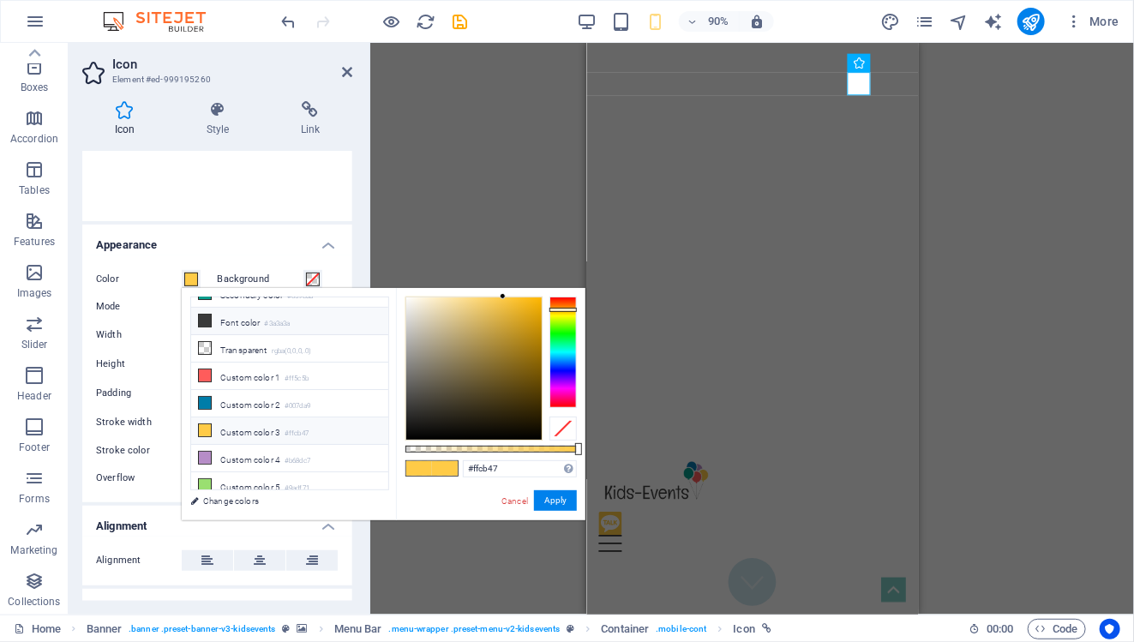
click at [225, 320] on li "Font color #3a3a3a" at bounding box center [289, 321] width 197 height 27
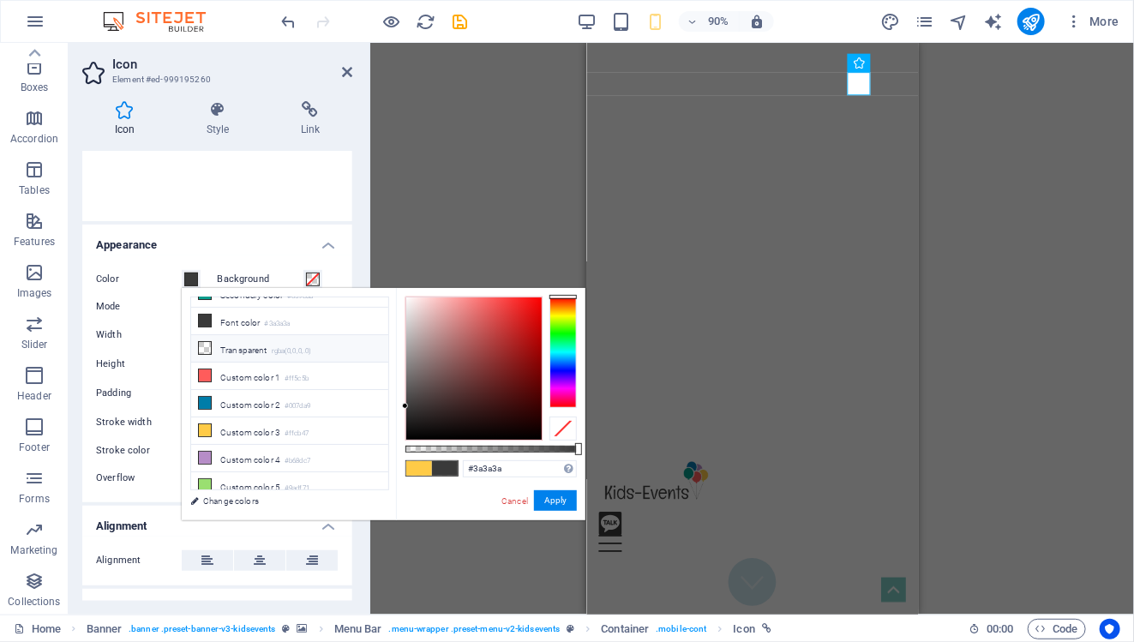
click at [212, 346] on li "Transparent rgba(0,0,0,.0)" at bounding box center [289, 348] width 197 height 27
type input "rgba(0, 0, 0, 0)"
click at [306, 276] on span at bounding box center [313, 279] width 14 height 14
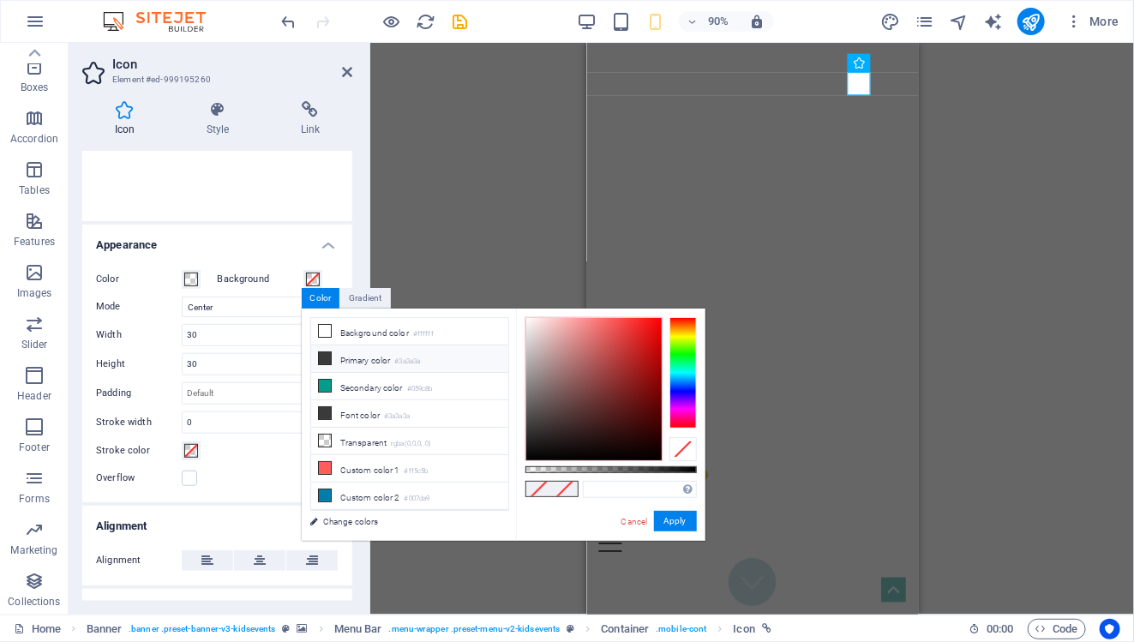
click at [324, 352] on icon at bounding box center [325, 358] width 12 height 12
click at [326, 328] on icon at bounding box center [325, 331] width 12 height 12
click at [325, 436] on icon at bounding box center [325, 440] width 12 height 12
type input "rgba(0, 0, 0, 0)"
click at [190, 279] on span at bounding box center [191, 279] width 14 height 14
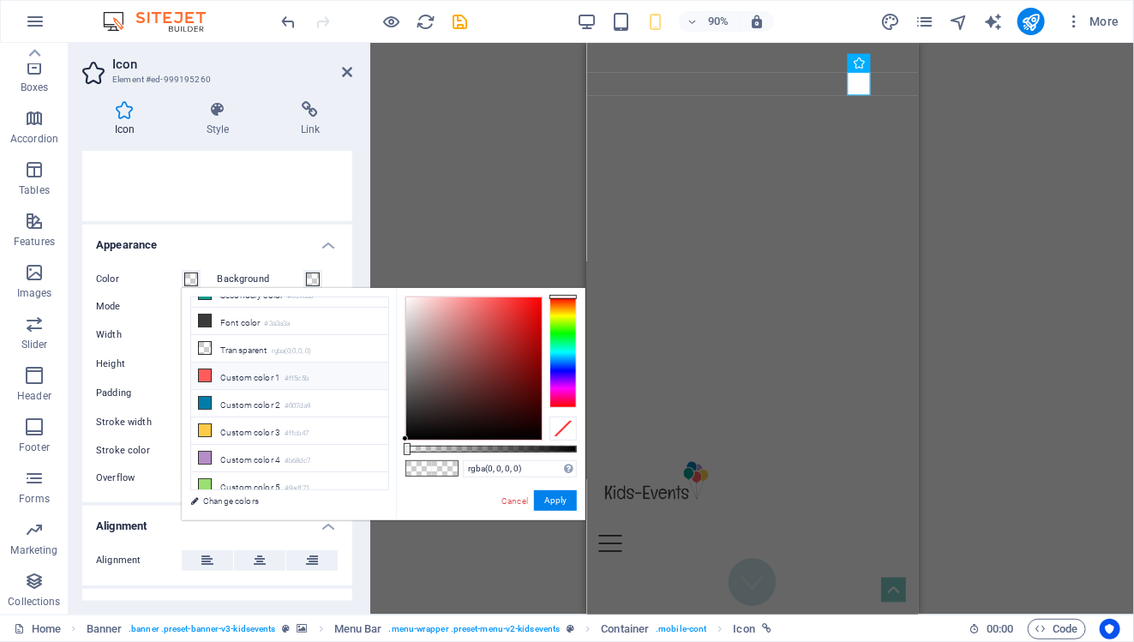
click at [207, 370] on icon at bounding box center [205, 375] width 12 height 12
click at [205, 397] on icon at bounding box center [205, 403] width 12 height 12
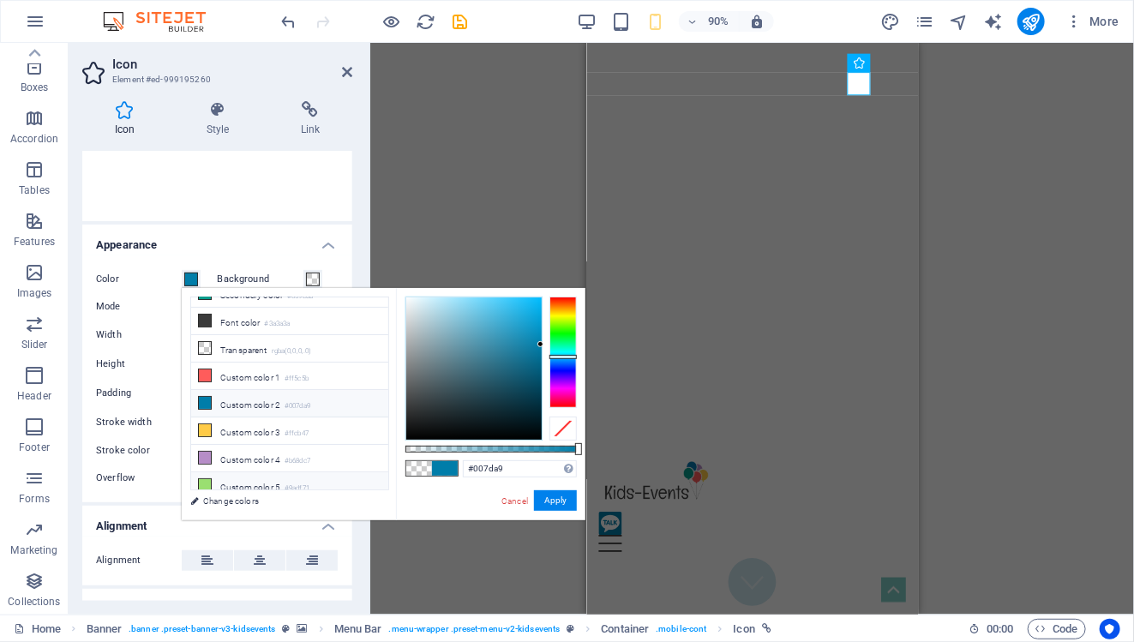
click at [206, 479] on icon at bounding box center [205, 485] width 12 height 12
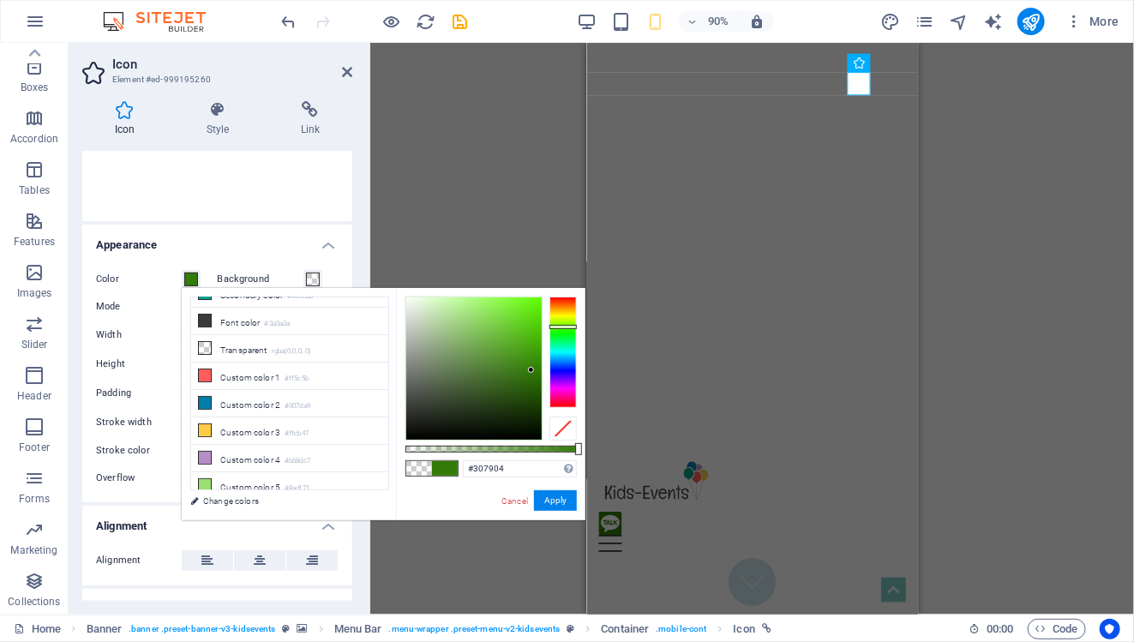
type input "#2f7903"
drag, startPoint x: 499, startPoint y: 354, endPoint x: 537, endPoint y: 371, distance: 42.2
click at [537, 371] on div at bounding box center [473, 368] width 135 height 142
click at [1073, 310] on div "Container H3 Boxes Container Container Container Banner Banner Menu Bar Banner …" at bounding box center [752, 329] width 764 height 572
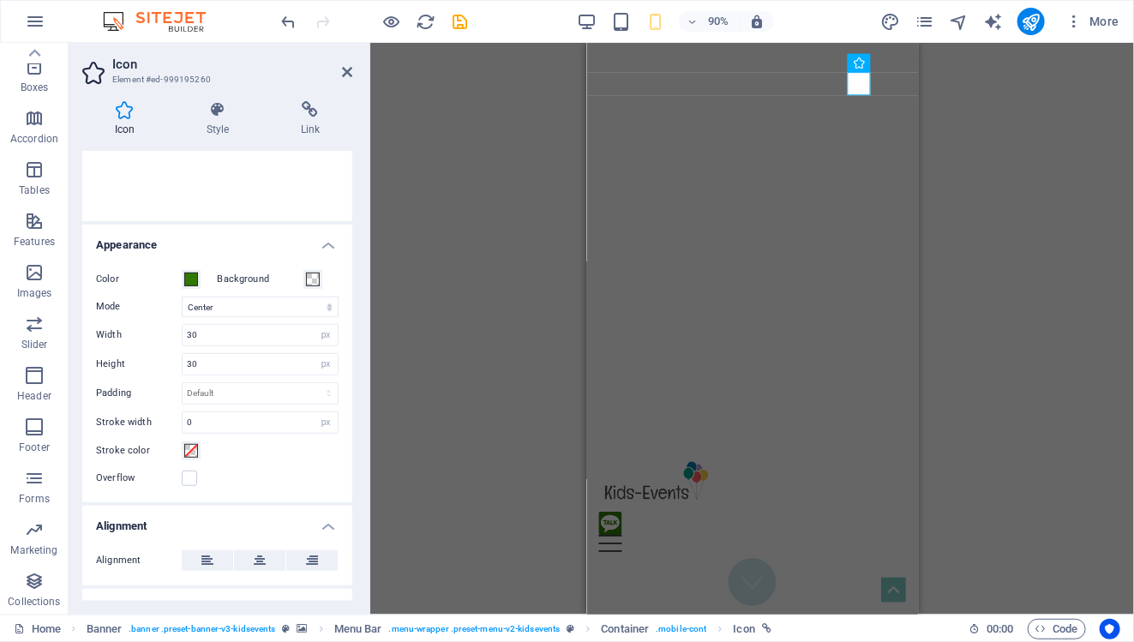
click at [957, 114] on div "Container H3 Boxes Container Container Container Banner Banner Menu Bar Banner …" at bounding box center [752, 329] width 764 height 572
click at [341, 69] on h2 "Icon" at bounding box center [232, 64] width 240 height 15
click at [346, 71] on icon at bounding box center [347, 72] width 10 height 14
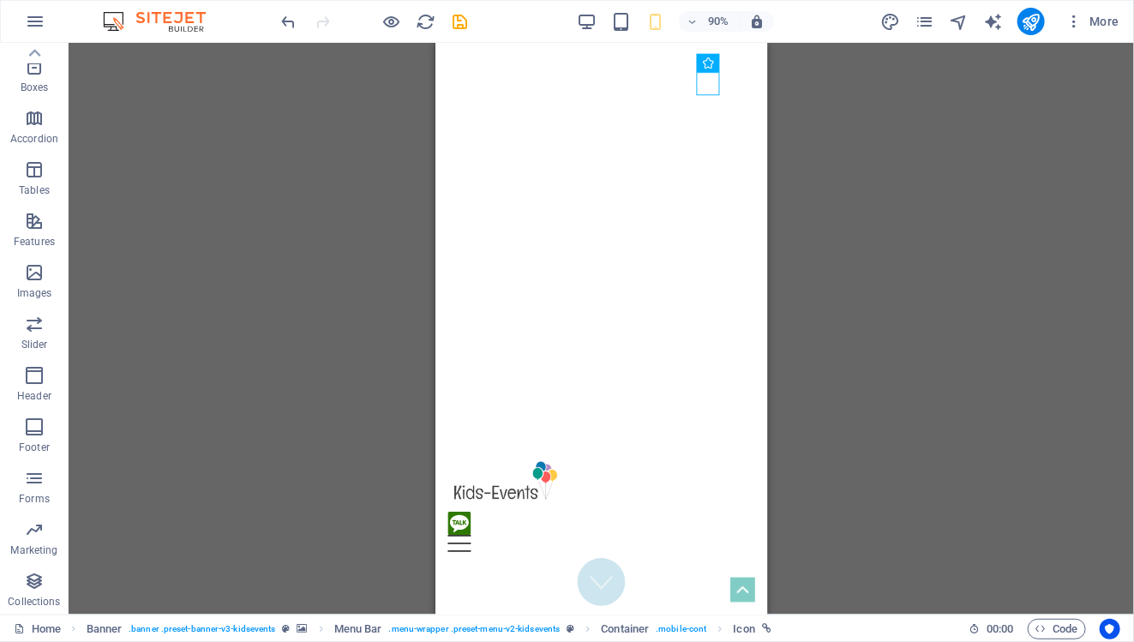
click at [891, 173] on div "Container H3 Boxes Container Container Container Banner Banner Menu Bar Menu Ba…" at bounding box center [601, 329] width 1065 height 572
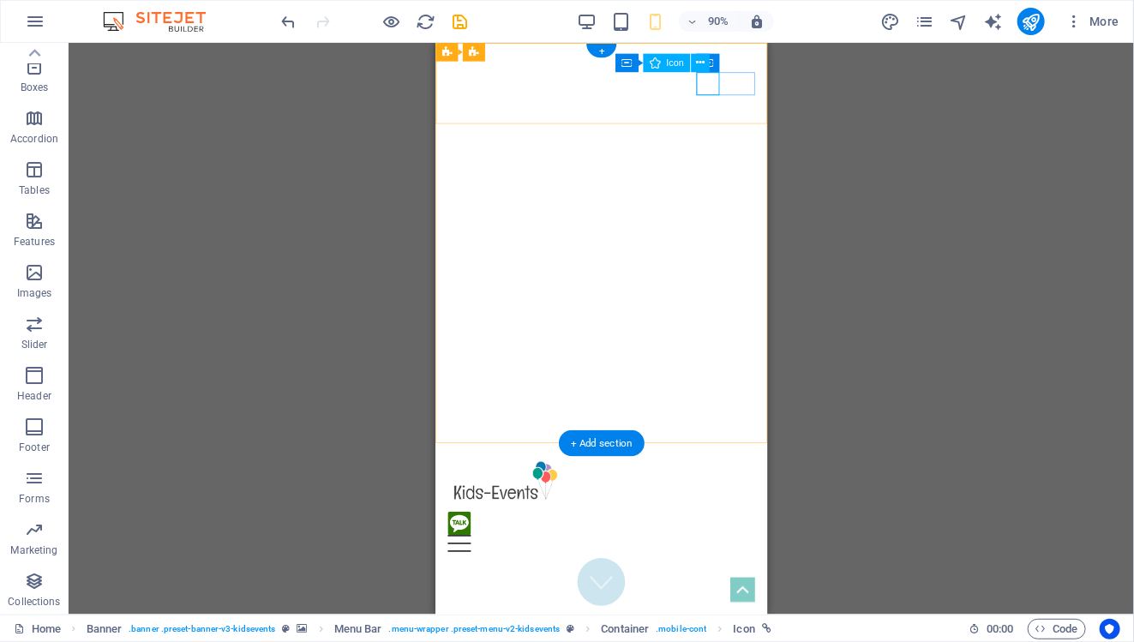
click at [737, 564] on figure at bounding box center [611, 577] width 327 height 26
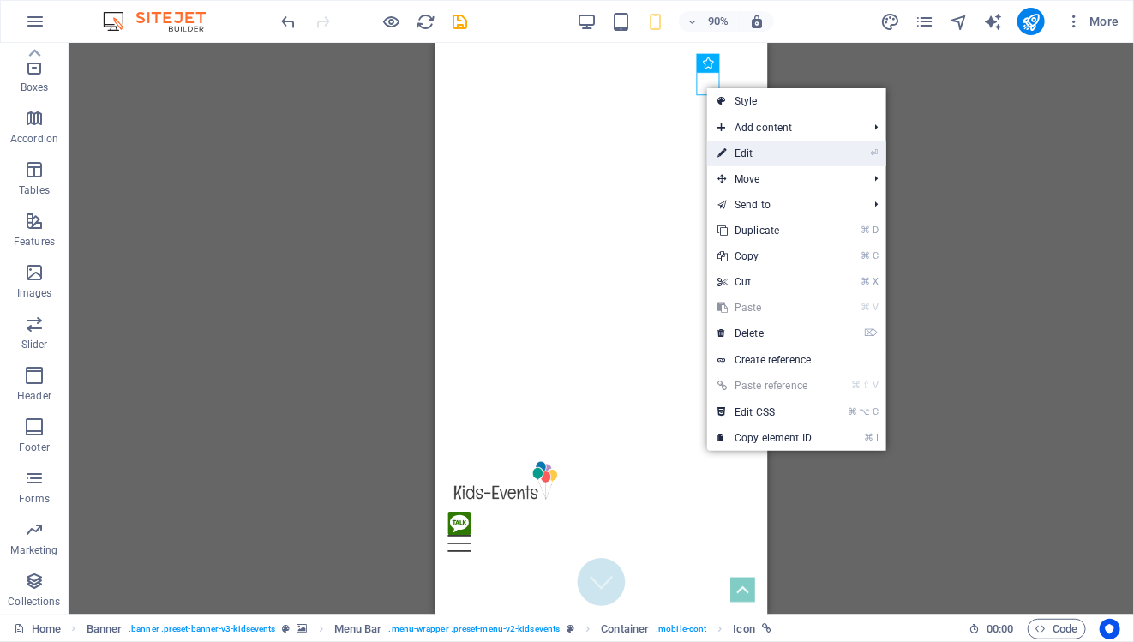
click at [752, 149] on link "⏎ Edit" at bounding box center [764, 154] width 115 height 26
select select "xMidYMid"
select select "px"
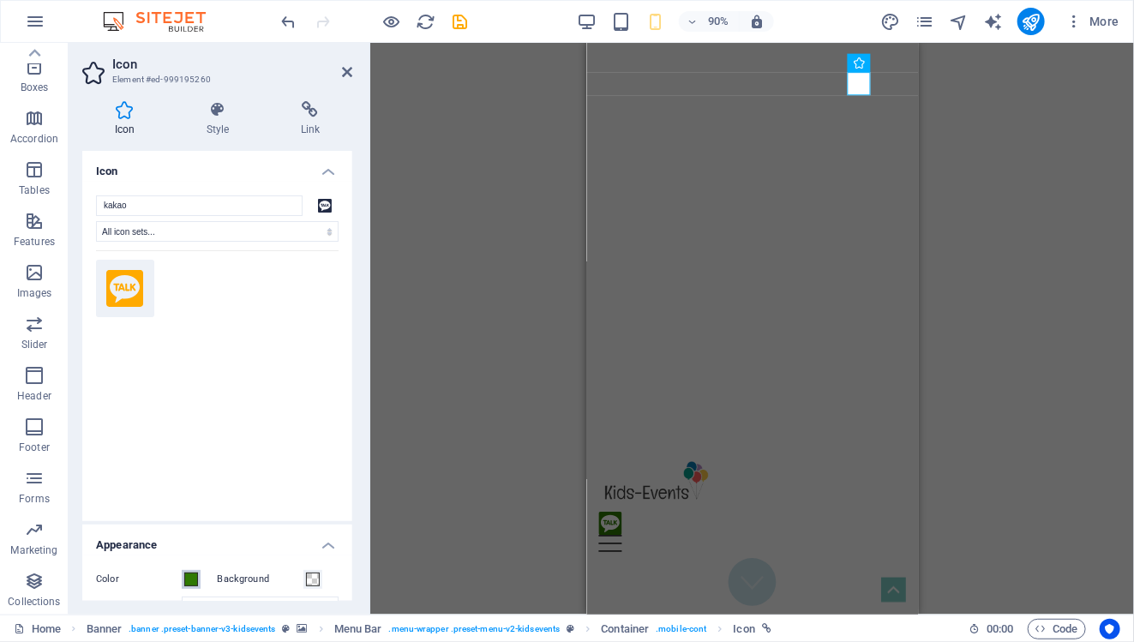
click at [183, 578] on button "Color" at bounding box center [191, 579] width 19 height 19
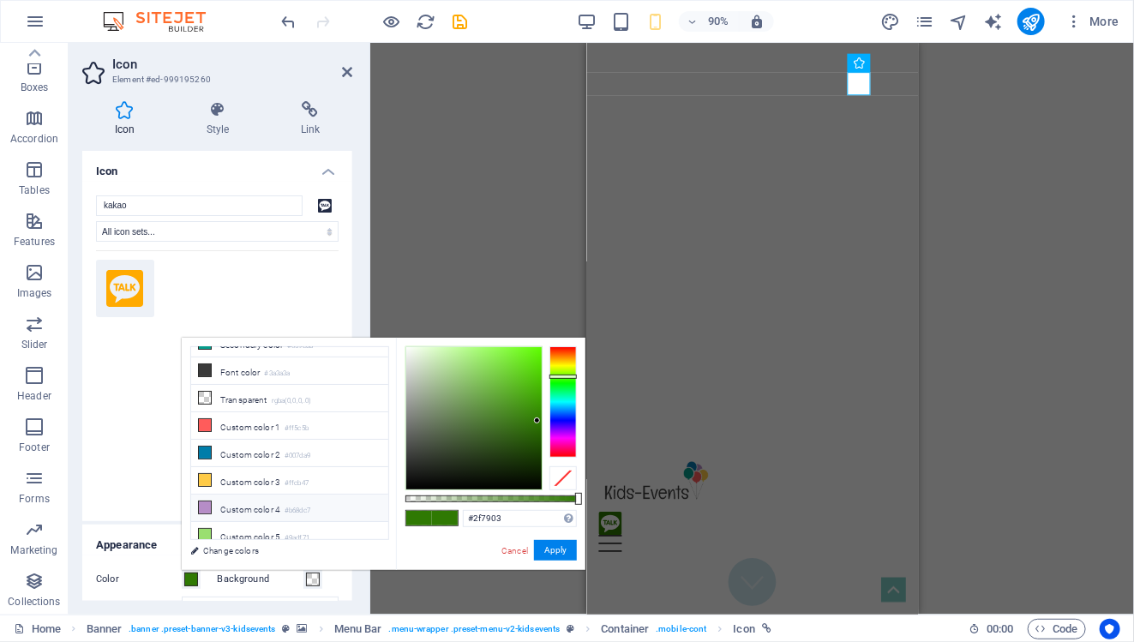
scroll to position [72, 0]
click at [219, 475] on li "Custom color 3 #ffcb47" at bounding box center [289, 480] width 197 height 27
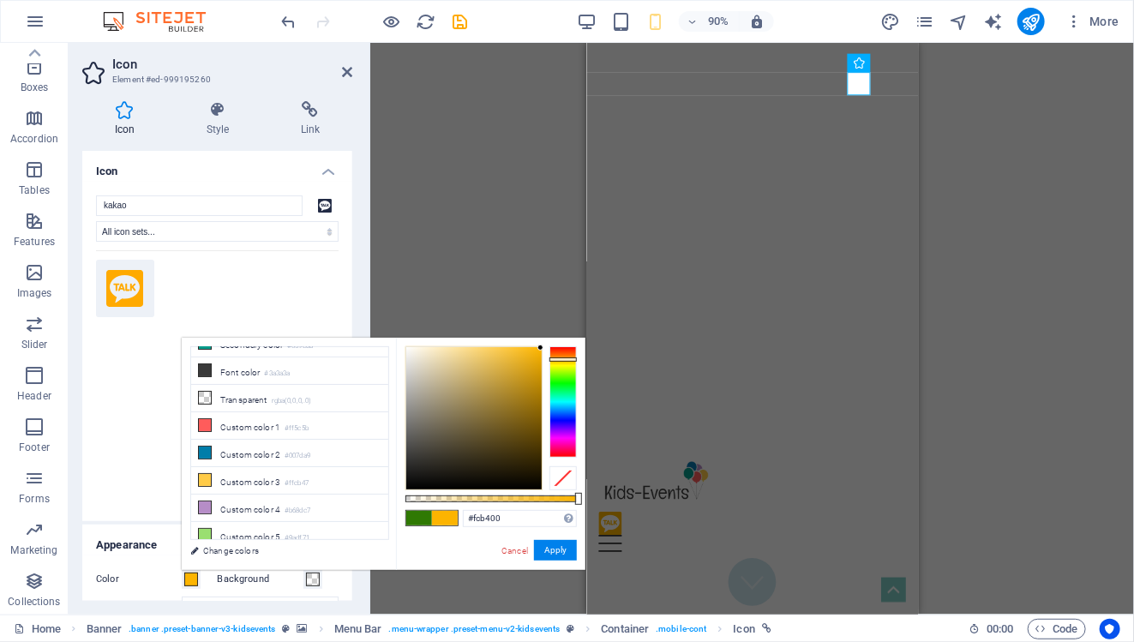
drag, startPoint x: 516, startPoint y: 349, endPoint x: 546, endPoint y: 348, distance: 30.0
click at [546, 348] on div at bounding box center [490, 418] width 171 height 144
type input "#dea000"
drag, startPoint x: 521, startPoint y: 394, endPoint x: 548, endPoint y: 364, distance: 40.6
click at [548, 364] on div at bounding box center [490, 418] width 171 height 144
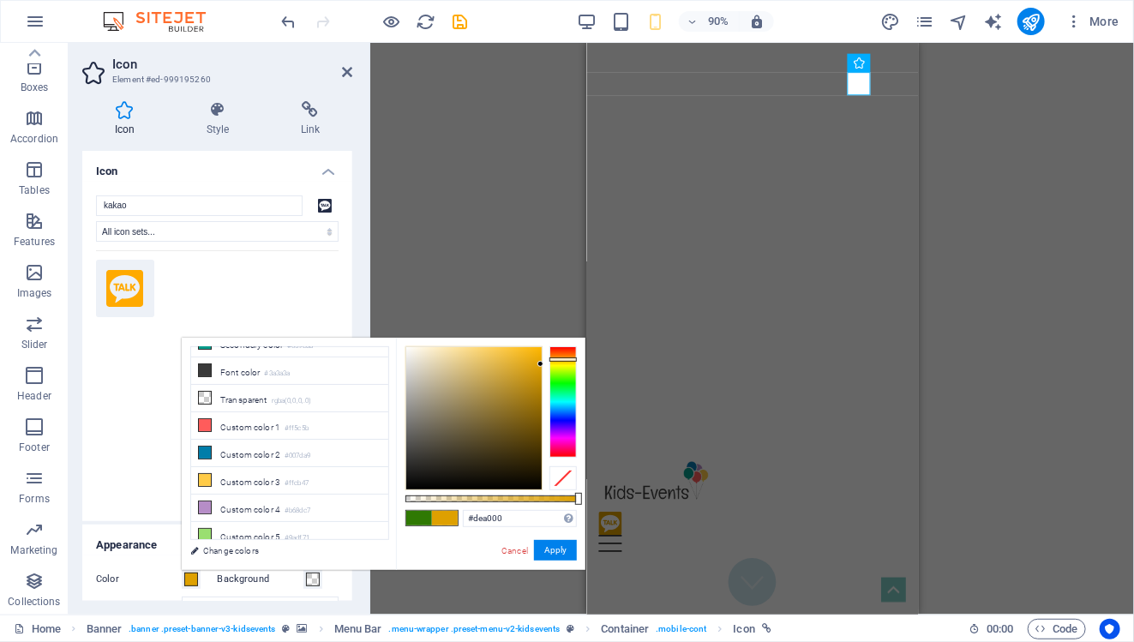
click at [384, 180] on div "Container H3 Boxes Container Container Container Banner Banner Menu Bar Banner …" at bounding box center [752, 329] width 764 height 572
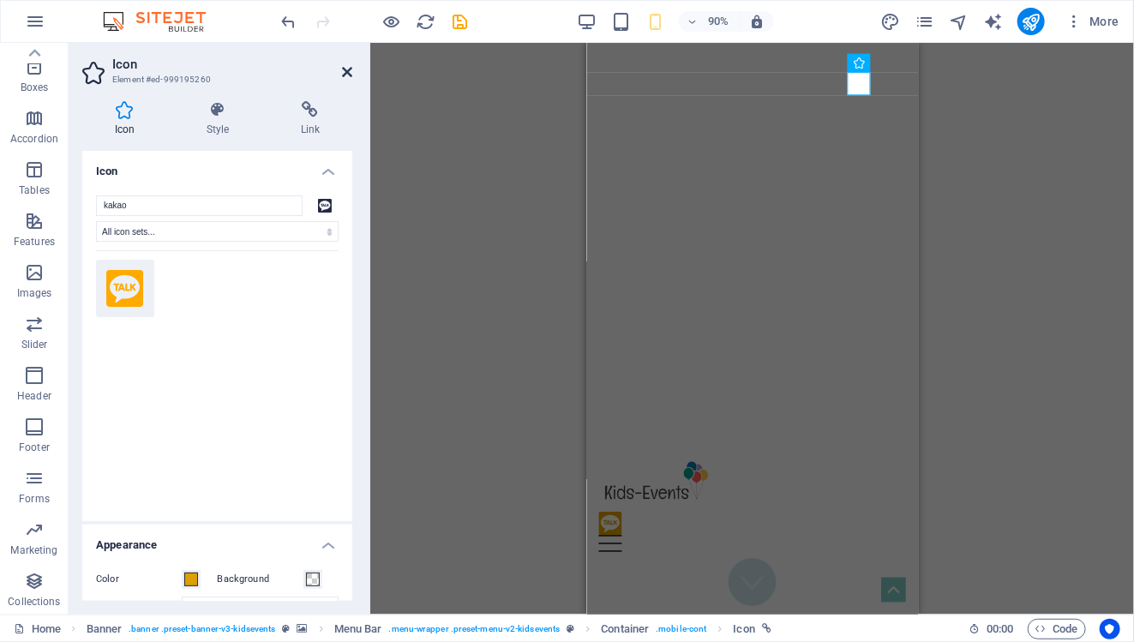
click at [343, 74] on icon at bounding box center [347, 72] width 10 height 14
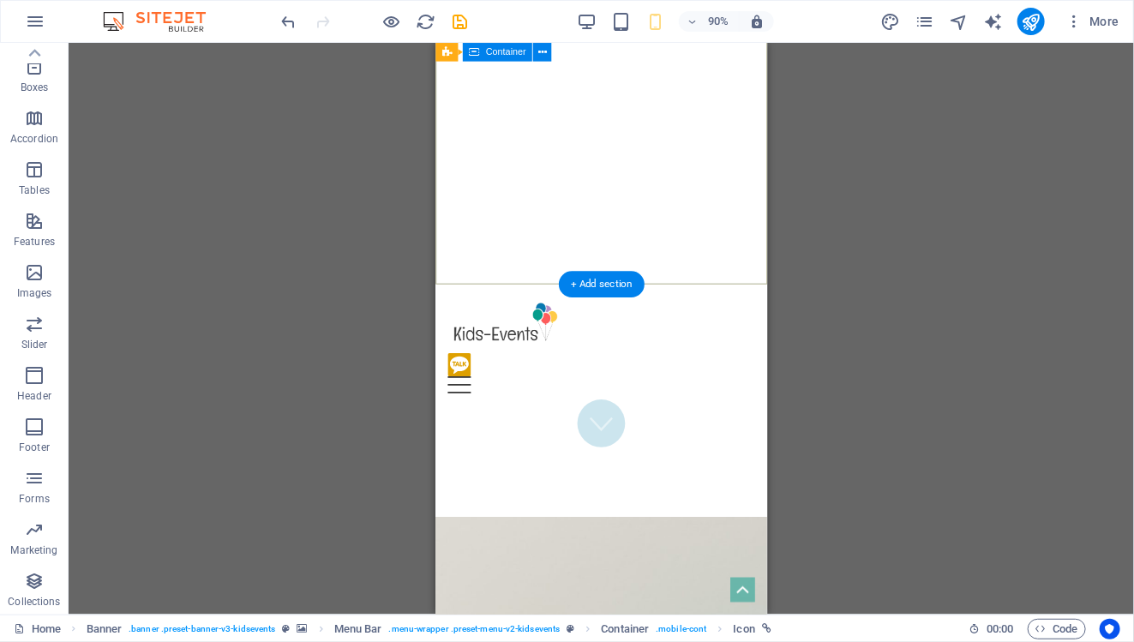
scroll to position [0, 0]
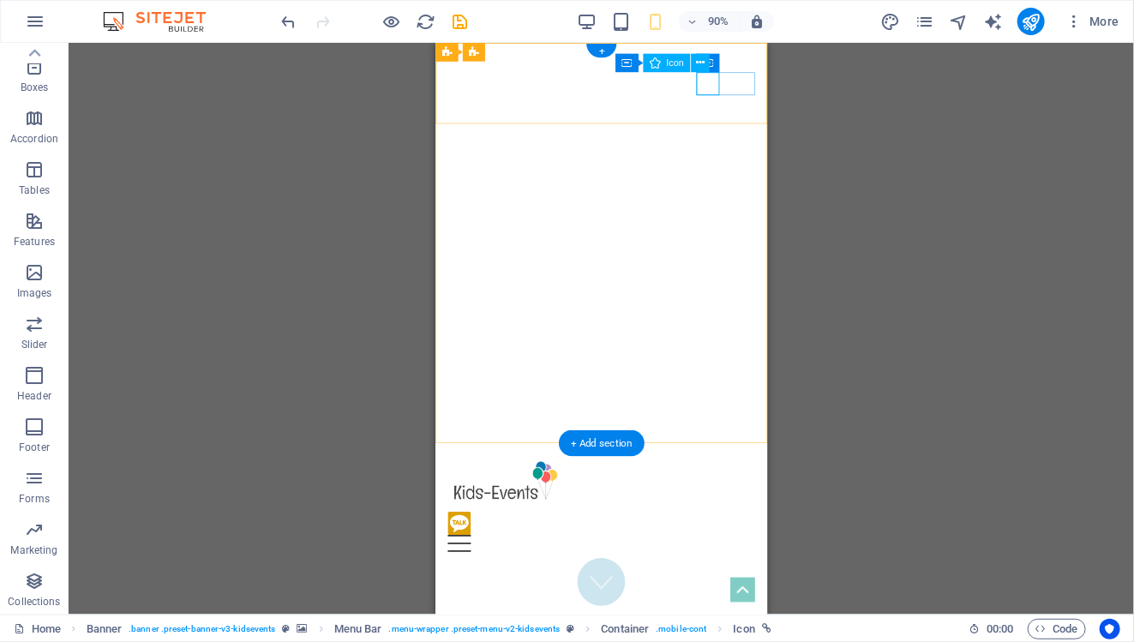
click at [746, 564] on figure at bounding box center [611, 577] width 327 height 26
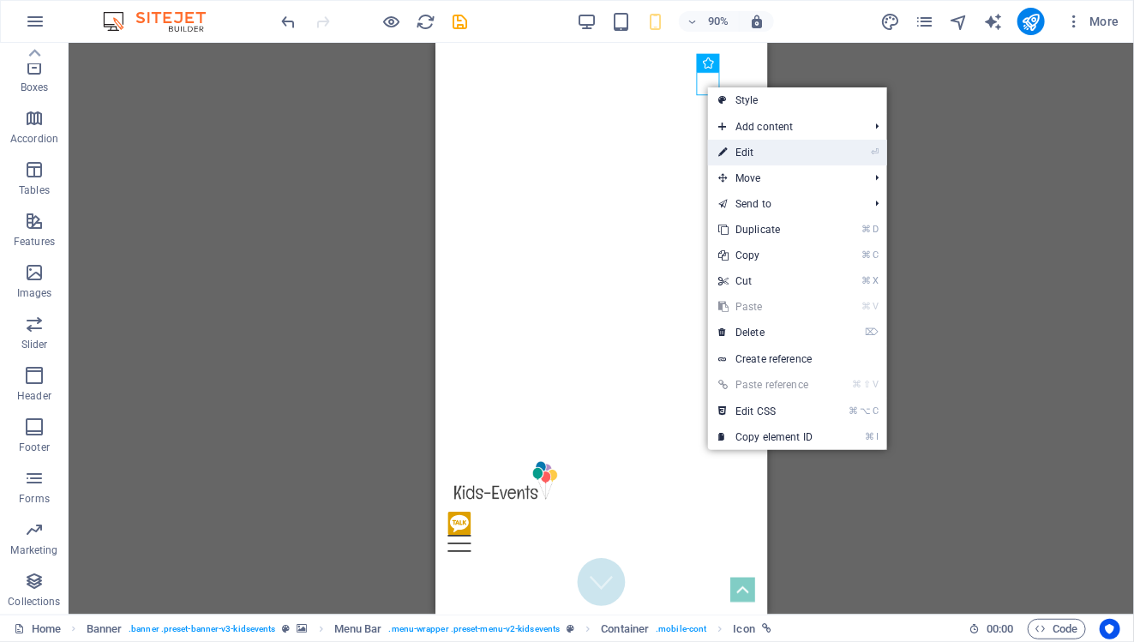
click at [747, 155] on link "⏎ Edit" at bounding box center [765, 153] width 115 height 26
select select "xMidYMid"
select select "px"
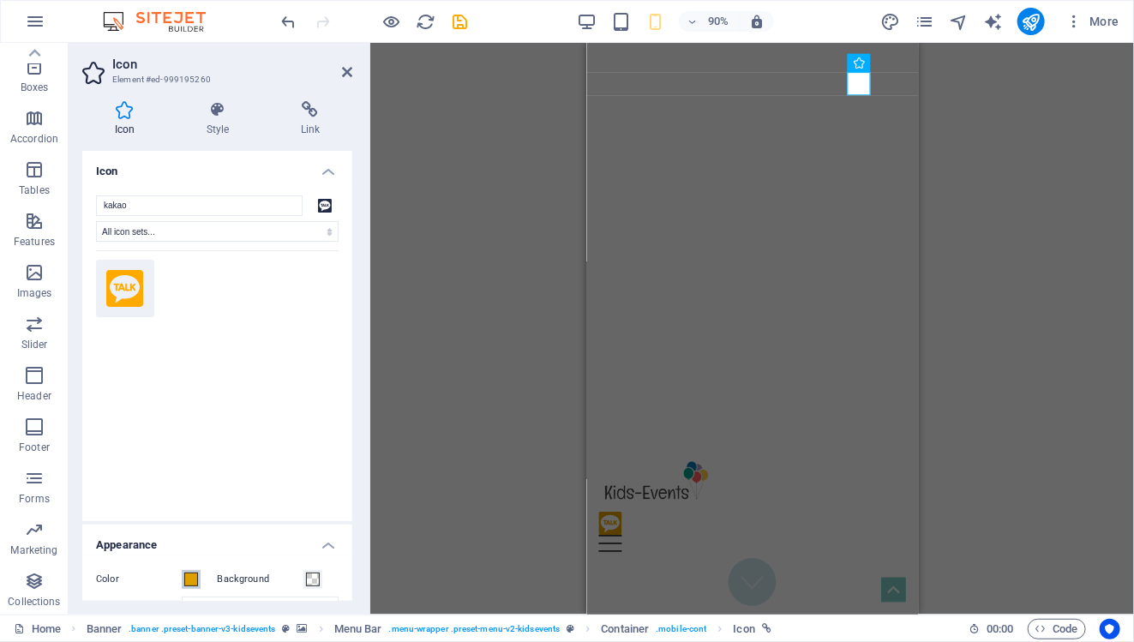
click at [183, 572] on button "Color" at bounding box center [191, 579] width 19 height 19
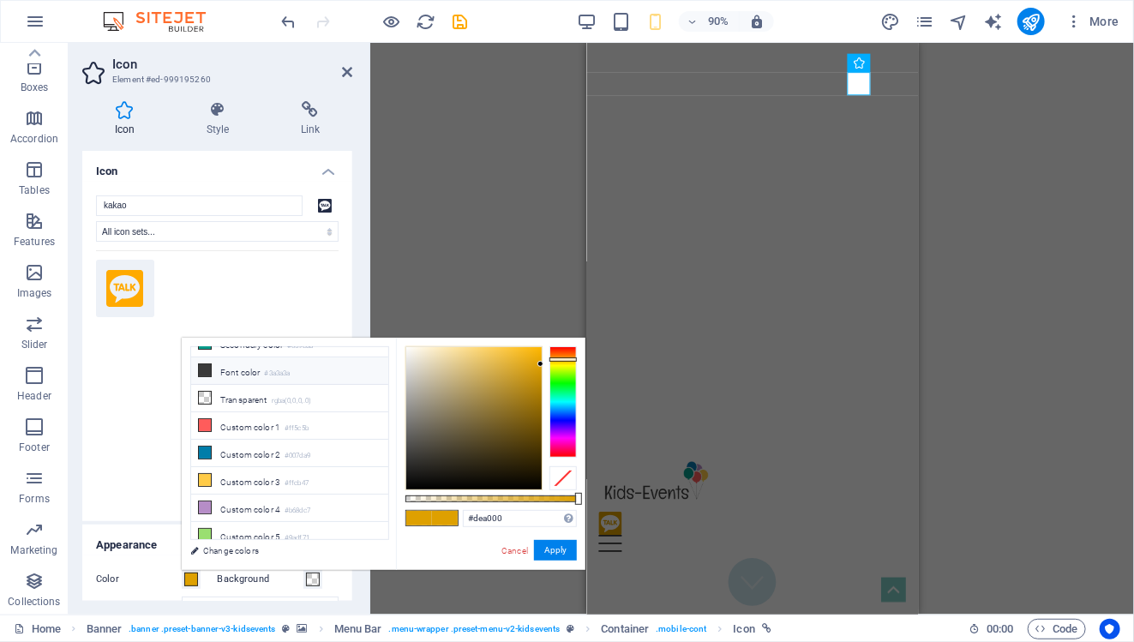
click at [207, 367] on icon at bounding box center [205, 370] width 12 height 12
type input "#3a3a3a"
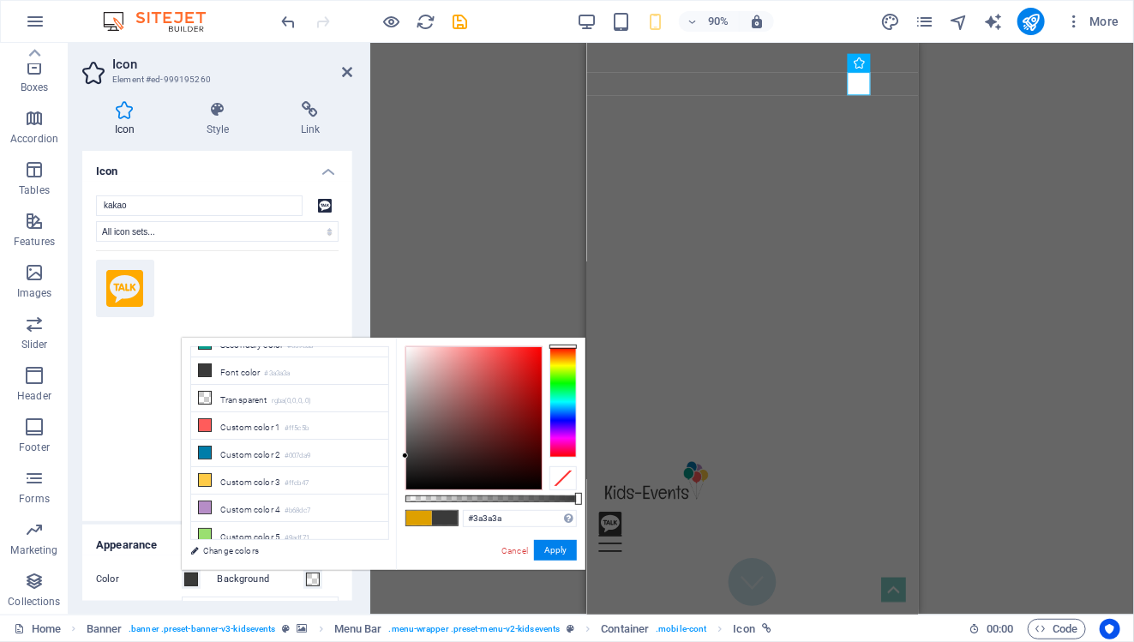
click at [548, 282] on div "Container H3 Boxes Container Container Container Banner Banner Menu Bar Banner …" at bounding box center [752, 329] width 764 height 572
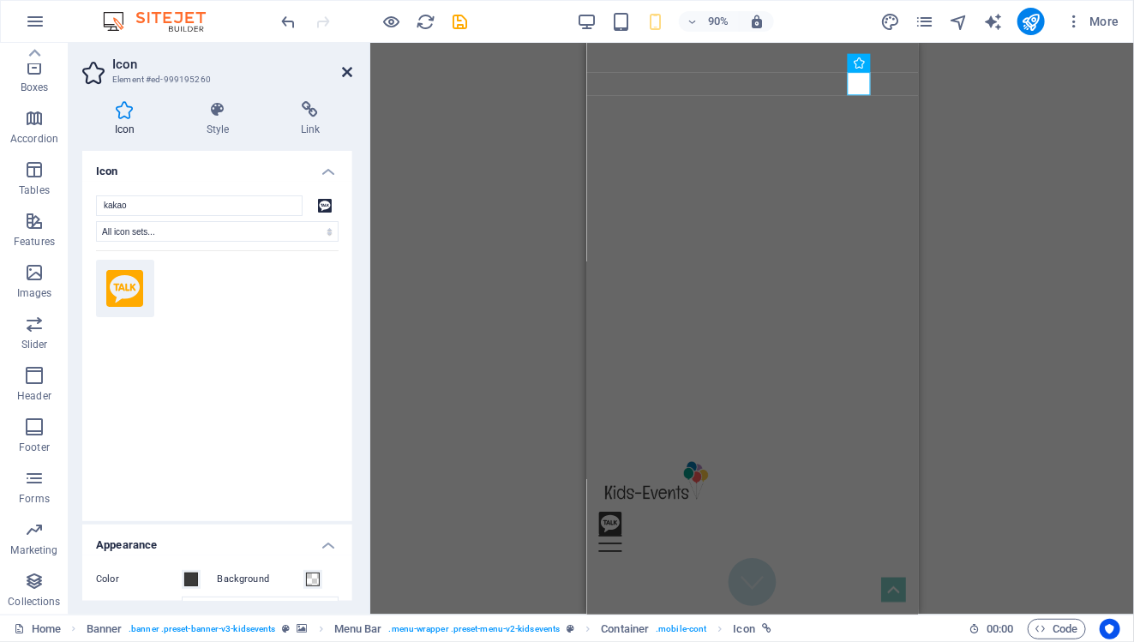
click at [350, 70] on icon at bounding box center [347, 72] width 10 height 14
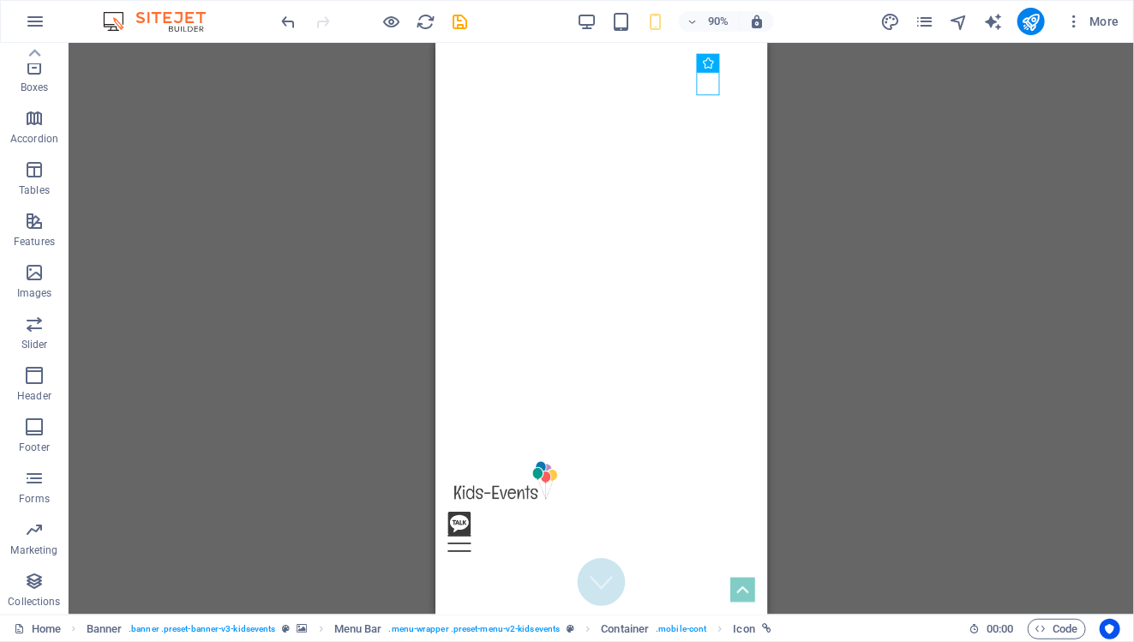
click at [892, 255] on div "Container H3 Boxes Container Container Container Banner Banner Menu Bar Banner …" at bounding box center [601, 329] width 1065 height 572
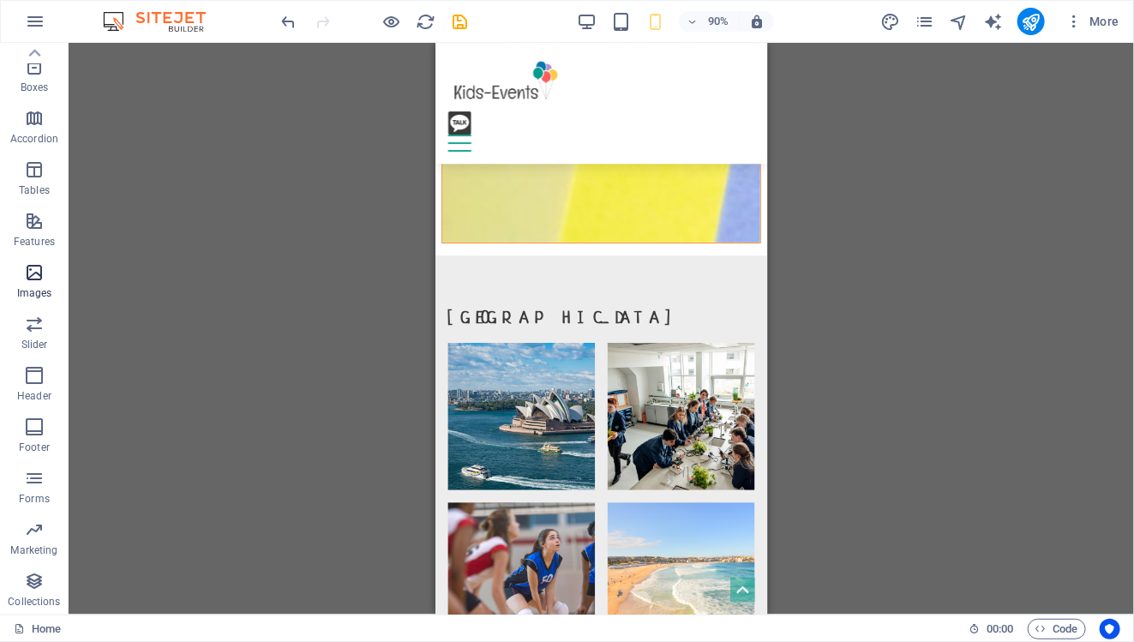
scroll to position [3112, 0]
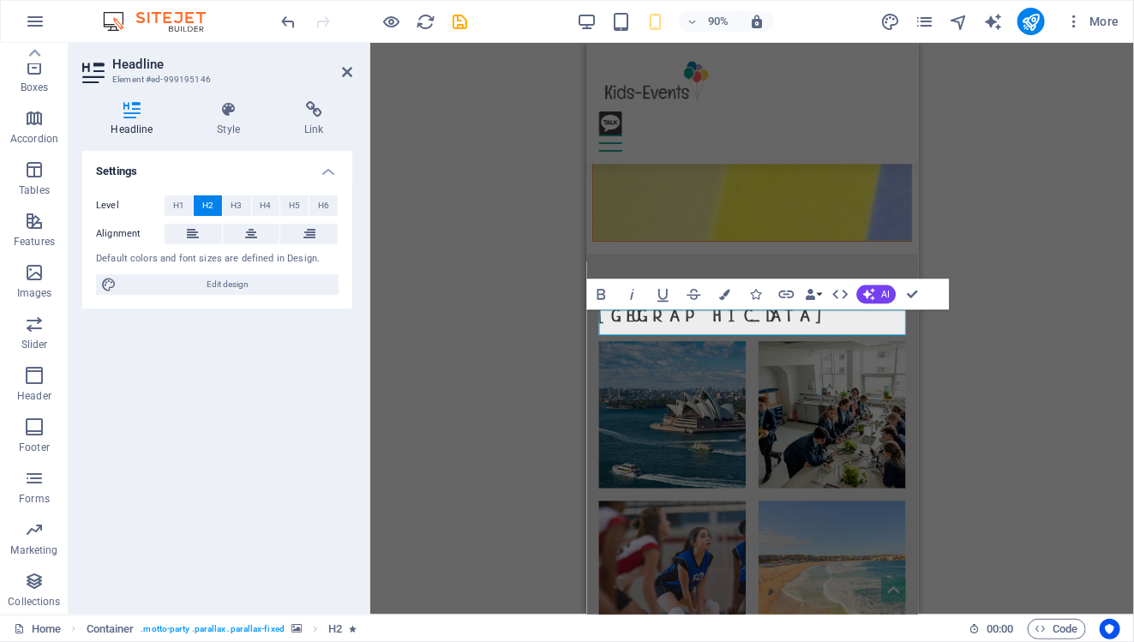
click at [485, 321] on div "H3 Boxes Container Container Container Banner Menu Bar Banner Logo Spacer Space…" at bounding box center [752, 329] width 764 height 572
click at [984, 356] on div "H3 Boxes Container Container Container Banner Menu Bar Banner Logo Spacer Space…" at bounding box center [752, 329] width 764 height 572
click at [674, 324] on button at bounding box center [667, 325] width 19 height 19
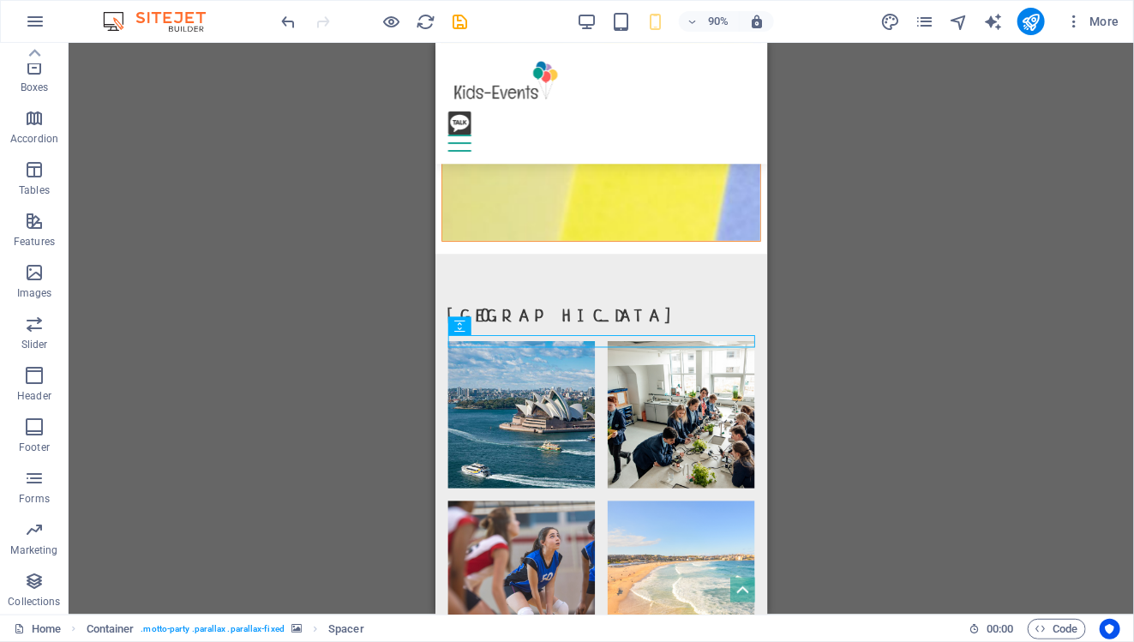
click at [973, 284] on div "H3 Boxes Container Container Container Banner Menu Bar Banner Logo Spacer Space…" at bounding box center [601, 329] width 1065 height 572
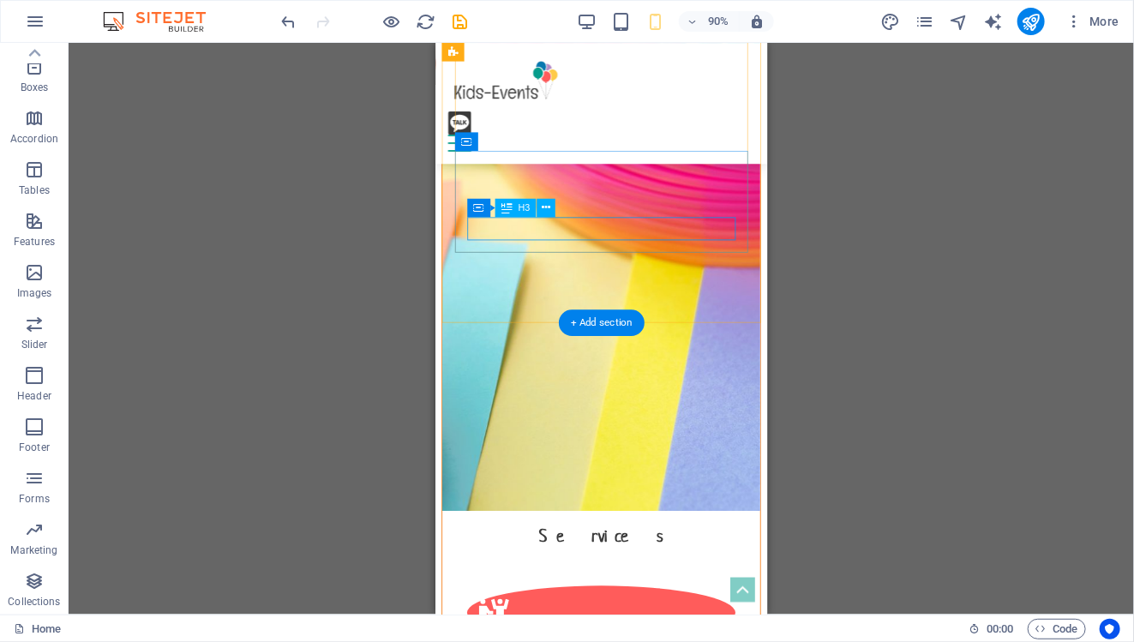
scroll to position [1981, 0]
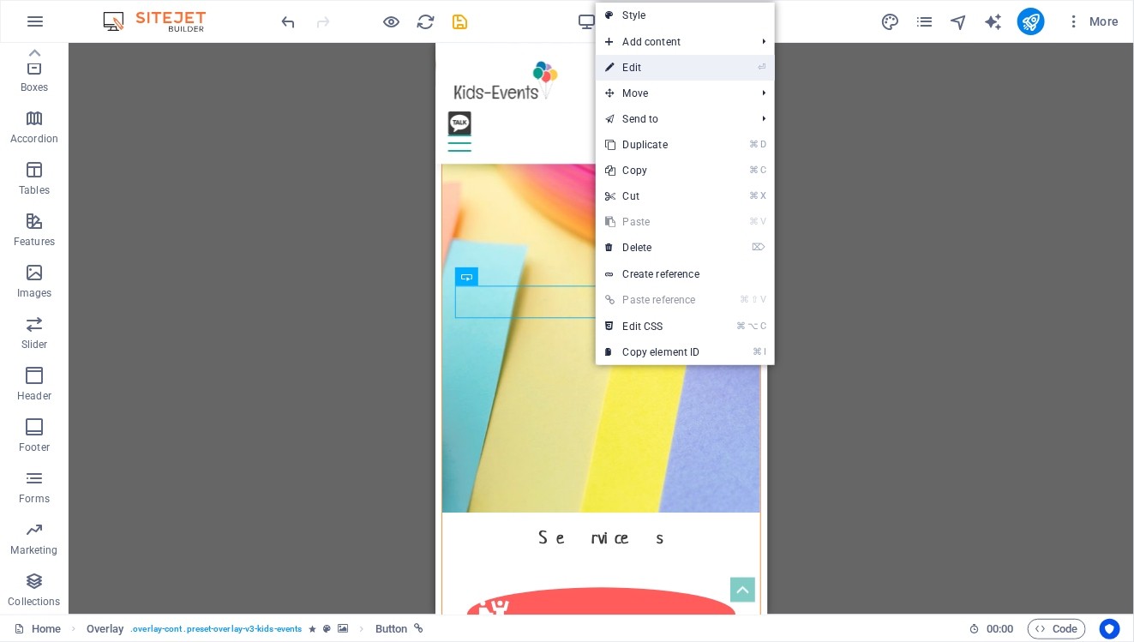
click at [672, 65] on link "⏎ Edit" at bounding box center [653, 68] width 115 height 26
select select "1"
select select
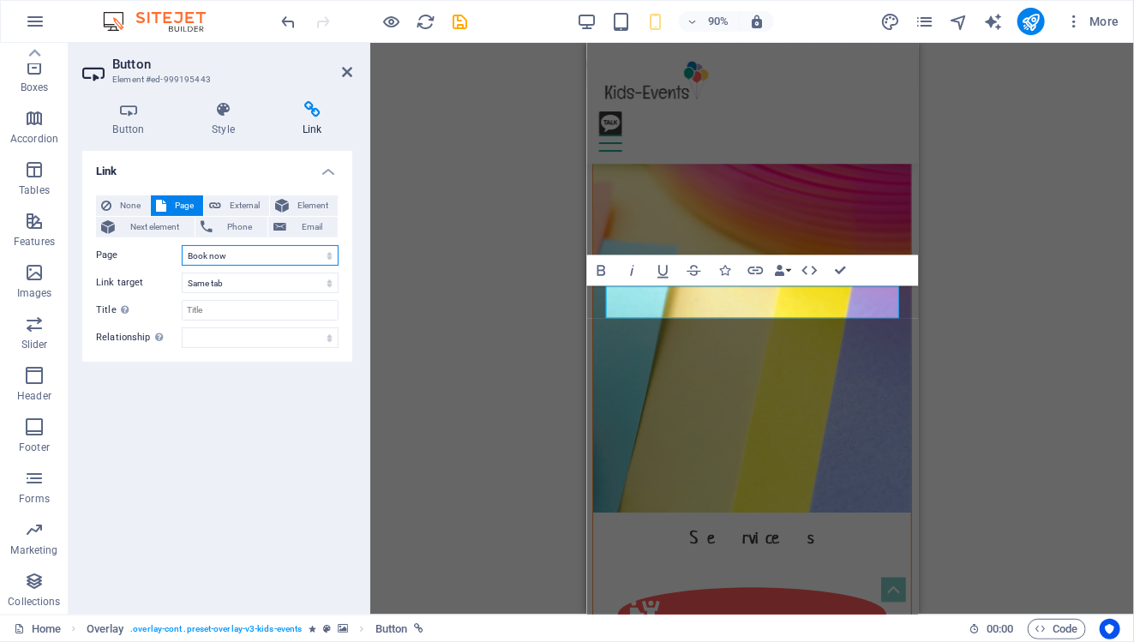
click at [319, 259] on select "Home Book now Legal Notice Privacy" at bounding box center [260, 255] width 157 height 21
click at [182, 245] on select "Home Book now Legal Notice Privacy" at bounding box center [260, 255] width 157 height 21
click at [455, 272] on div "H3 Boxes Container Container Container Banner Menu Bar Menu Bar Logo Spacer Spa…" at bounding box center [752, 329] width 764 height 572
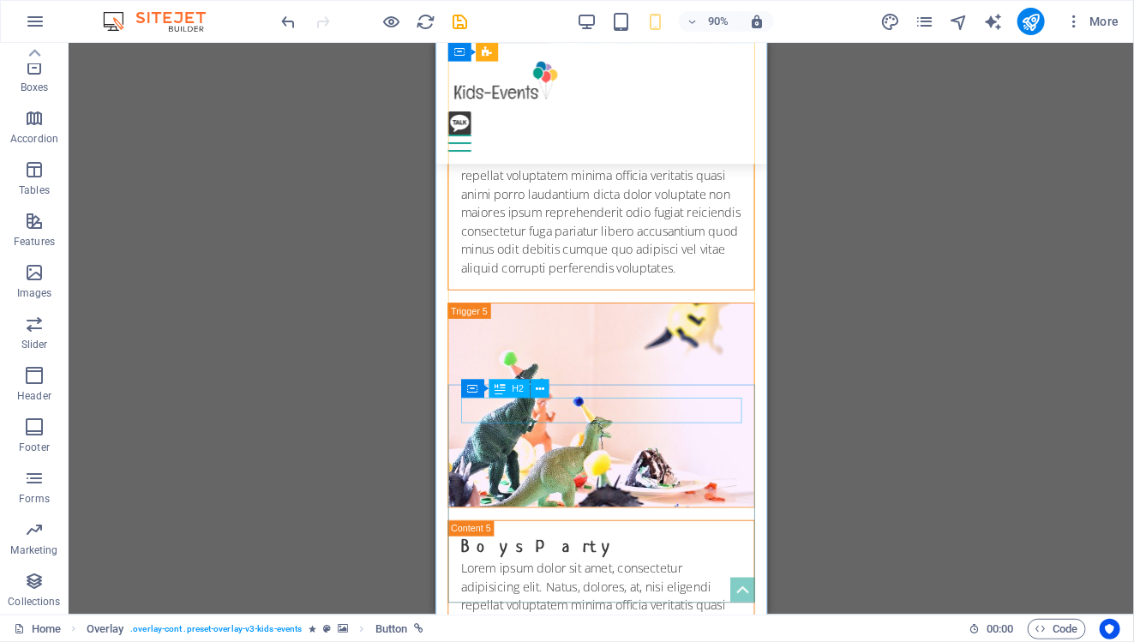
scroll to position [6160, 0]
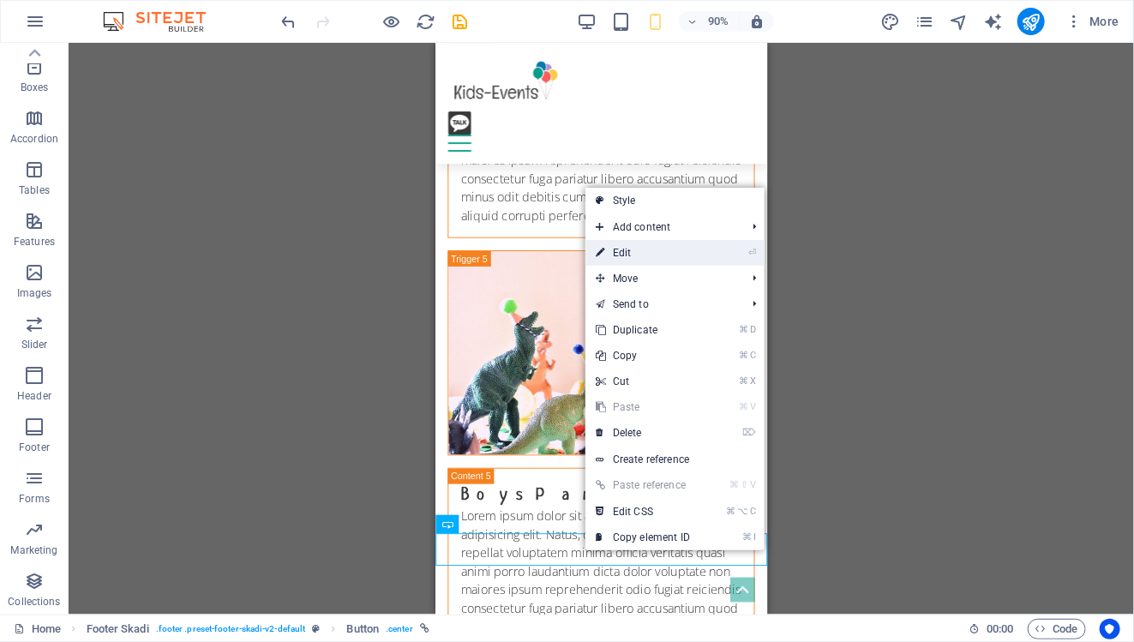
click at [637, 257] on link "⏎ Edit" at bounding box center [642, 253] width 115 height 26
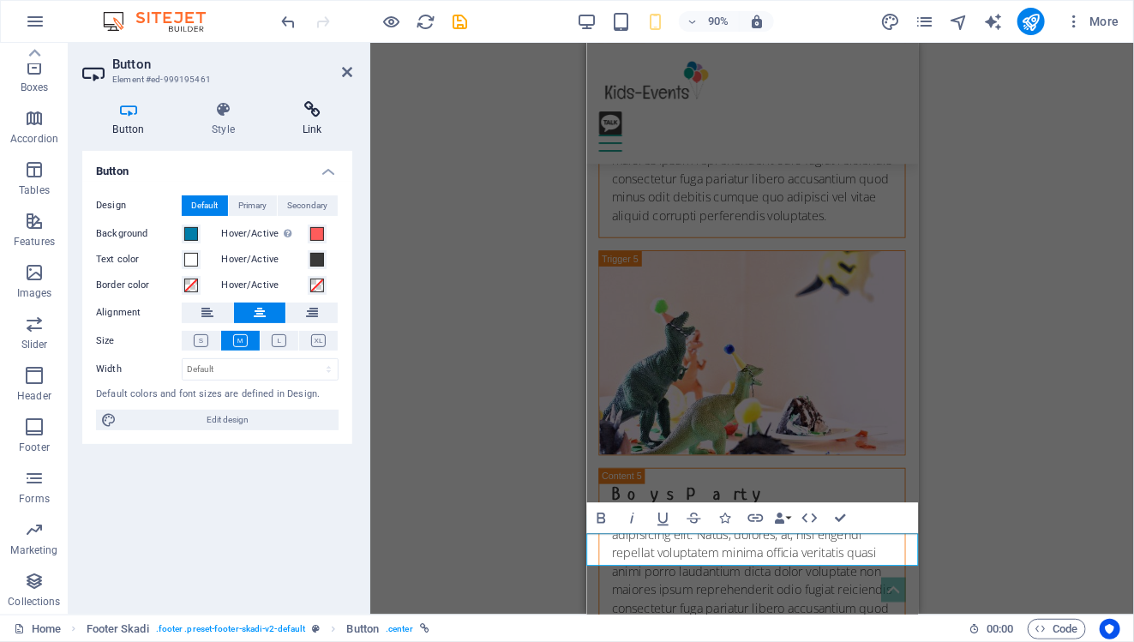
click at [304, 111] on icon at bounding box center [312, 109] width 81 height 17
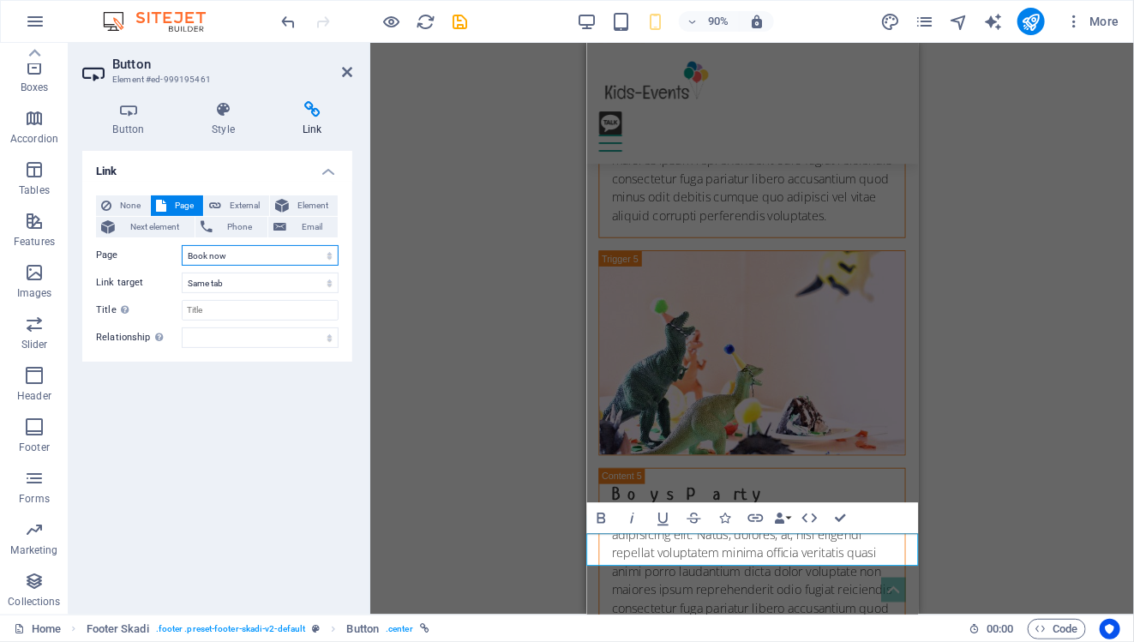
click at [312, 261] on select "Home Book now Legal Notice Privacy" at bounding box center [260, 255] width 157 height 21
click at [182, 245] on select "Home Book now Legal Notice Privacy" at bounding box center [260, 255] width 157 height 21
click at [251, 209] on span "External" at bounding box center [245, 205] width 38 height 21
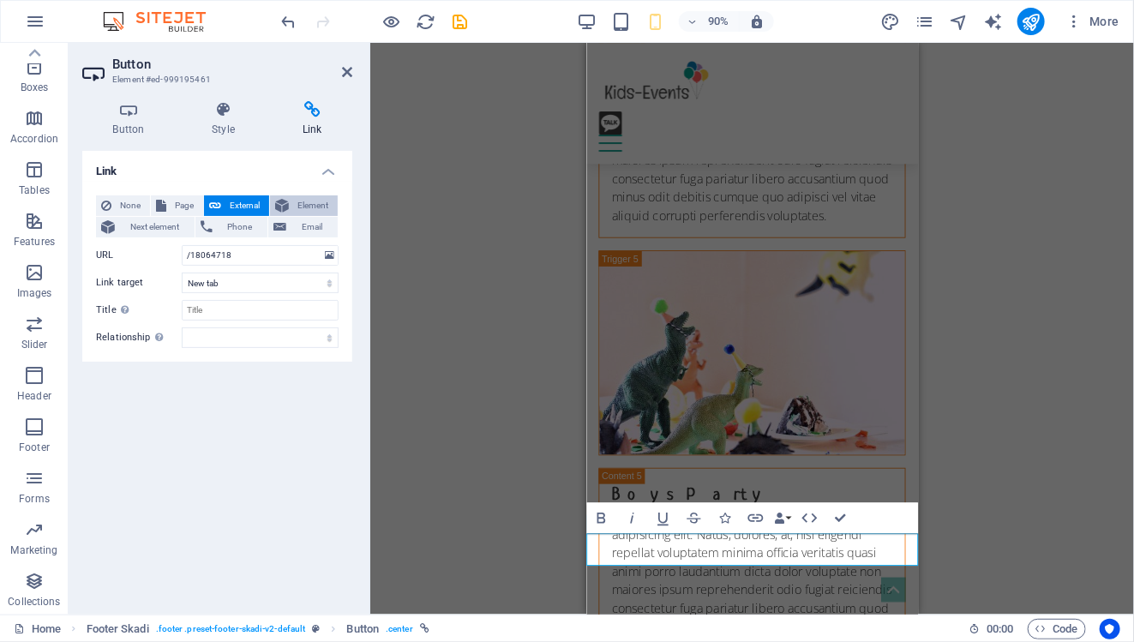
click at [317, 207] on span "Element" at bounding box center [313, 205] width 39 height 21
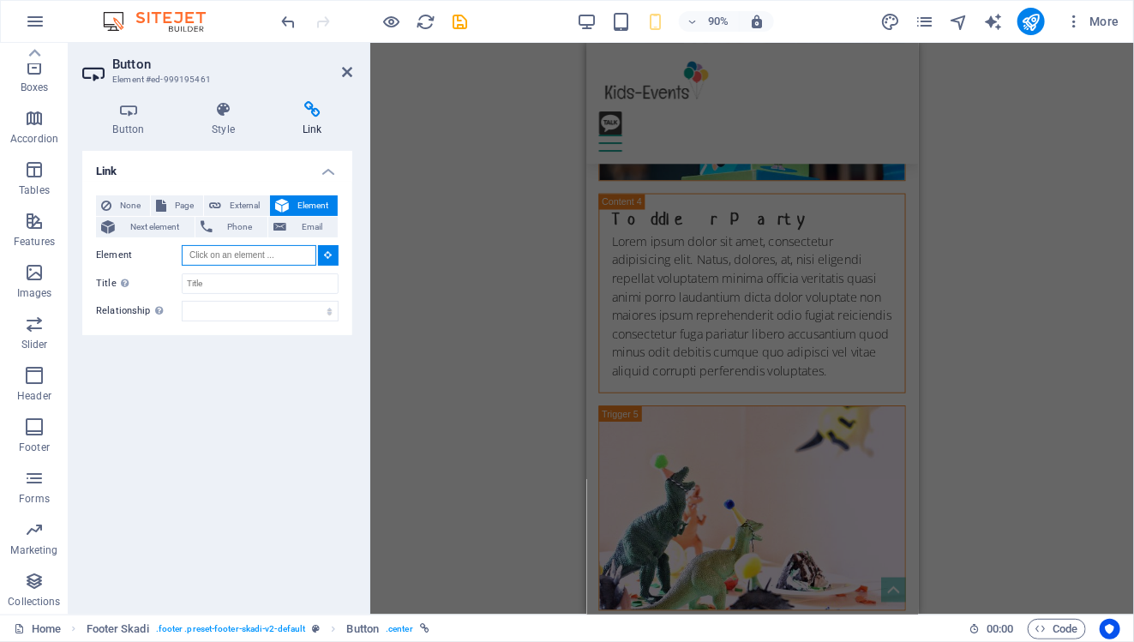
scroll to position [5981, 0]
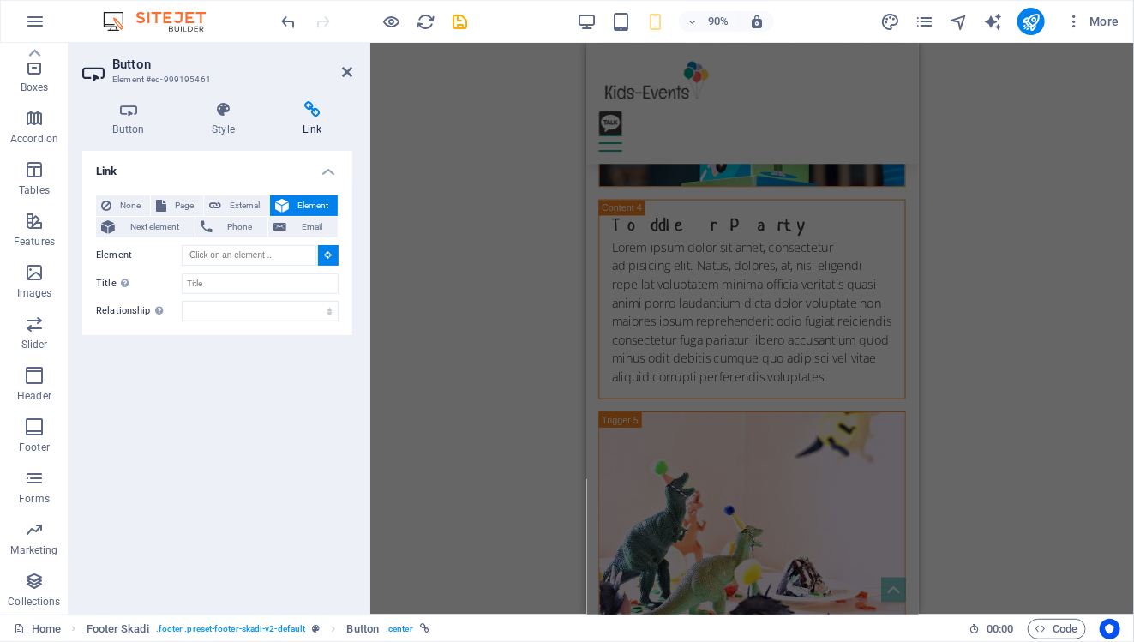
click at [308, 205] on span "Element" at bounding box center [313, 205] width 39 height 21
click at [253, 206] on span "External" at bounding box center [245, 205] width 38 height 21
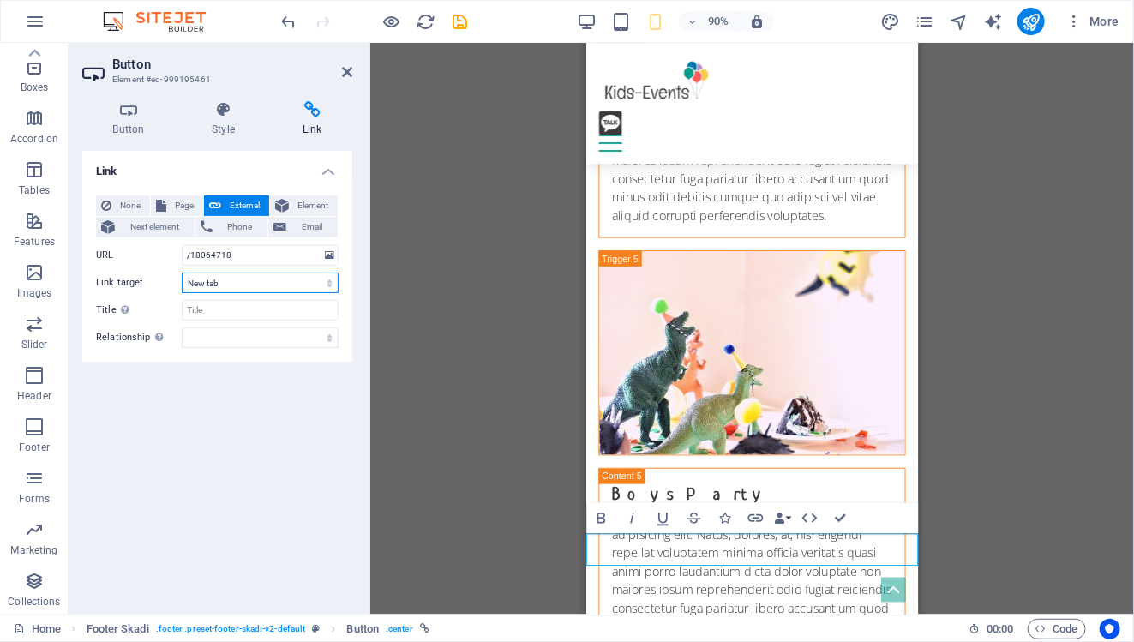
click at [264, 284] on select "New tab Same tab Overlay" at bounding box center [260, 282] width 157 height 21
click at [182, 272] on select "New tab Same tab Overlay" at bounding box center [260, 282] width 157 height 21
click at [264, 284] on select "New tab Same tab Overlay" at bounding box center [260, 282] width 157 height 21
click at [182, 272] on select "New tab Same tab Overlay" at bounding box center [260, 282] width 157 height 21
click at [312, 282] on select "New tab Same tab Overlay" at bounding box center [260, 282] width 157 height 21
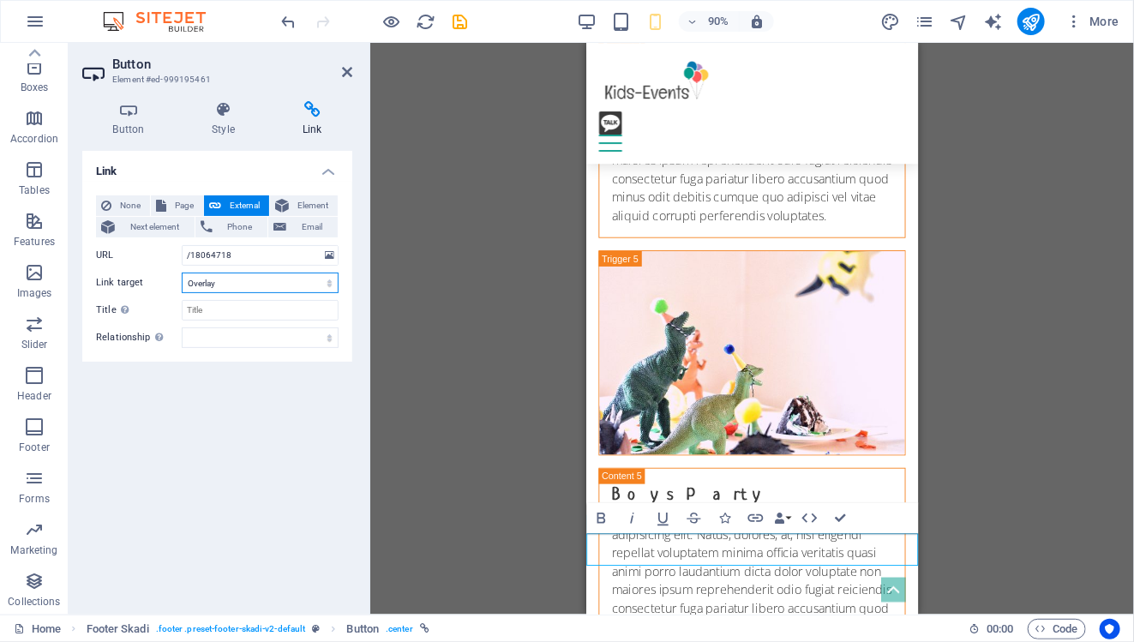
select select "blank"
click at [182, 272] on select "New tab Same tab Overlay" at bounding box center [260, 282] width 157 height 21
